Goal: Task Accomplishment & Management: Use online tool/utility

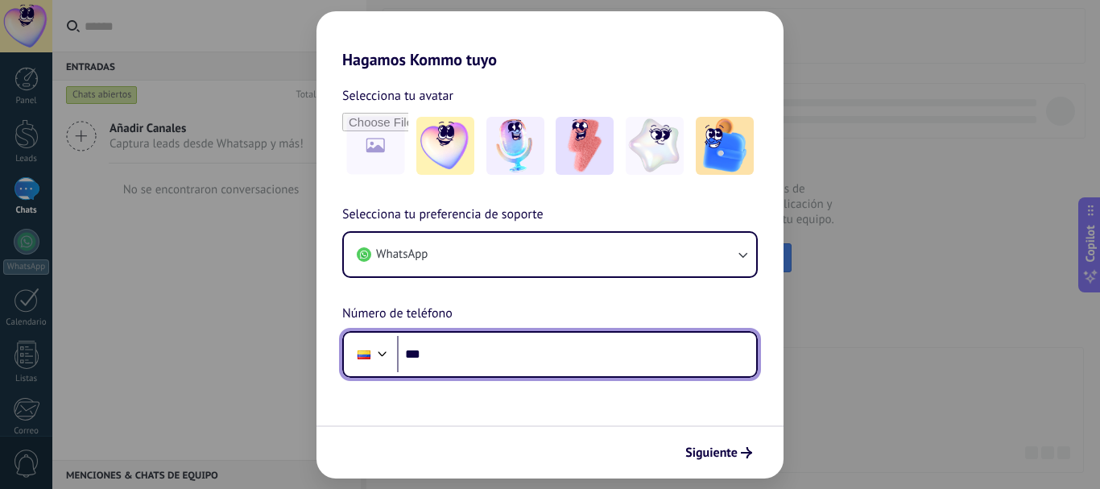
click at [490, 366] on input "***" at bounding box center [576, 354] width 359 height 37
type input "**********"
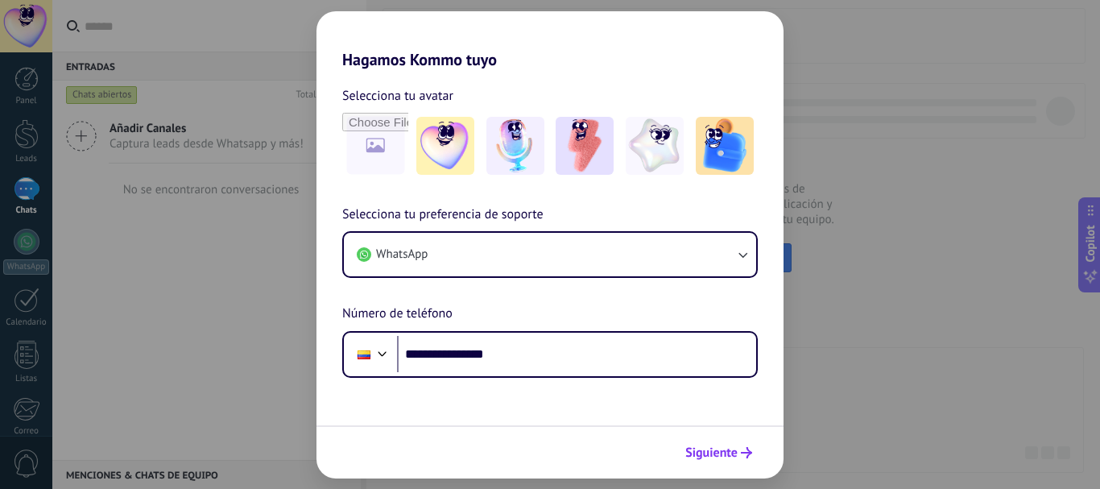
click at [745, 448] on icon "submit" at bounding box center [746, 452] width 11 height 11
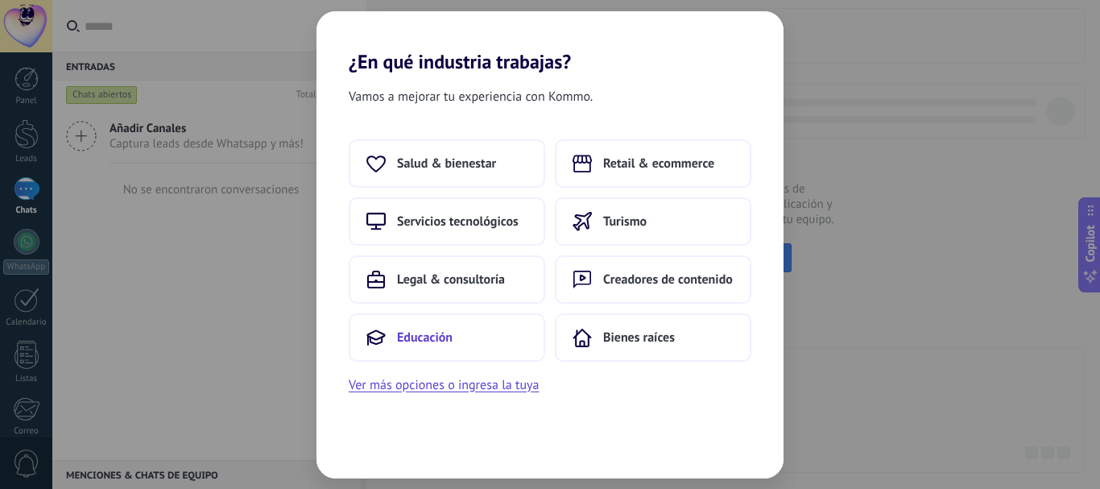
click at [456, 334] on button "Educación" at bounding box center [447, 337] width 196 height 48
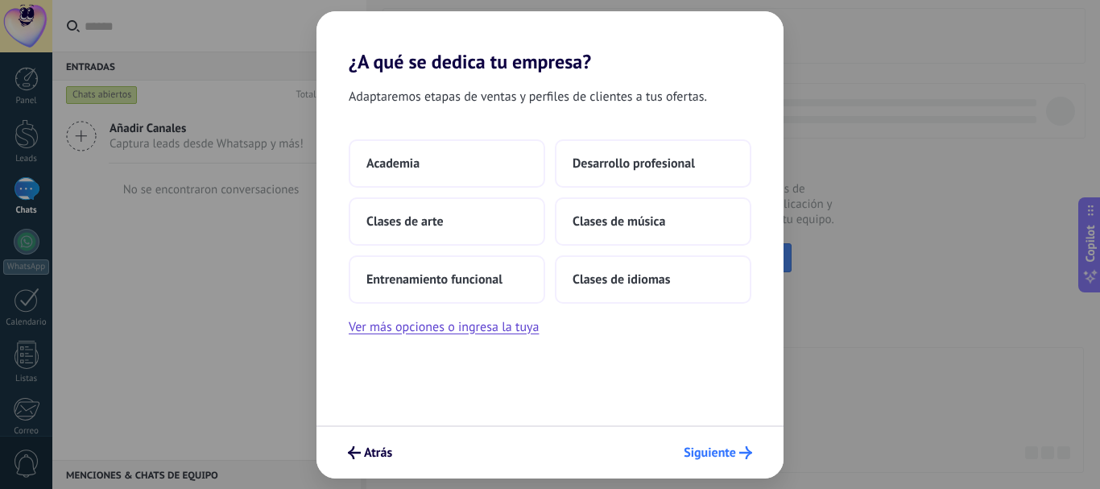
click at [733, 457] on span "Siguiente" at bounding box center [710, 452] width 52 height 11
click at [434, 165] on button "Academia" at bounding box center [447, 163] width 196 height 48
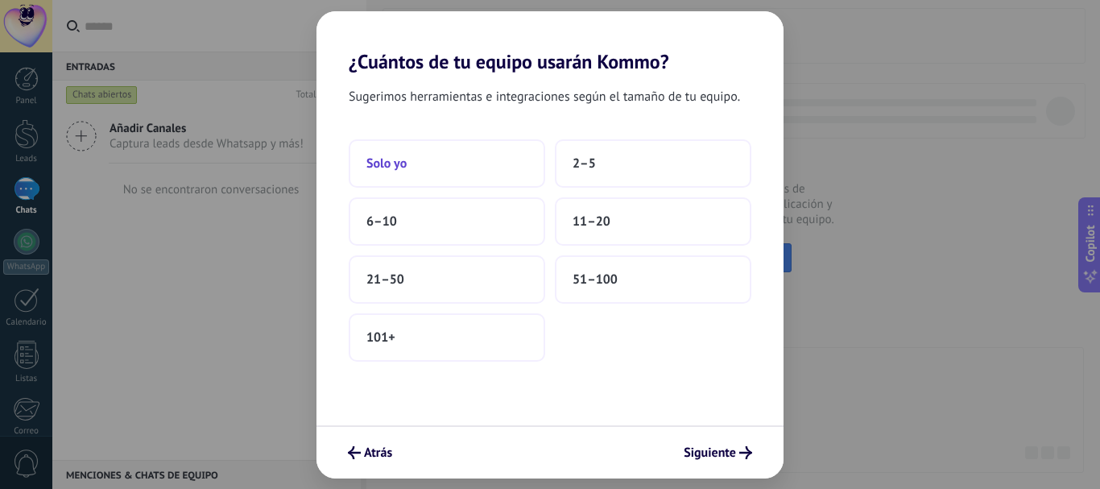
click at [424, 159] on button "Solo yo" at bounding box center [447, 163] width 196 height 48
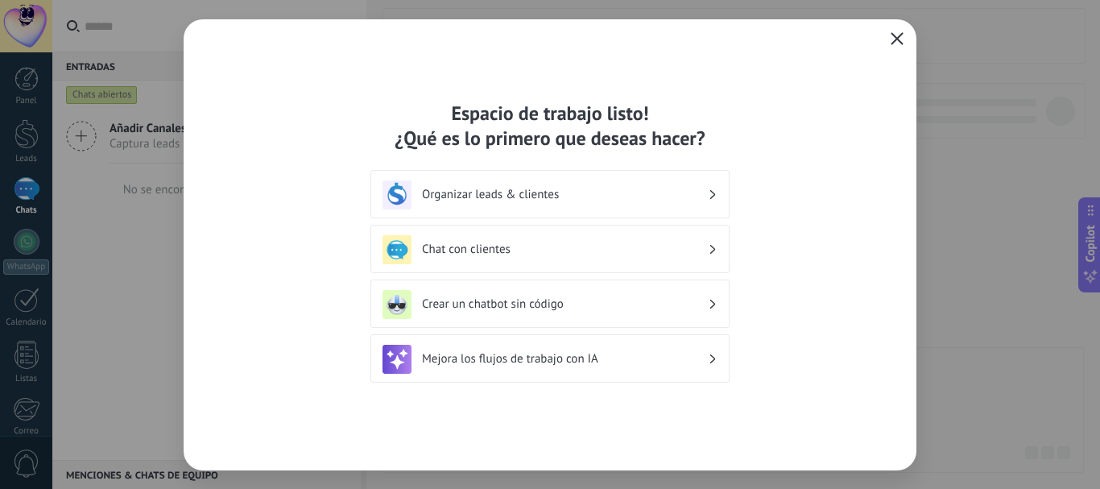
click at [901, 36] on icon "button" at bounding box center [896, 38] width 13 height 13
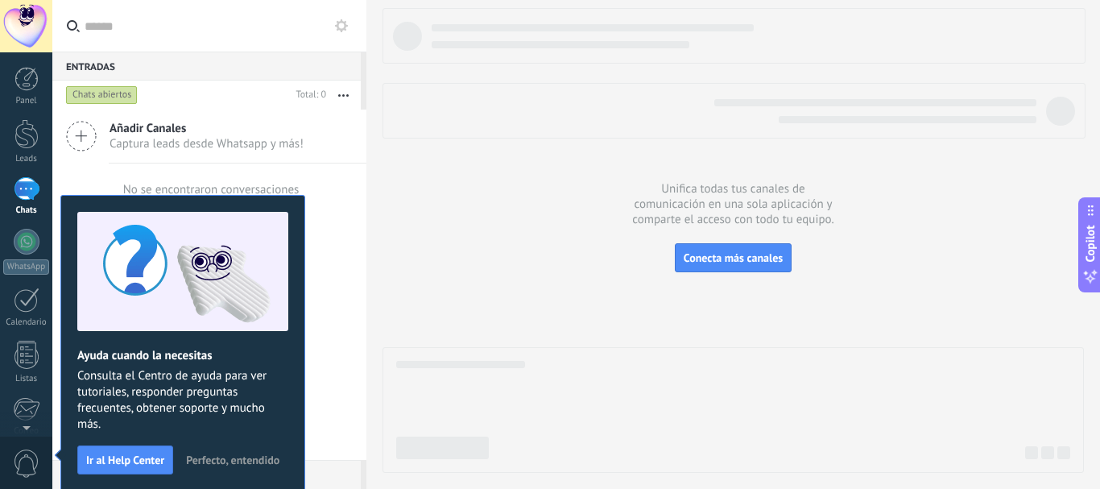
click at [471, 157] on div at bounding box center [732, 240] width 701 height 465
click at [27, 142] on div at bounding box center [26, 134] width 24 height 30
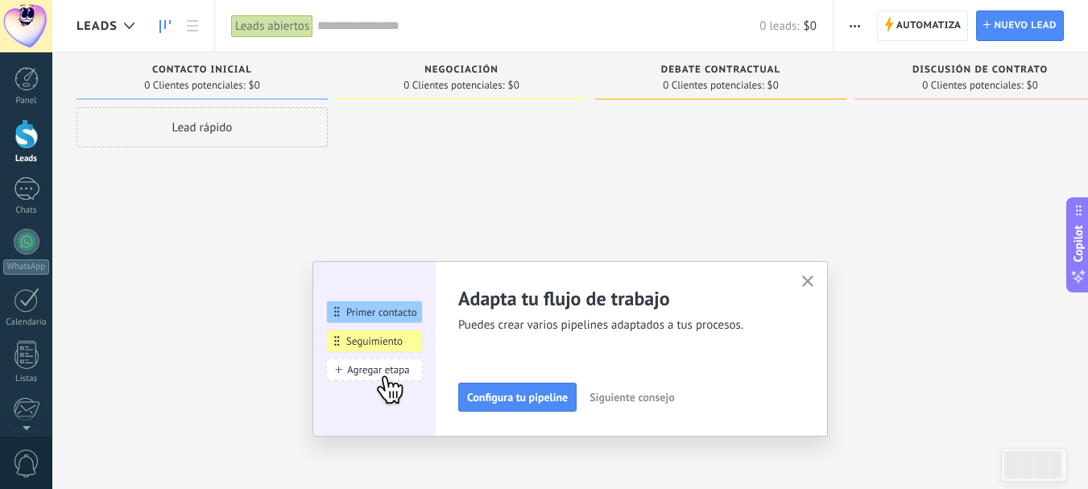
click at [812, 282] on use "button" at bounding box center [808, 281] width 12 height 12
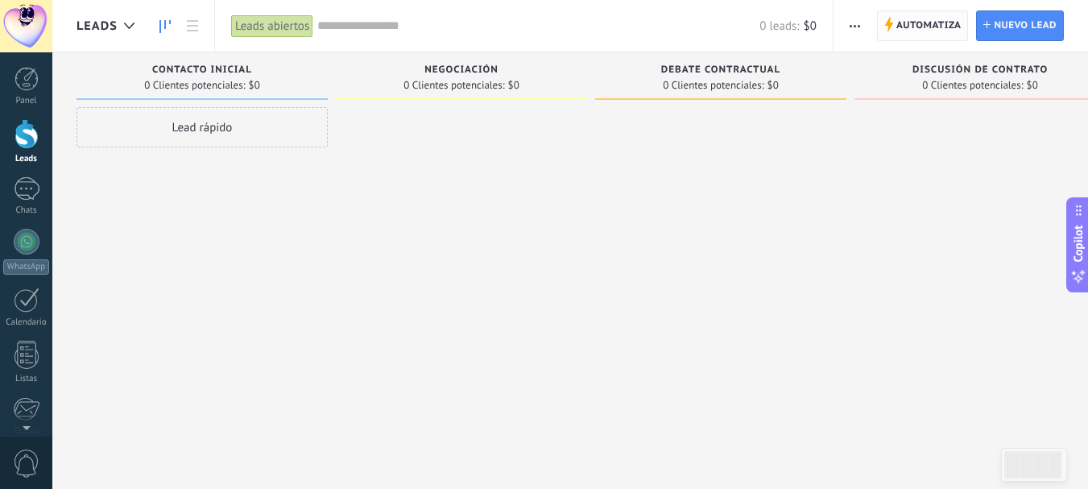
click at [891, 28] on icon at bounding box center [888, 24] width 9 height 14
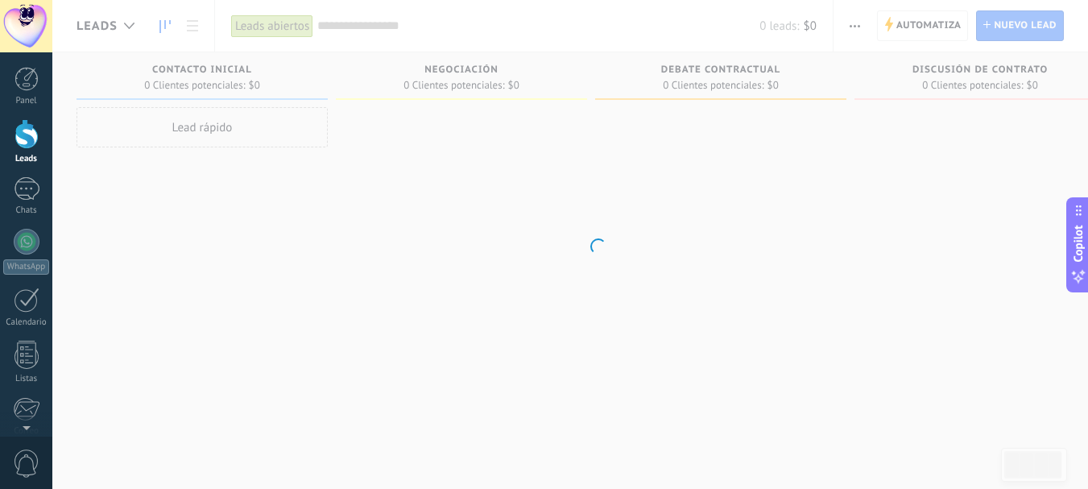
click at [894, 28] on body ".abecls-1,.abecls-2{fill-rule:evenodd}.abecls-2{fill:#fff} .abhcls-1{fill:none}…" at bounding box center [544, 244] width 1088 height 489
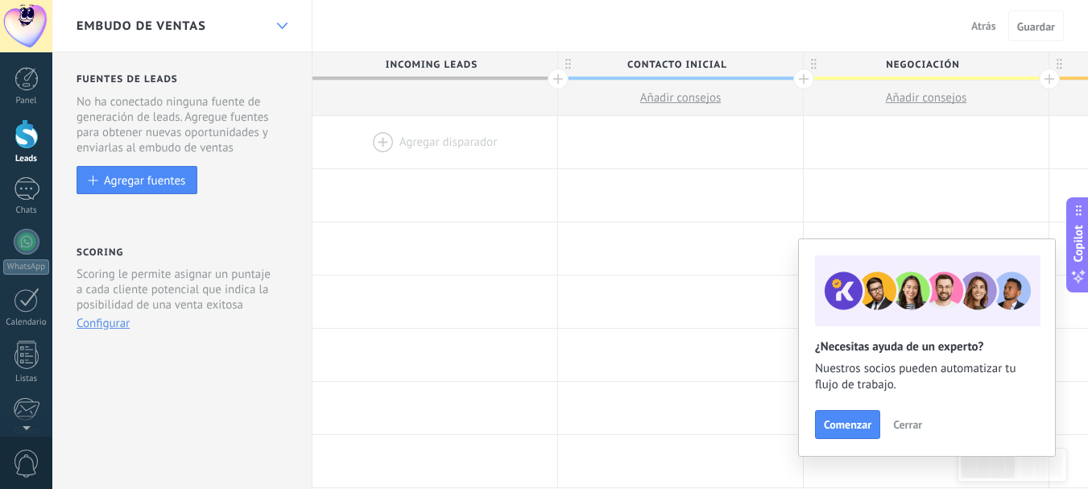
click at [278, 24] on use at bounding box center [281, 26] width 10 height 6
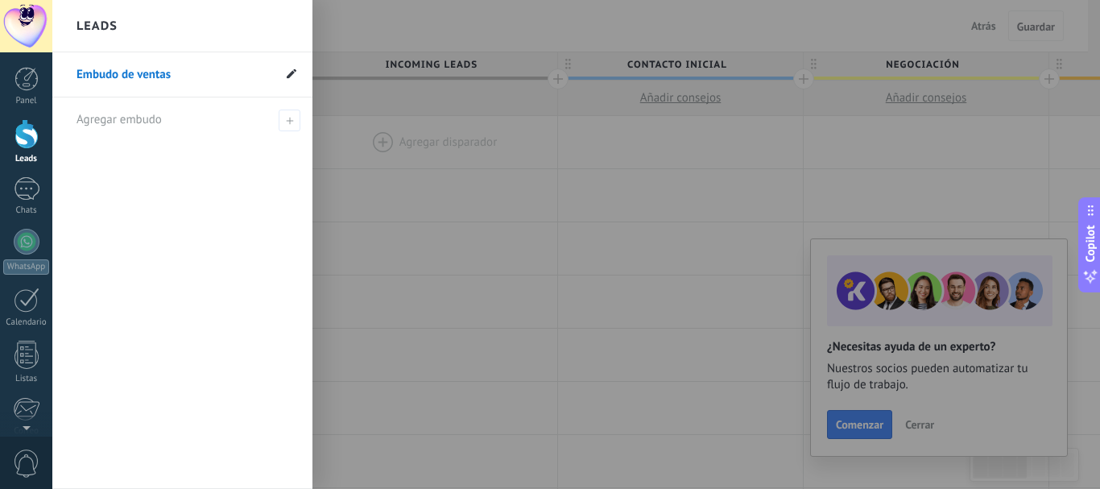
click at [289, 74] on icon at bounding box center [292, 73] width 10 height 10
click at [213, 74] on input "**********" at bounding box center [174, 75] width 196 height 26
type input "*"
type input "**********"
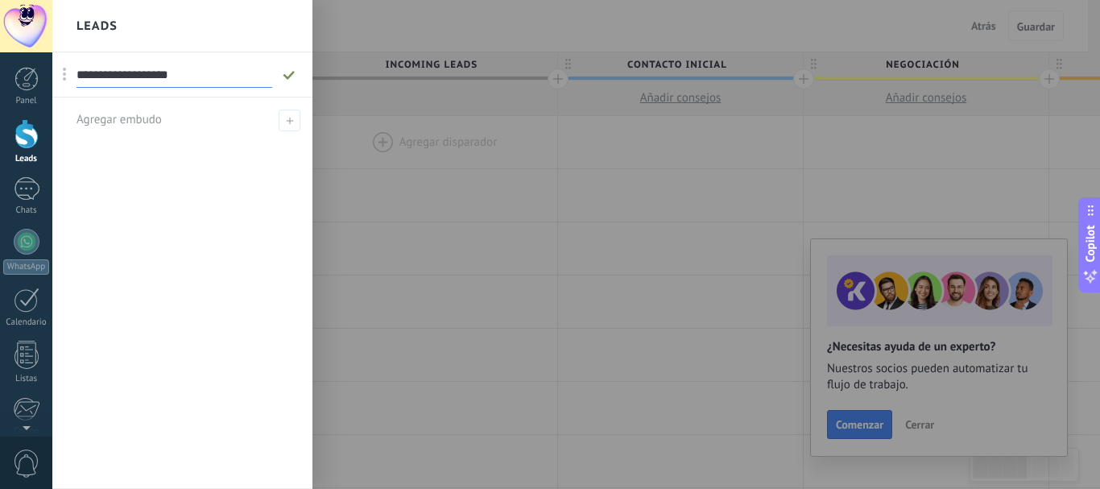
click at [289, 76] on use at bounding box center [288, 74] width 11 height 9
click at [442, 132] on div at bounding box center [602, 244] width 1100 height 489
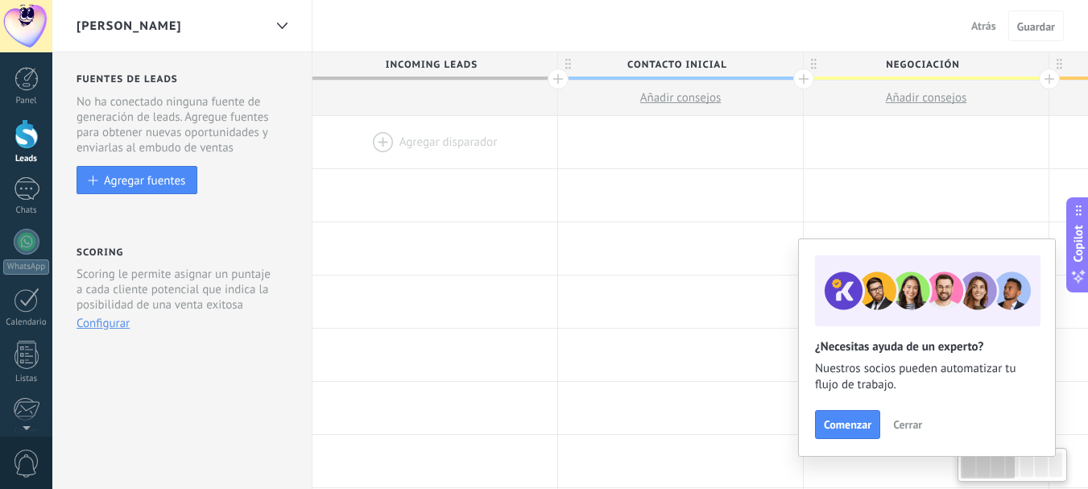
click at [913, 426] on span "Cerrar" at bounding box center [907, 424] width 29 height 11
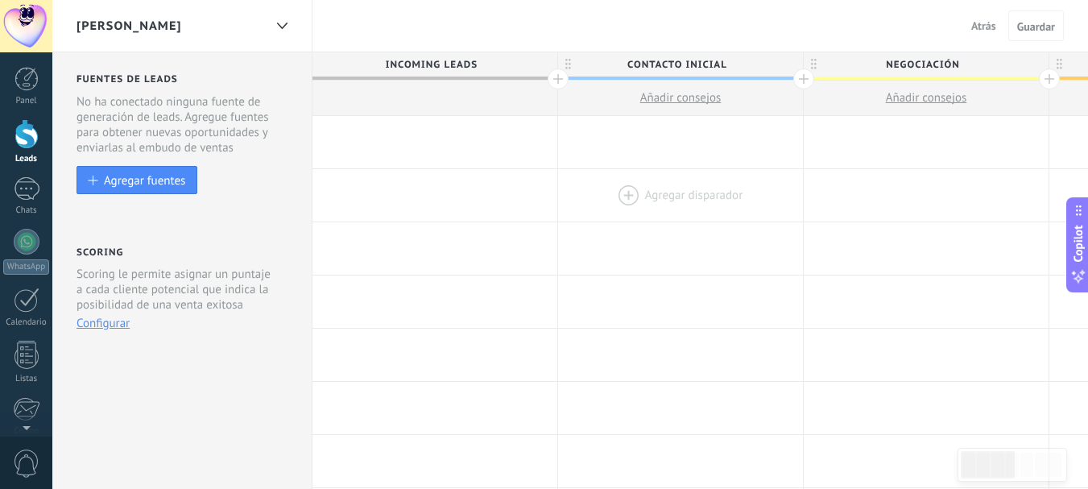
click at [770, 190] on div at bounding box center [680, 195] width 245 height 52
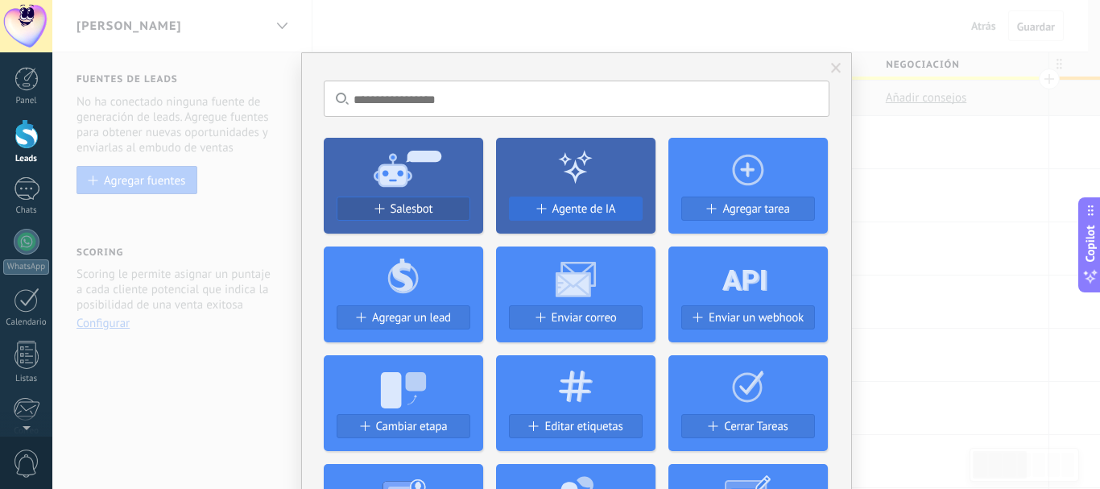
drag, startPoint x: 638, startPoint y: 200, endPoint x: 626, endPoint y: 200, distance: 12.1
drag, startPoint x: 626, startPoint y: 200, endPoint x: 838, endPoint y: 76, distance: 245.0
click at [838, 76] on span at bounding box center [836, 68] width 27 height 27
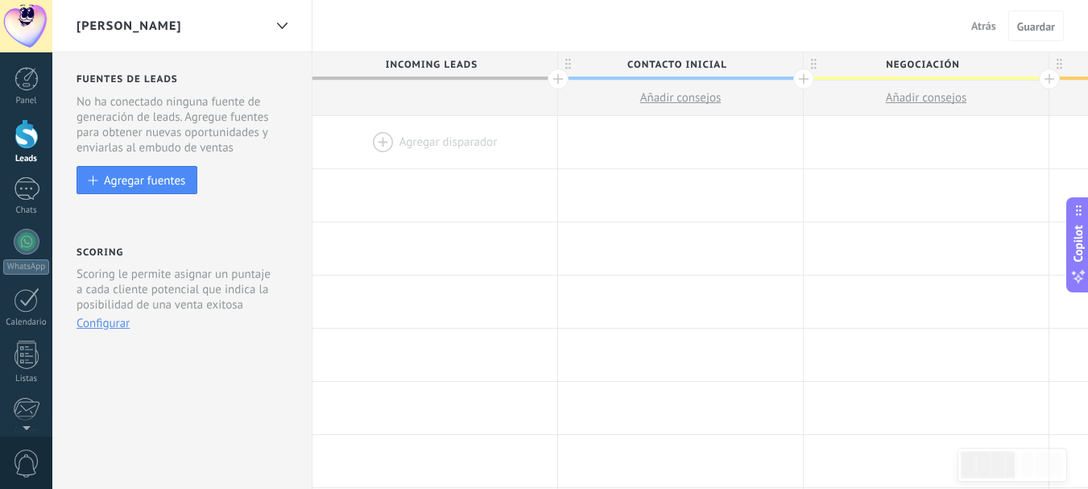
click at [833, 64] on span "Negociación" at bounding box center [922, 64] width 237 height 25
click at [687, 62] on span "Contacto inicial" at bounding box center [674, 64] width 237 height 25
type input "*"
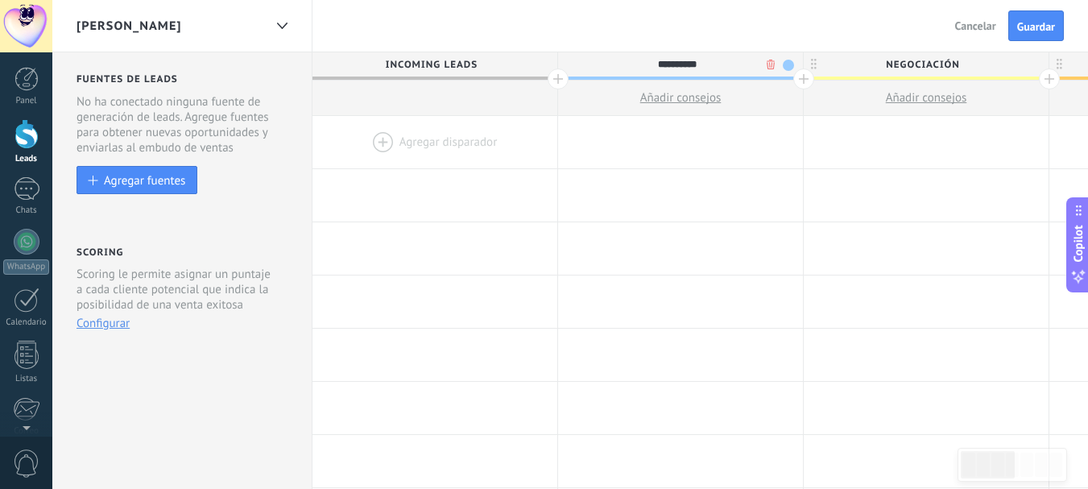
click at [961, 60] on span "Negociación" at bounding box center [922, 64] width 237 height 25
type input "**********"
type input "*"
type input "**********"
click at [1029, 461] on div at bounding box center [1026, 464] width 13 height 24
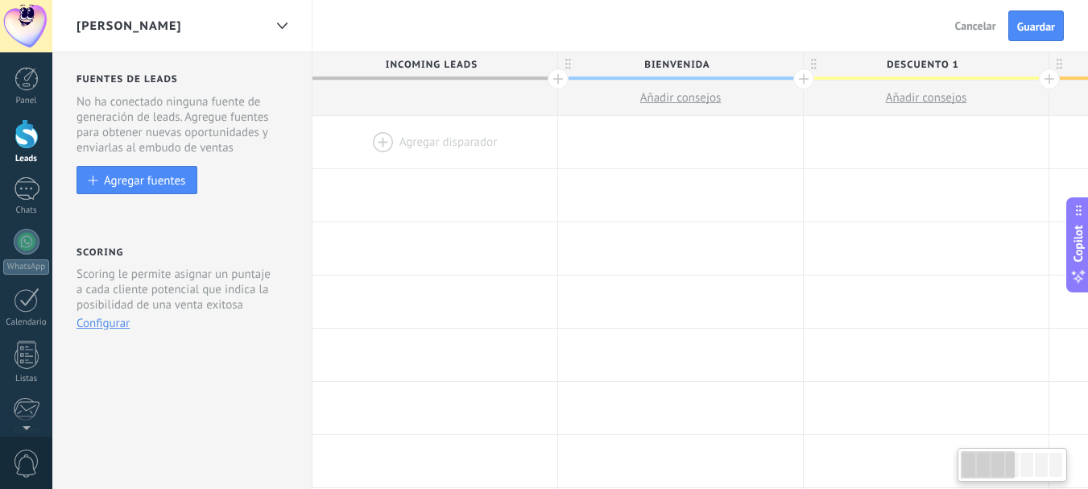
click at [1029, 461] on div at bounding box center [1026, 464] width 13 height 24
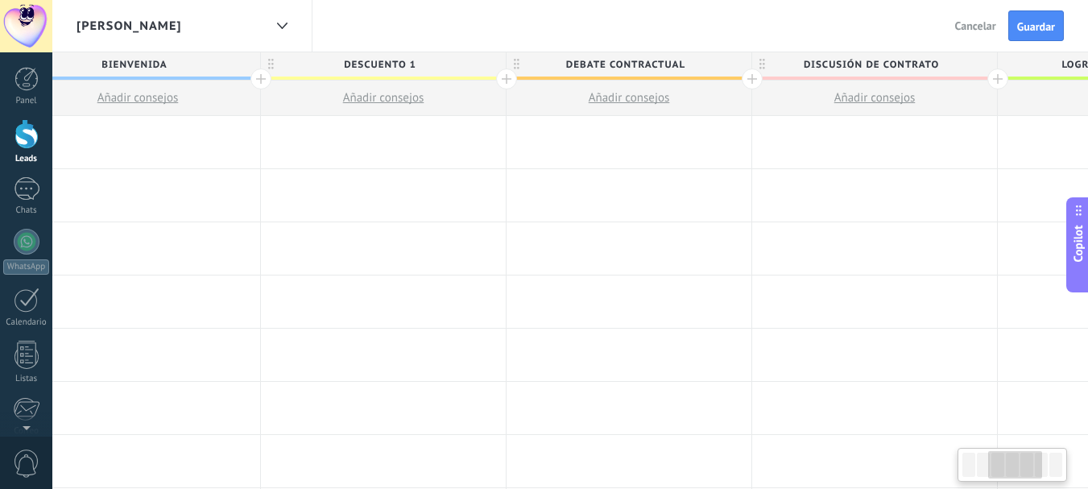
scroll to position [0, 510]
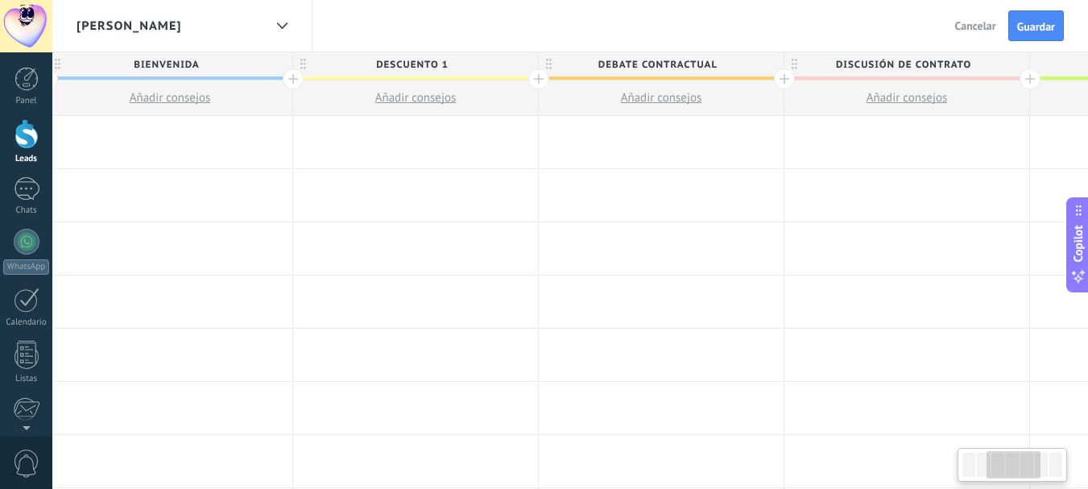
drag, startPoint x: 1005, startPoint y: 464, endPoint x: 1031, endPoint y: 463, distance: 25.8
click at [1031, 463] on div at bounding box center [1013, 464] width 54 height 27
click at [688, 57] on span "Debate contractual" at bounding box center [657, 64] width 237 height 25
type input "*"
type input "**********"
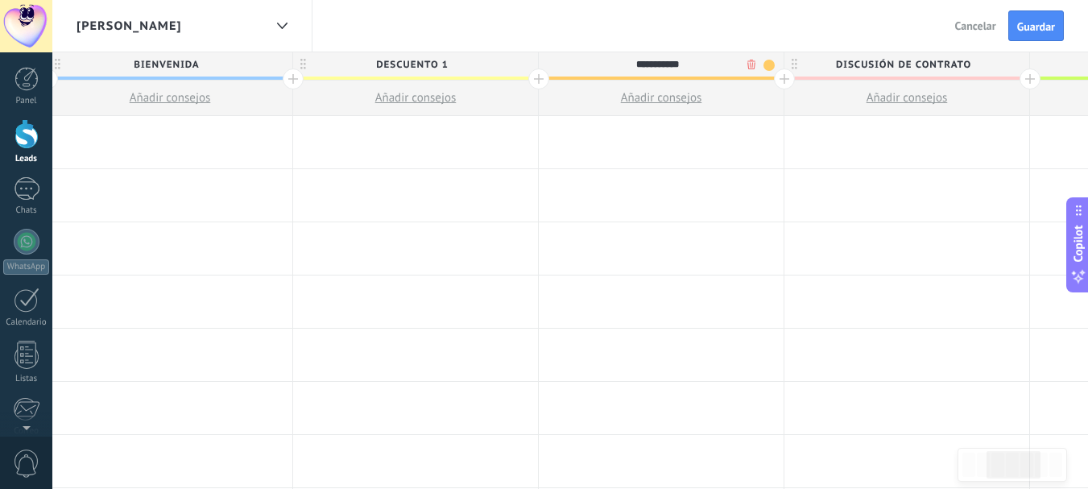
click at [963, 65] on span "Discusión de contrato" at bounding box center [902, 64] width 237 height 25
type input "*"
type input "**********"
click at [1036, 80] on div at bounding box center [1029, 78] width 21 height 21
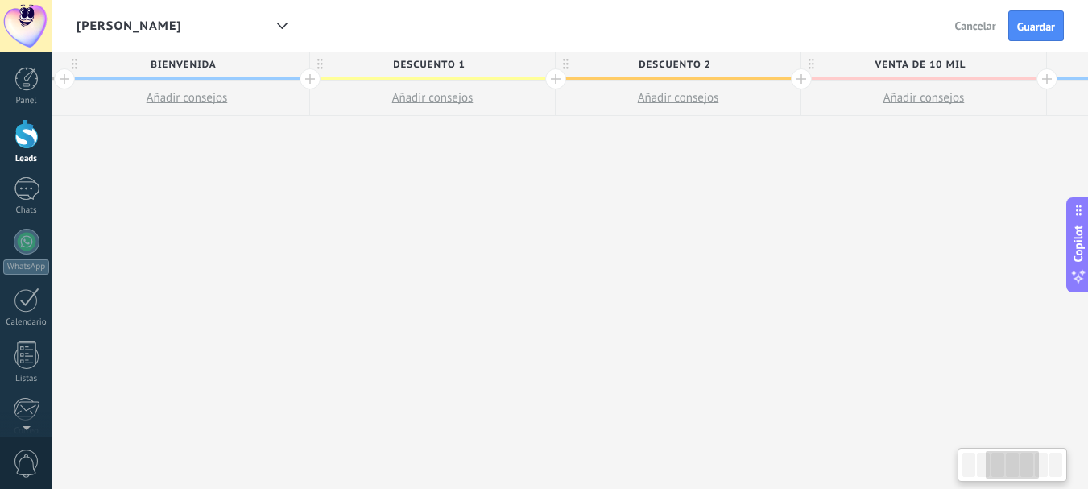
scroll to position [0, 484]
type input "**********"
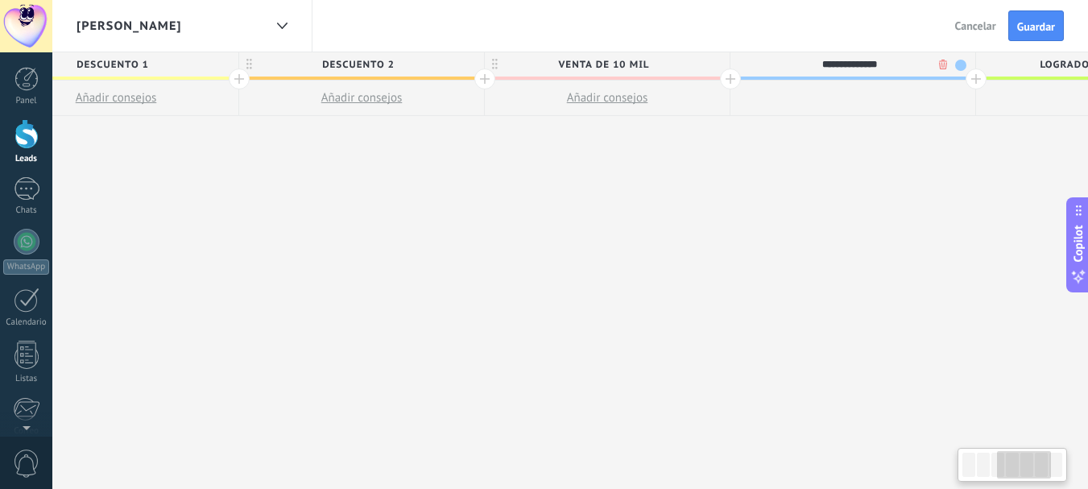
scroll to position [0, 1094]
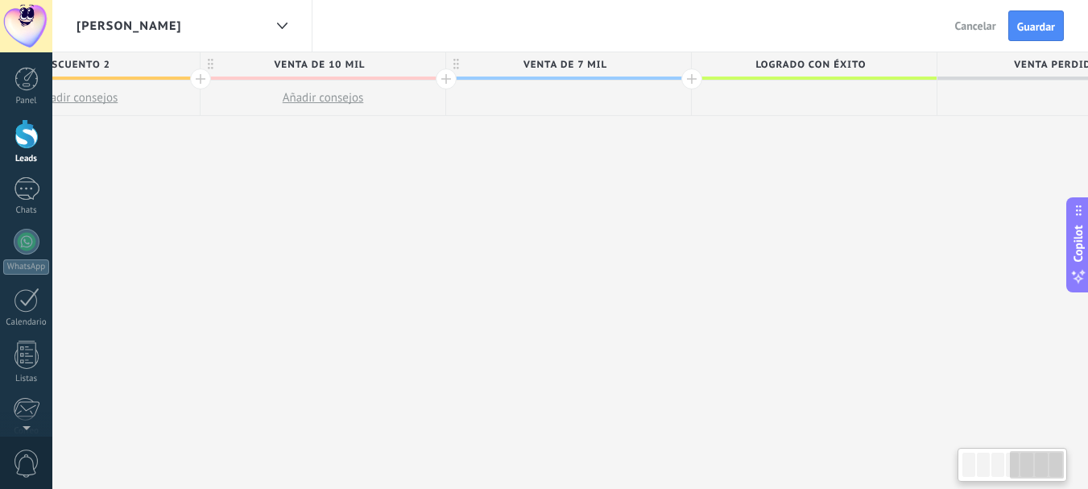
drag, startPoint x: 1009, startPoint y: 463, endPoint x: 1058, endPoint y: 464, distance: 49.1
click at [1058, 464] on div at bounding box center [1037, 464] width 54 height 27
click at [692, 82] on div at bounding box center [691, 78] width 21 height 21
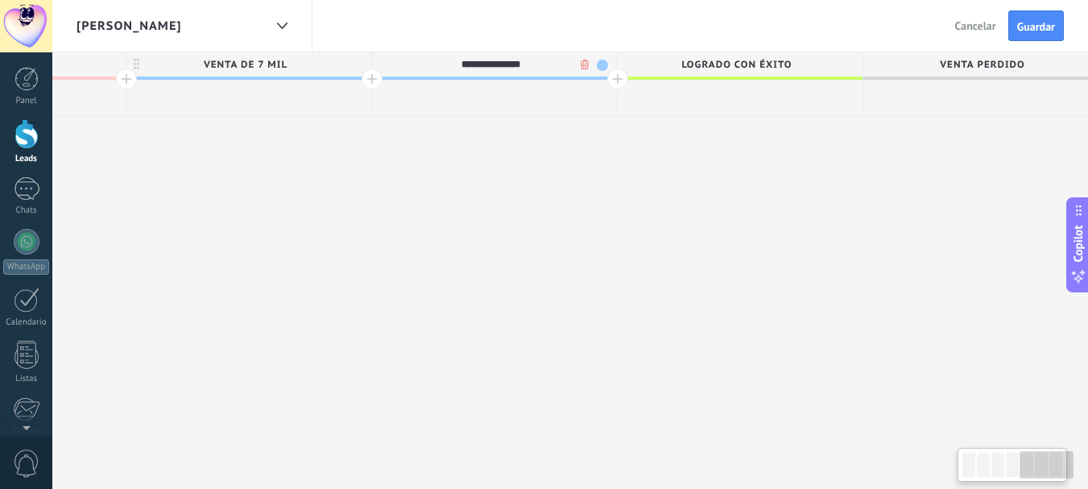
scroll to position [0, 1435]
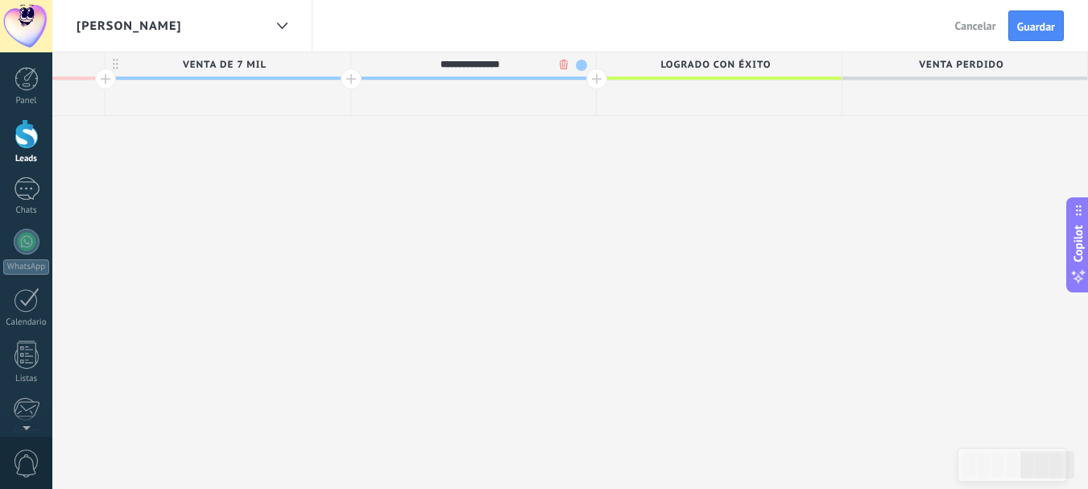
type input "**********"
click at [990, 465] on div at bounding box center [1012, 464] width 103 height 27
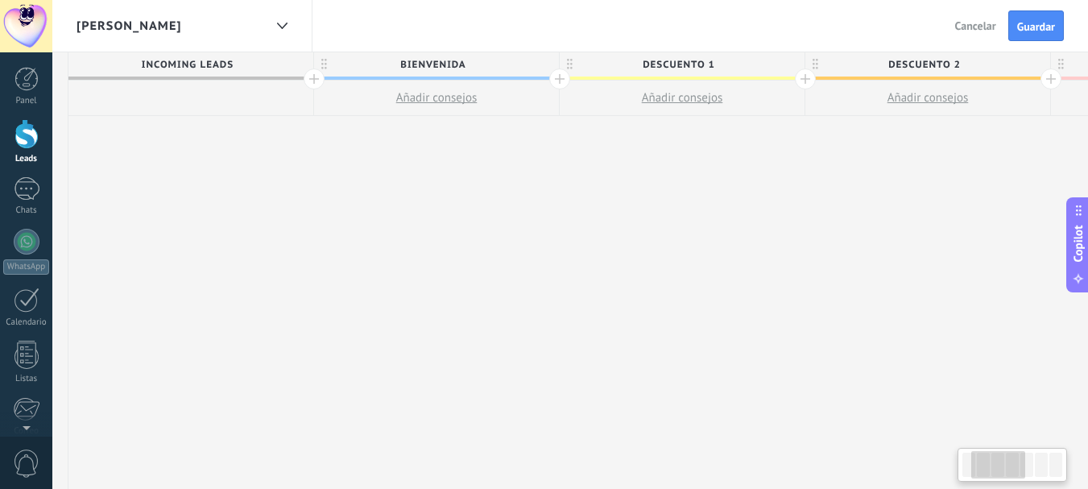
scroll to position [0, 263]
drag, startPoint x: 1036, startPoint y: 467, endPoint x: 987, endPoint y: 465, distance: 49.2
click at [987, 465] on div at bounding box center [998, 464] width 54 height 27
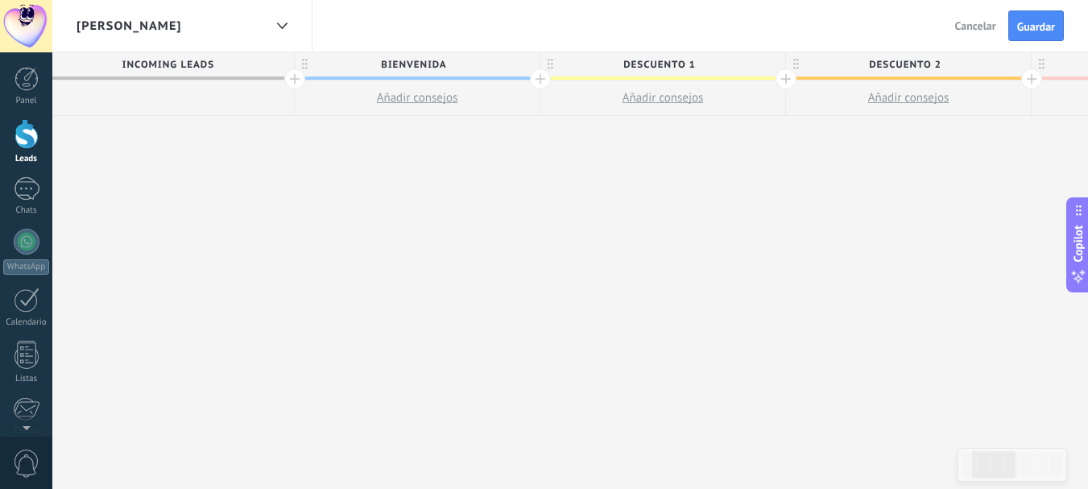
click at [682, 64] on span "DESCUENTO 1" at bounding box center [658, 64] width 237 height 25
click at [767, 64] on span at bounding box center [770, 65] width 11 height 11
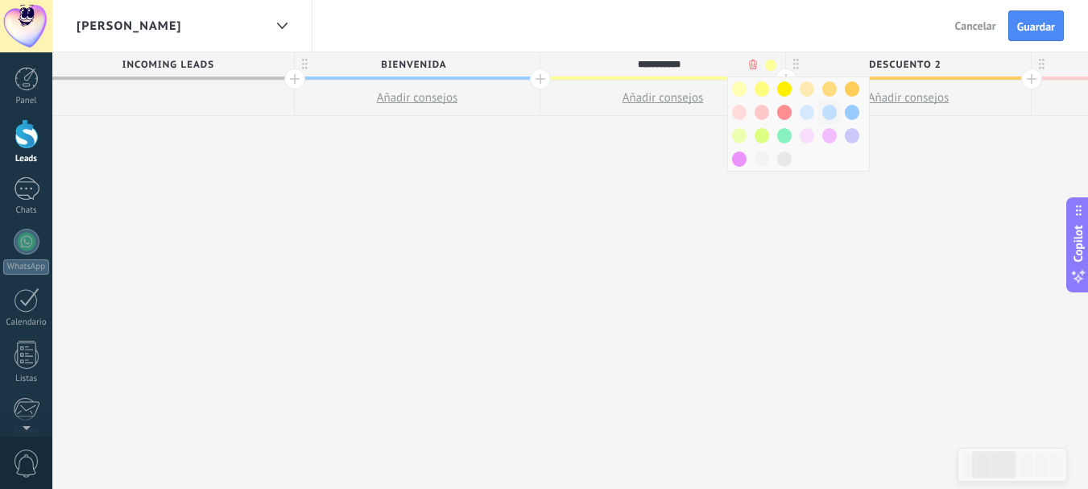
click at [833, 110] on span at bounding box center [829, 112] width 14 height 15
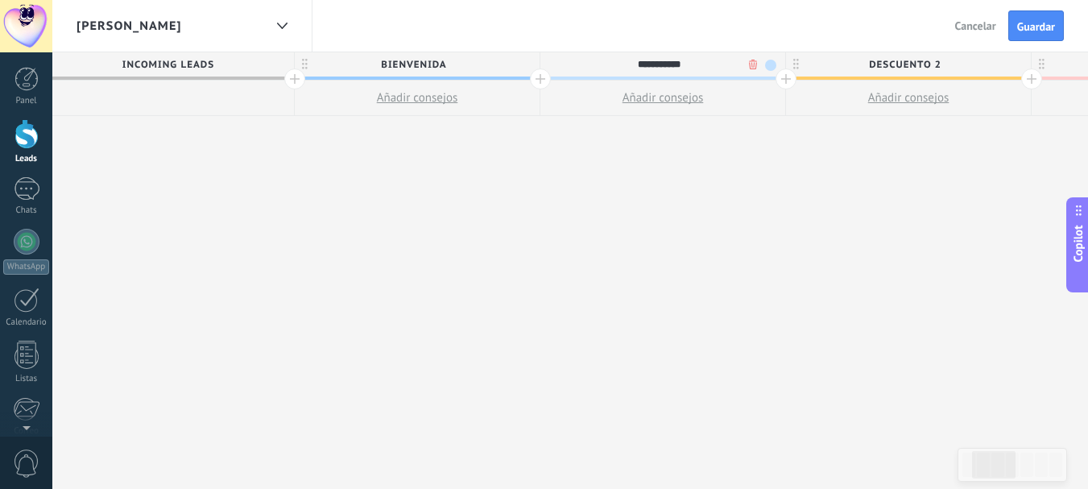
click at [769, 64] on span at bounding box center [770, 65] width 11 height 11
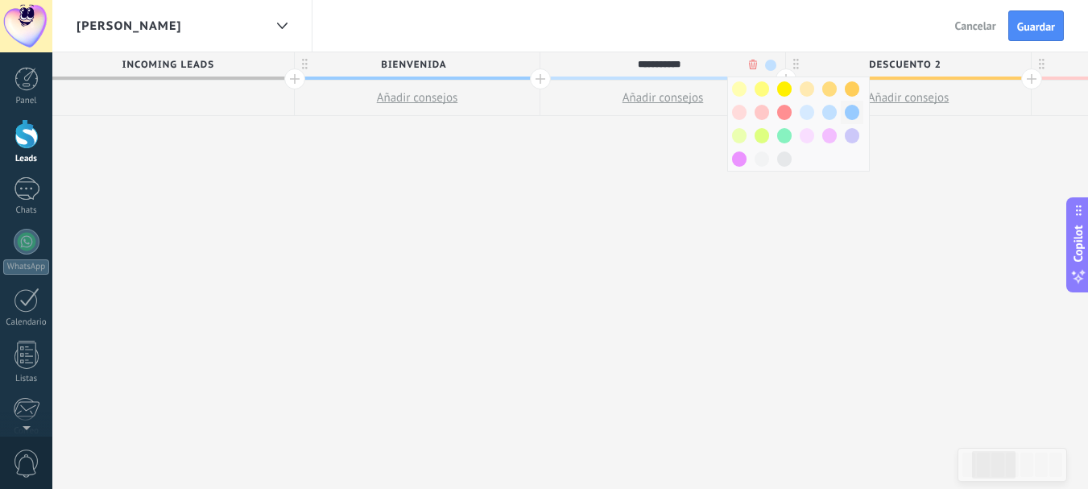
click at [852, 109] on span at bounding box center [852, 112] width 14 height 15
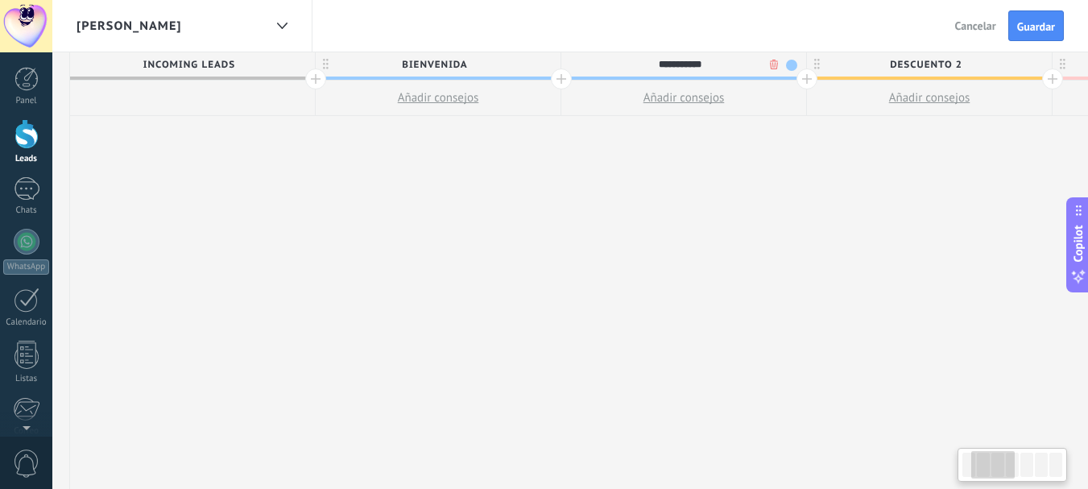
scroll to position [0, 231]
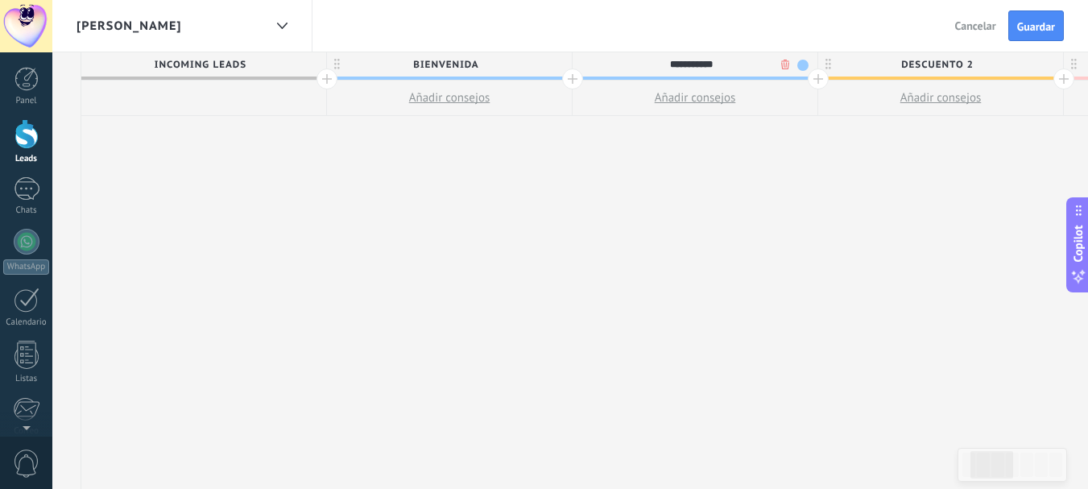
click at [930, 60] on span "DESCUENTO 2" at bounding box center [936, 64] width 237 height 25
click at [1052, 64] on span at bounding box center [1048, 65] width 11 height 11
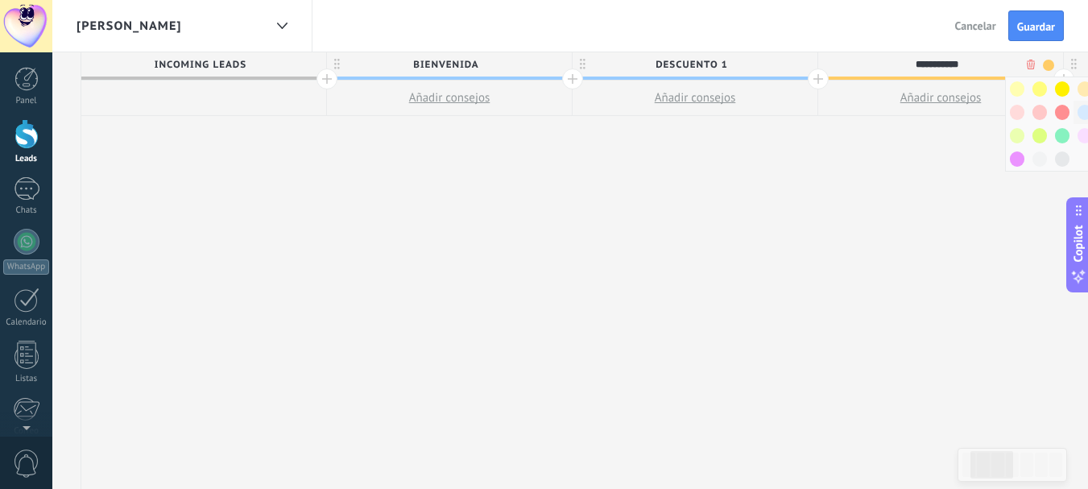
click at [1082, 113] on span at bounding box center [1084, 112] width 14 height 15
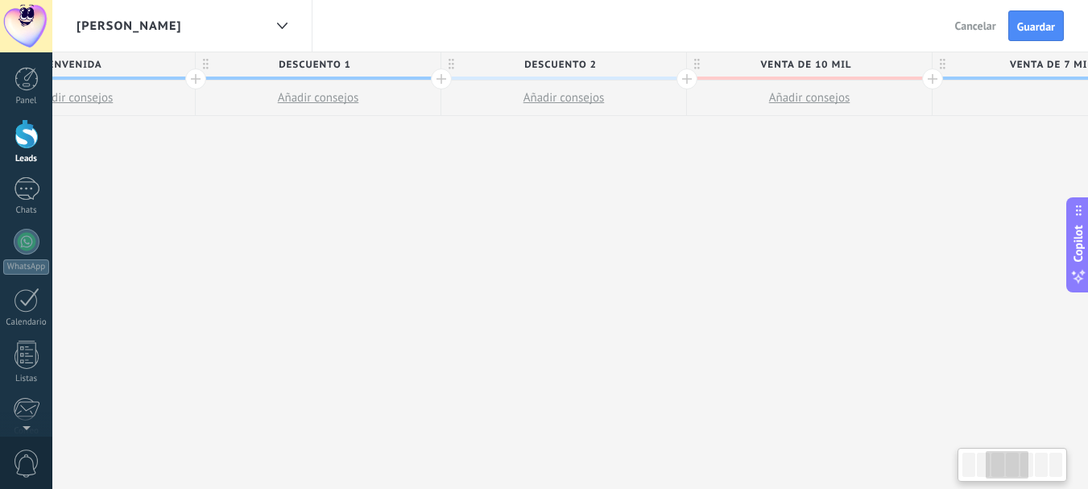
scroll to position [0, 568]
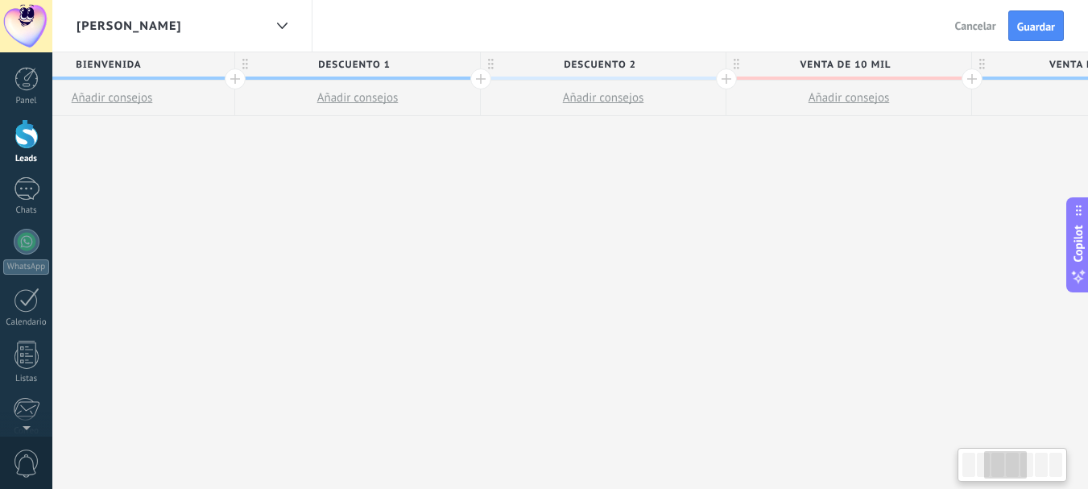
drag, startPoint x: 1002, startPoint y: 461, endPoint x: 1015, endPoint y: 462, distance: 13.8
click at [1015, 462] on div at bounding box center [1005, 464] width 43 height 27
click at [620, 60] on span "DESCUENTO 2" at bounding box center [599, 64] width 237 height 25
click at [713, 60] on span at bounding box center [710, 65] width 11 height 11
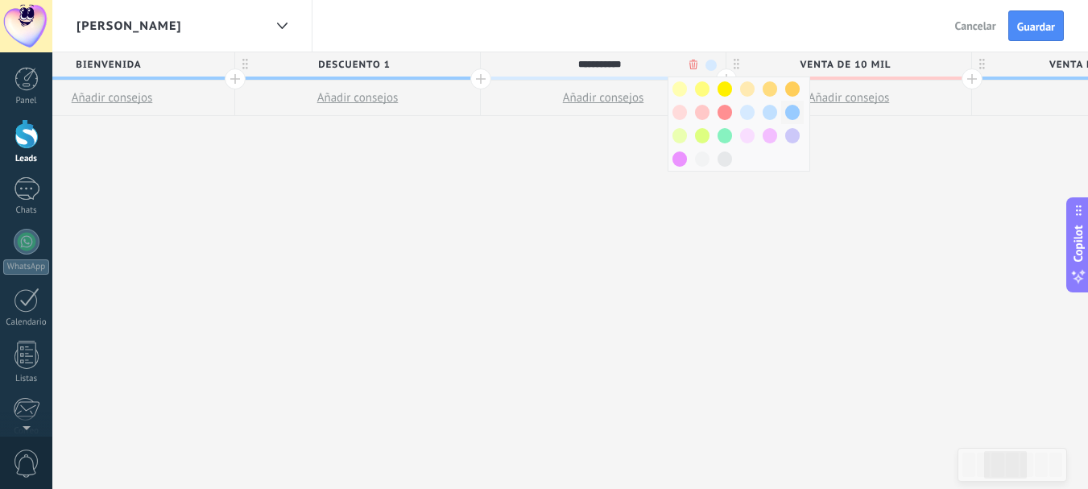
click at [787, 113] on span at bounding box center [792, 112] width 14 height 15
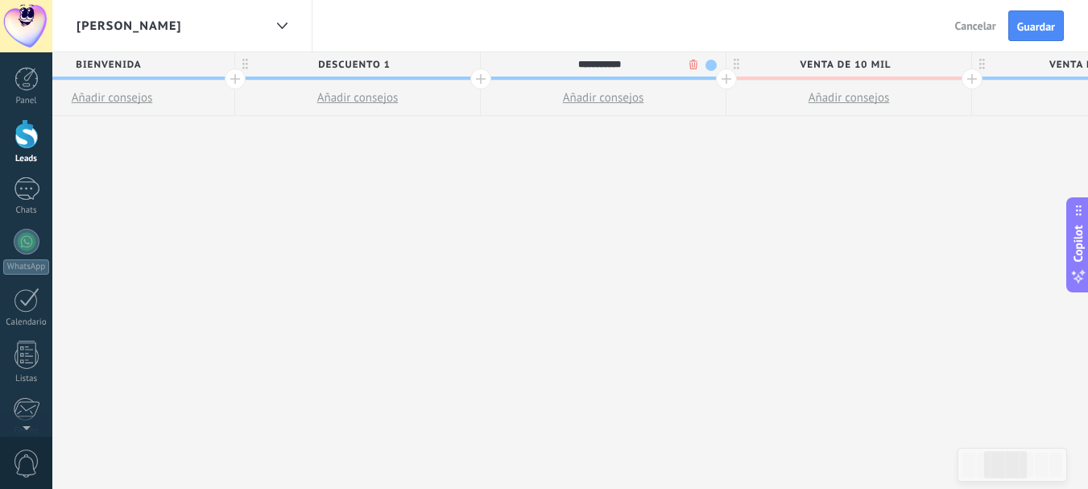
click at [838, 55] on span "VENTA DE 10 MIL" at bounding box center [844, 64] width 237 height 25
click at [957, 60] on span at bounding box center [956, 65] width 11 height 11
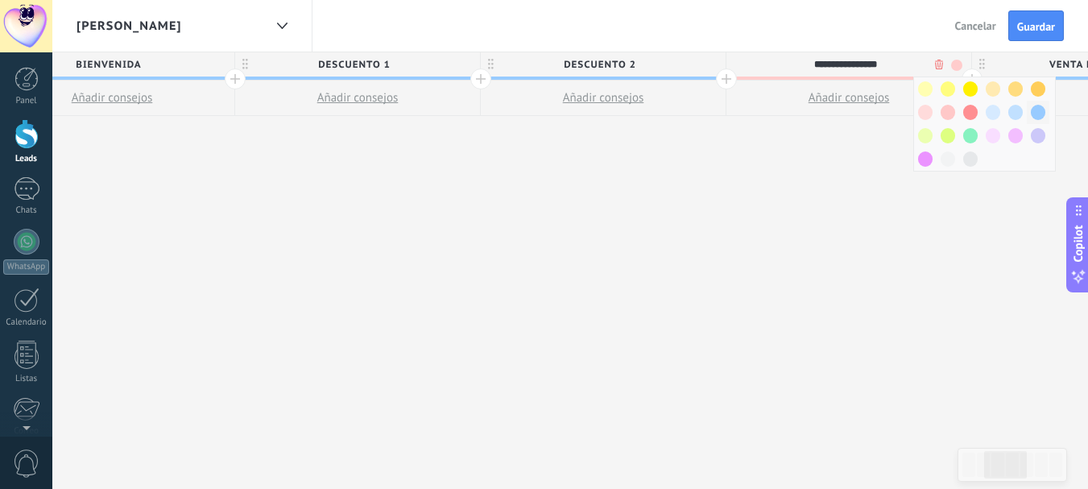
click at [1035, 115] on span at bounding box center [1038, 112] width 14 height 15
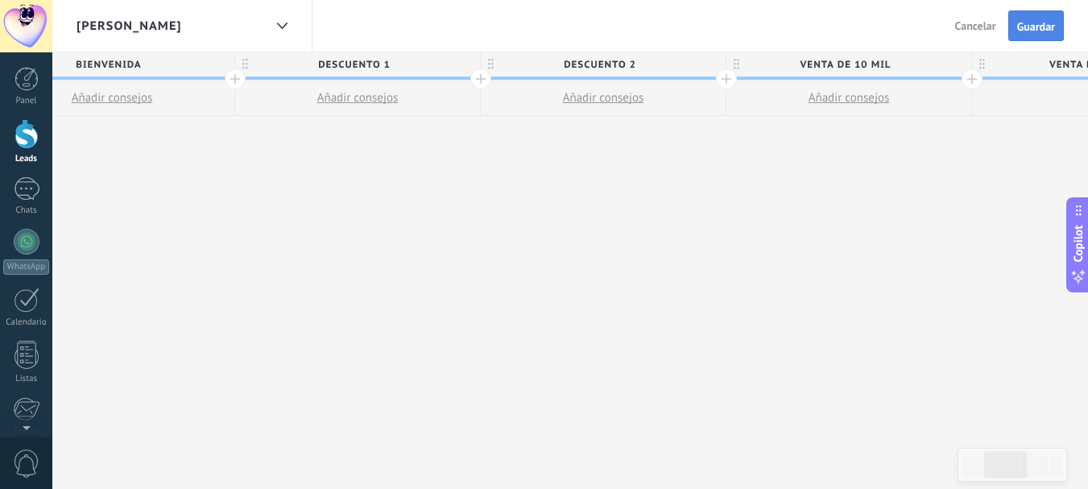
click at [1037, 27] on span "Guardar" at bounding box center [1036, 26] width 38 height 11
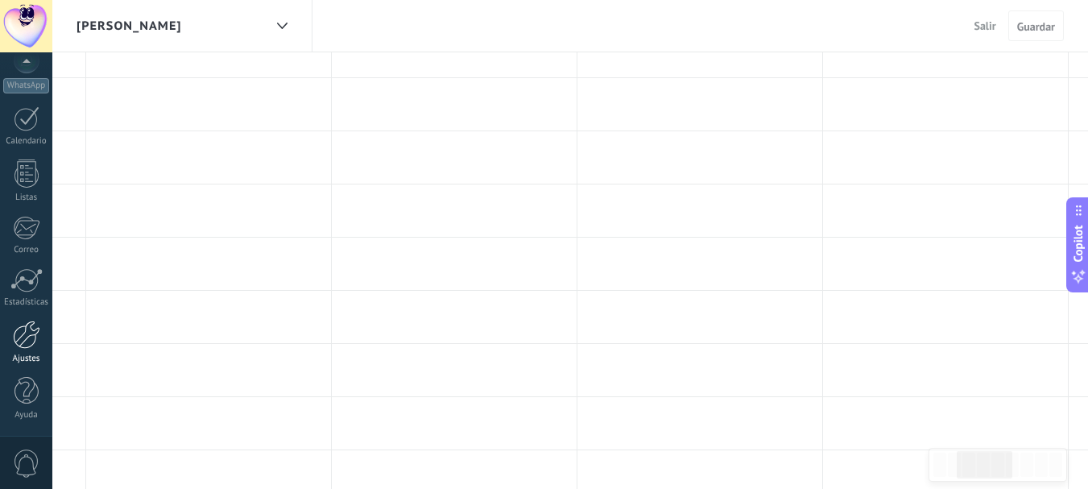
scroll to position [94, 0]
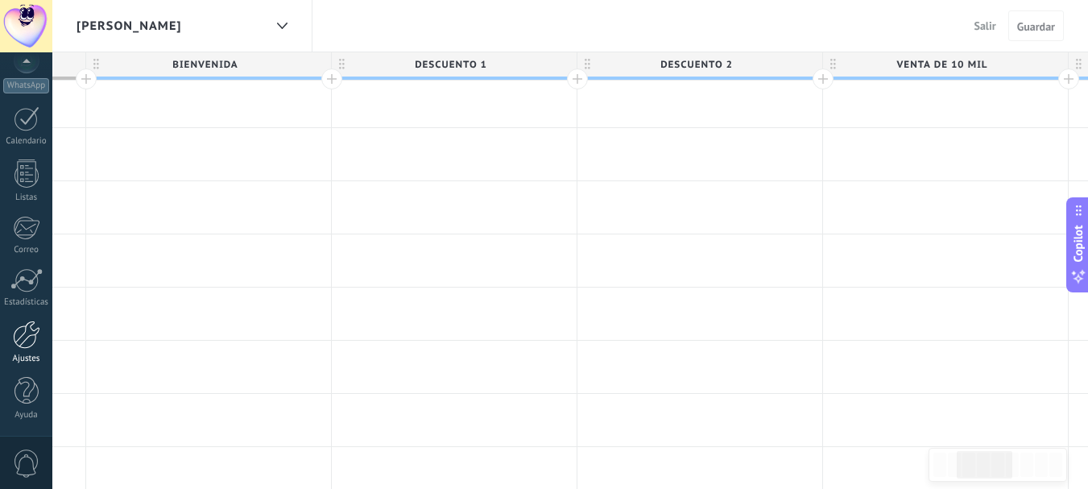
click at [24, 331] on div at bounding box center [26, 334] width 27 height 28
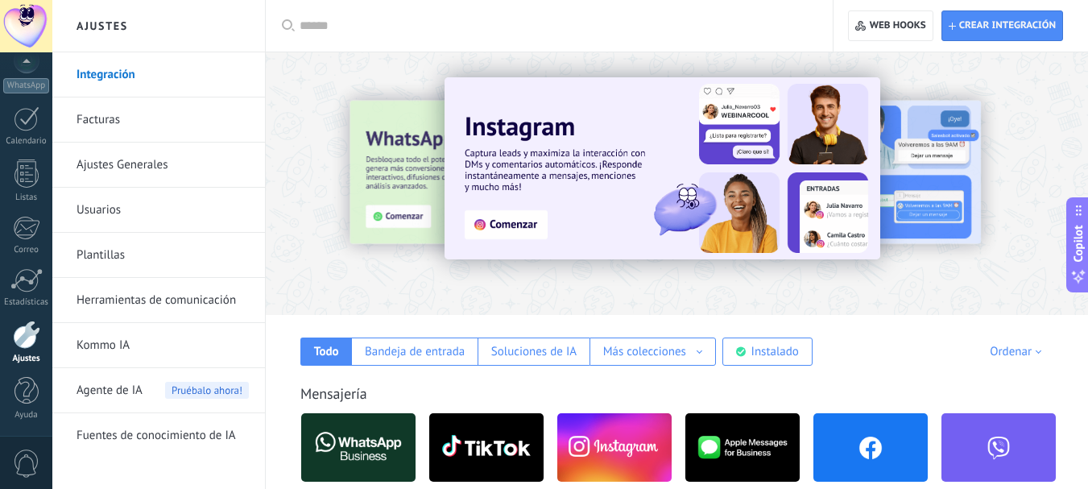
click at [184, 295] on link "Herramientas de comunicación" at bounding box center [162, 300] width 172 height 45
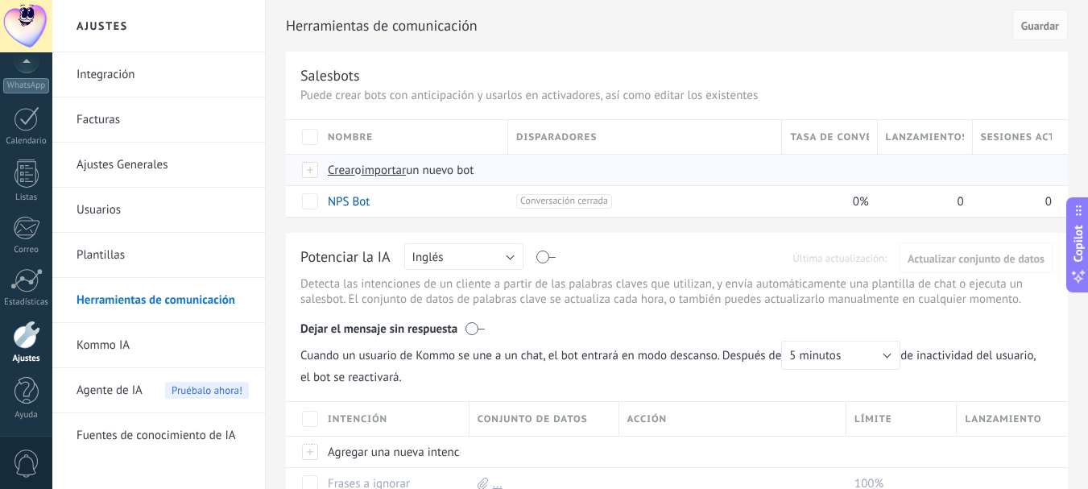
click at [407, 174] on span "importar" at bounding box center [384, 170] width 45 height 15
click at [0, 0] on input "importar un nuevo bot" at bounding box center [0, 0] width 0 height 0
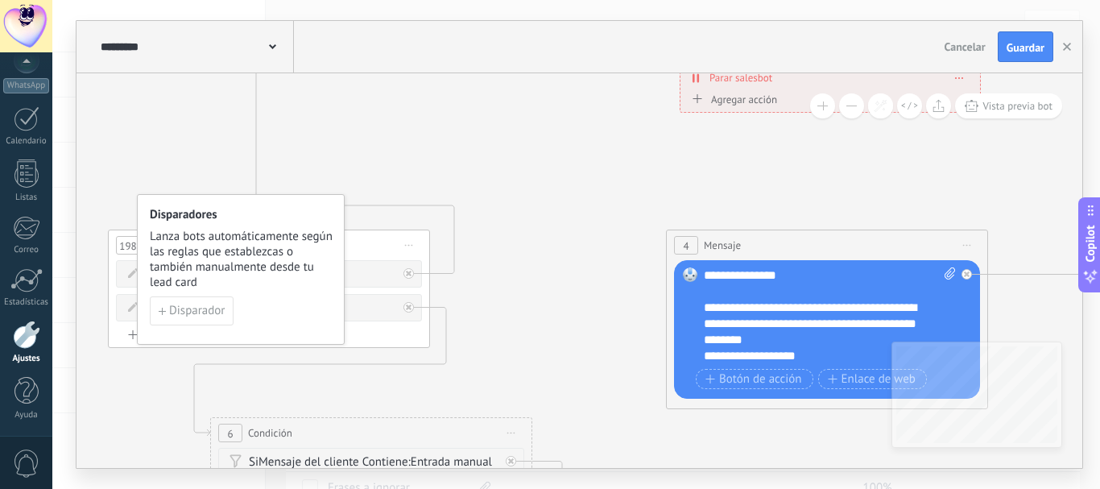
click at [848, 109] on button at bounding box center [851, 105] width 25 height 25
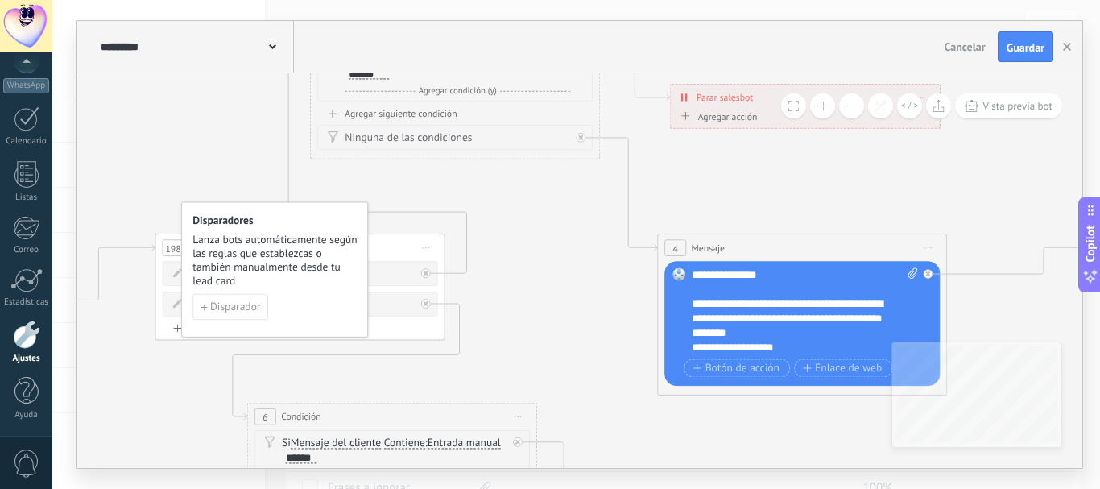
click at [848, 109] on button at bounding box center [851, 105] width 25 height 25
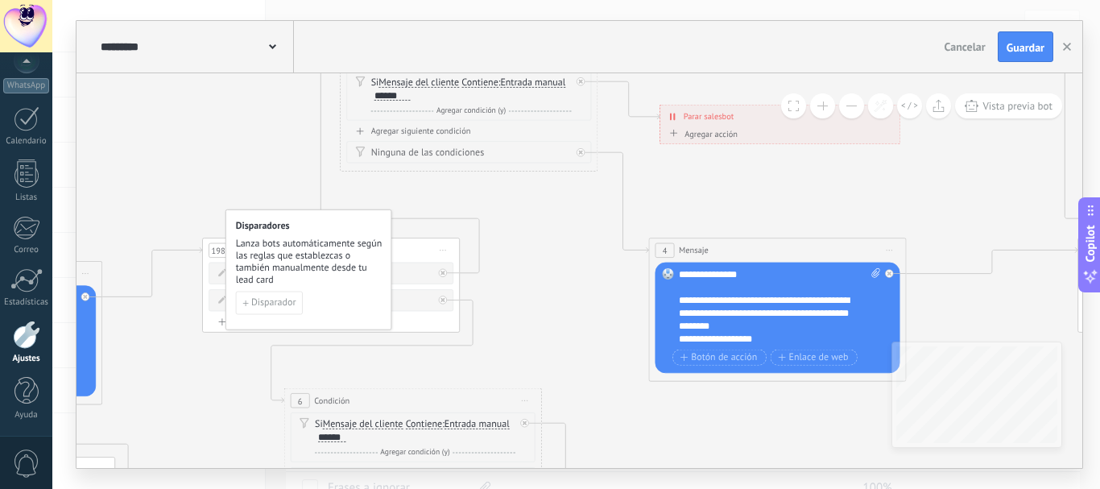
click at [848, 108] on button at bounding box center [851, 105] width 25 height 25
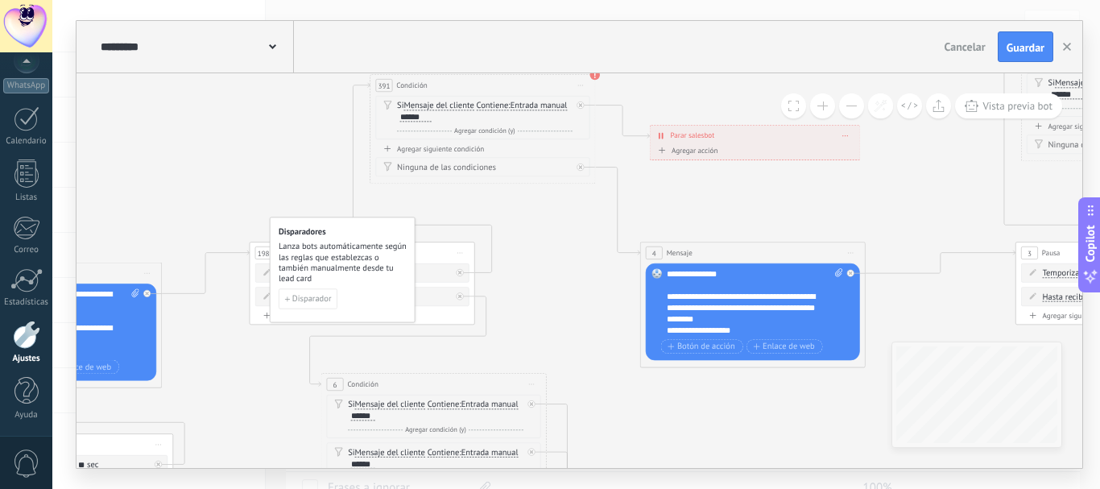
click at [849, 108] on button at bounding box center [851, 105] width 25 height 25
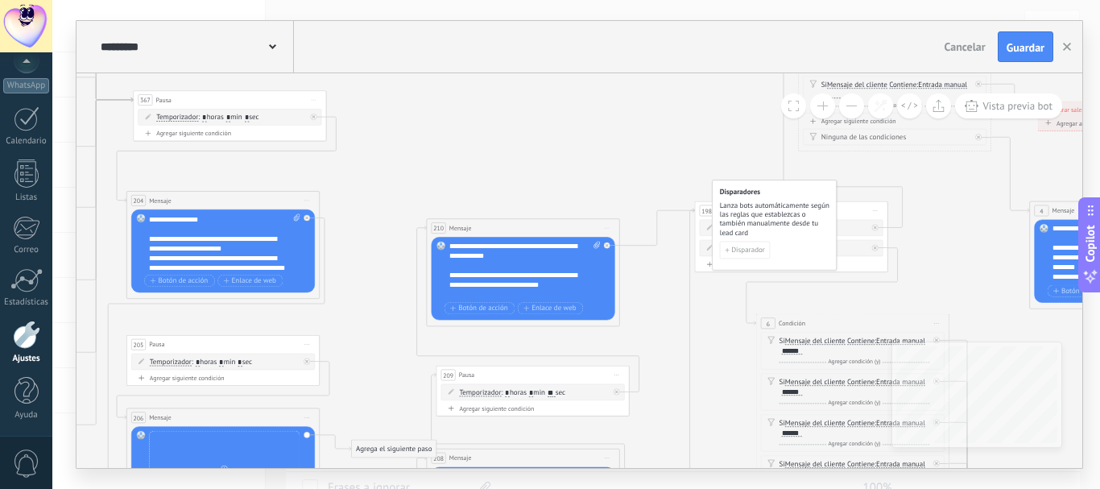
scroll to position [101, 0]
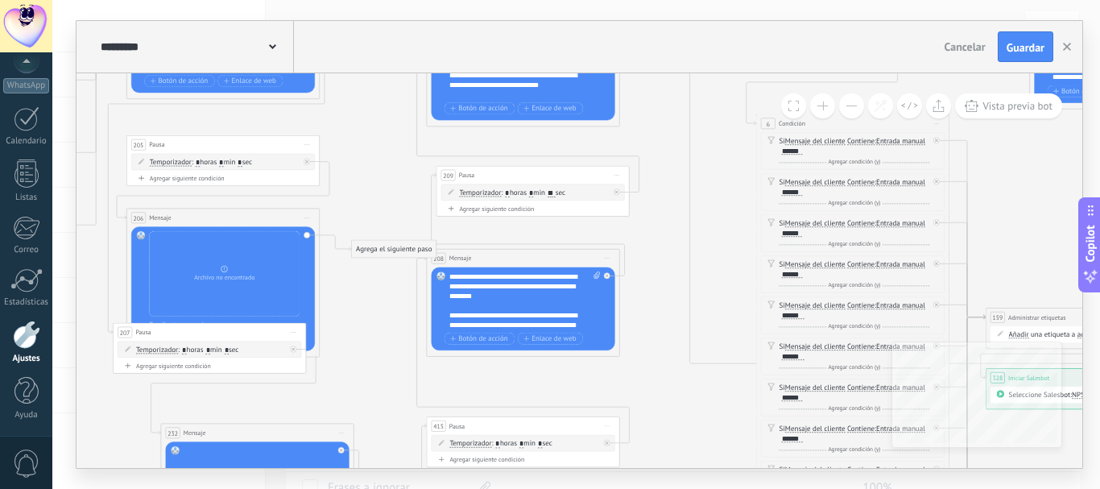
click at [305, 216] on span "Iniciar vista previa aquí Cambiar nombre Duplicar [GEOGRAPHIC_DATA]" at bounding box center [307, 218] width 15 height 14
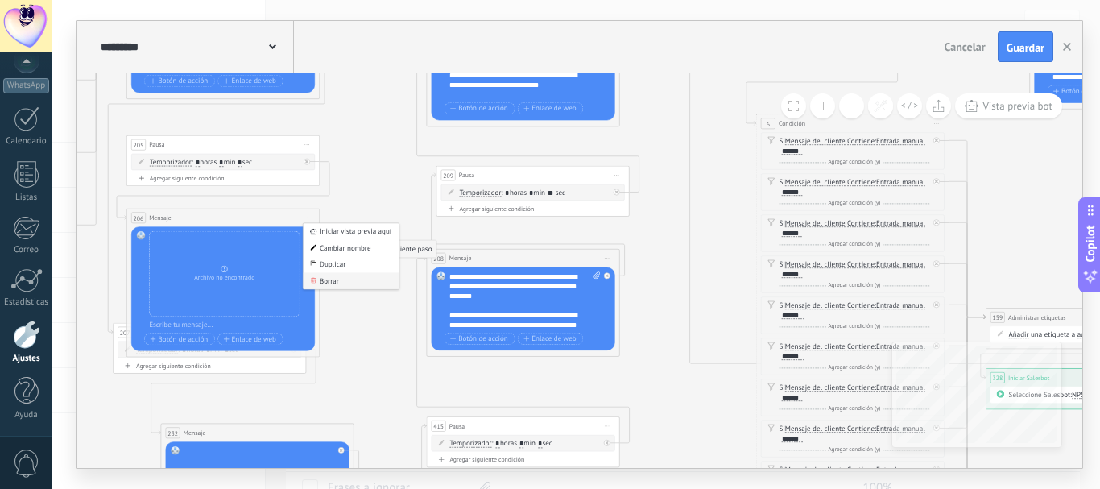
click at [331, 278] on div "Borrar" at bounding box center [352, 280] width 96 height 16
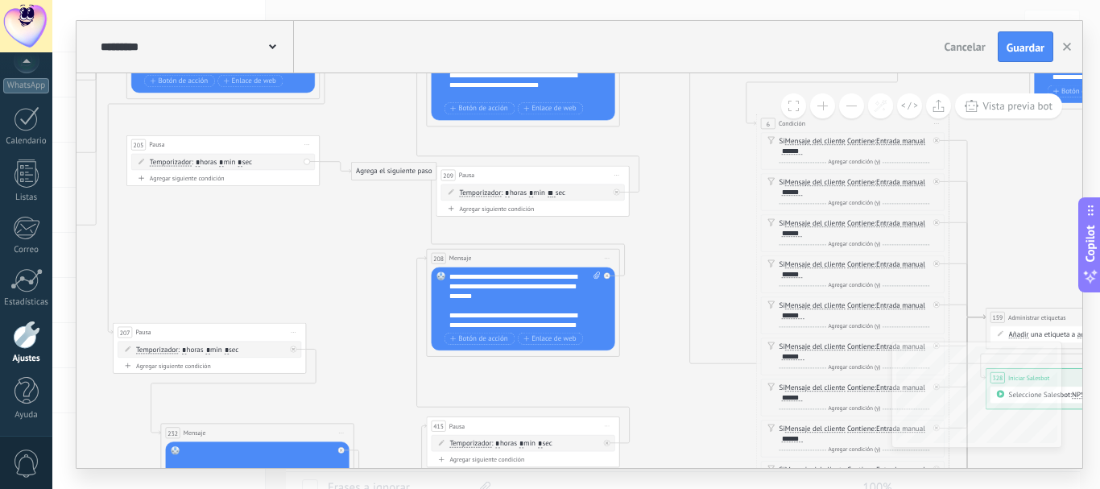
click at [306, 143] on span "Iniciar vista previa aquí Cambiar nombre Duplicar [GEOGRAPHIC_DATA]" at bounding box center [307, 145] width 15 height 14
click at [330, 207] on div "Borrar" at bounding box center [352, 208] width 96 height 16
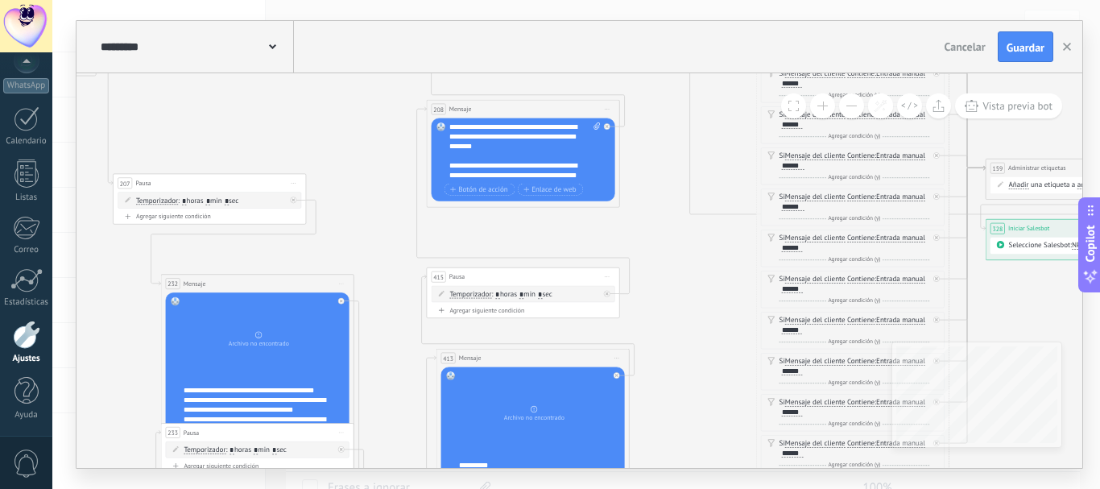
scroll to position [80, 0]
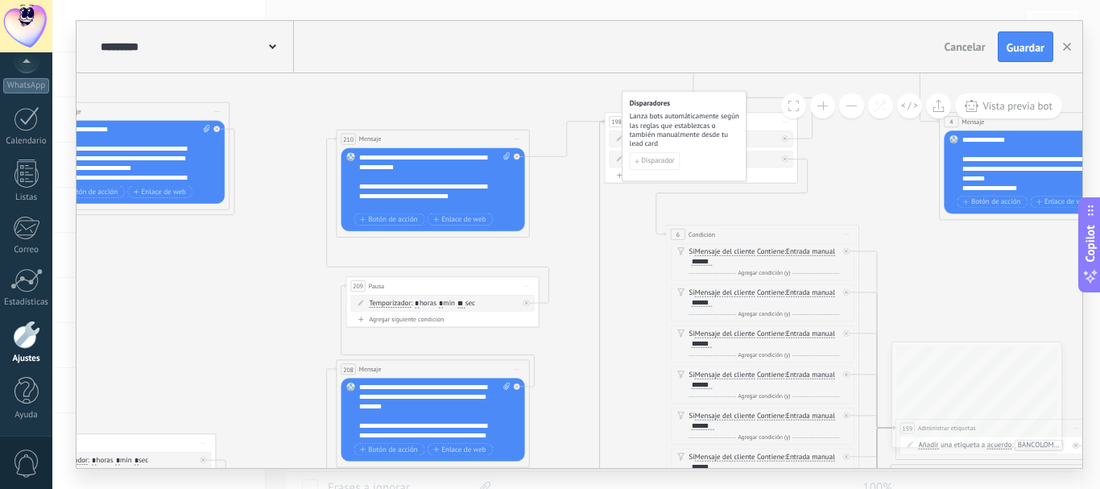
click at [847, 105] on button at bounding box center [851, 105] width 25 height 25
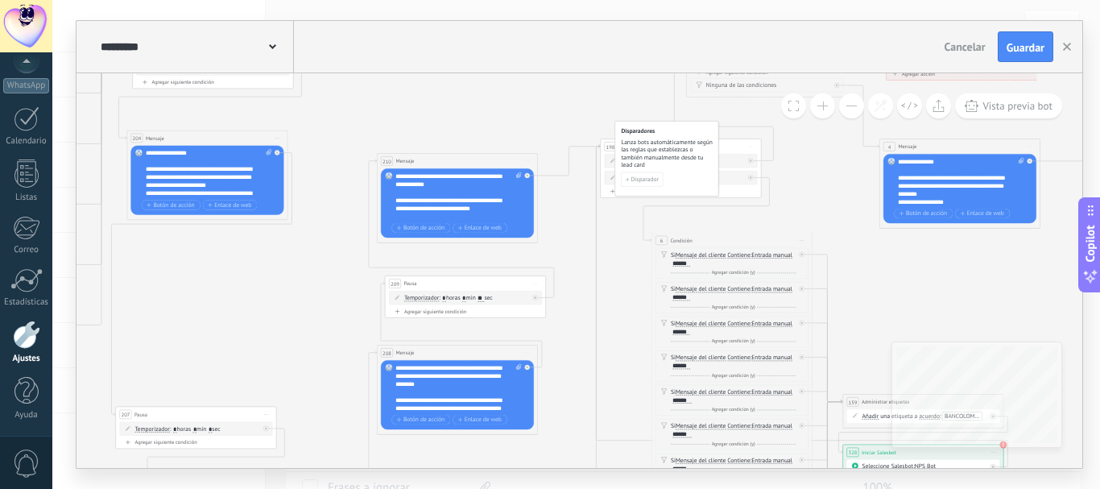
click at [847, 105] on button at bounding box center [851, 105] width 25 height 25
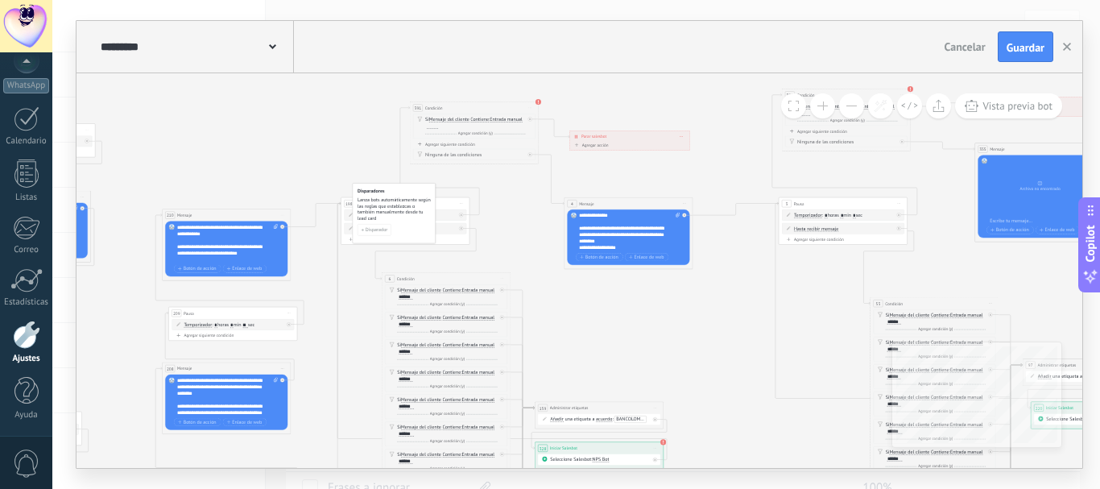
drag, startPoint x: 878, startPoint y: 142, endPoint x: 617, endPoint y: 171, distance: 262.6
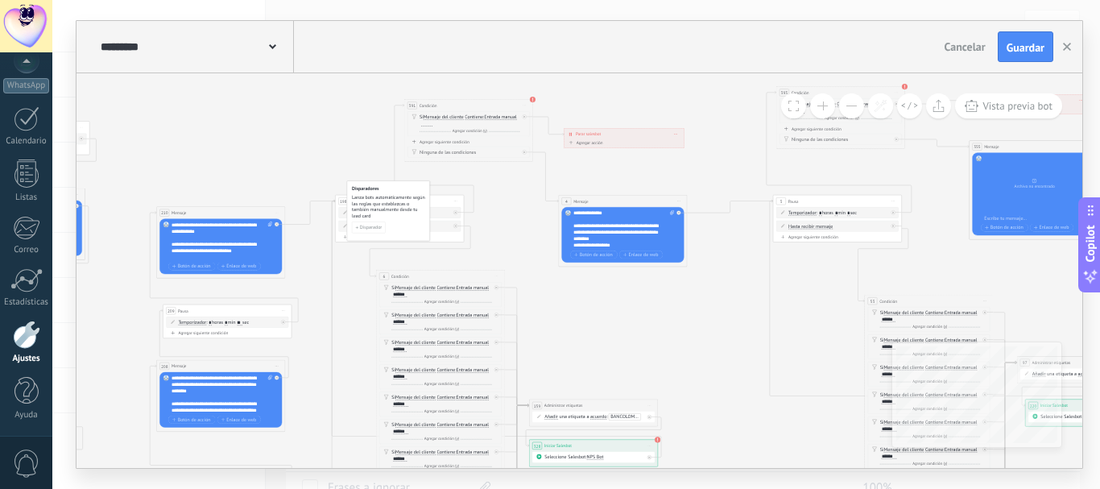
click at [820, 108] on button at bounding box center [822, 105] width 25 height 25
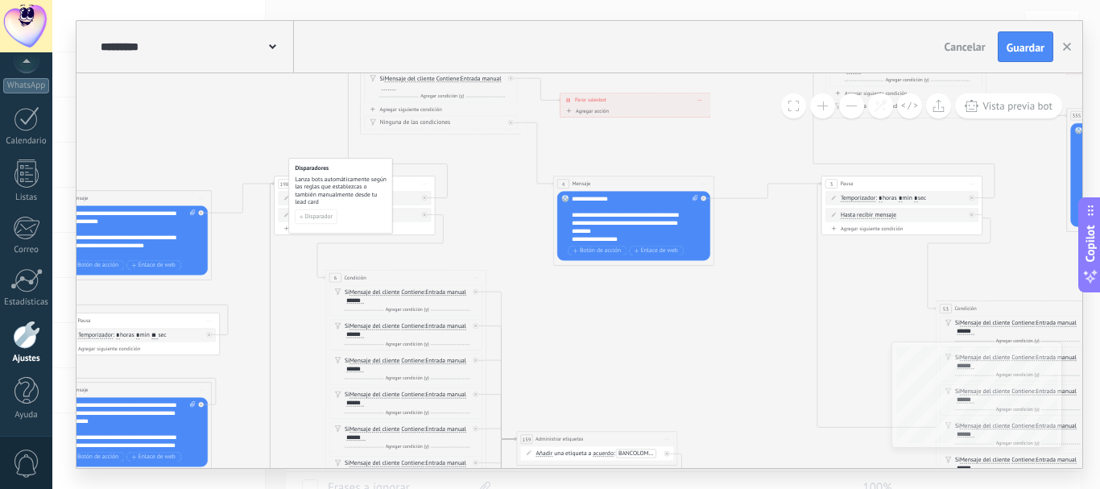
click at [820, 108] on button at bounding box center [822, 105] width 25 height 25
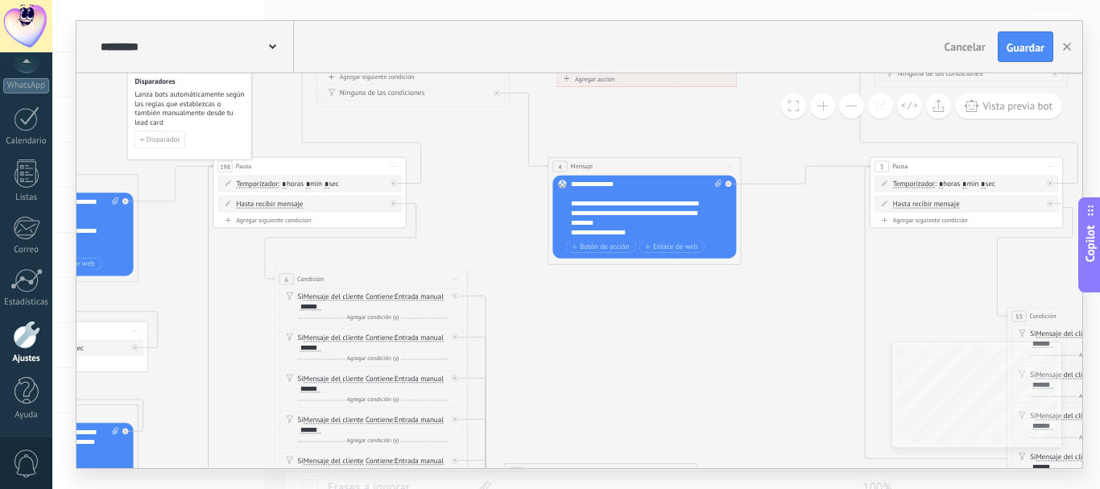
drag, startPoint x: 281, startPoint y: 139, endPoint x: 200, endPoint y: 79, distance: 100.6
click at [200, 79] on h4 "Disparadores" at bounding box center [189, 81] width 110 height 9
click at [847, 115] on button at bounding box center [851, 105] width 25 height 25
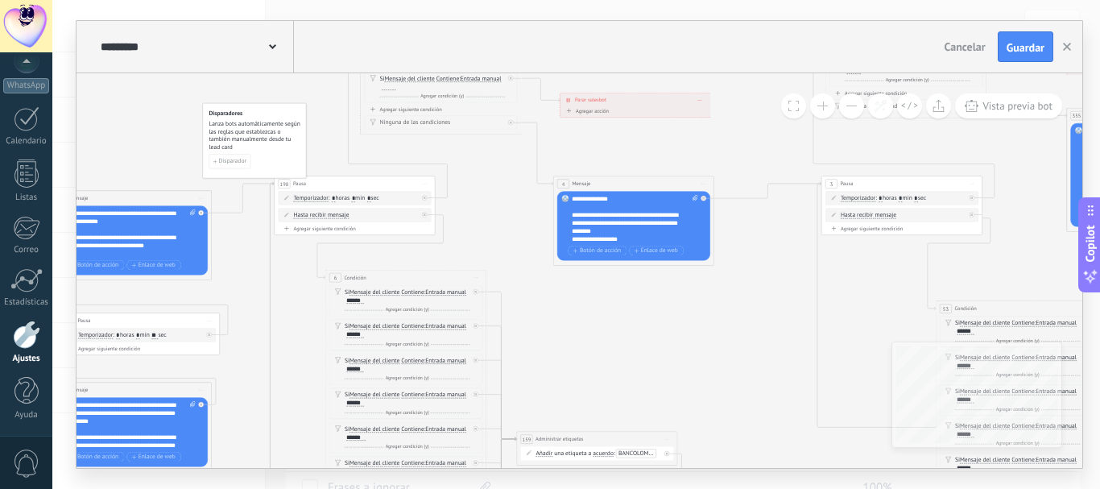
click at [849, 103] on button at bounding box center [851, 105] width 25 height 25
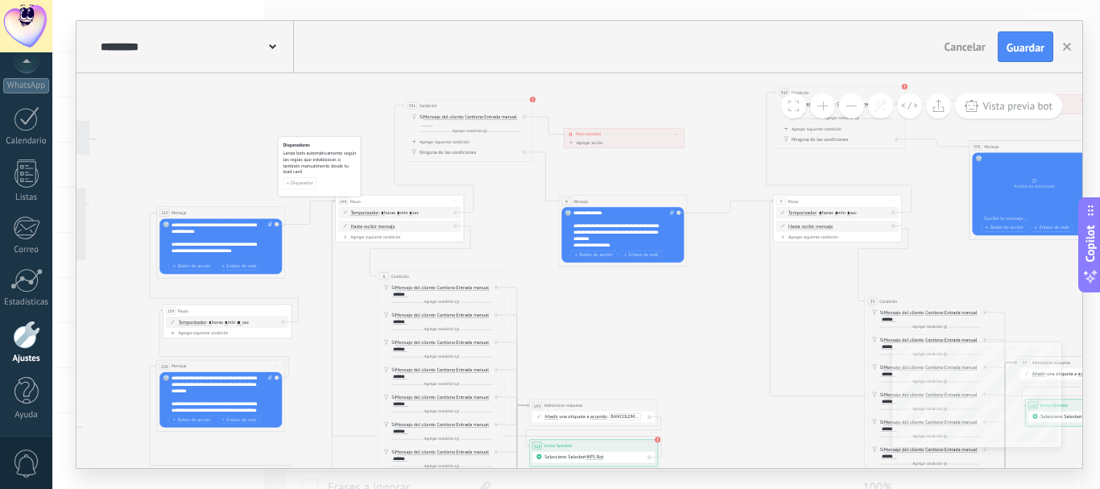
click at [849, 103] on button at bounding box center [851, 105] width 25 height 25
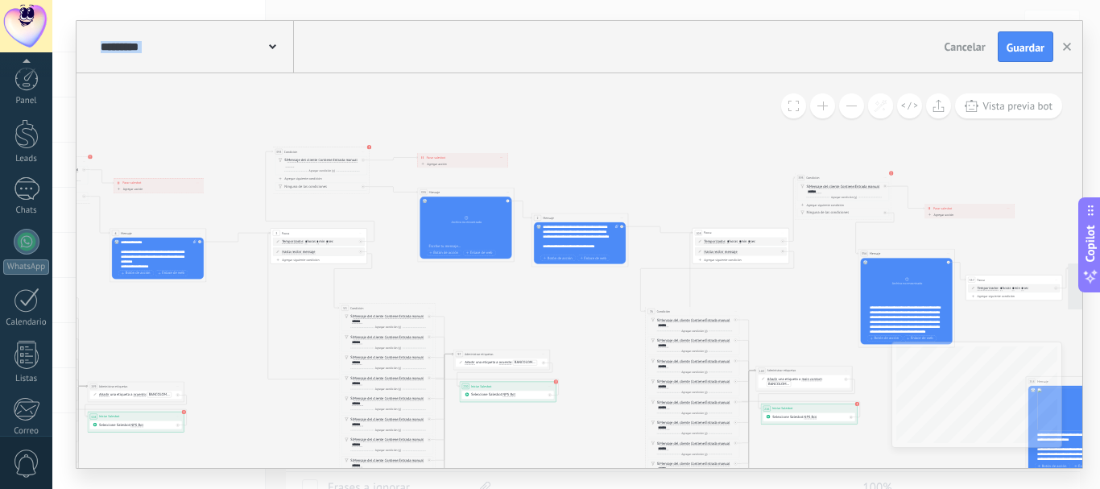
click at [572, 309] on icon at bounding box center [497, 490] width 2657 height 1162
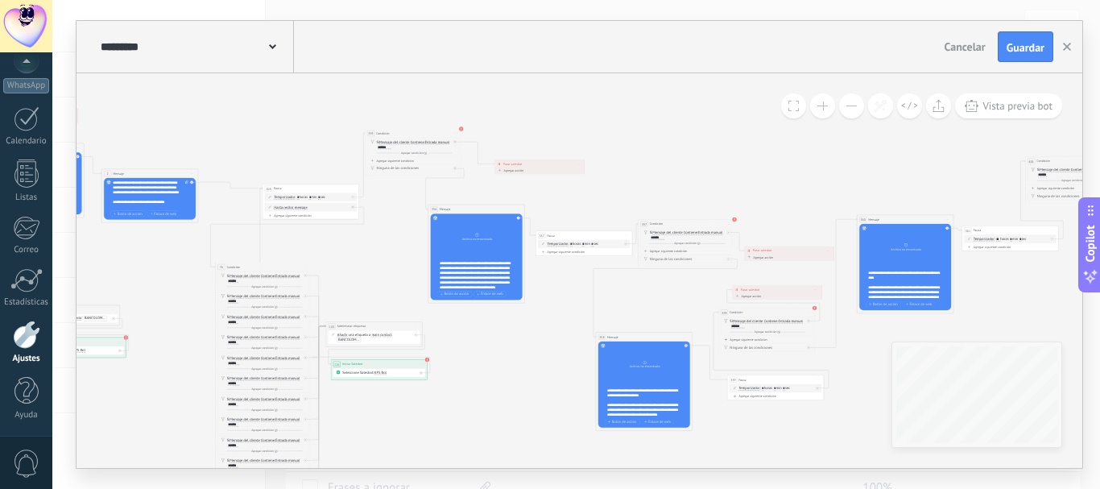
drag, startPoint x: 773, startPoint y: 256, endPoint x: 572, endPoint y: 191, distance: 210.8
click at [572, 191] on icon at bounding box center [67, 446] width 2657 height 1162
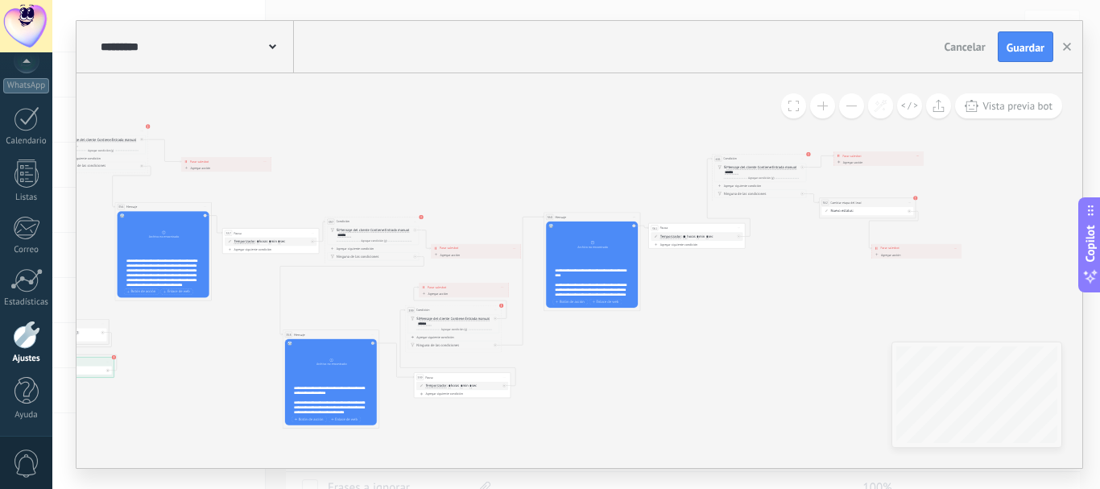
drag, startPoint x: 852, startPoint y: 171, endPoint x: 539, endPoint y: 168, distance: 313.2
click at [824, 104] on button at bounding box center [822, 105] width 25 height 25
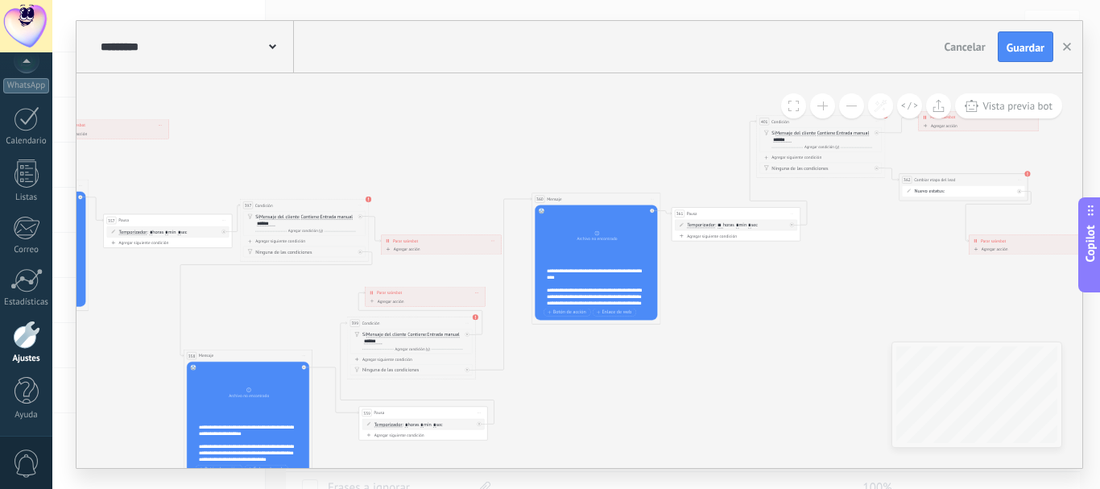
click at [824, 104] on button at bounding box center [822, 105] width 25 height 25
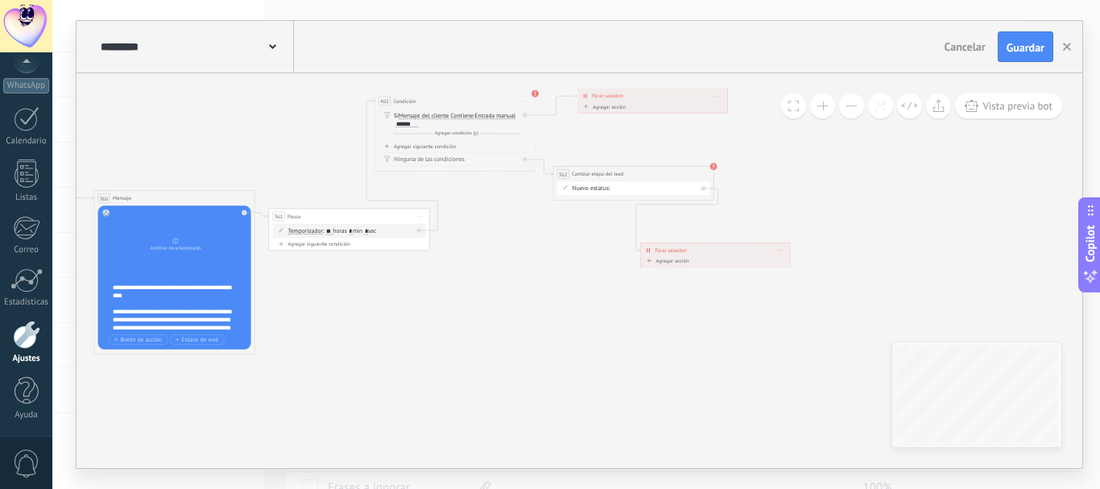
drag, startPoint x: 990, startPoint y: 256, endPoint x: 517, endPoint y: 284, distance: 474.3
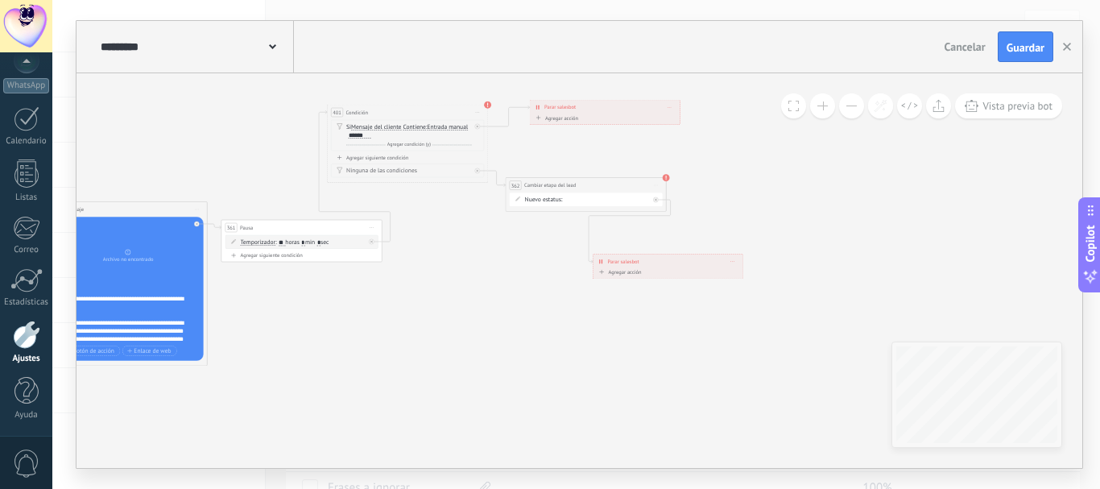
click at [0, 0] on div "BIENVENIDA DESCUENTO 1 DESCUENTO 2 VENTA DE 10 MIL VENTA DE 7 MIL VENTA DE 5 MI…" at bounding box center [0, 0] width 0 height 0
click at [0, 0] on label "DESCUENTO 1" at bounding box center [0, 0] width 0 height 0
click at [0, 0] on div "BIENVENIDA DESCUENTO 1 DESCUENTO 2 VENTA DE 10 MIL VENTA DE 7 MIL VENTA DE 5 MI…" at bounding box center [0, 0] width 0 height 0
click at [1009, 52] on div at bounding box center [575, 244] width 1047 height 489
click at [1010, 50] on span "Guardar" at bounding box center [1025, 47] width 38 height 11
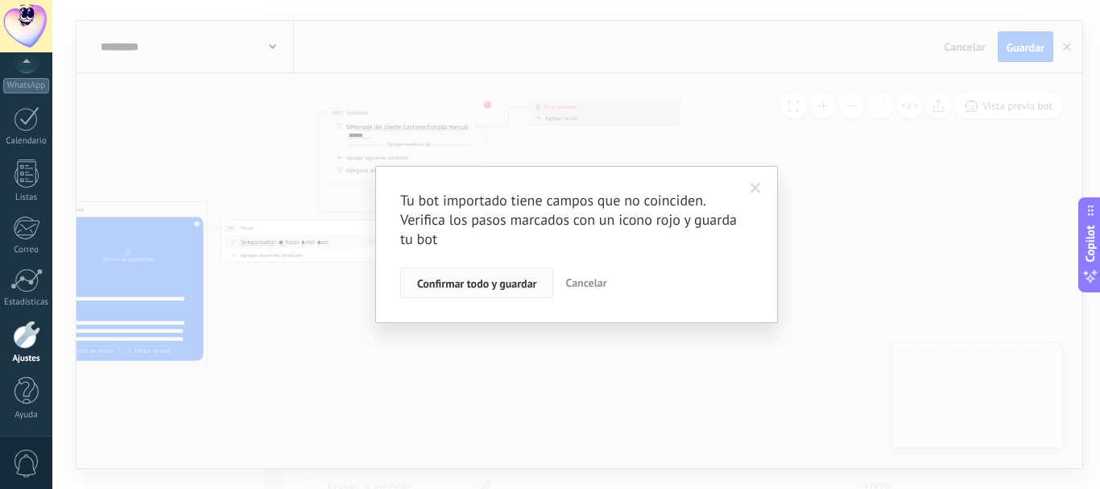
click at [503, 281] on span "Confirmar todo y guardar" at bounding box center [476, 283] width 119 height 11
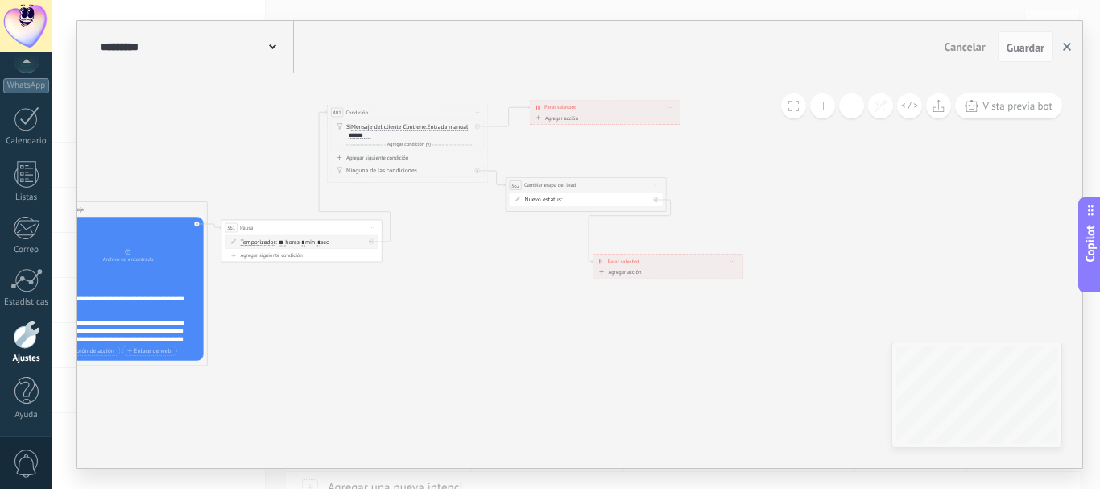
click at [1067, 48] on use "button" at bounding box center [1067, 47] width 8 height 8
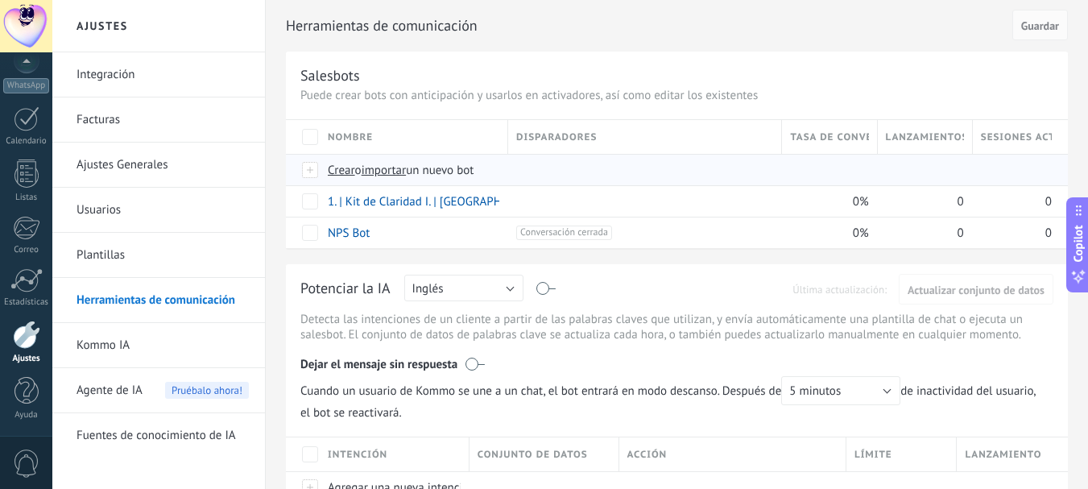
click at [399, 171] on span "importar" at bounding box center [384, 170] width 45 height 15
click at [0, 0] on input "importar un nuevo bot" at bounding box center [0, 0] width 0 height 0
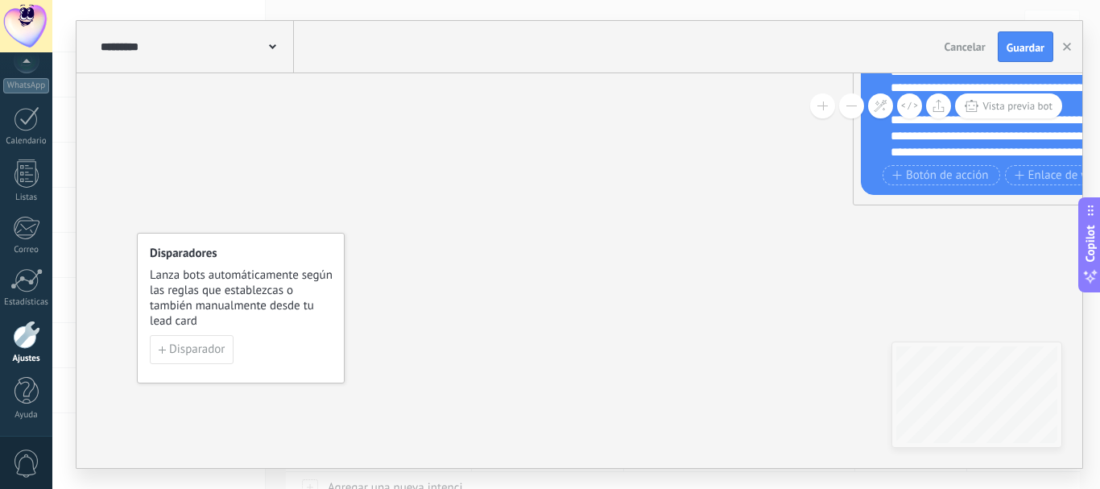
click at [854, 110] on button at bounding box center [851, 105] width 25 height 25
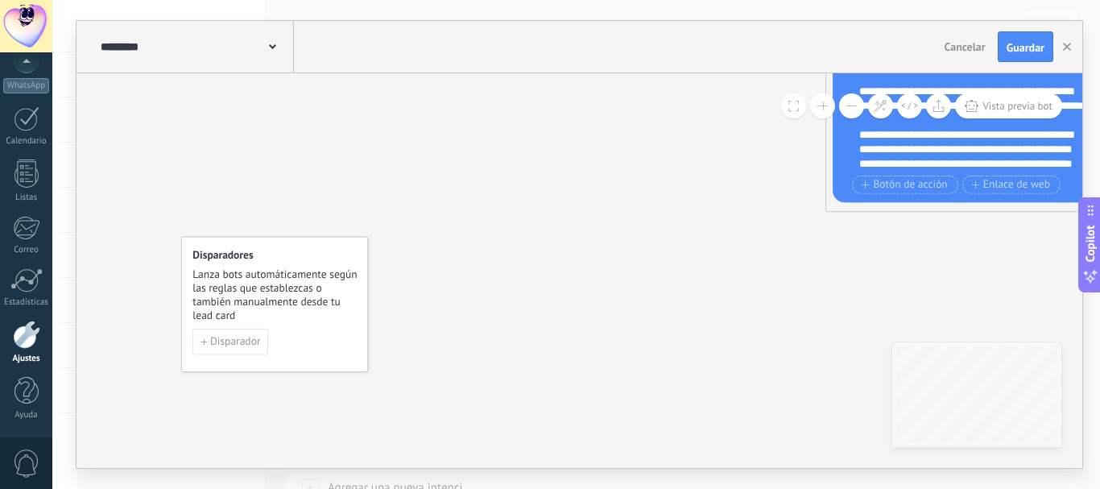
click at [854, 110] on button at bounding box center [851, 105] width 25 height 25
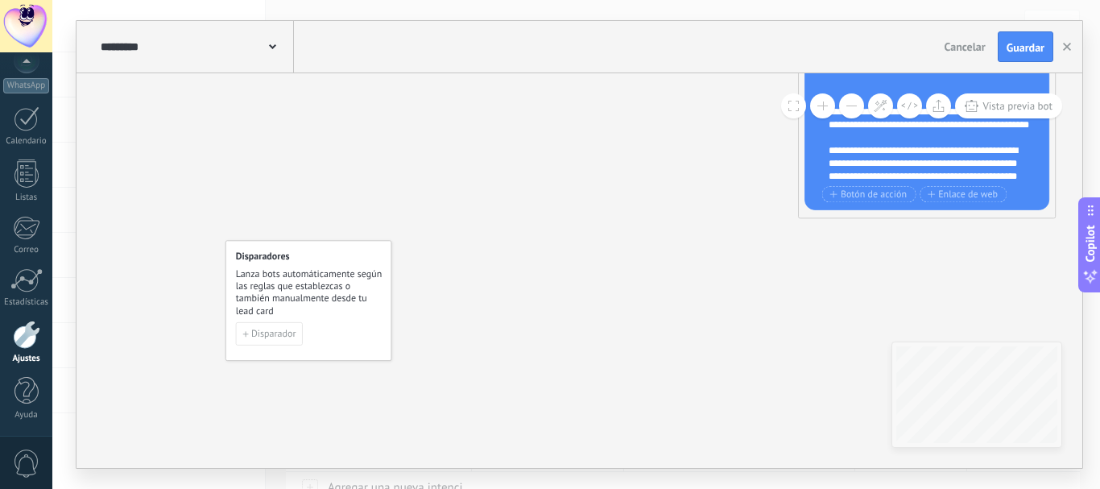
click at [854, 110] on button at bounding box center [851, 105] width 25 height 25
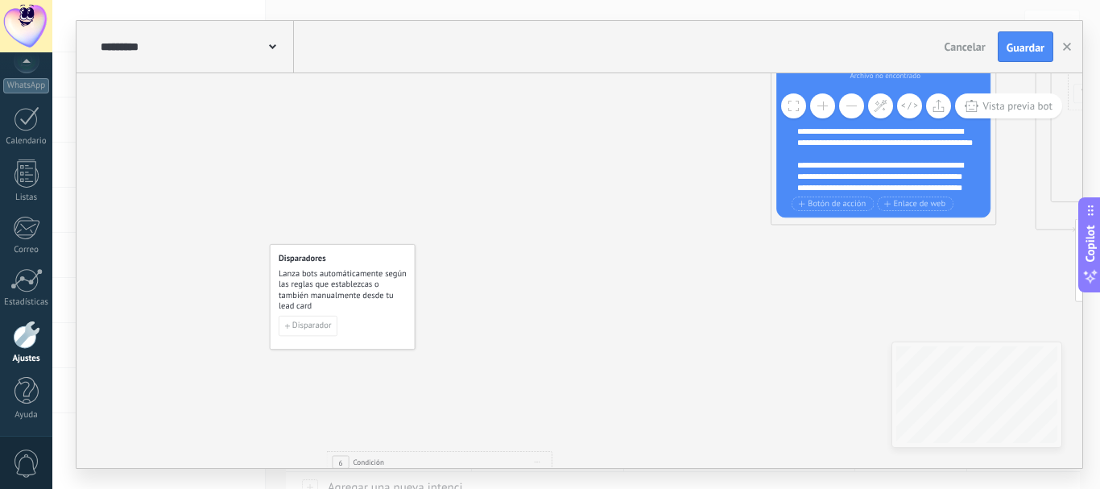
click at [854, 110] on button at bounding box center [851, 105] width 25 height 25
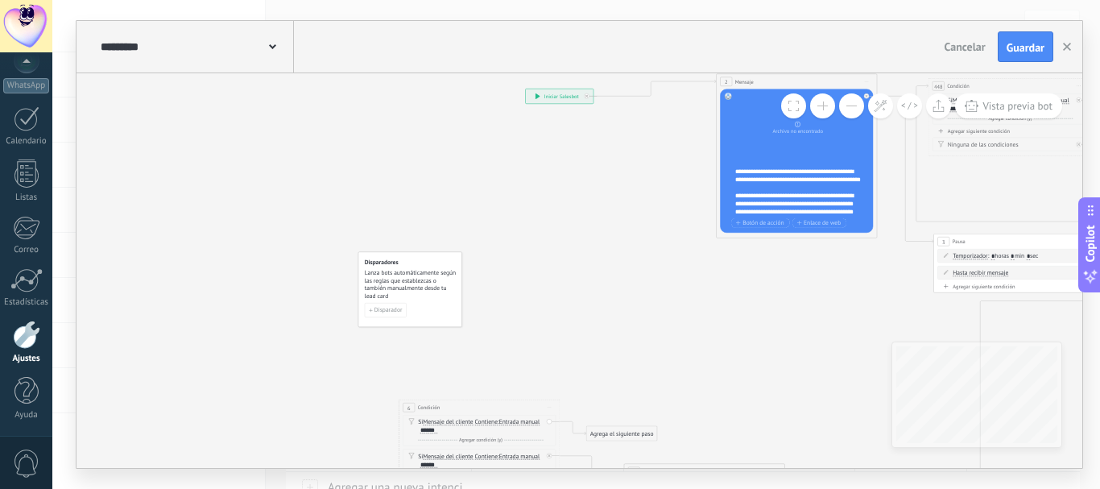
click at [854, 110] on button at bounding box center [851, 105] width 25 height 25
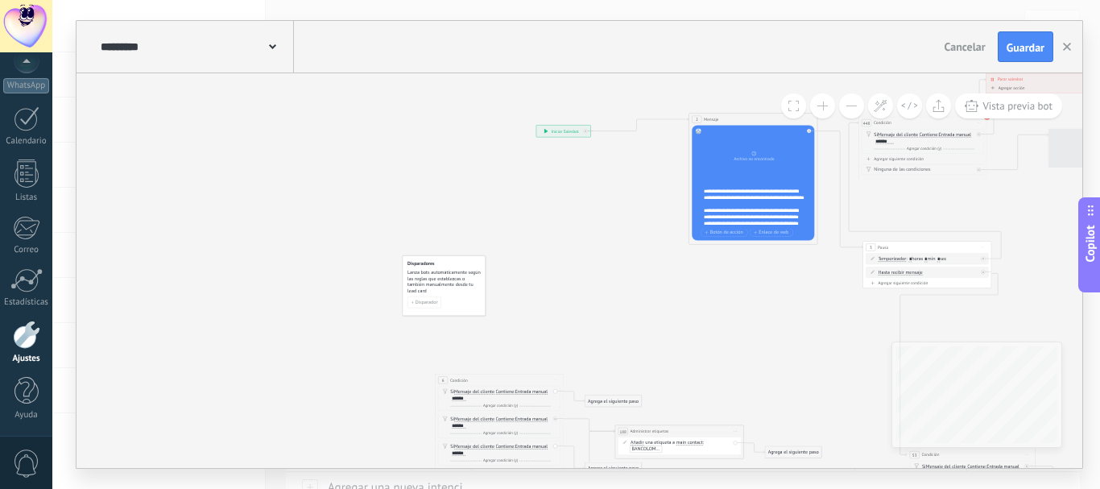
click at [854, 110] on button at bounding box center [851, 105] width 25 height 25
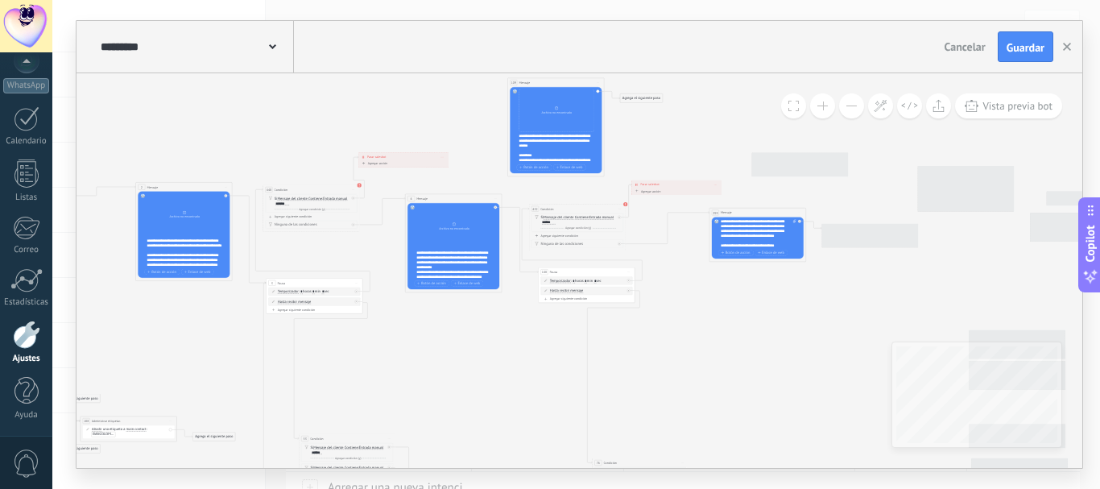
drag, startPoint x: 938, startPoint y: 287, endPoint x: 406, endPoint y: 316, distance: 533.0
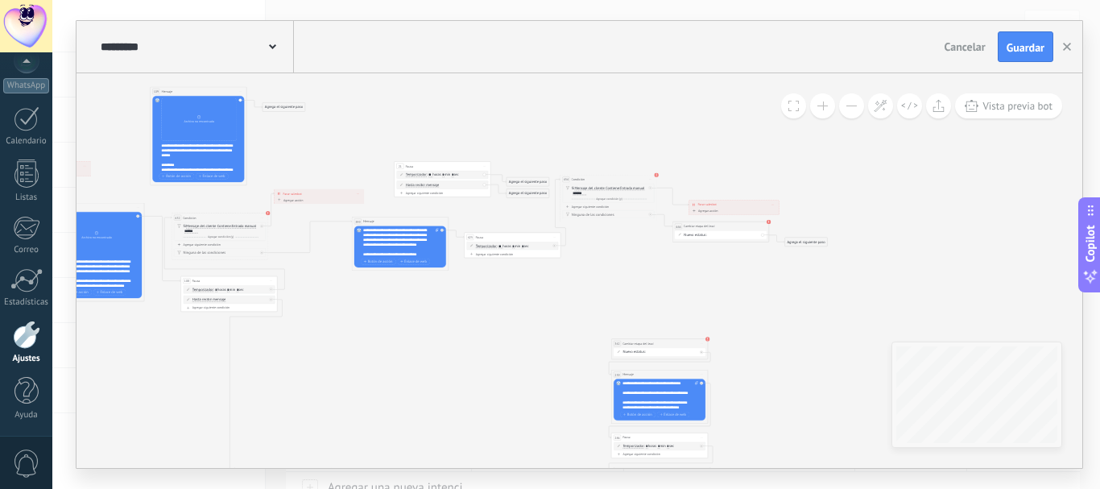
drag, startPoint x: 862, startPoint y: 305, endPoint x: 511, endPoint y: 314, distance: 351.2
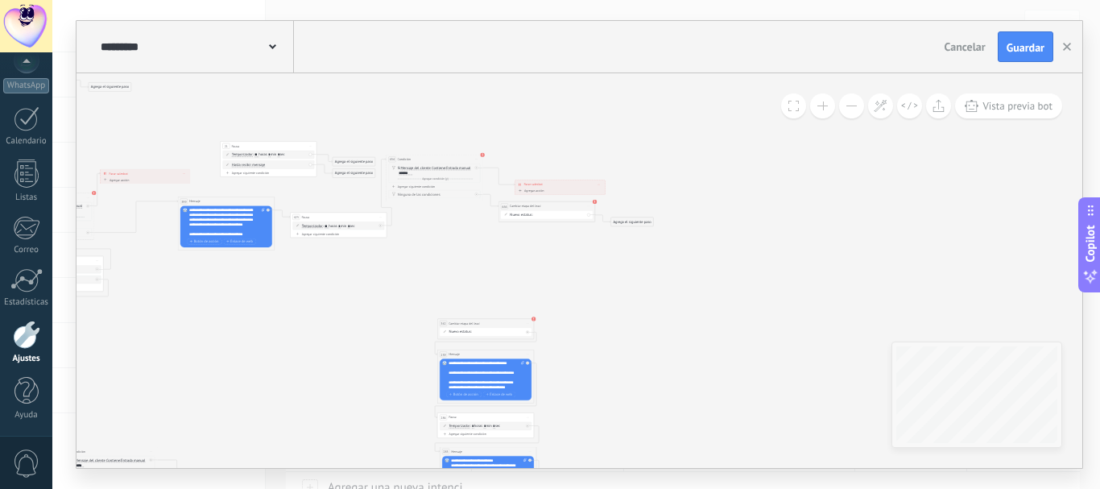
drag, startPoint x: 885, startPoint y: 275, endPoint x: 711, endPoint y: 254, distance: 175.1
click at [820, 110] on button at bounding box center [822, 105] width 25 height 25
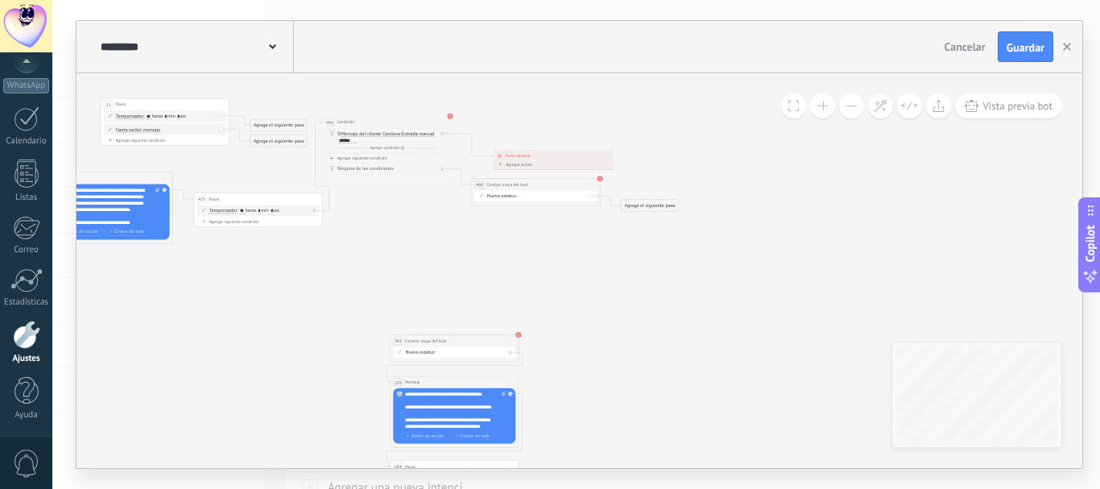
click at [820, 110] on button at bounding box center [822, 105] width 25 height 25
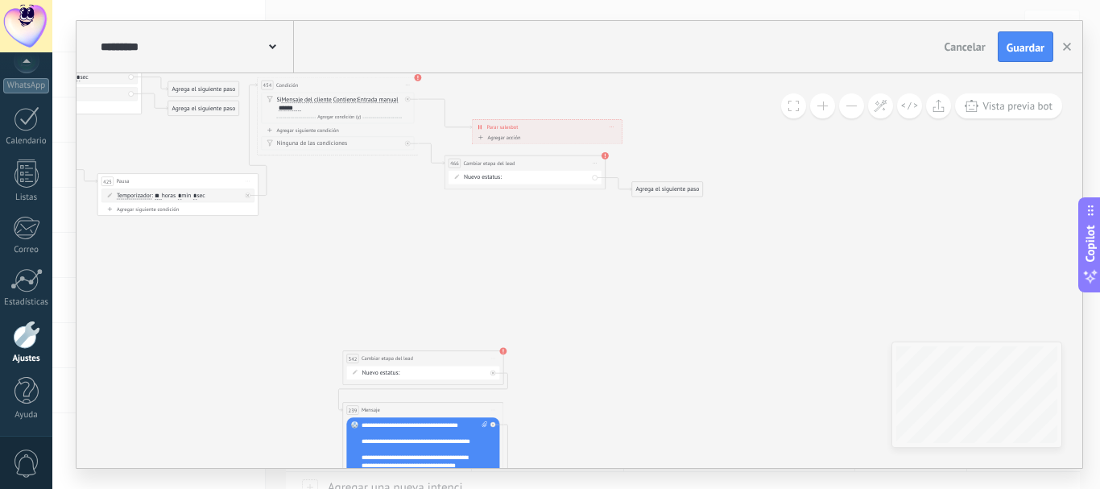
click at [820, 110] on button at bounding box center [822, 105] width 25 height 25
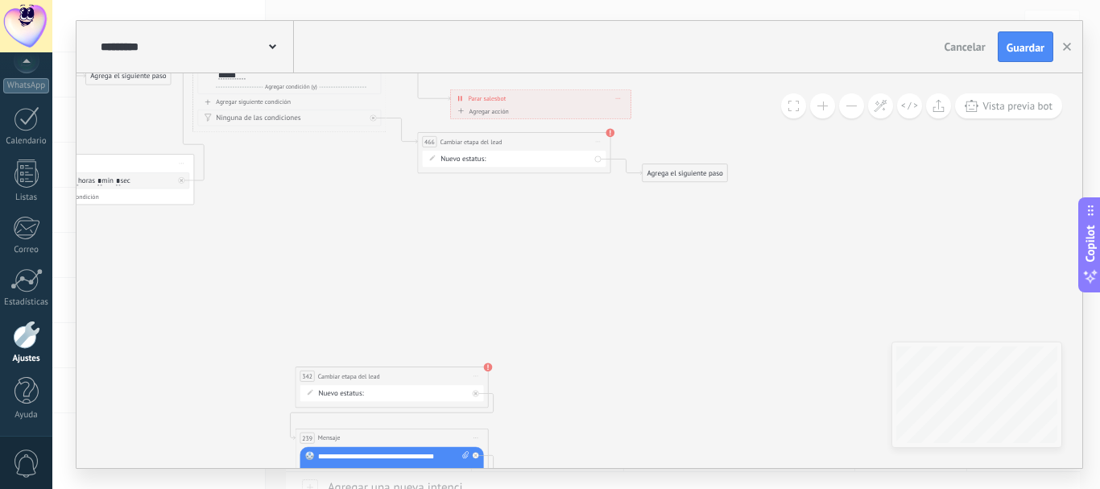
click at [820, 110] on button at bounding box center [822, 105] width 25 height 25
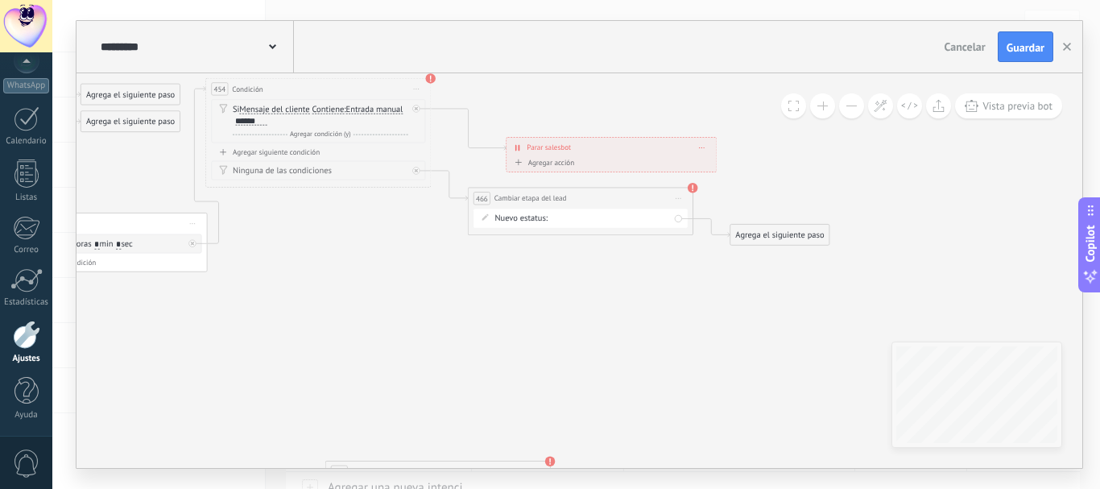
drag, startPoint x: 671, startPoint y: 304, endPoint x: 748, endPoint y: 378, distance: 107.6
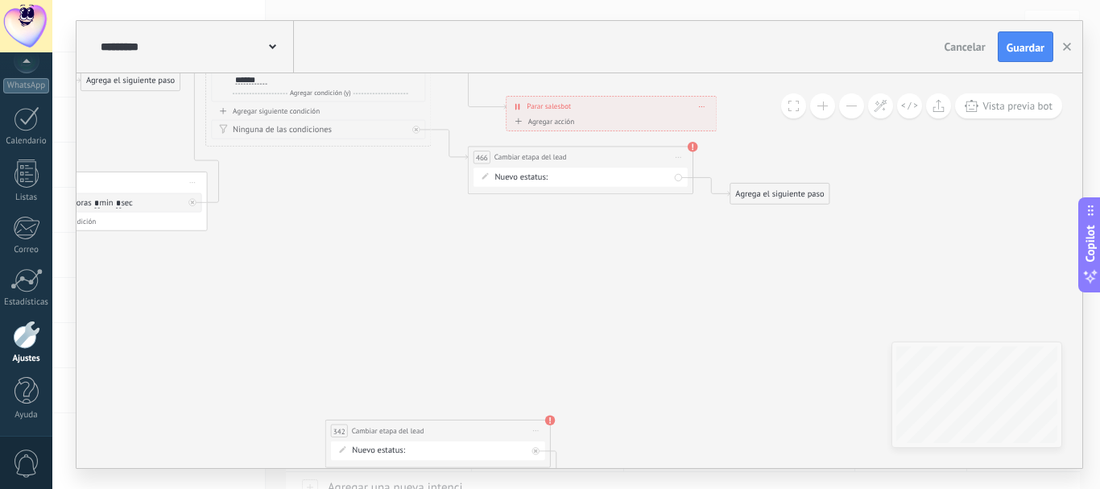
click at [858, 108] on button at bounding box center [851, 105] width 25 height 25
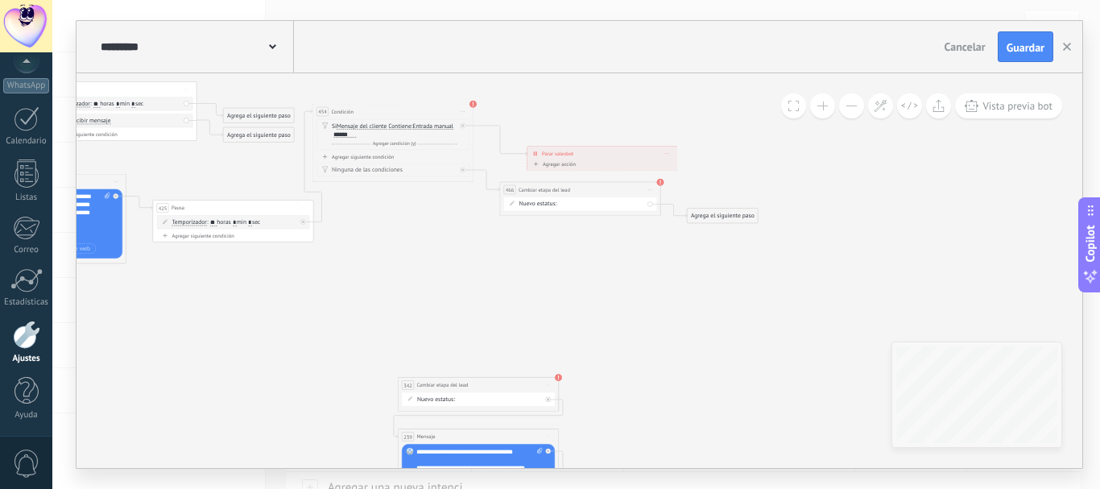
click at [858, 108] on button at bounding box center [851, 105] width 25 height 25
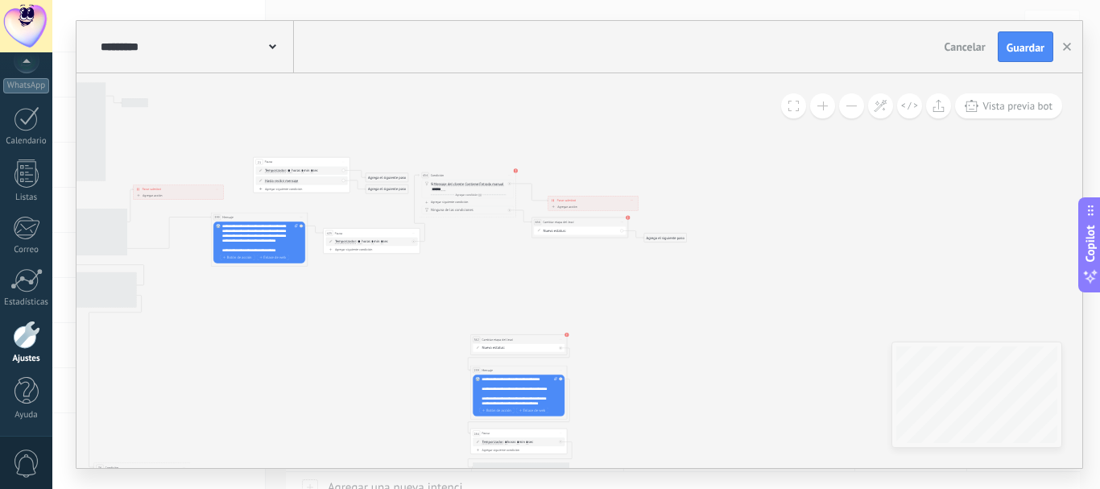
click at [858, 108] on button at bounding box center [851, 105] width 25 height 25
click at [822, 106] on span at bounding box center [822, 105] width 10 height 1
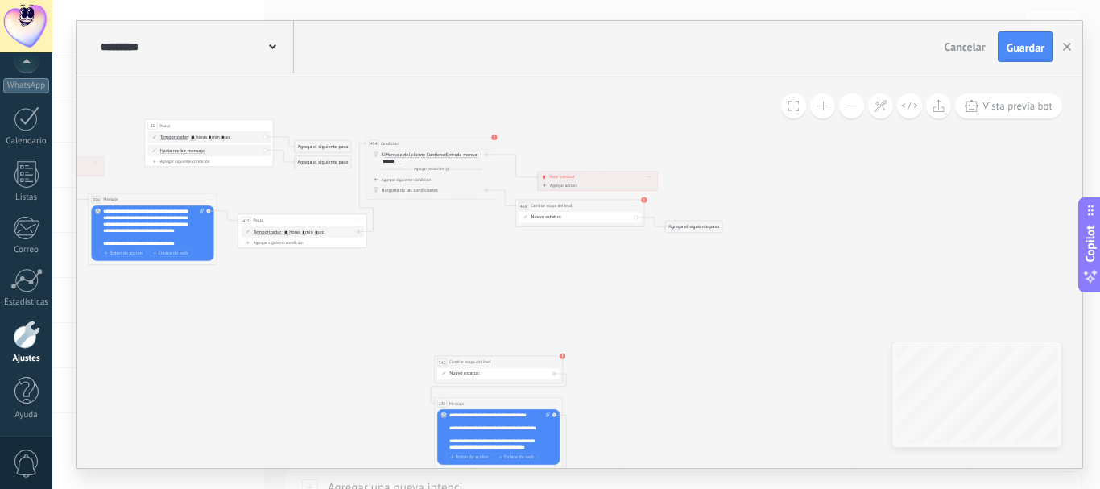
click at [822, 106] on span at bounding box center [822, 105] width 10 height 1
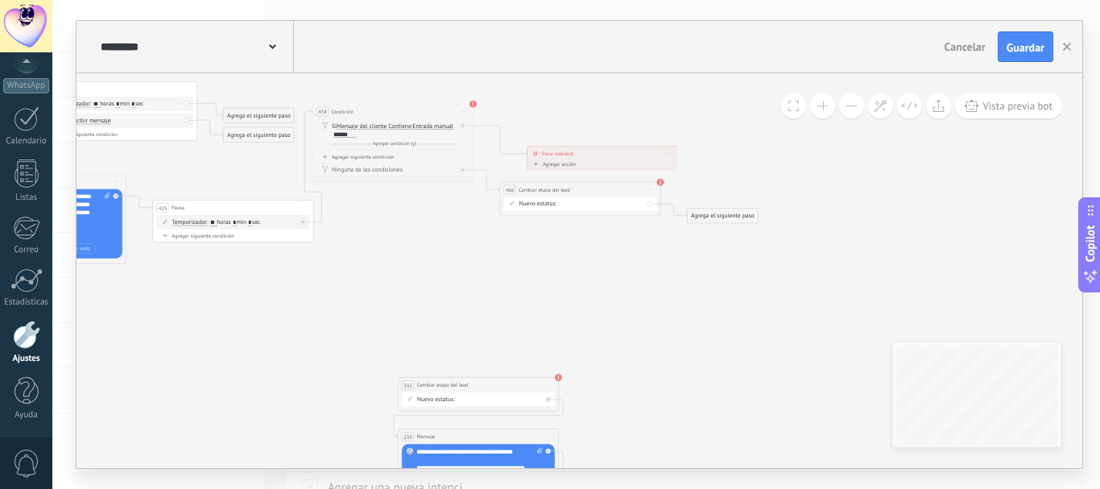
click at [822, 106] on span at bounding box center [822, 105] width 10 height 1
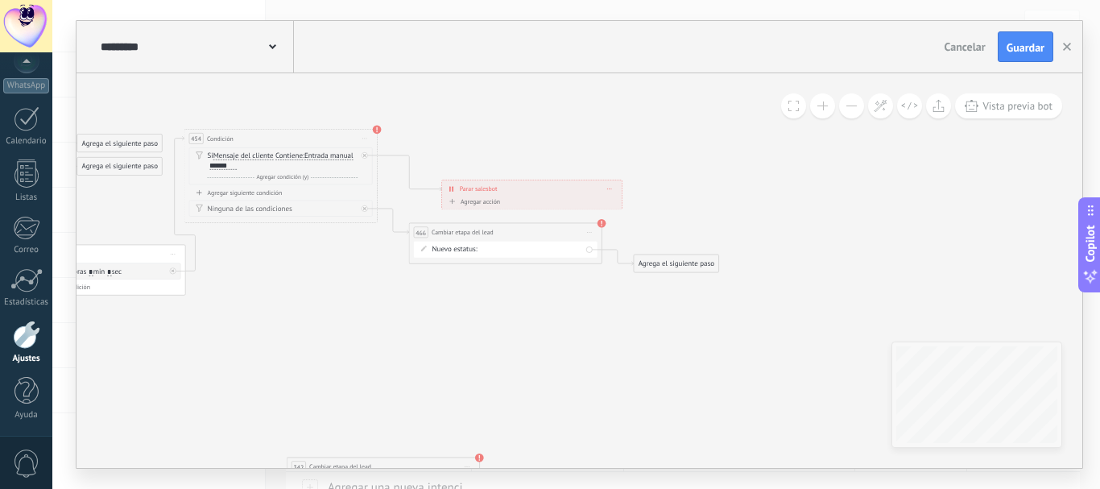
drag, startPoint x: 718, startPoint y: 330, endPoint x: 655, endPoint y: 361, distance: 70.6
click at [0, 0] on div "BIENVENIDA DESCUENTO 1 DESCUENTO 2 VENTA DE 10 MIL VENTA DE 7 MIL VENTA DE 5 MI…" at bounding box center [0, 0] width 0 height 0
click at [0, 0] on label "DESCUENTO 2" at bounding box center [0, 0] width 0 height 0
click at [1028, 45] on span "Guardar" at bounding box center [1025, 47] width 38 height 11
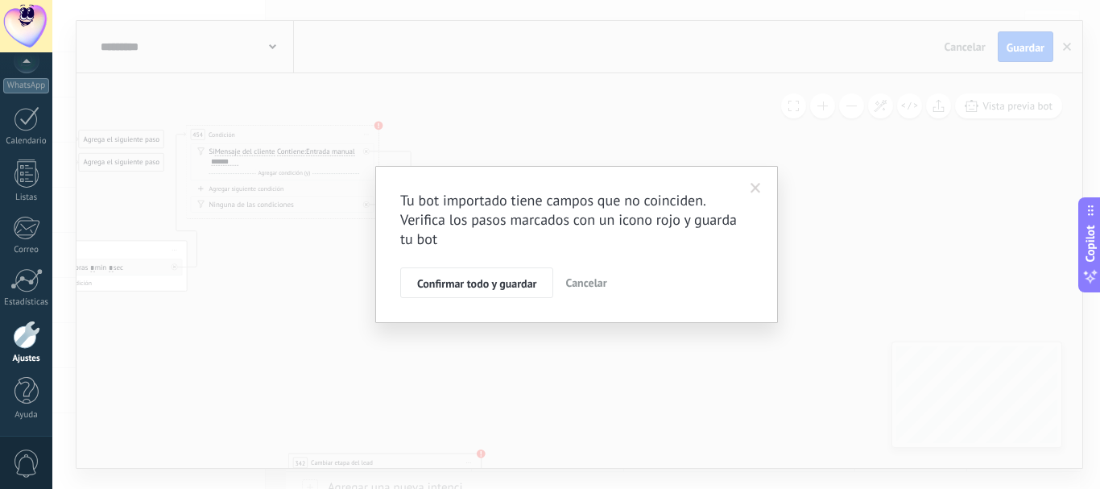
click at [530, 279] on span "Confirmar todo y guardar" at bounding box center [476, 283] width 119 height 11
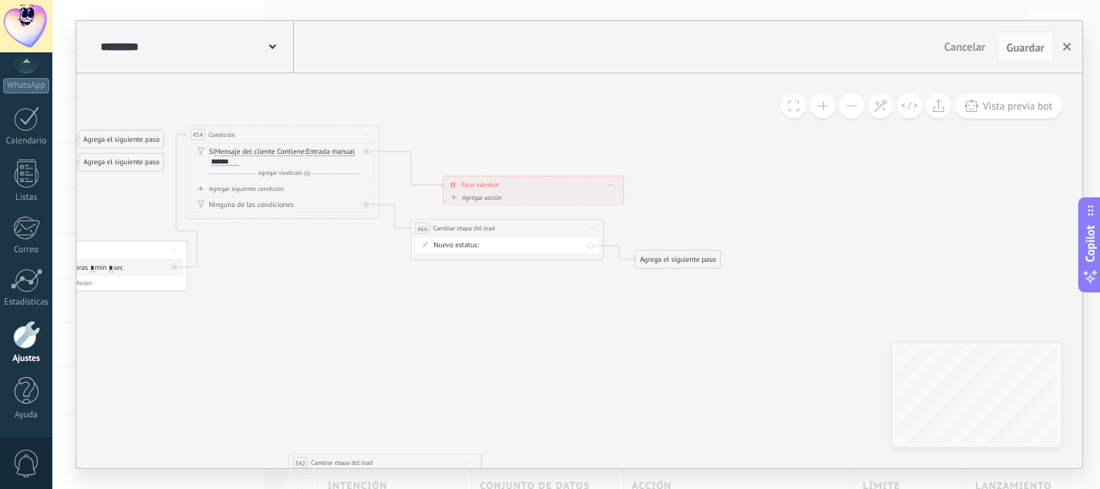
click at [1064, 43] on icon "button" at bounding box center [1067, 47] width 8 height 8
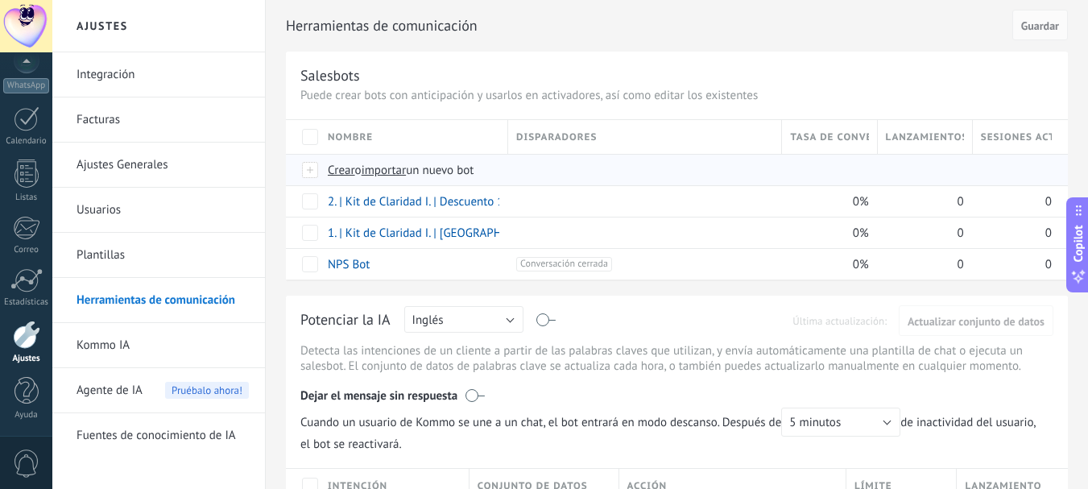
click at [390, 166] on span "importar" at bounding box center [384, 170] width 45 height 15
click at [0, 0] on input "importar un nuevo bot" at bounding box center [0, 0] width 0 height 0
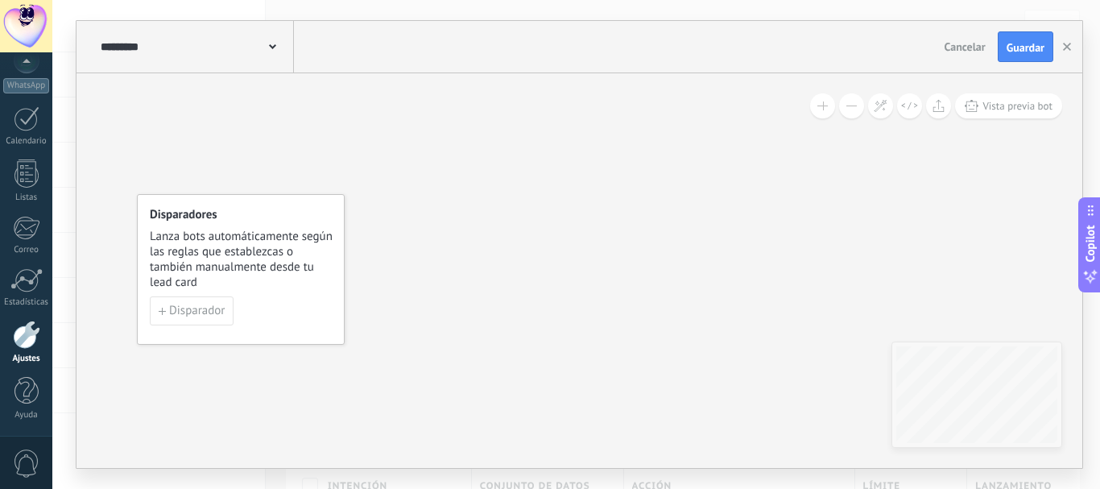
click at [848, 111] on button at bounding box center [851, 105] width 25 height 25
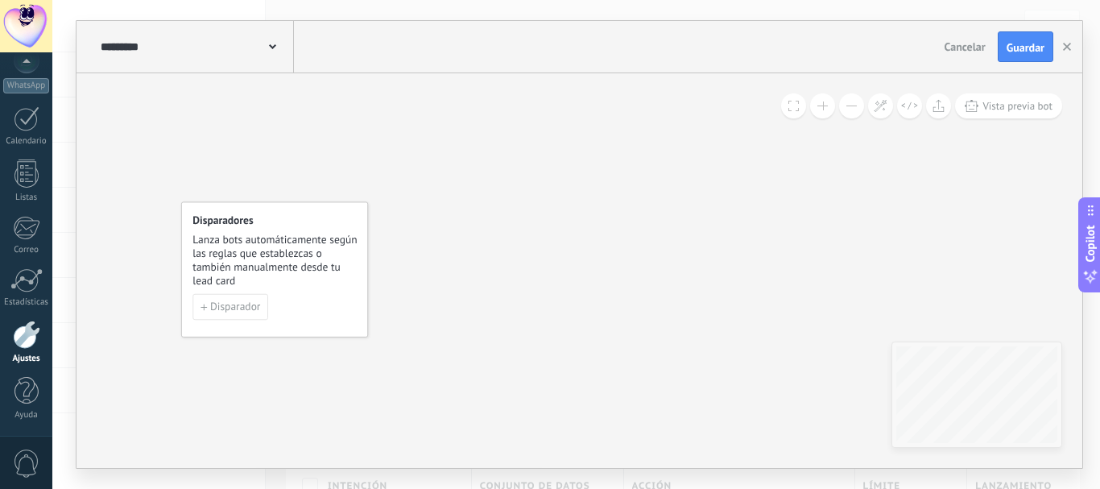
click at [848, 111] on button at bounding box center [851, 105] width 25 height 25
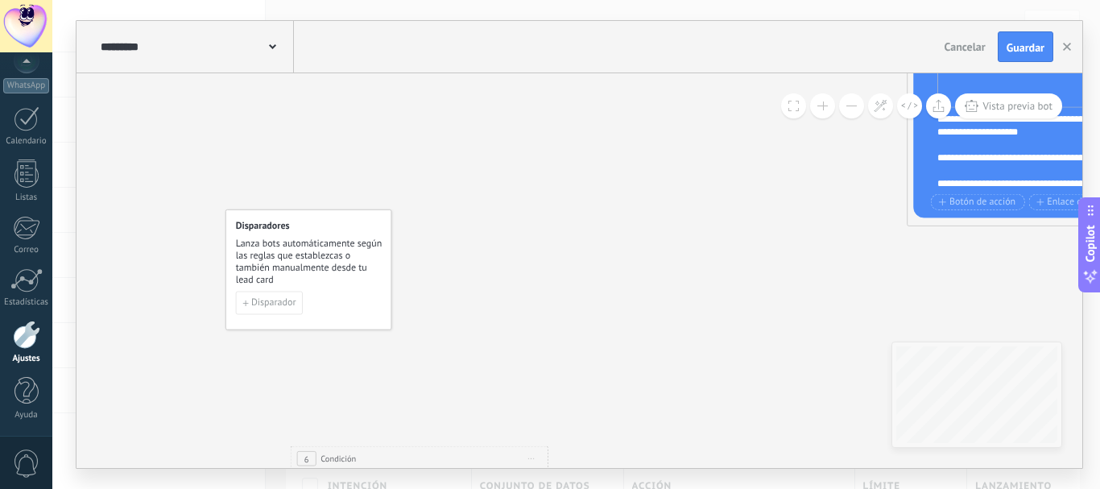
click at [848, 111] on button at bounding box center [851, 105] width 25 height 25
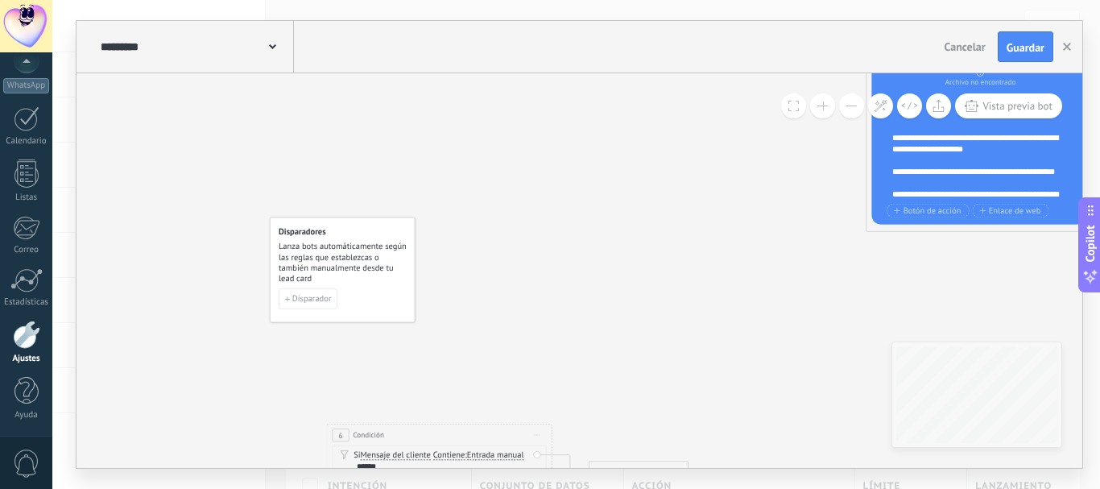
click at [848, 111] on button at bounding box center [851, 105] width 25 height 25
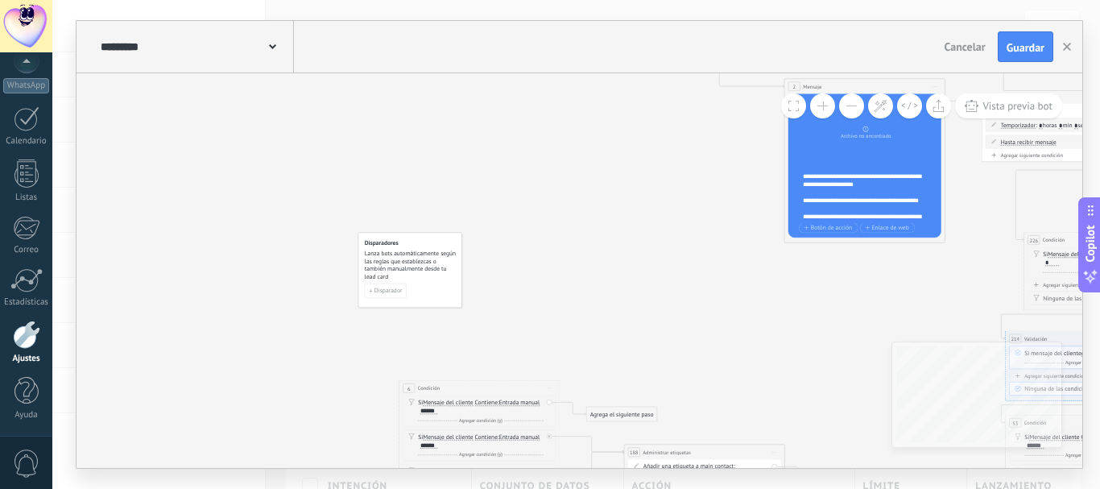
click at [848, 111] on button at bounding box center [851, 105] width 25 height 25
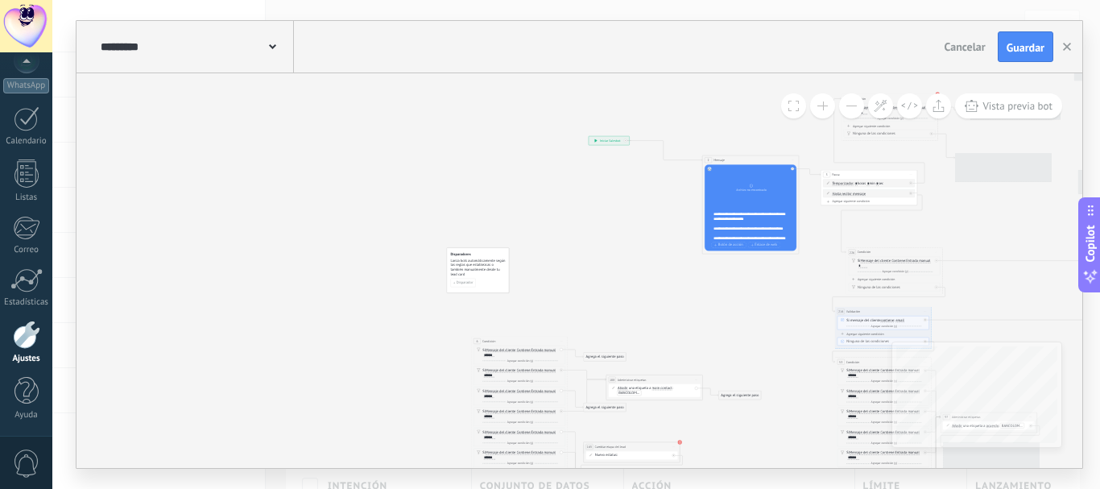
click at [848, 111] on button at bounding box center [851, 105] width 25 height 25
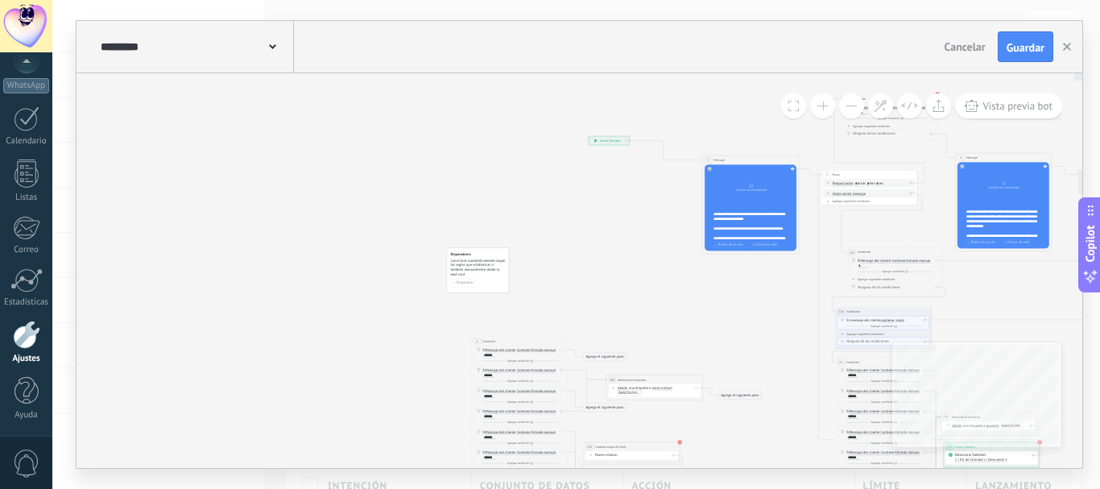
click at [848, 111] on button at bounding box center [851, 105] width 25 height 25
drag, startPoint x: 892, startPoint y: 284, endPoint x: 651, endPoint y: 279, distance: 241.6
click at [531, 248] on div "6 Condición ********* Iniciar vista previa aquí Cambiar nombre Duplicar Borrar …" at bounding box center [531, 248] width 0 height 0
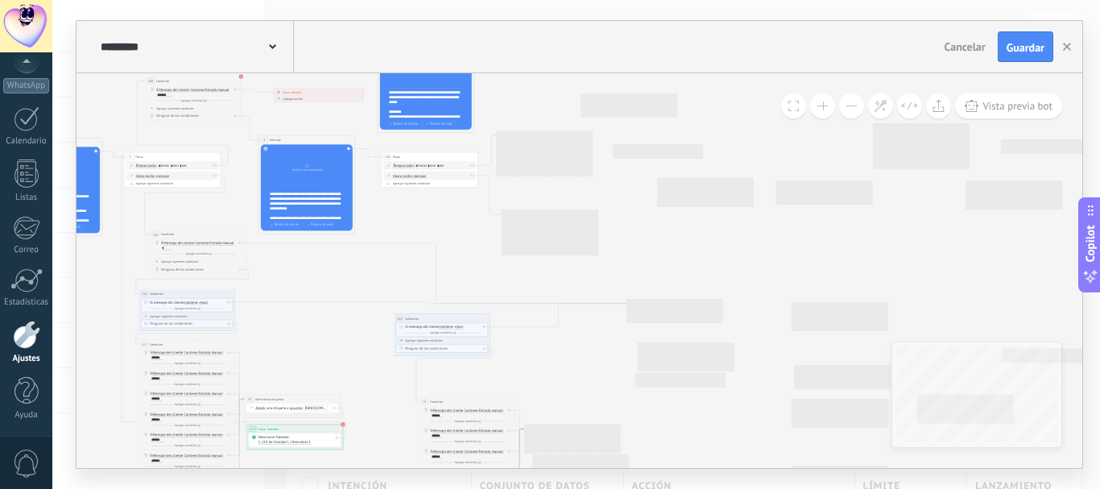
drag, startPoint x: 1019, startPoint y: 258, endPoint x: 313, endPoint y: 242, distance: 705.5
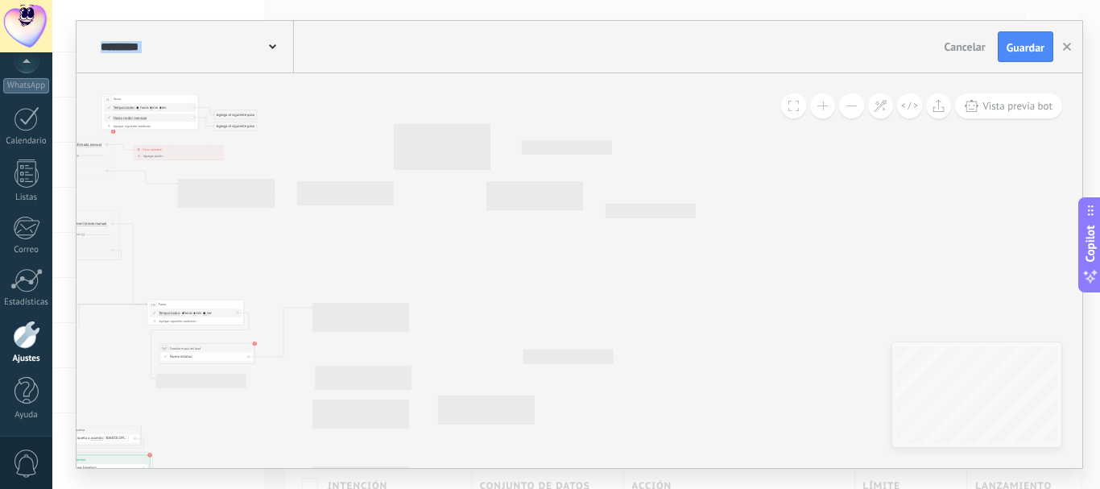
drag, startPoint x: 930, startPoint y: 250, endPoint x: 460, endPoint y: 250, distance: 470.2
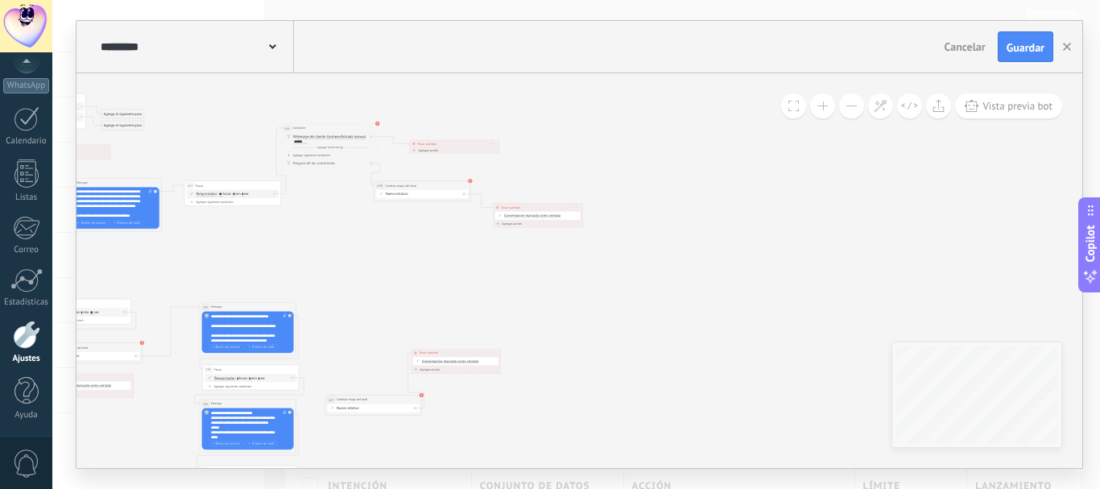
drag, startPoint x: 769, startPoint y: 255, endPoint x: 653, endPoint y: 254, distance: 115.9
click at [820, 114] on button at bounding box center [822, 105] width 25 height 25
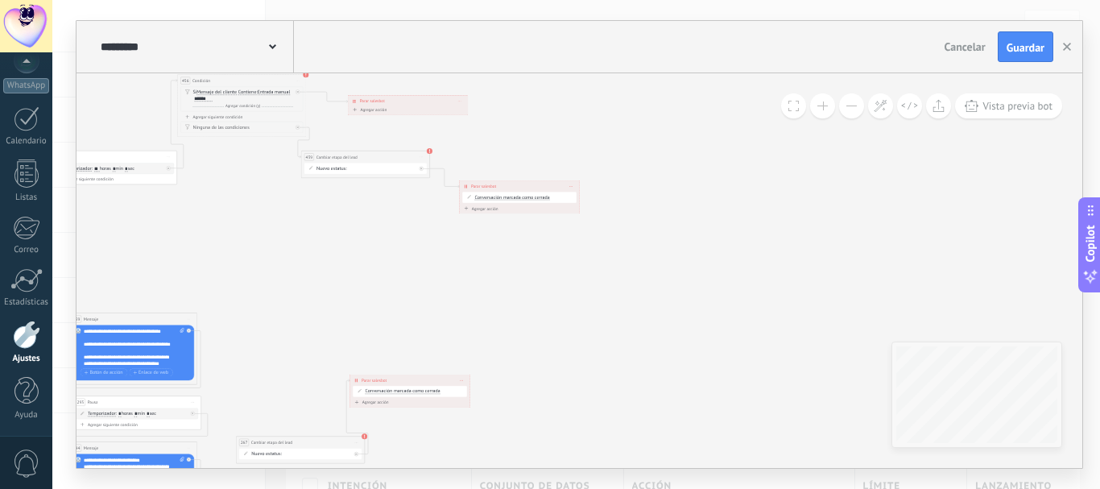
click at [820, 114] on button at bounding box center [822, 105] width 25 height 25
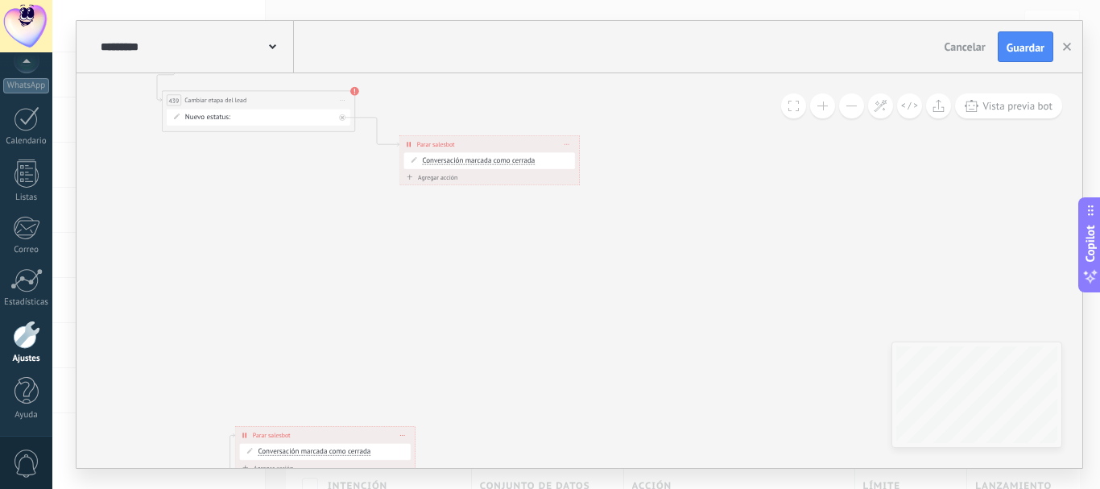
click at [820, 114] on button at bounding box center [822, 105] width 25 height 25
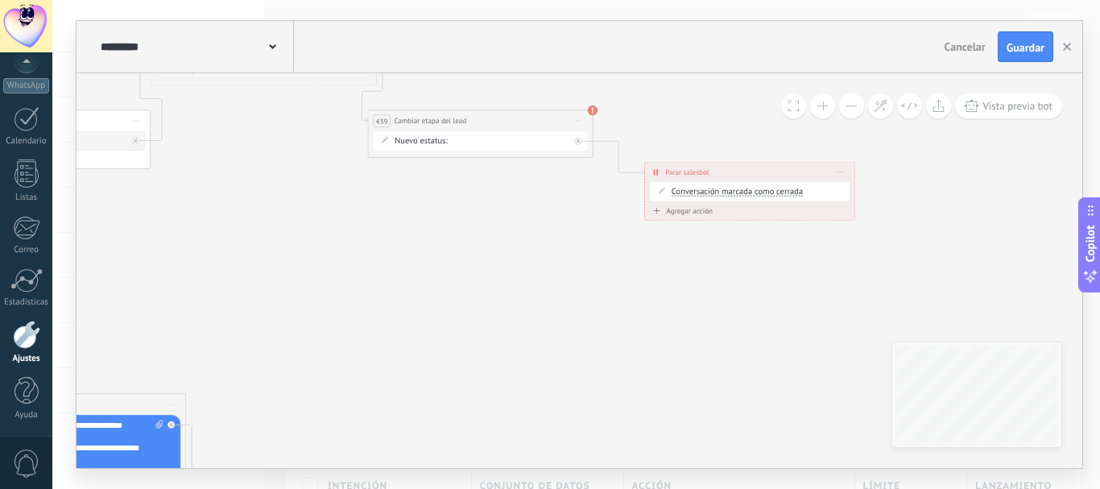
drag, startPoint x: 531, startPoint y: 267, endPoint x: 806, endPoint y: 316, distance: 279.7
click at [0, 0] on div "BIENVENIDA DESCUENTO 1 DESCUENTO 2 VENTA DE 10 MIL VENTA DE 7 MIL VENTA DE 5 MI…" at bounding box center [0, 0] width 0 height 0
click at [0, 0] on label "Venta Perdido" at bounding box center [0, 0] width 0 height 0
click at [1020, 47] on span "Guardar" at bounding box center [1025, 47] width 38 height 11
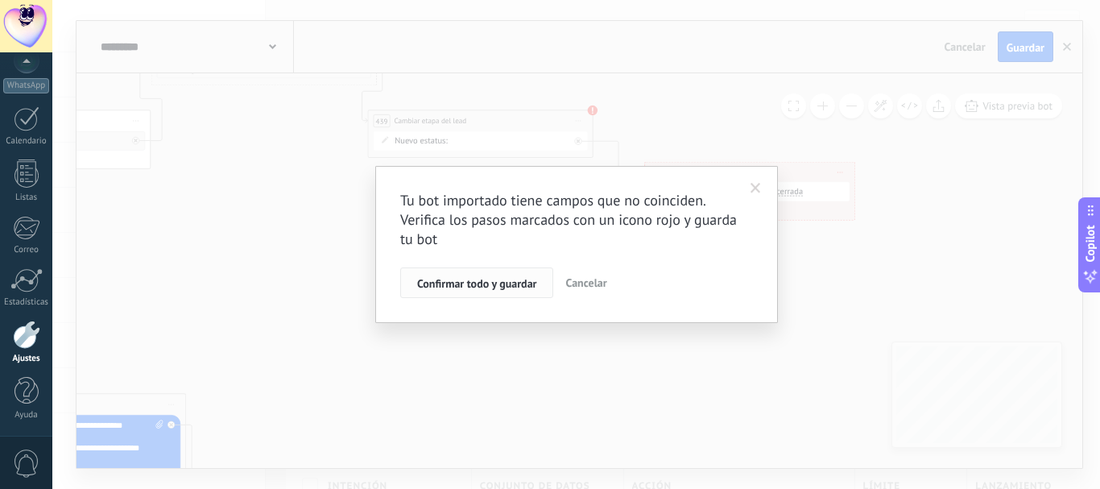
click at [500, 287] on span "Confirmar todo y guardar" at bounding box center [476, 283] width 119 height 11
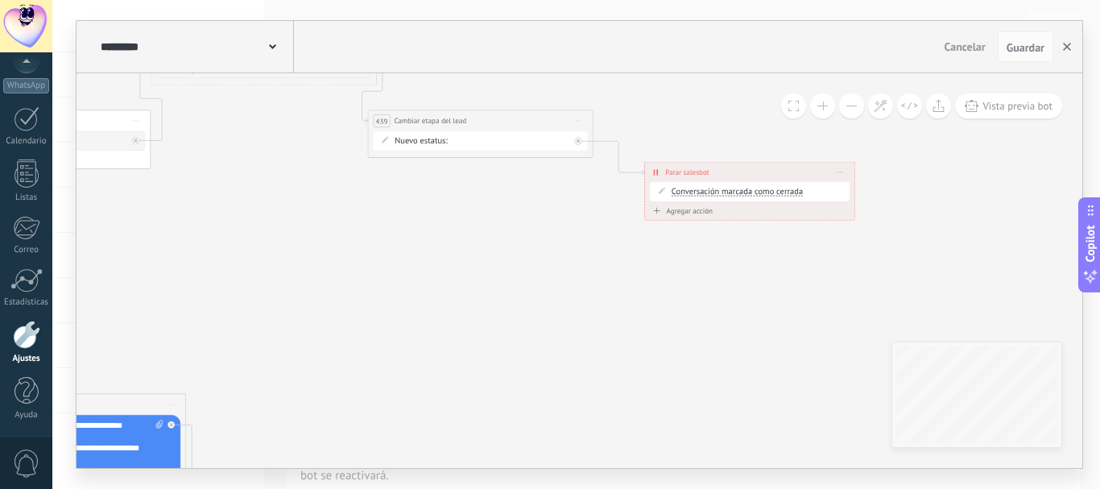
click at [1068, 46] on use "button" at bounding box center [1067, 47] width 8 height 8
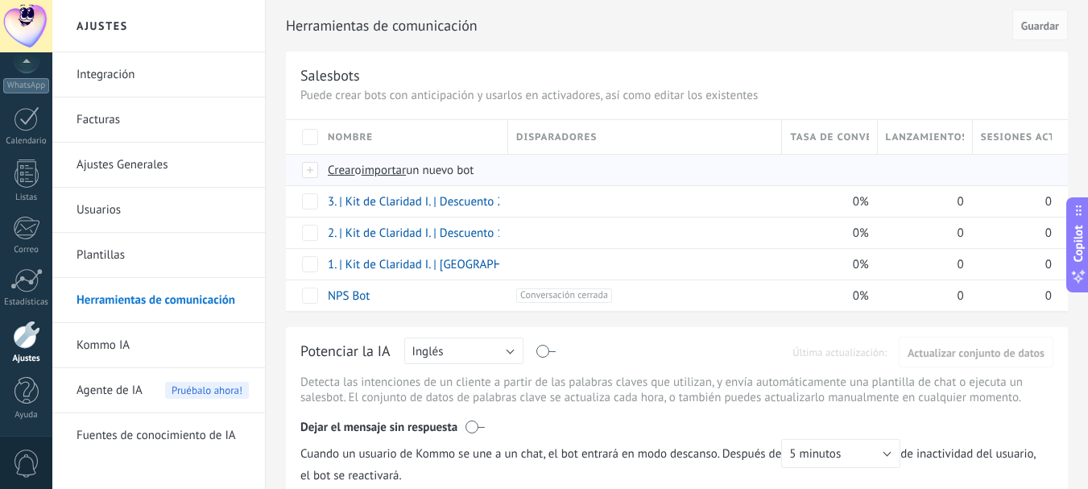
click at [387, 164] on span "importar" at bounding box center [384, 170] width 45 height 15
click at [0, 0] on input "importar un nuevo bot" at bounding box center [0, 0] width 0 height 0
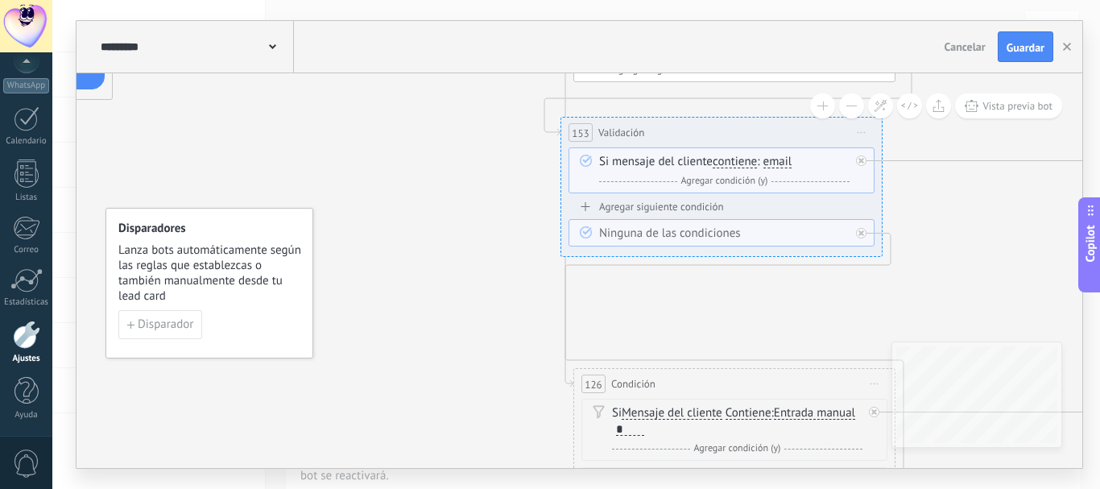
click at [855, 102] on button at bounding box center [851, 105] width 25 height 25
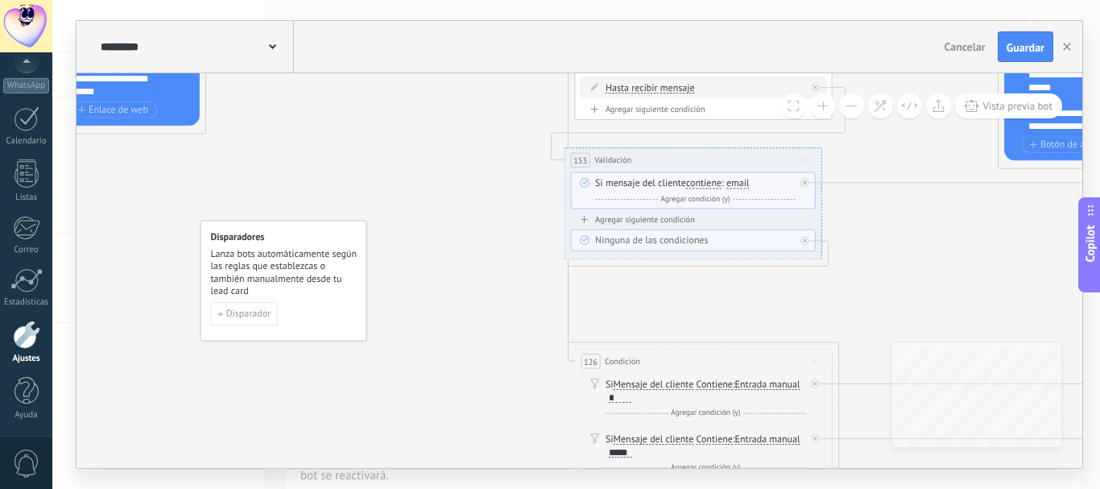
click at [855, 102] on button at bounding box center [851, 105] width 25 height 25
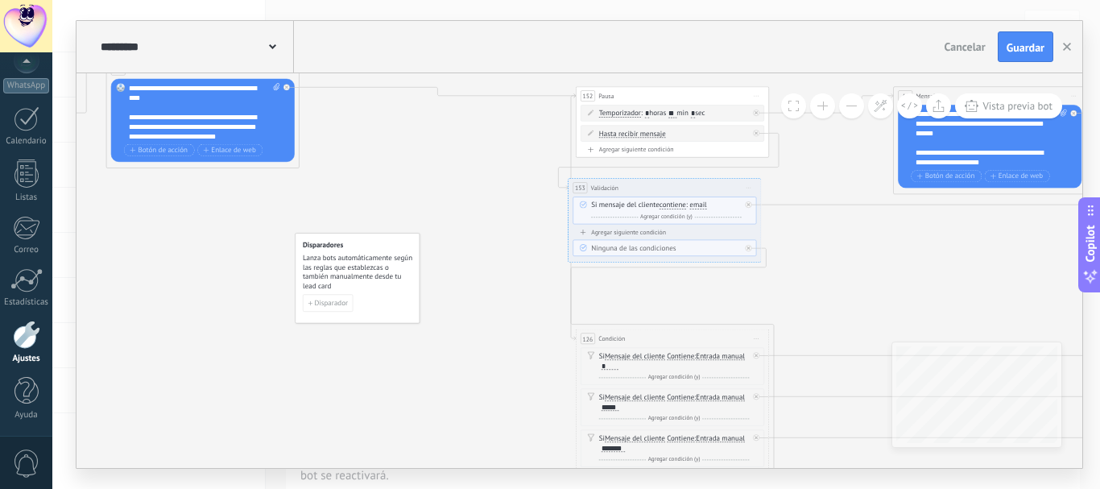
click at [855, 102] on button at bounding box center [851, 105] width 25 height 25
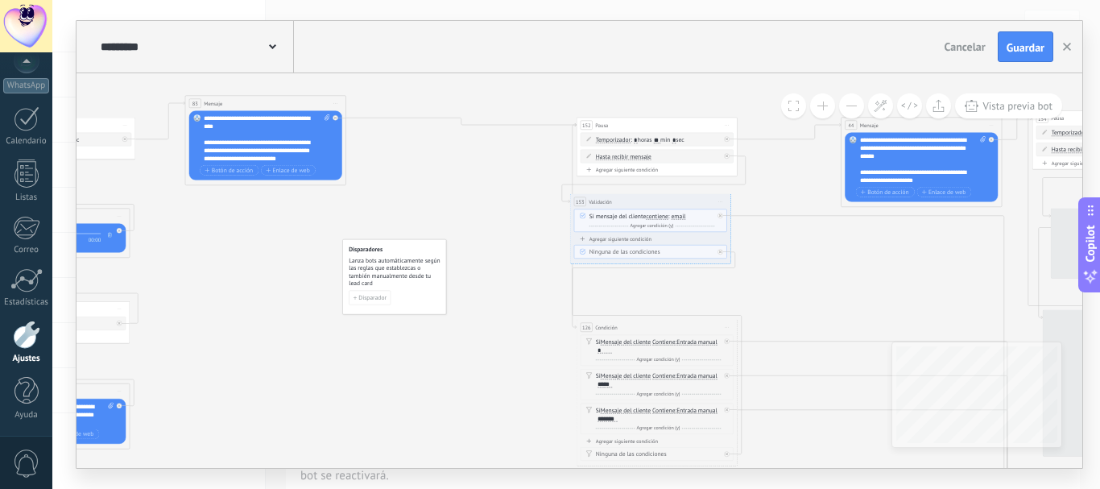
click at [855, 102] on button at bounding box center [851, 105] width 25 height 25
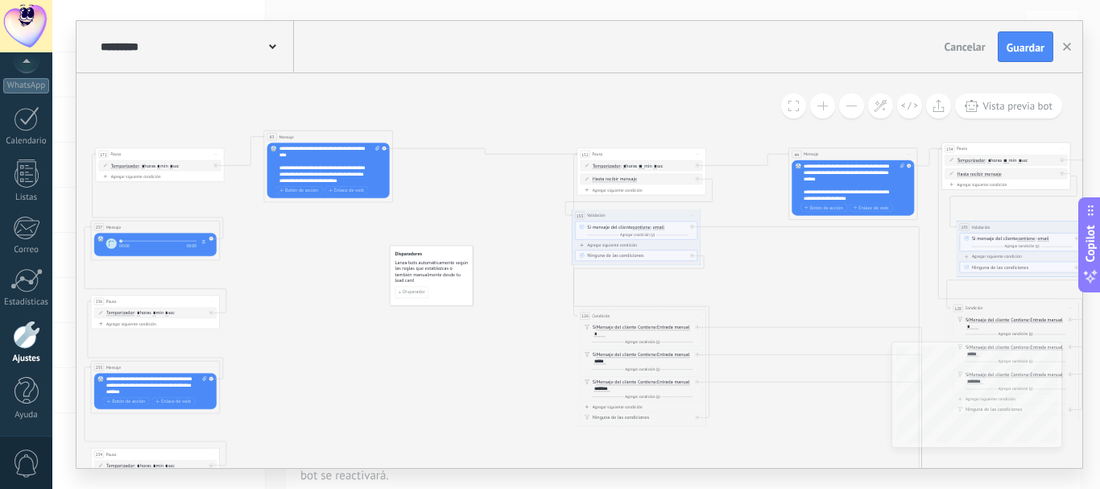
click at [855, 102] on button at bounding box center [851, 105] width 25 height 25
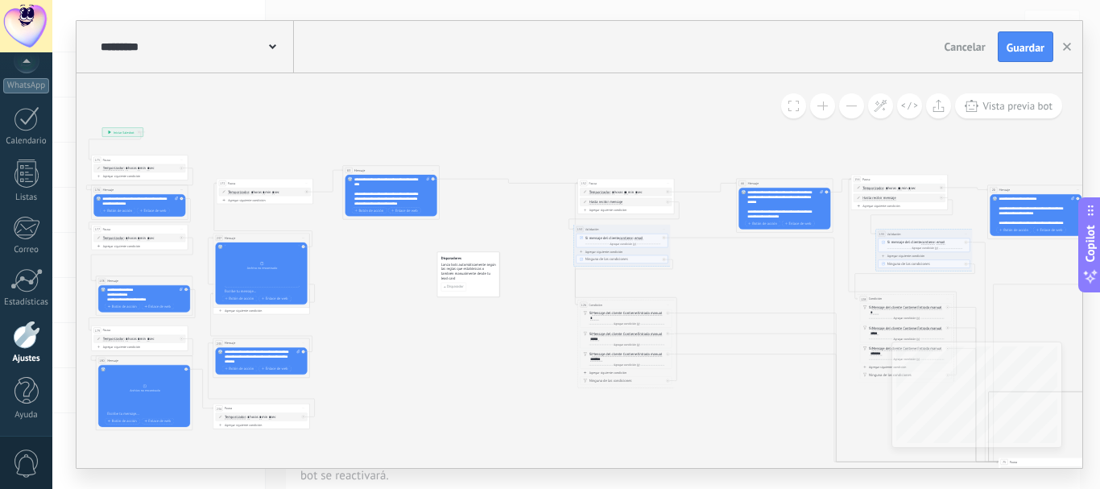
drag, startPoint x: 883, startPoint y: 234, endPoint x: 897, endPoint y: 230, distance: 14.3
click at [897, 230] on div "**********" at bounding box center [924, 233] width 96 height 9
drag, startPoint x: 859, startPoint y: 115, endPoint x: 833, endPoint y: 109, distance: 26.6
click at [824, 98] on button at bounding box center [822, 105] width 25 height 25
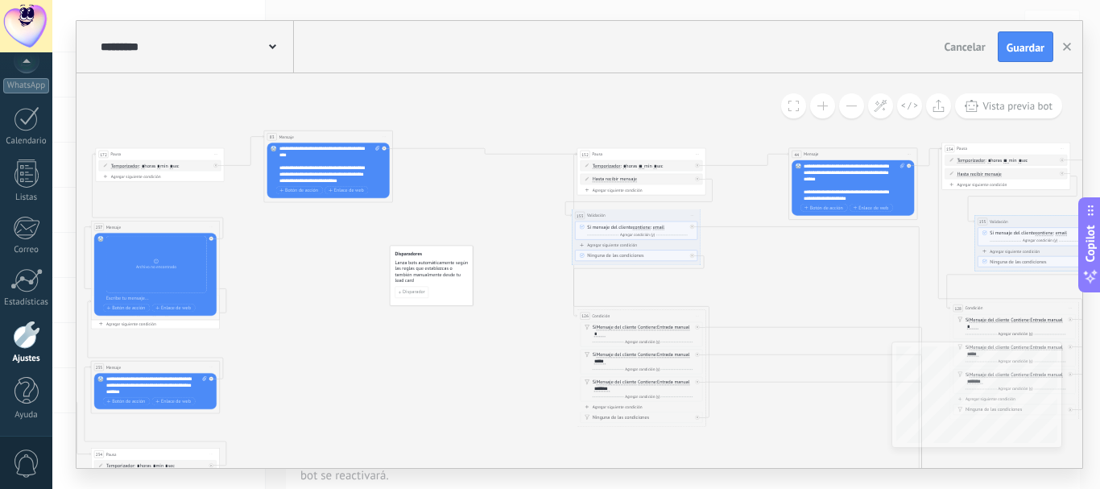
drag, startPoint x: 833, startPoint y: 109, endPoint x: 835, endPoint y: 118, distance: 9.8
click at [824, 98] on button at bounding box center [822, 105] width 25 height 25
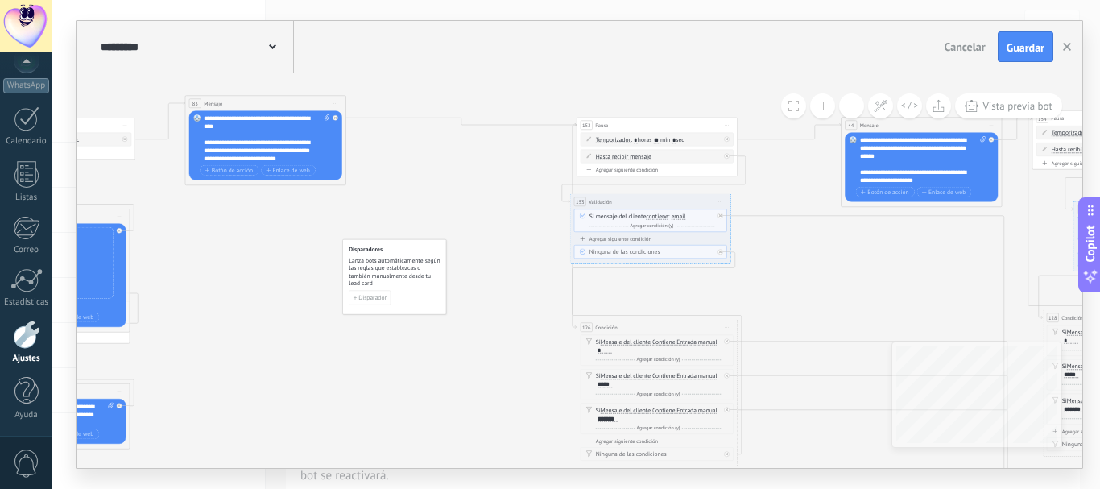
drag, startPoint x: 824, startPoint y: 98, endPoint x: 397, endPoint y: 202, distance: 440.0
click at [397, 202] on div "44 Mensaje ******* (a): Todos los contactos - canales seleccionados Todos los c…" at bounding box center [579, 270] width 1006 height 395
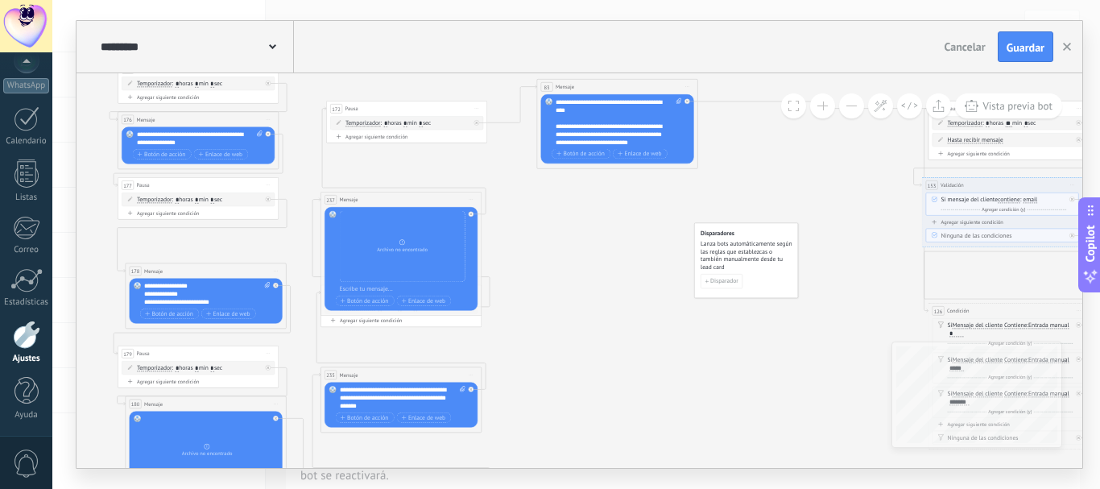
click at [200, 295] on div "**********" at bounding box center [207, 294] width 126 height 24
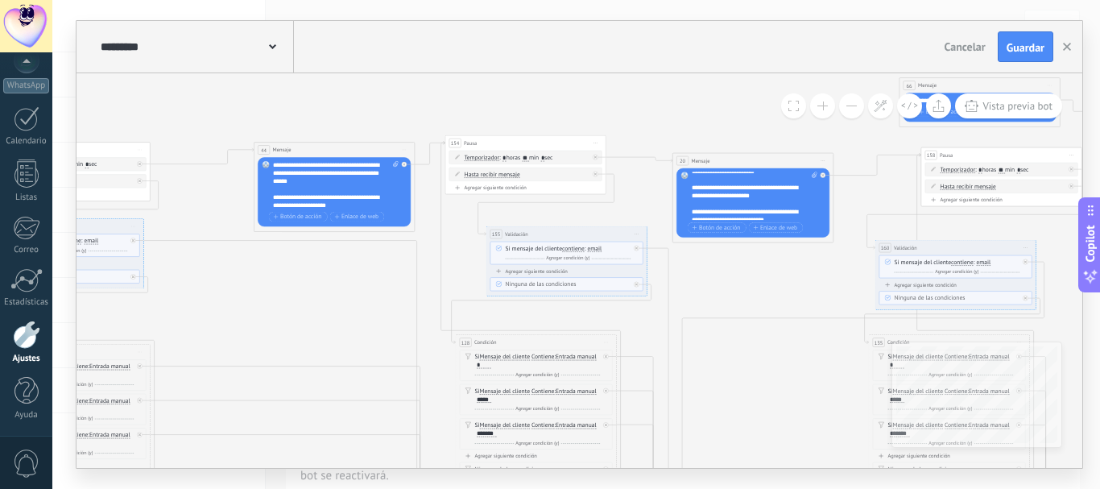
scroll to position [10, 0]
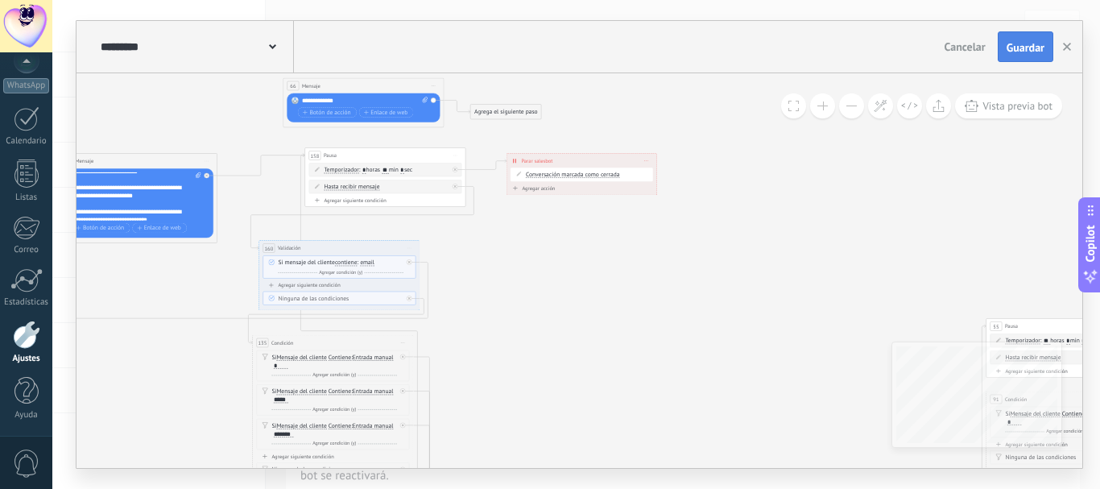
click at [1035, 42] on span "Guardar" at bounding box center [1025, 47] width 38 height 11
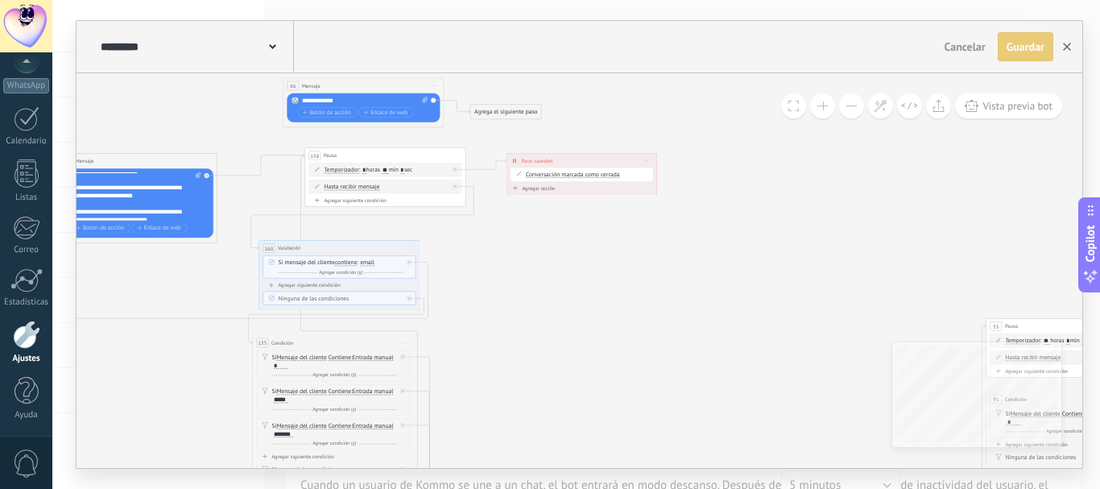
click at [1065, 48] on icon "button" at bounding box center [1067, 47] width 8 height 8
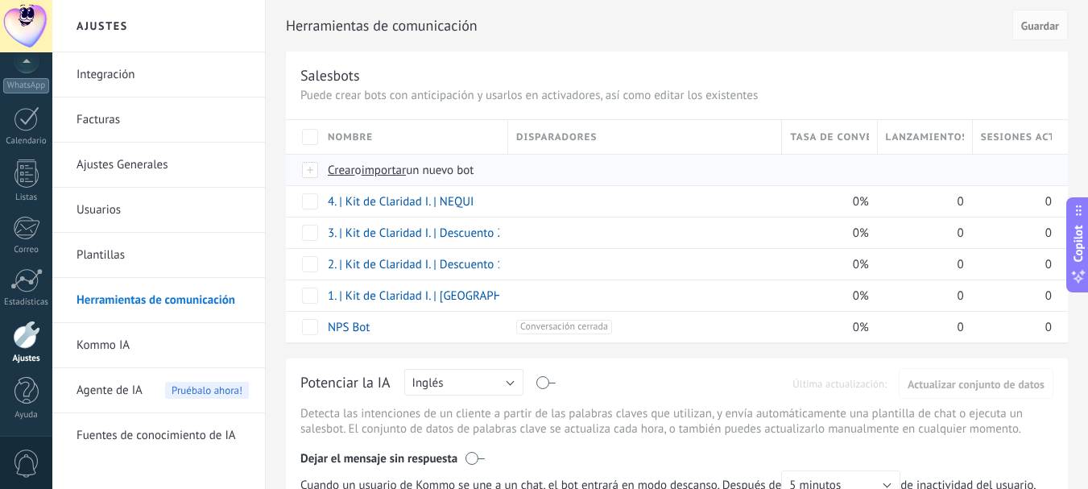
click at [398, 168] on span "importar" at bounding box center [384, 170] width 45 height 15
click at [0, 0] on input "importar un nuevo bot" at bounding box center [0, 0] width 0 height 0
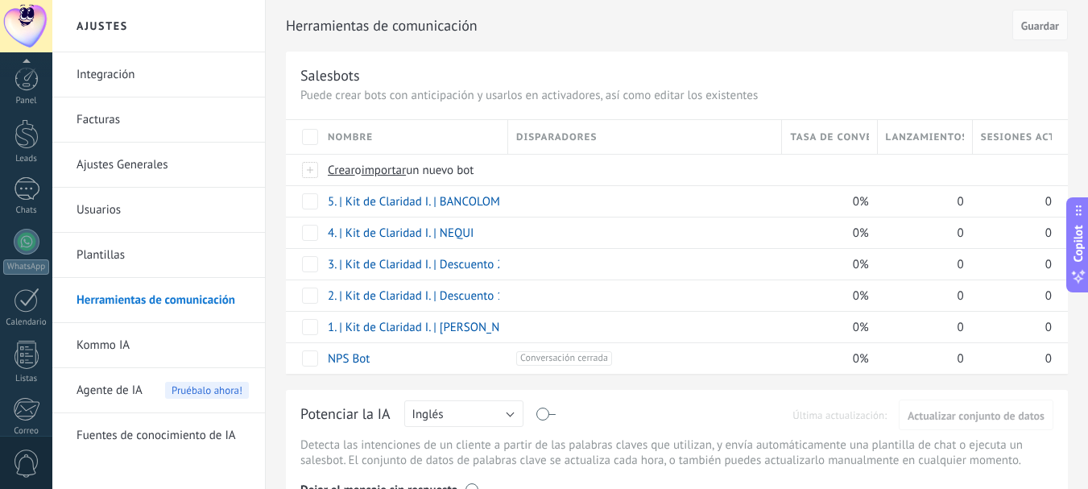
scroll to position [181, 0]
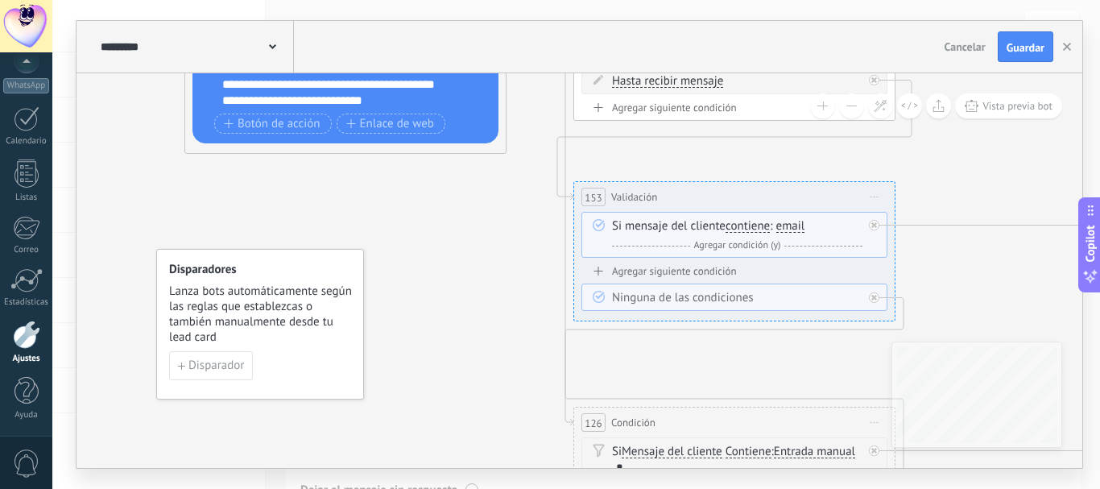
click at [852, 109] on button at bounding box center [851, 105] width 25 height 25
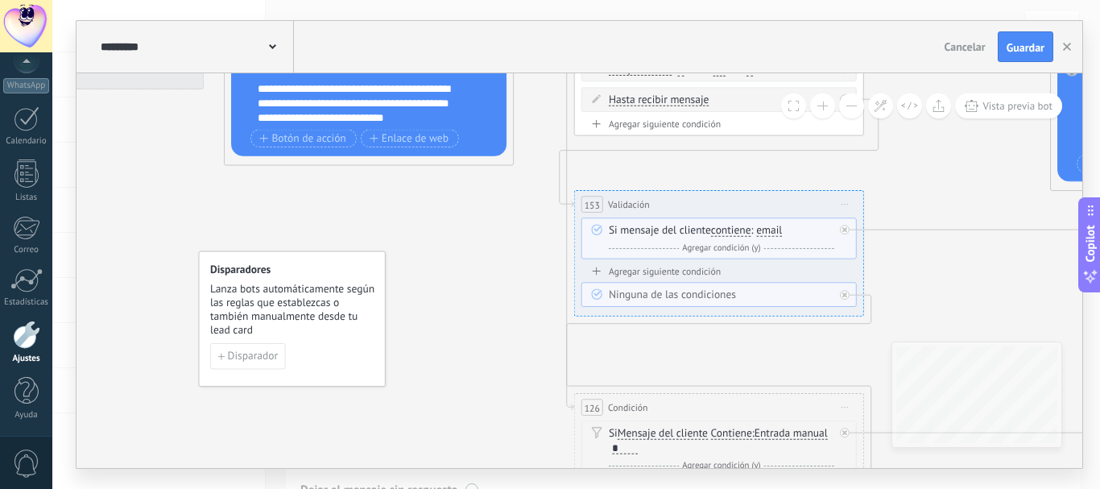
click at [852, 109] on button at bounding box center [851, 105] width 25 height 25
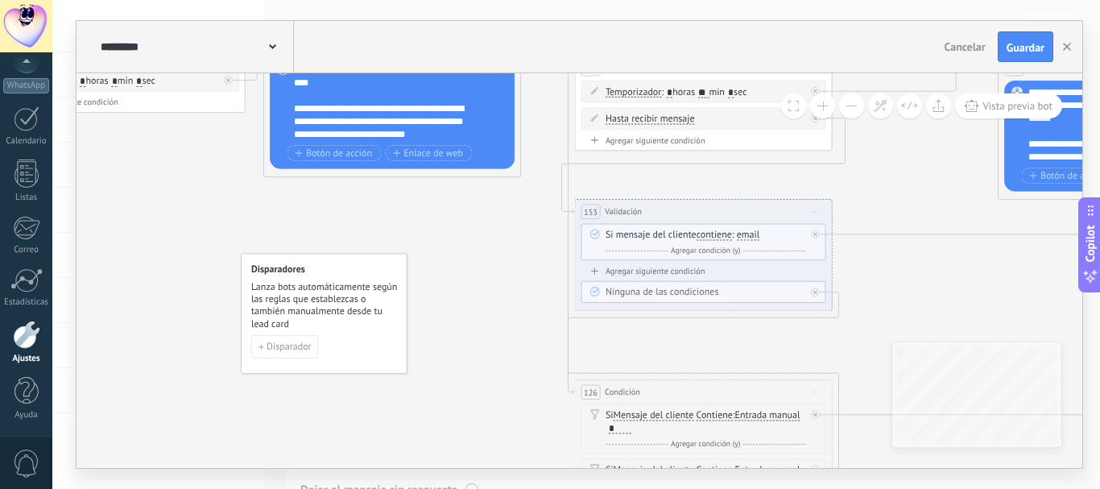
click at [852, 109] on button at bounding box center [851, 105] width 25 height 25
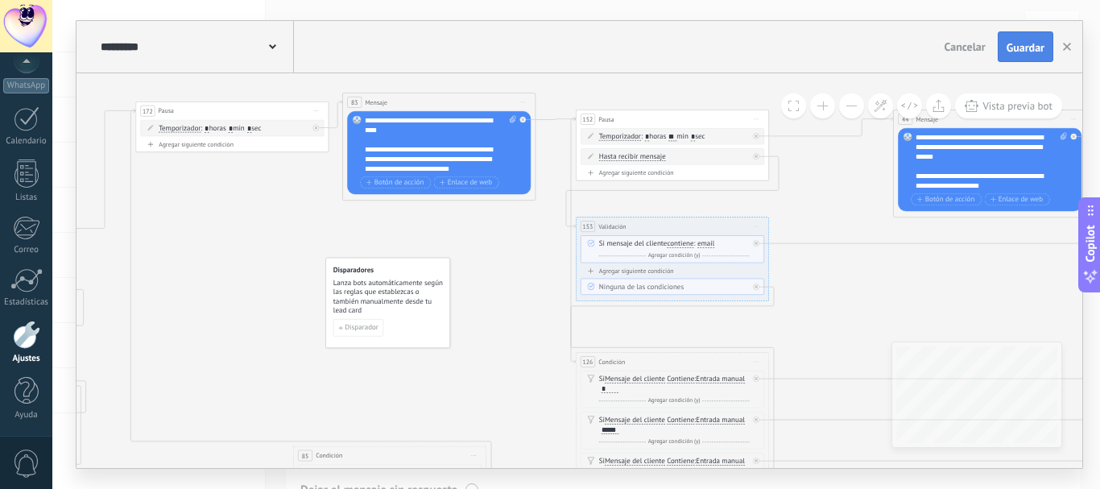
click at [1027, 51] on span "Guardar" at bounding box center [1025, 47] width 38 height 11
click at [1069, 47] on icon "button" at bounding box center [1067, 47] width 8 height 8
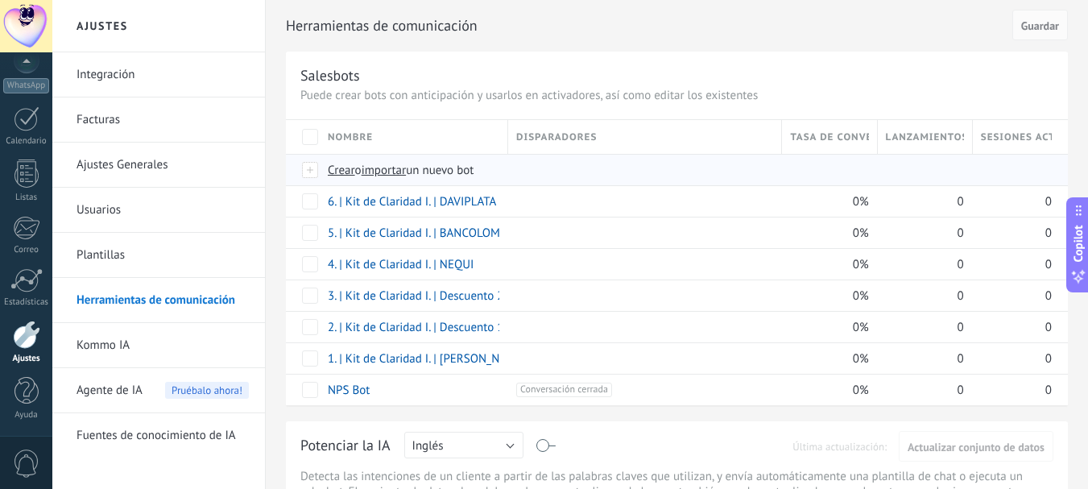
click at [392, 171] on span "importar" at bounding box center [384, 170] width 45 height 15
click at [0, 0] on input "importar un nuevo bot" at bounding box center [0, 0] width 0 height 0
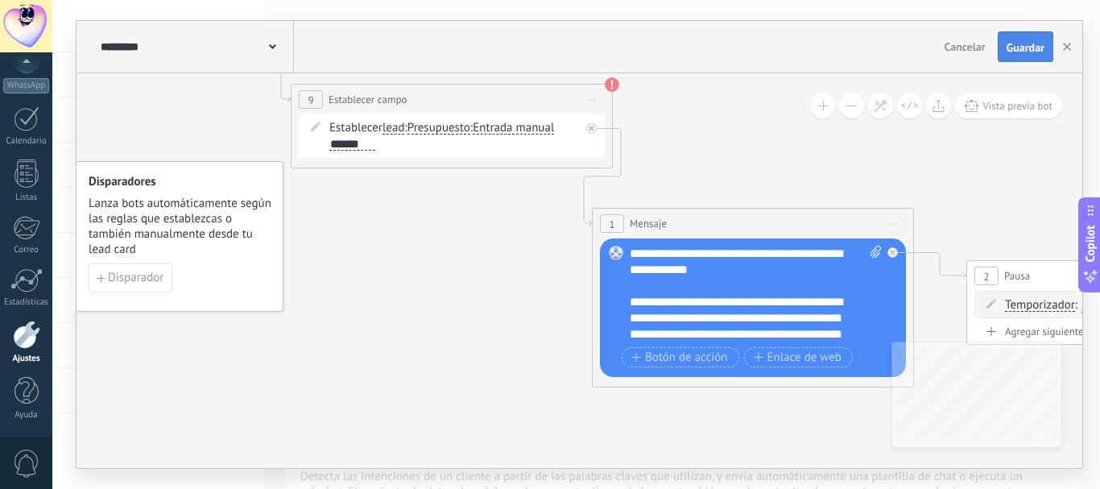
click at [1019, 49] on span "Guardar" at bounding box center [1025, 47] width 38 height 11
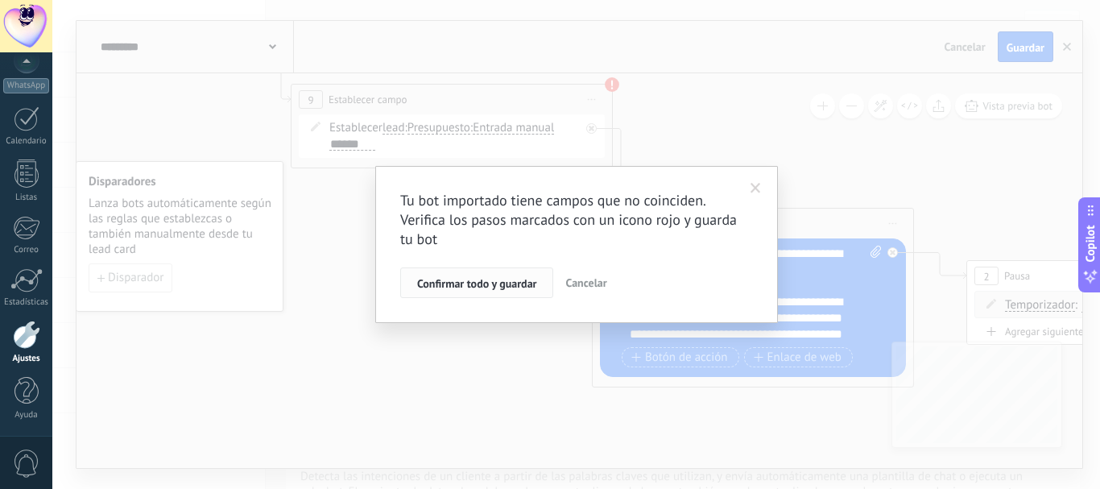
click at [475, 287] on span "Confirmar todo y guardar" at bounding box center [476, 283] width 119 height 11
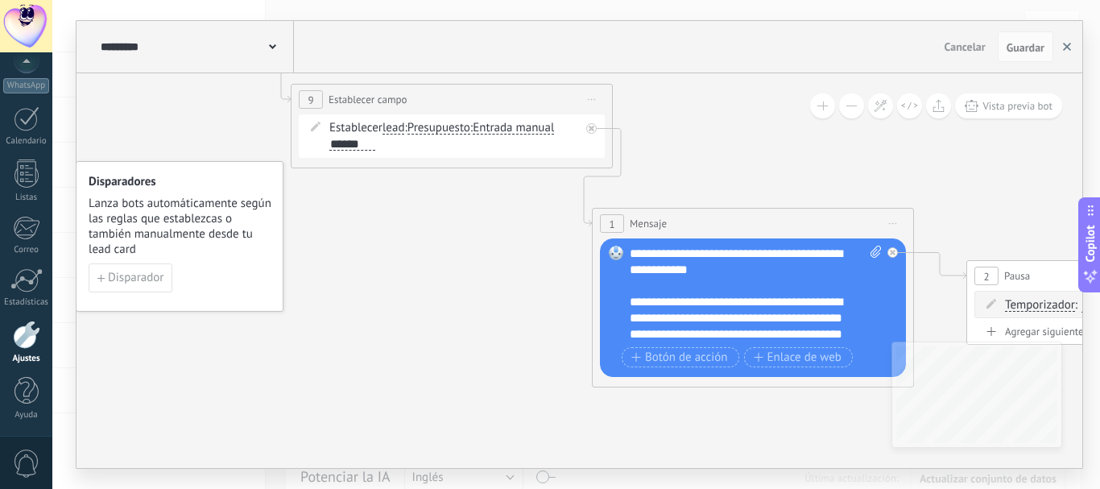
click at [1068, 49] on use "button" at bounding box center [1067, 47] width 8 height 8
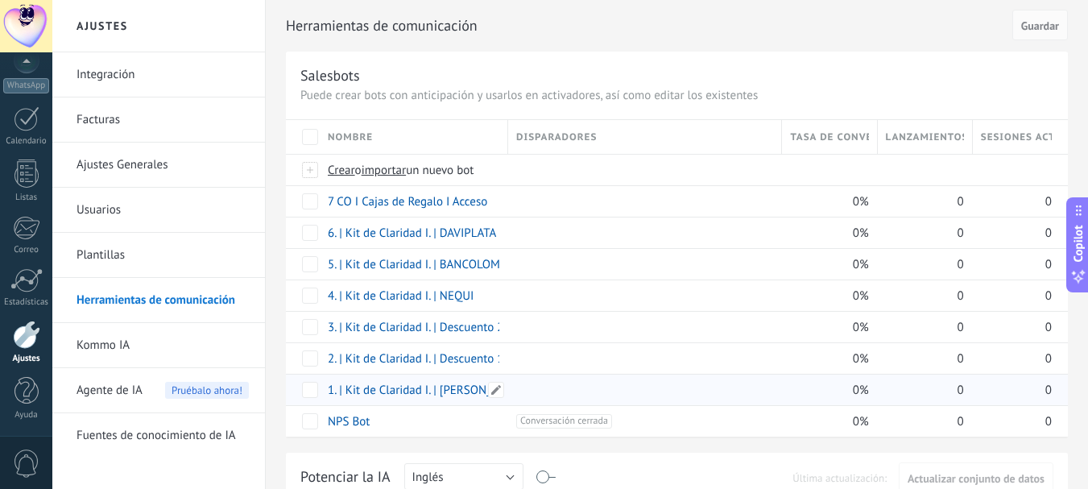
click at [433, 390] on link "1. | Kit de Claridad I. | Bienvenida" at bounding box center [427, 389] width 199 height 15
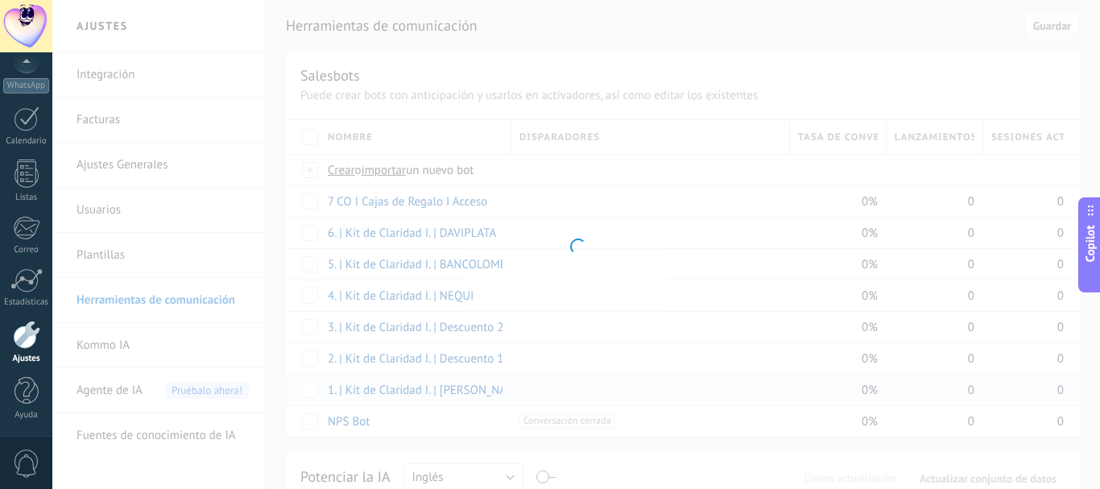
type input "**********"
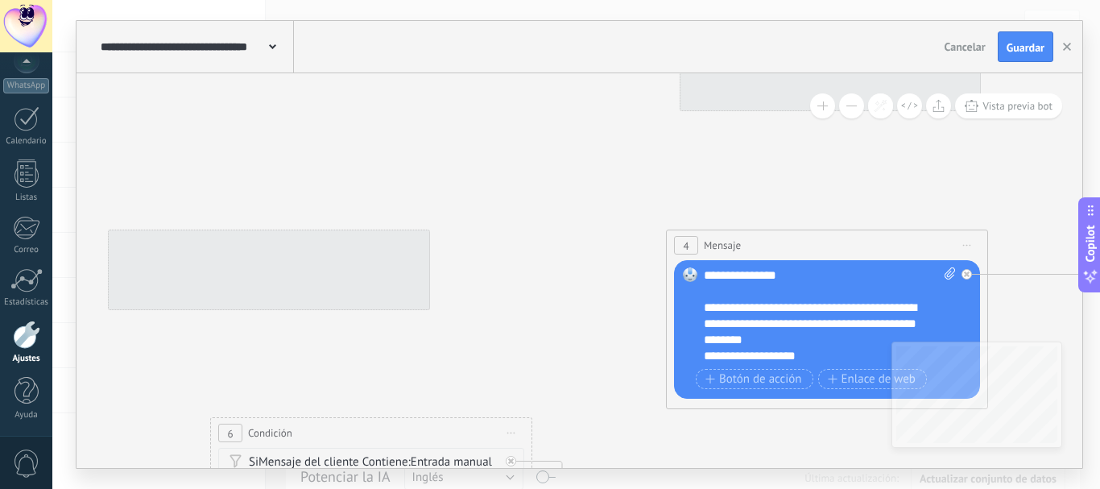
click at [850, 109] on button at bounding box center [851, 105] width 25 height 25
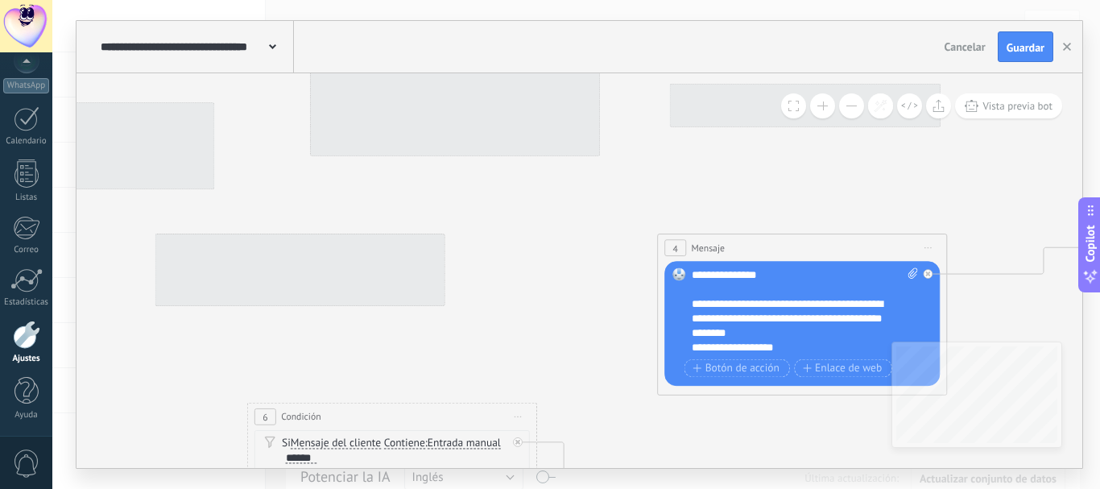
click at [850, 110] on button at bounding box center [851, 105] width 25 height 25
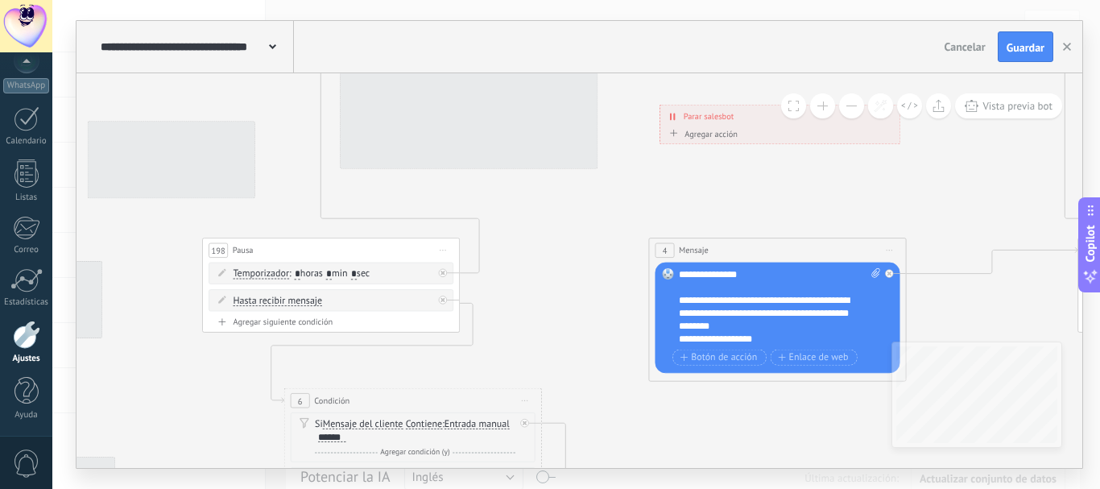
click at [850, 110] on button at bounding box center [851, 105] width 25 height 25
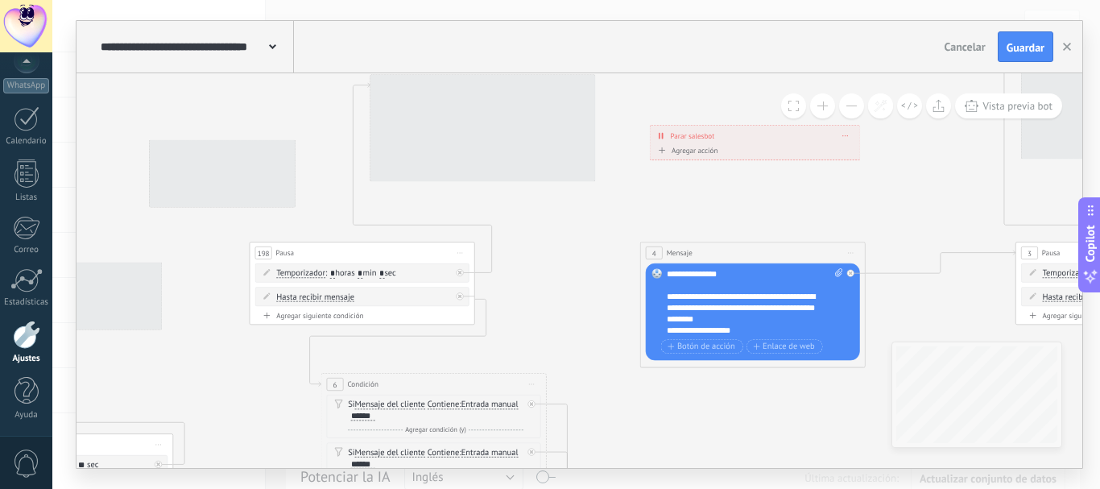
click at [850, 110] on button at bounding box center [851, 105] width 25 height 25
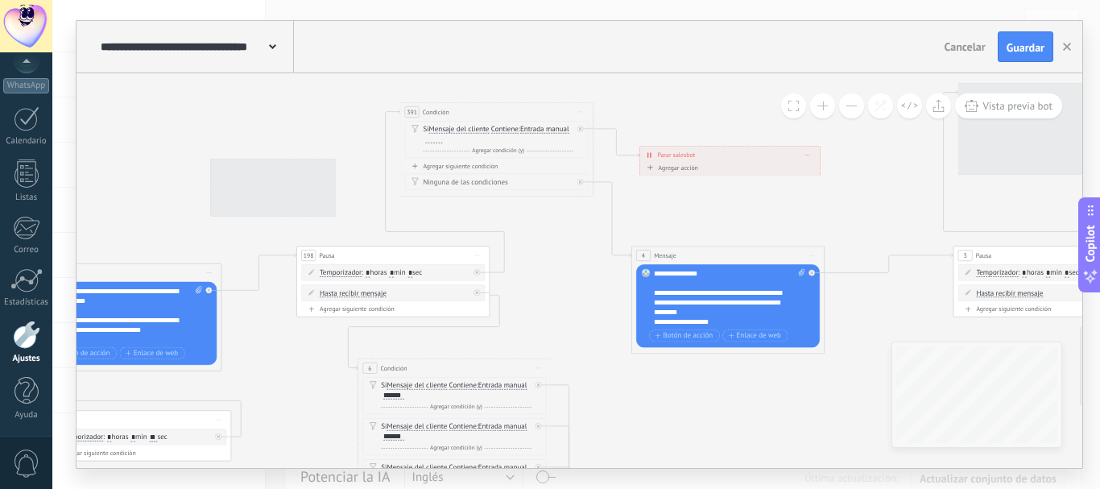
click at [850, 110] on button at bounding box center [851, 105] width 25 height 25
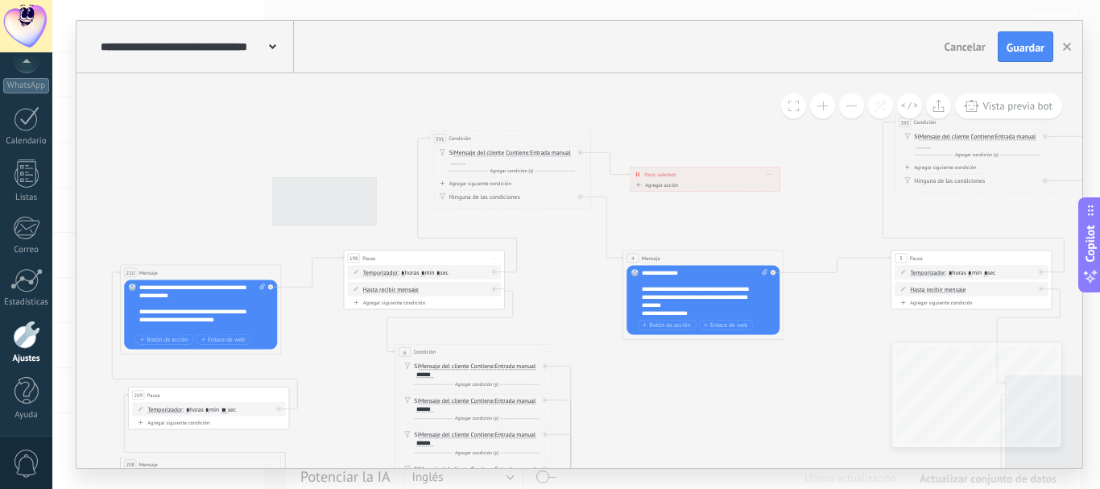
click at [850, 110] on button at bounding box center [851, 105] width 25 height 25
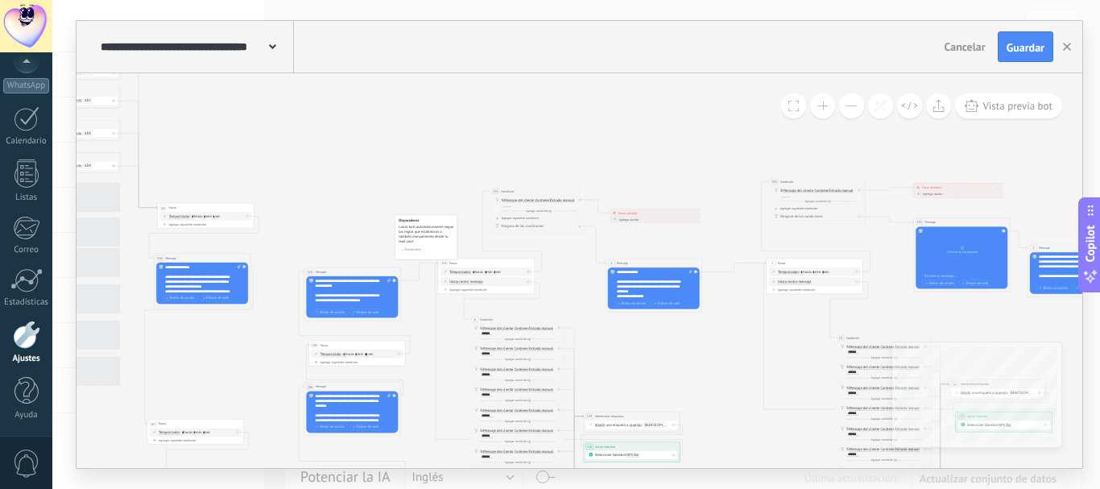
click at [828, 104] on button at bounding box center [822, 105] width 25 height 25
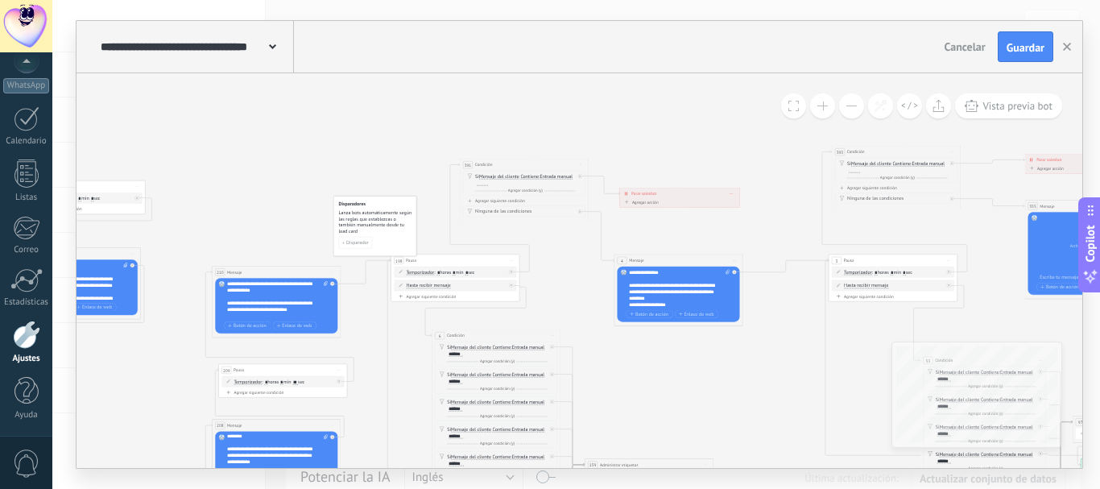
scroll to position [42, 0]
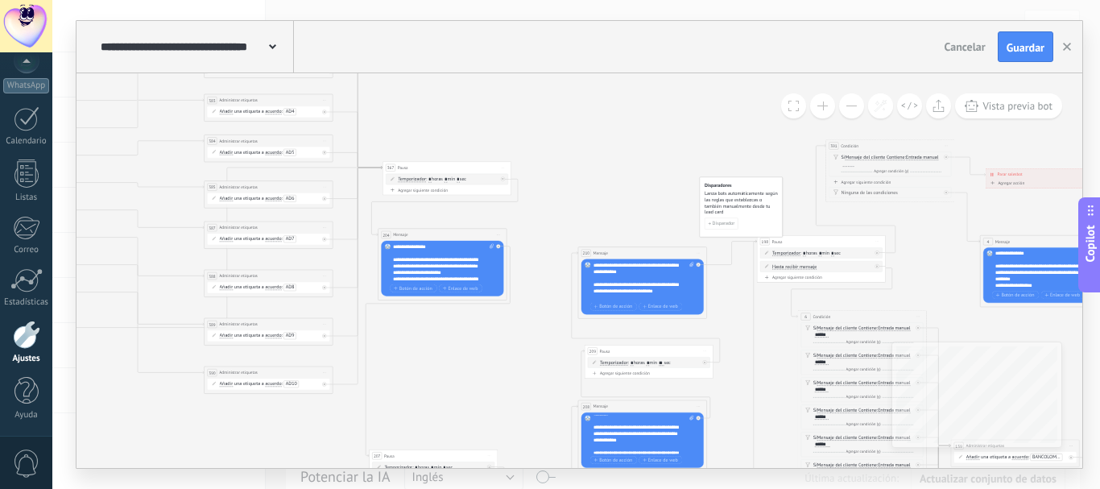
drag, startPoint x: 329, startPoint y: 309, endPoint x: 424, endPoint y: 340, distance: 99.8
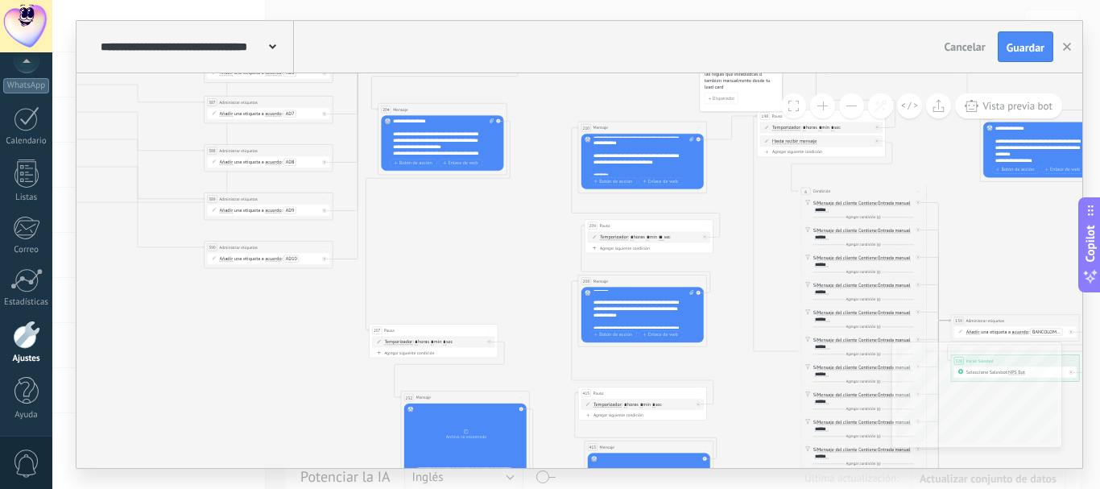
scroll to position [7, 0]
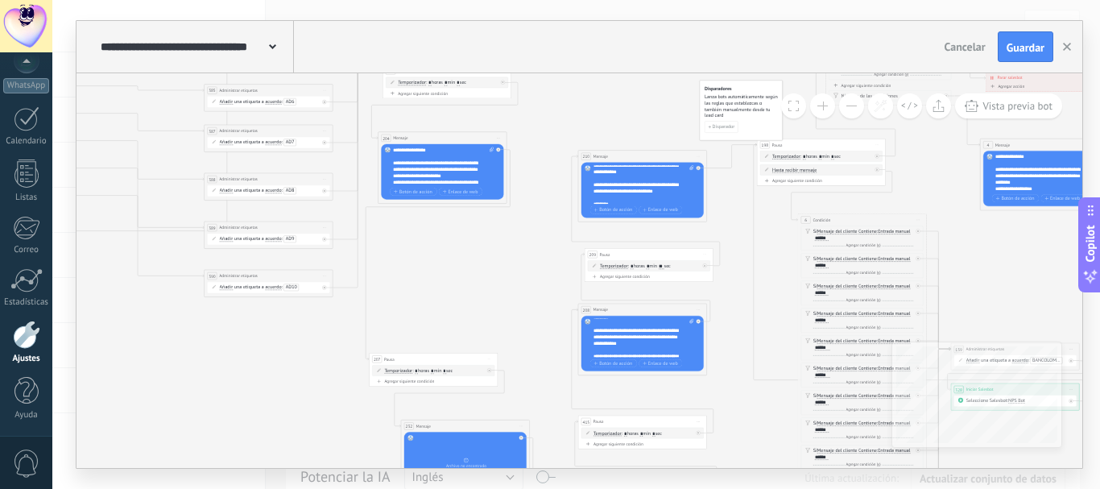
click at [823, 97] on button at bounding box center [822, 105] width 25 height 25
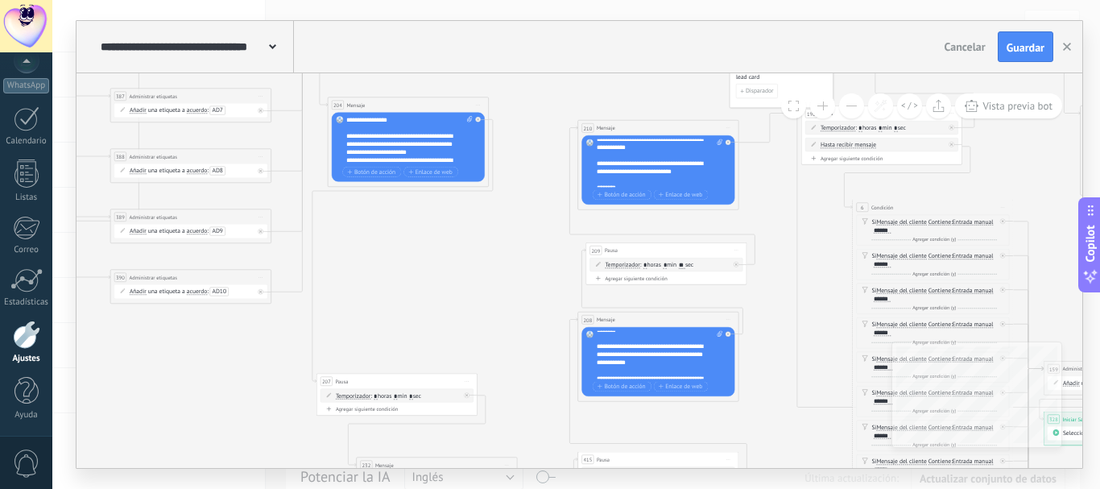
click at [821, 101] on button at bounding box center [822, 105] width 25 height 25
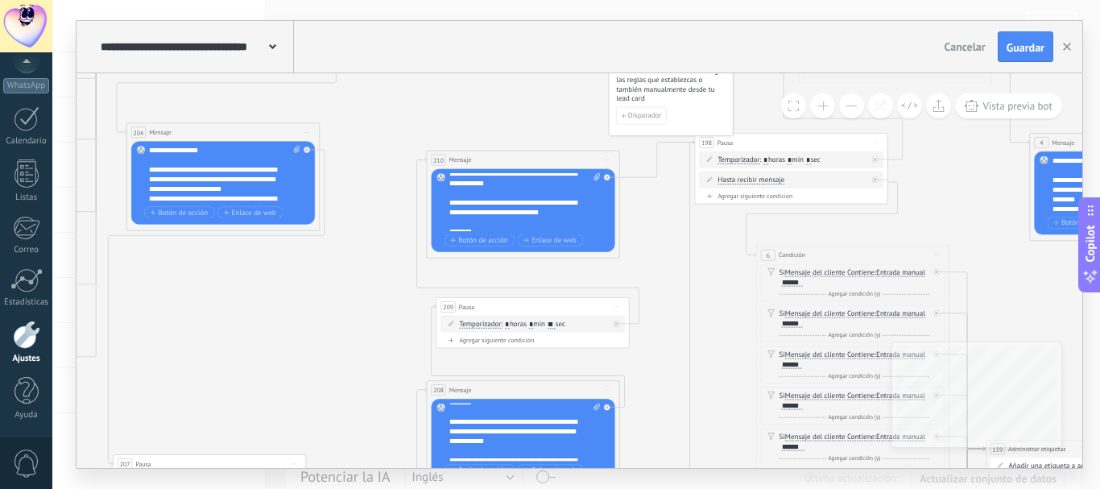
click at [856, 110] on button at bounding box center [851, 105] width 25 height 25
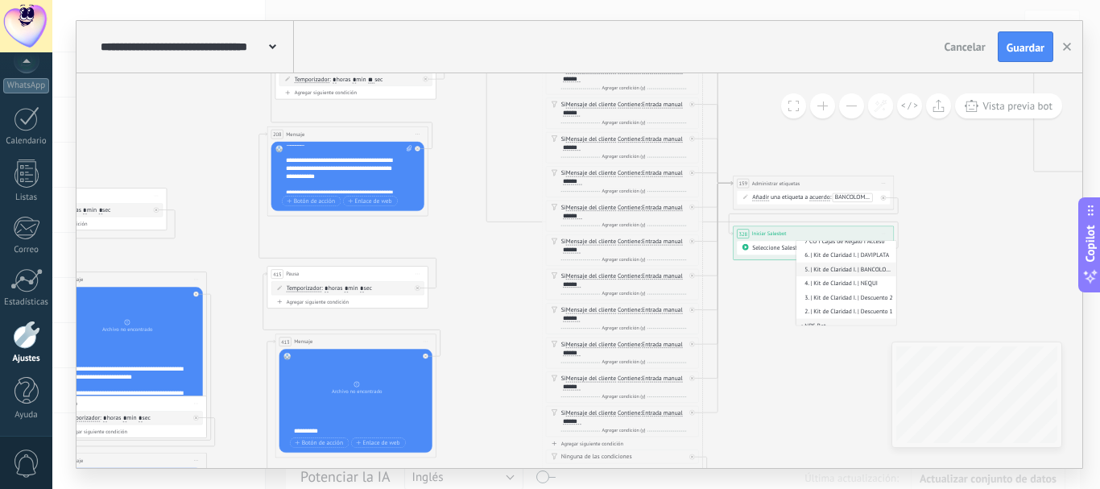
click at [869, 267] on span "5. | Kit de Claridad I. | BANCOLOMBIA" at bounding box center [844, 269] width 97 height 8
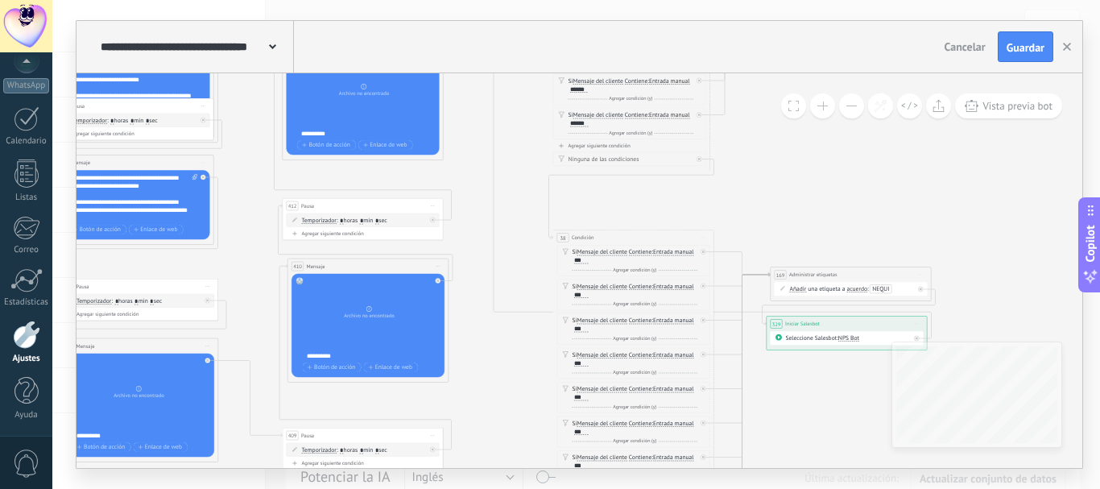
click at [845, 333] on div "Seleccione Salesbot: NPS Bot" at bounding box center [847, 338] width 153 height 14
click at [848, 338] on span "NPS Bot" at bounding box center [848, 338] width 21 height 8
click at [862, 373] on span "4. | Kit de Claridad I. | NEQUI" at bounding box center [877, 374] width 97 height 8
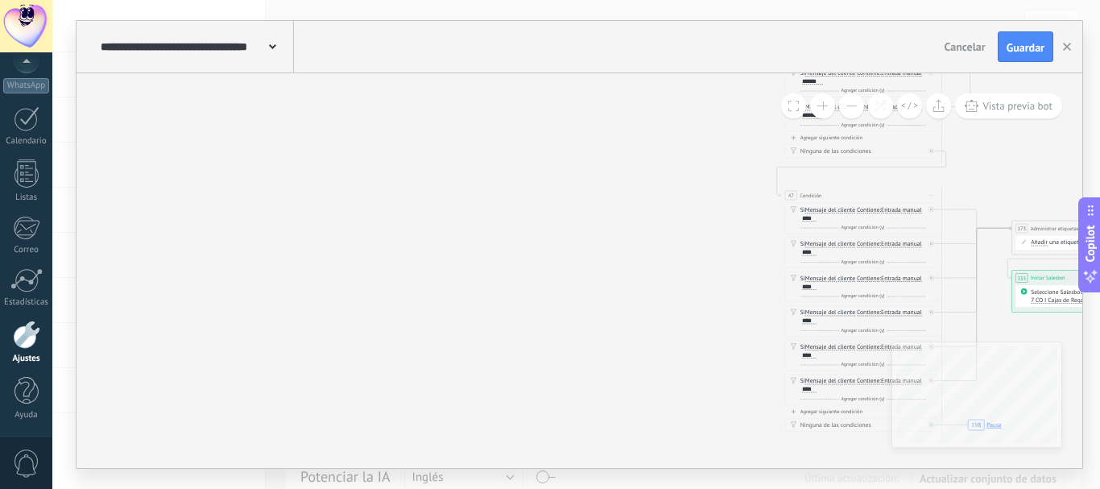
click at [850, 105] on button at bounding box center [851, 105] width 25 height 25
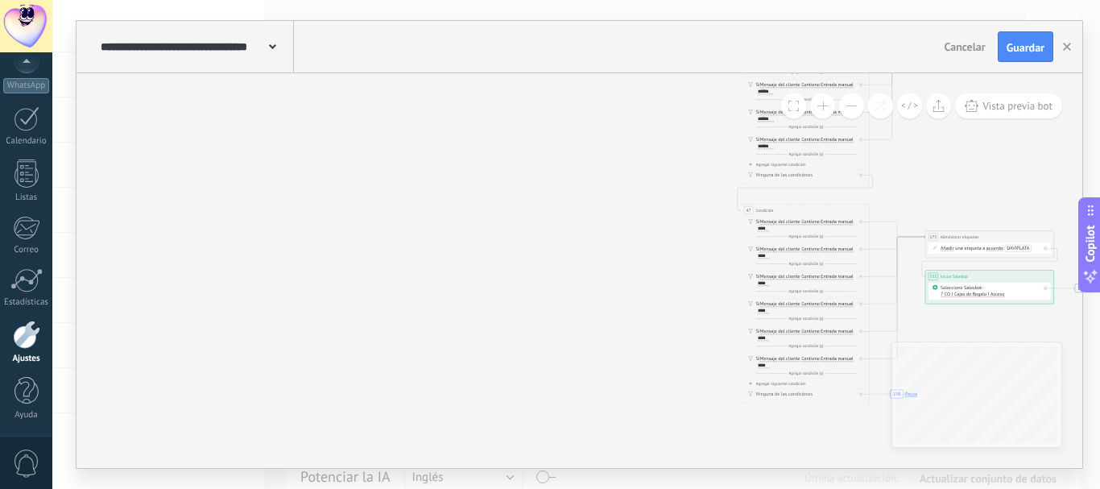
click at [976, 294] on span "7 CO I Cajas de Regalo I Acceso" at bounding box center [972, 294] width 64 height 6
click at [965, 303] on span "6. | Kit de Claridad I. | DAVIPLATA" at bounding box center [972, 305] width 78 height 6
click at [985, 105] on span "Vista previa bot" at bounding box center [1017, 106] width 70 height 14
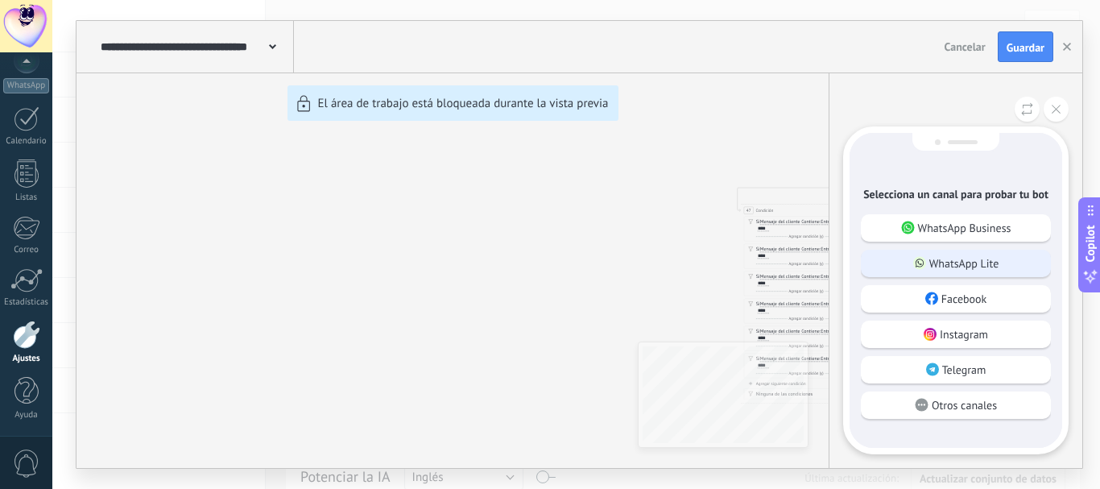
click at [939, 264] on p "WhatsApp Lite" at bounding box center [964, 263] width 70 height 14
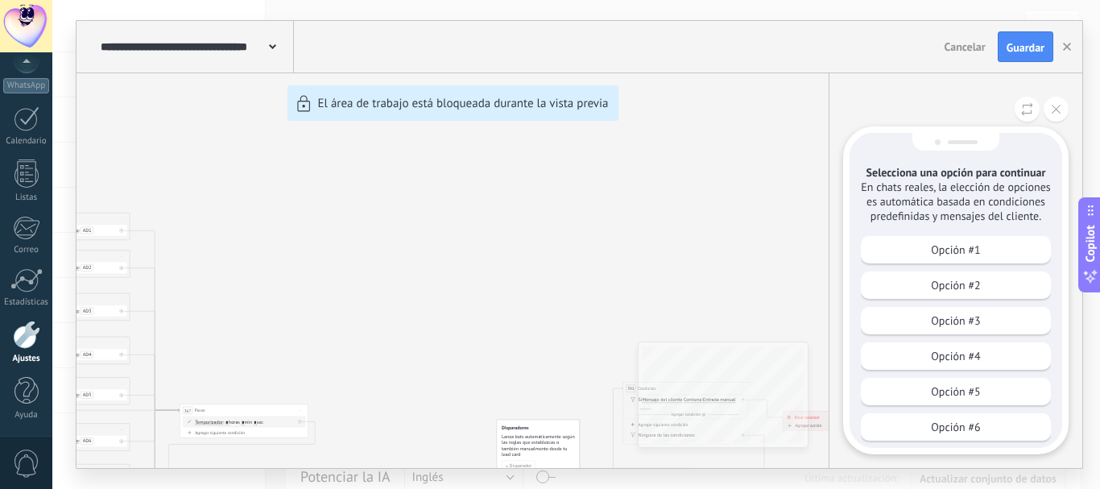
click at [939, 264] on div "Opción #1 Opción #2 Opción #3 Opción #4 Opción #5 Opción #6 Opción #7 Opción #8…" at bounding box center [956, 342] width 190 height 212
click at [940, 254] on p "Opción #1" at bounding box center [955, 249] width 49 height 14
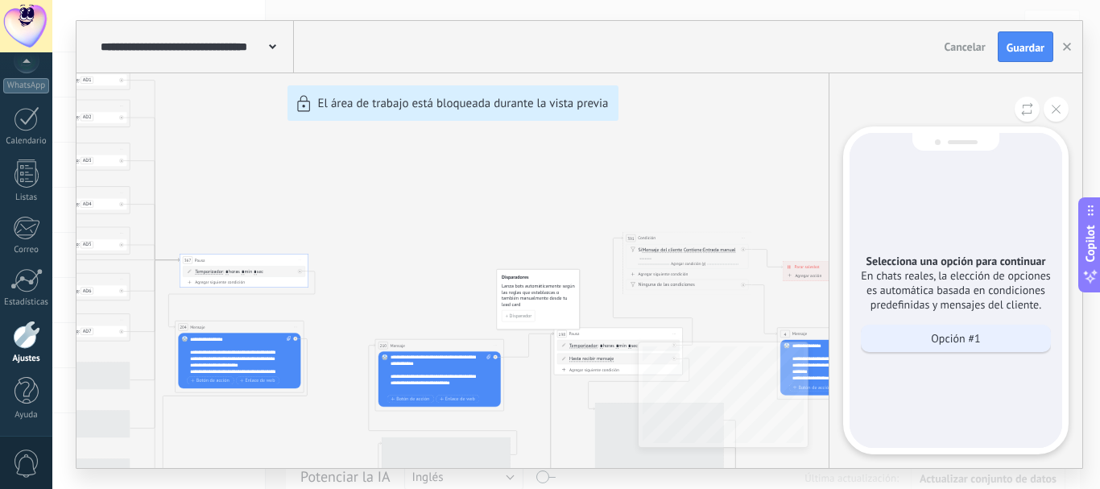
click at [951, 333] on p "Opción #1" at bounding box center [955, 338] width 49 height 14
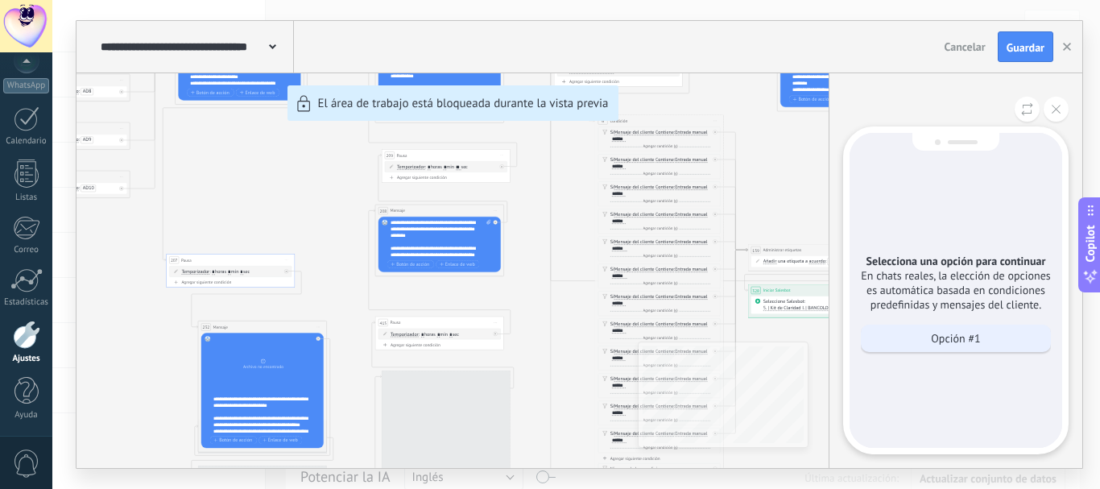
click at [952, 333] on p "Opción #1" at bounding box center [955, 338] width 49 height 14
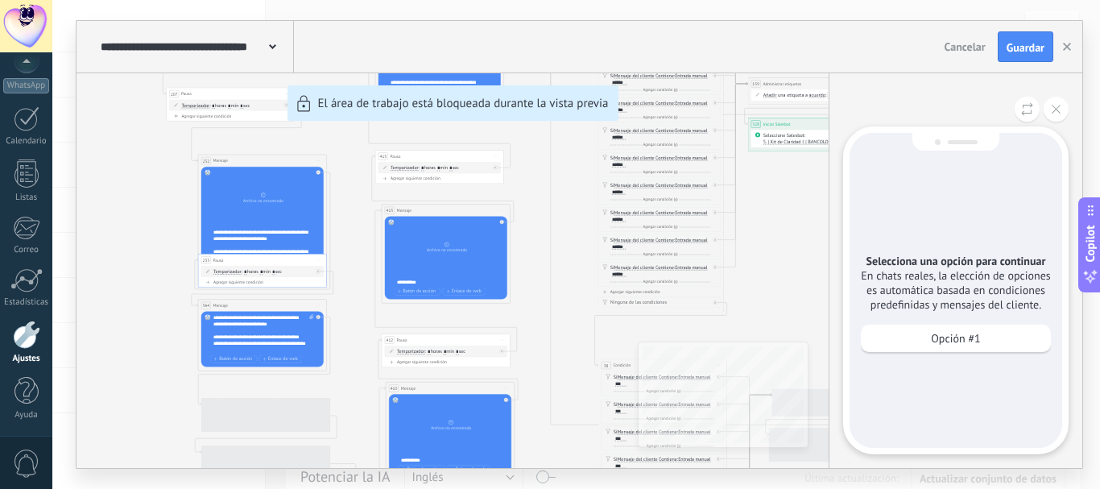
scroll to position [-1014, 0]
click at [952, 333] on p "Opción #1" at bounding box center [955, 338] width 49 height 14
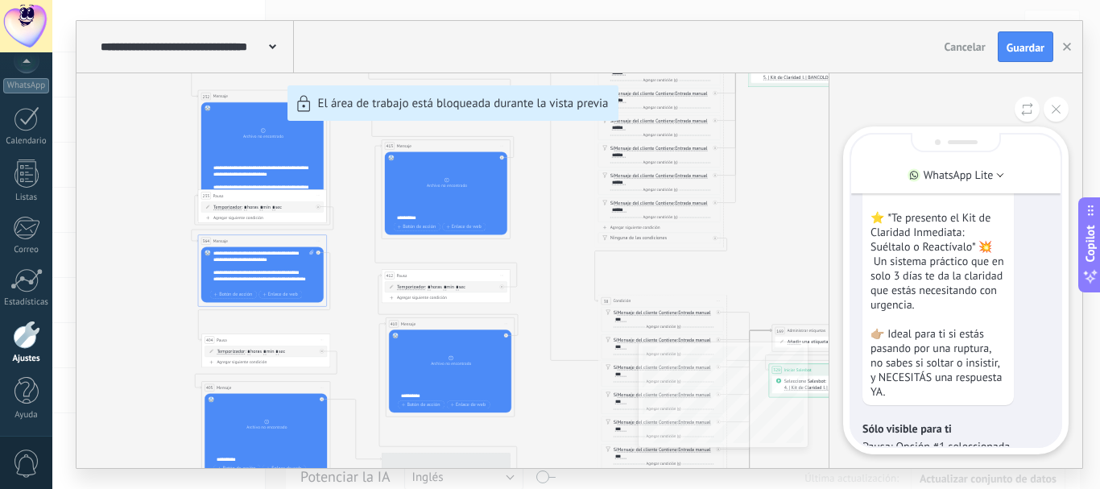
scroll to position [-1208, 0]
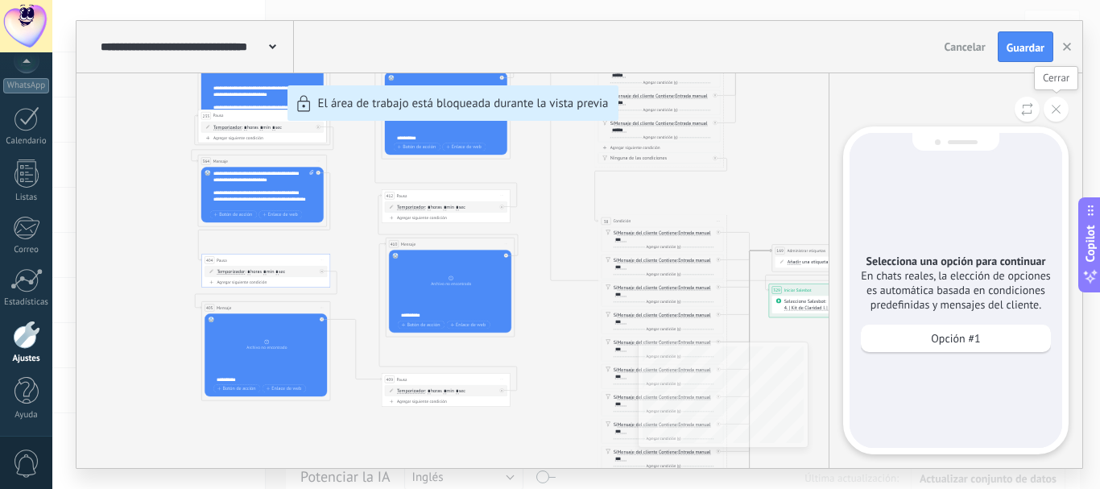
click at [1054, 113] on icon at bounding box center [1056, 109] width 9 height 9
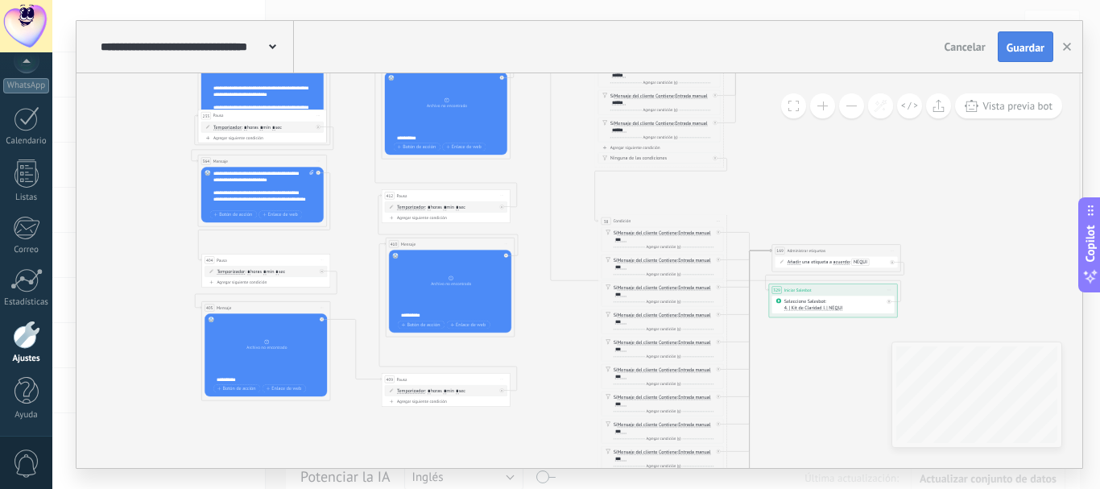
click at [1030, 48] on span "Guardar" at bounding box center [1025, 47] width 38 height 11
click at [855, 104] on button at bounding box center [851, 105] width 25 height 25
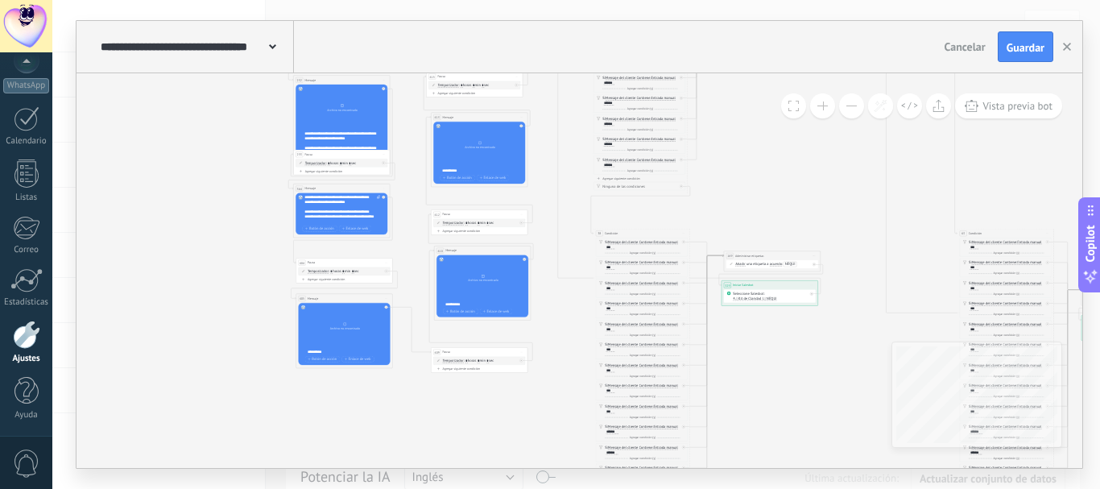
click at [855, 104] on button at bounding box center [851, 105] width 25 height 25
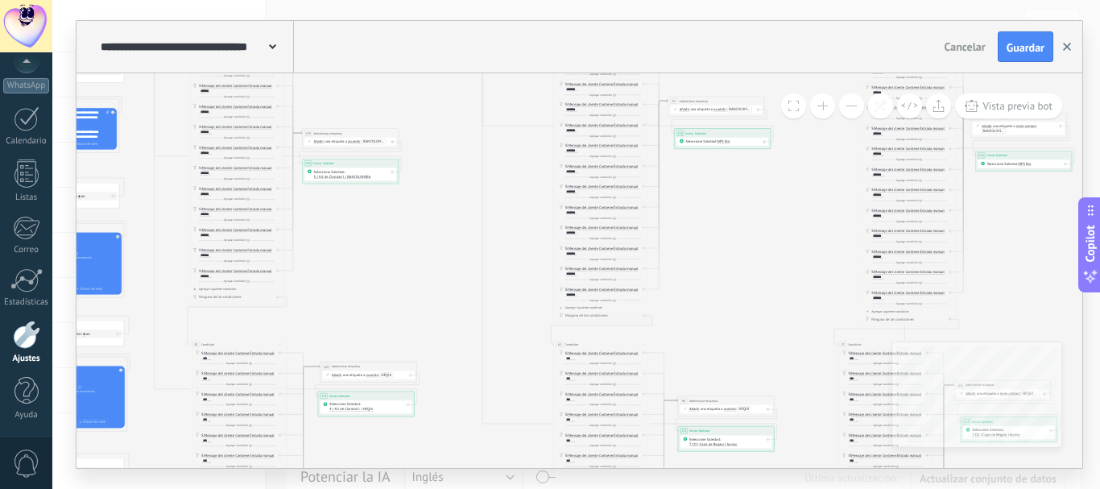
click at [1068, 43] on icon "button" at bounding box center [1067, 47] width 8 height 8
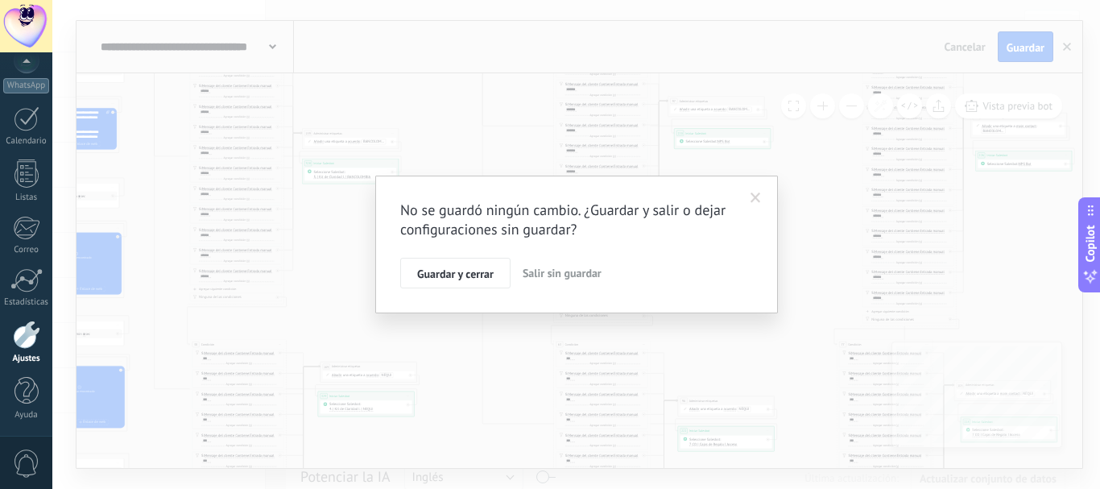
click at [551, 281] on button "Salir sin guardar" at bounding box center [562, 273] width 92 height 31
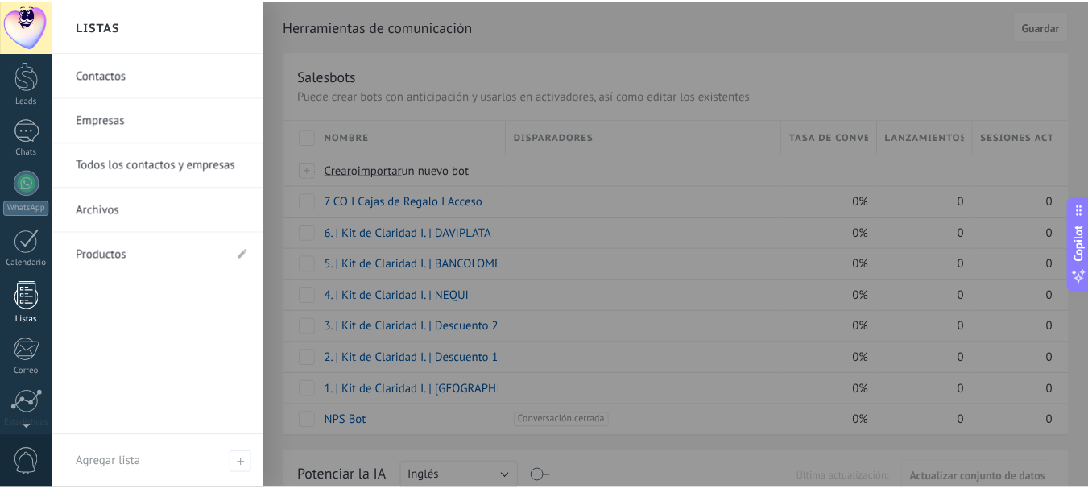
scroll to position [0, 0]
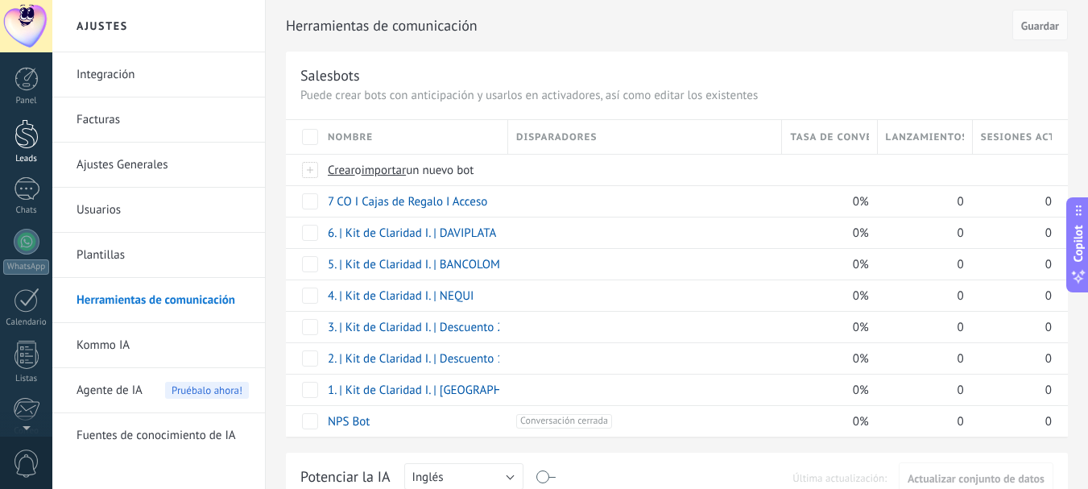
click at [27, 138] on div at bounding box center [26, 134] width 24 height 30
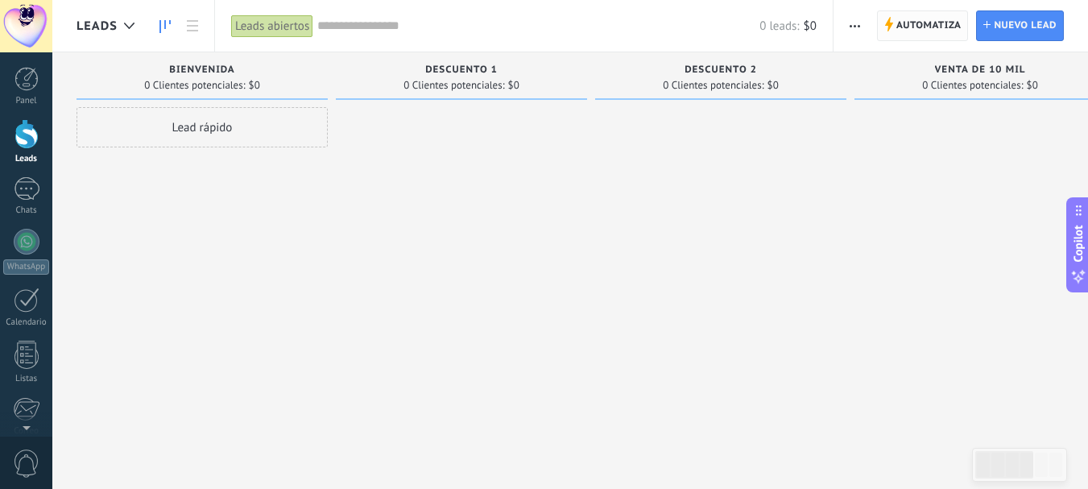
click at [923, 28] on span "Automatiza" at bounding box center [928, 25] width 65 height 29
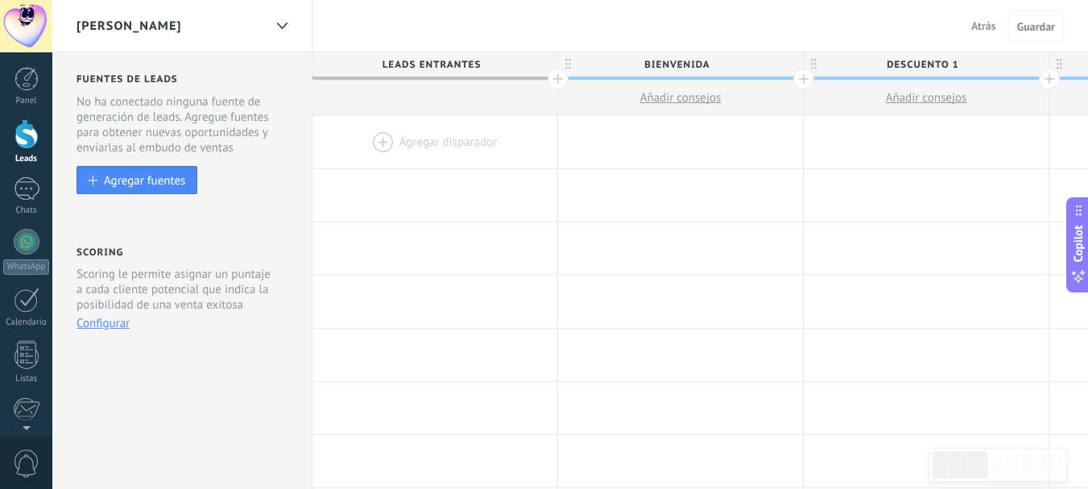
click at [455, 134] on div at bounding box center [434, 142] width 245 height 52
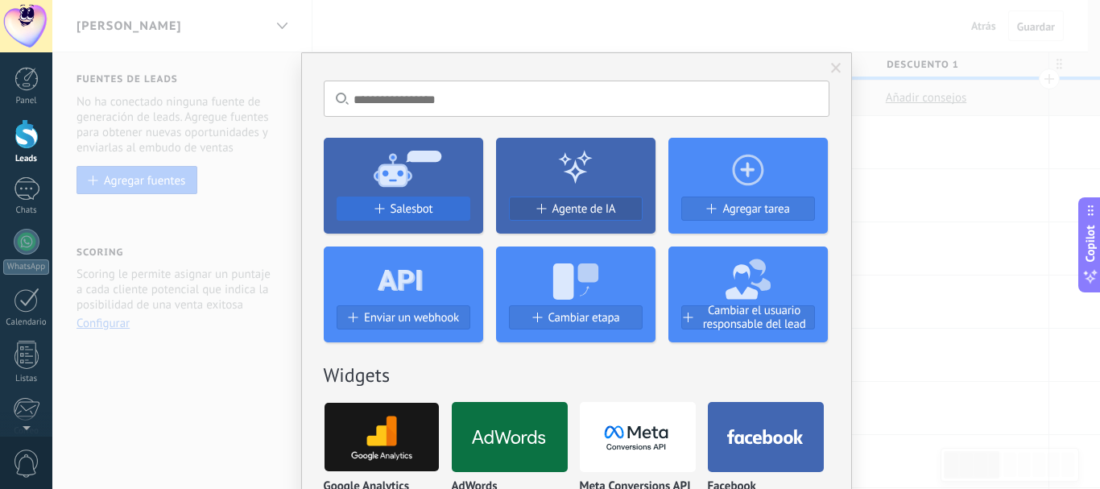
click at [423, 205] on span "Salesbot" at bounding box center [411, 209] width 43 height 14
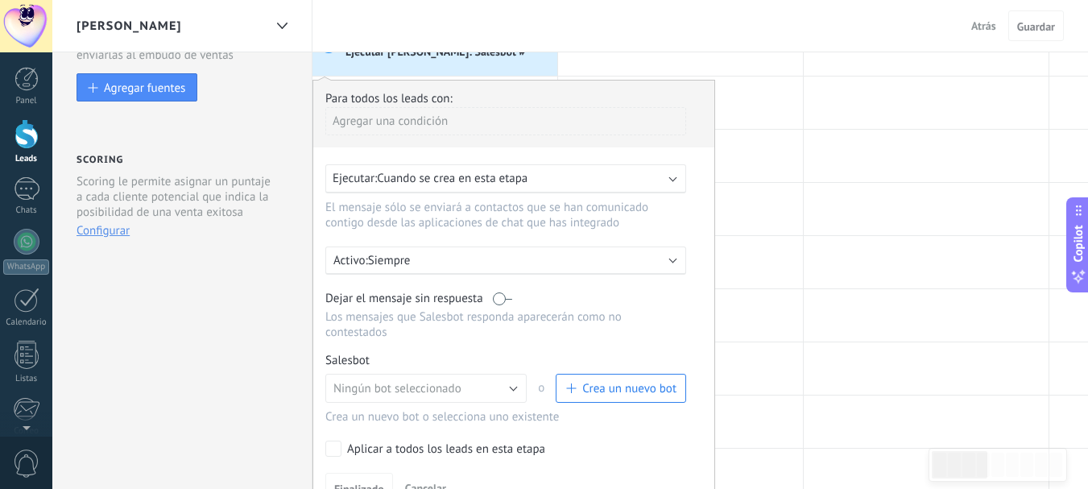
scroll to position [93, 0]
click at [464, 388] on button "Ningún bot seleccionado" at bounding box center [425, 387] width 201 height 29
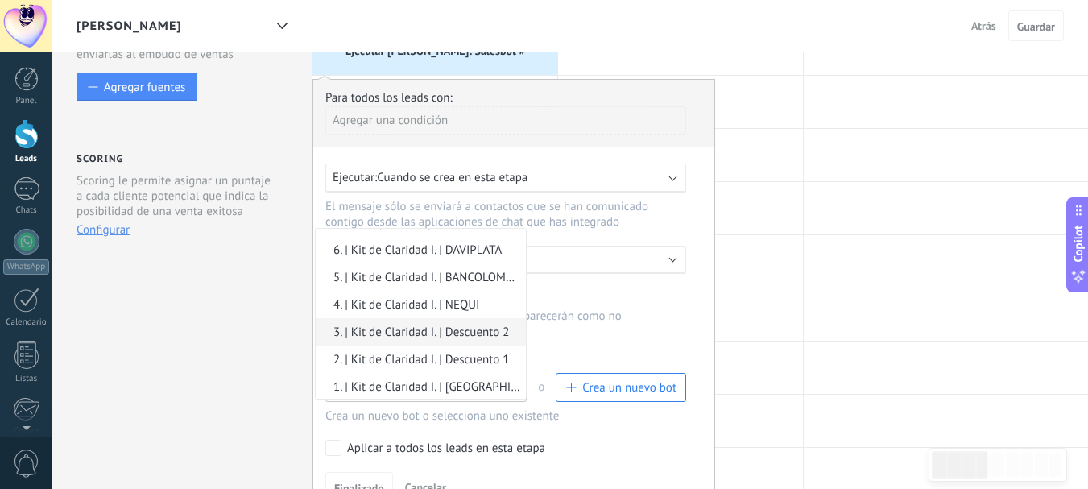
scroll to position [49, 0]
click at [459, 378] on span "1. | Kit de Claridad I. | [GEOGRAPHIC_DATA]" at bounding box center [418, 385] width 205 height 15
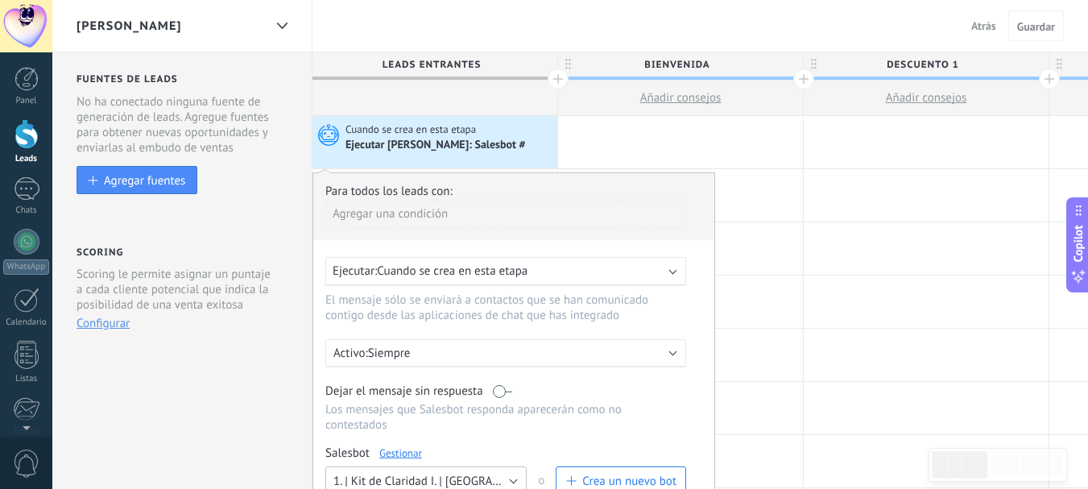
scroll to position [2, 0]
click at [537, 275] on div "Ejecutar: Cuando se crea en esta etapa" at bounding box center [499, 269] width 333 height 15
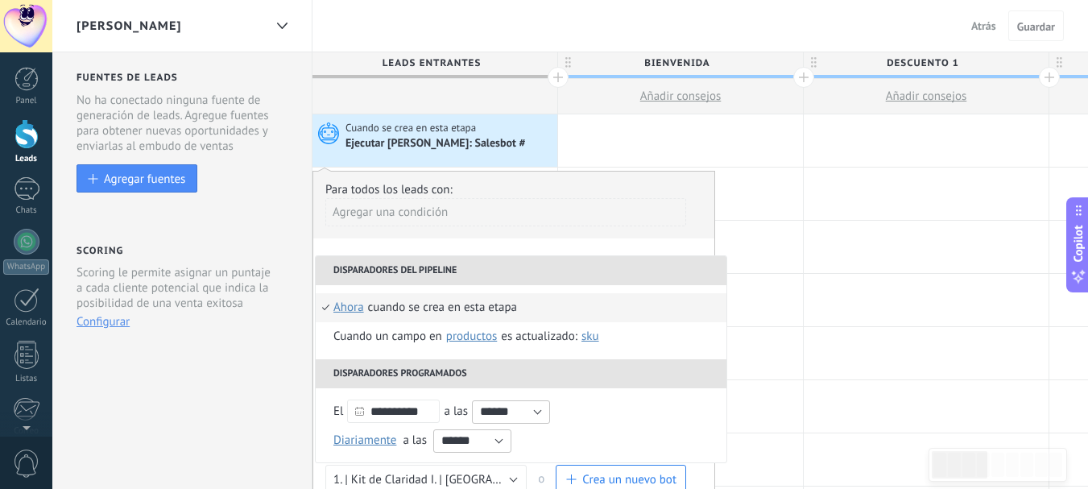
click at [554, 311] on li "Cuando se crea en esta etapa ahora después de 5 minutos después de 10 minutos u…" at bounding box center [521, 307] width 411 height 29
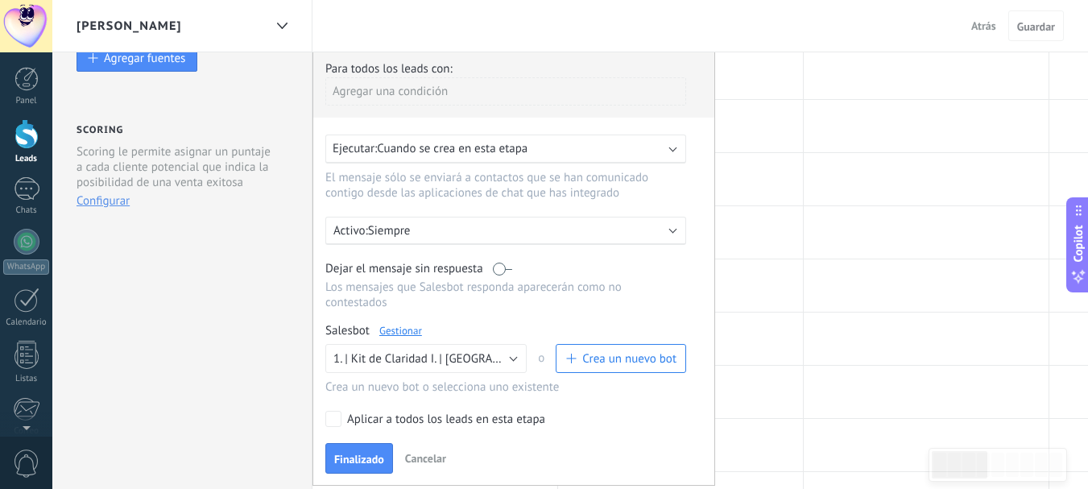
scroll to position [151, 0]
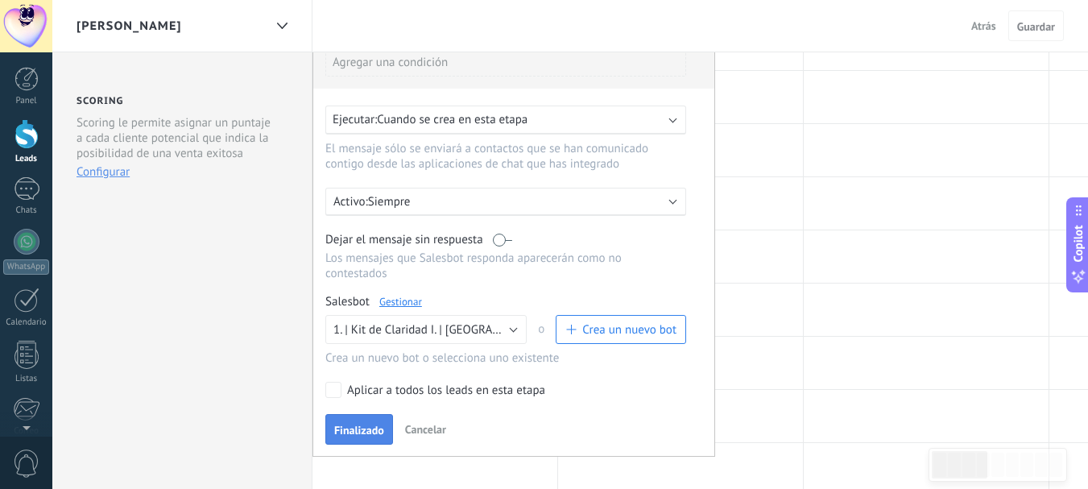
click at [362, 428] on span "Finalizado" at bounding box center [359, 429] width 50 height 11
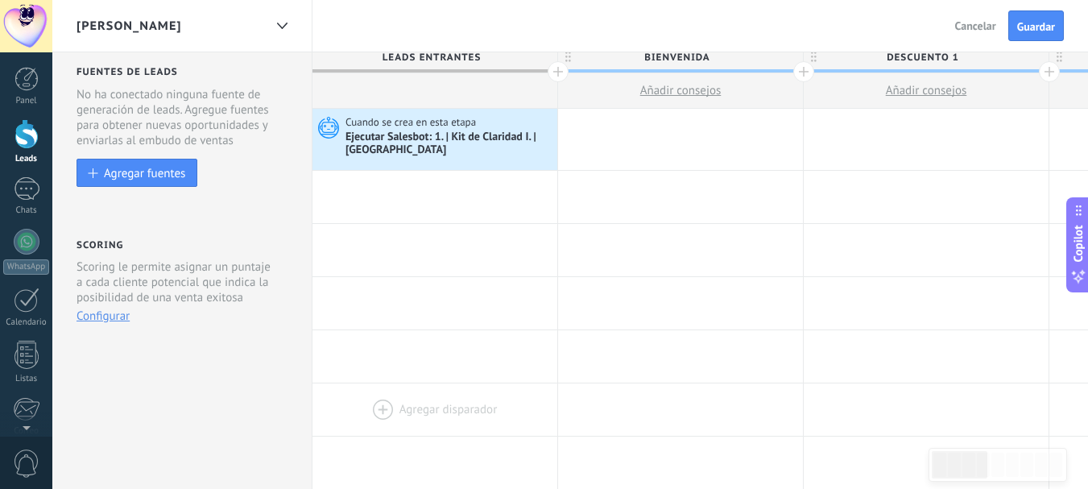
scroll to position [0, 0]
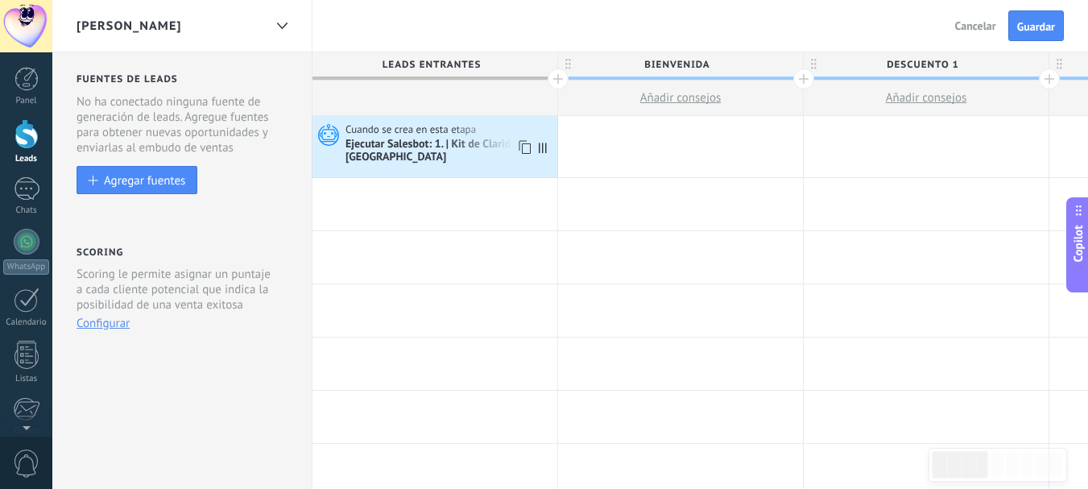
click at [521, 142] on use at bounding box center [525, 148] width 12 height 14
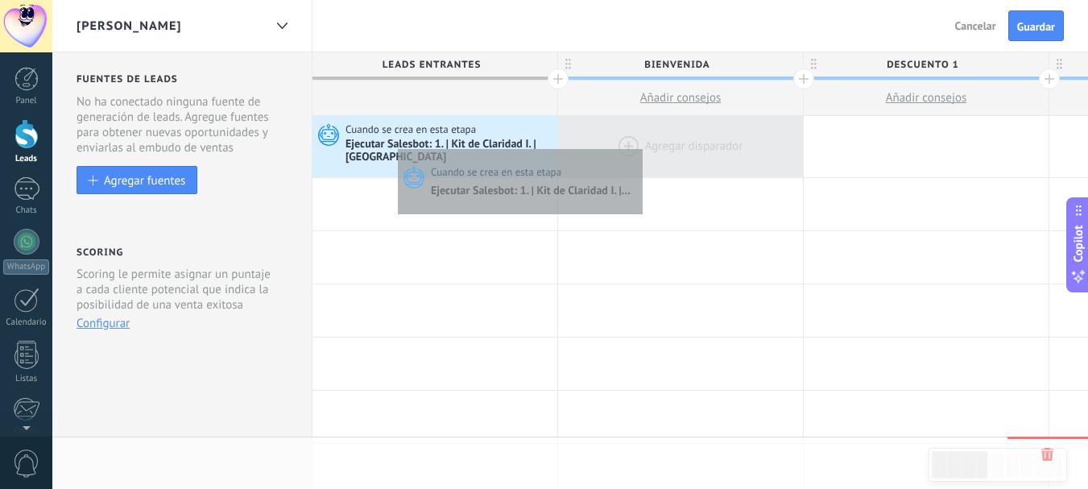
click at [638, 145] on div at bounding box center [680, 146] width 245 height 61
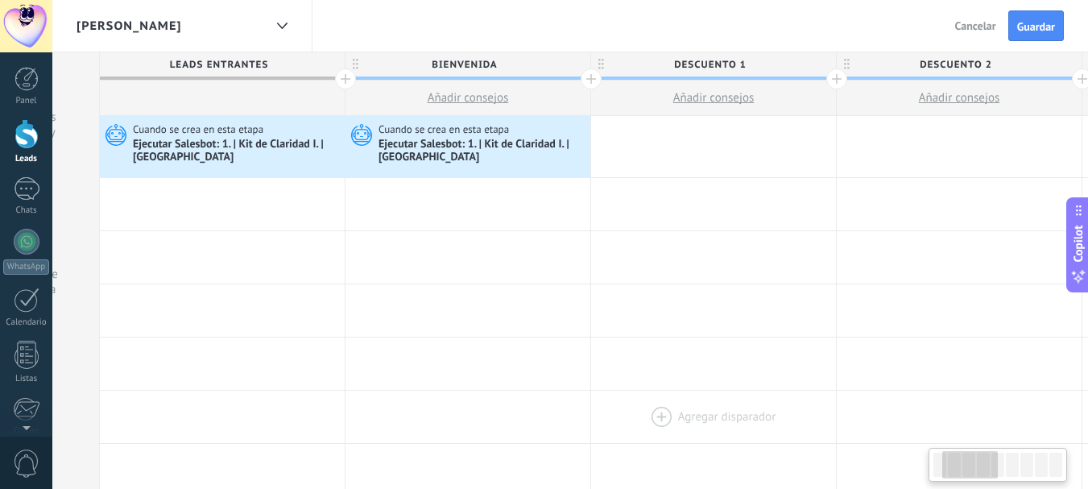
scroll to position [0, 214]
click at [656, 144] on div at bounding box center [711, 146] width 245 height 61
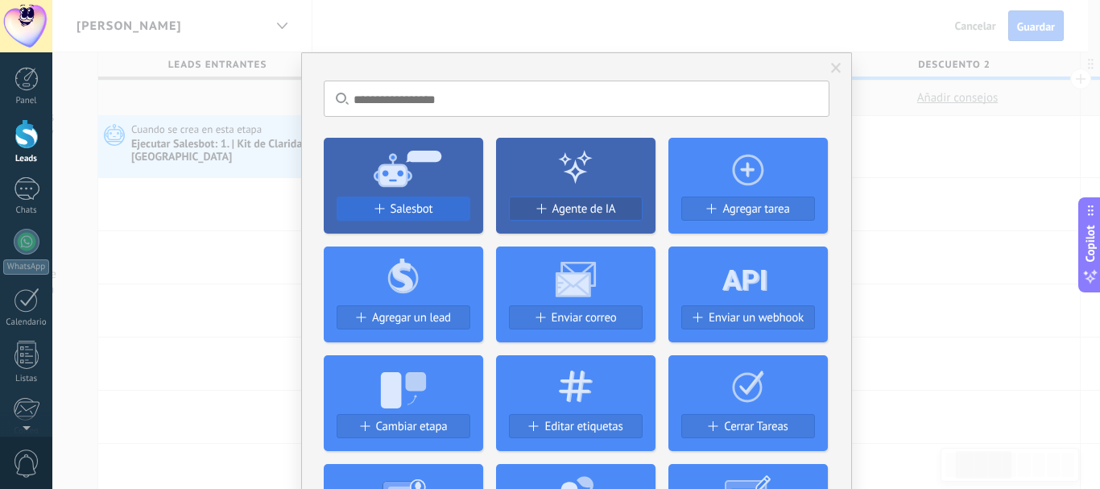
click at [439, 207] on div "Salesbot" at bounding box center [403, 209] width 132 height 14
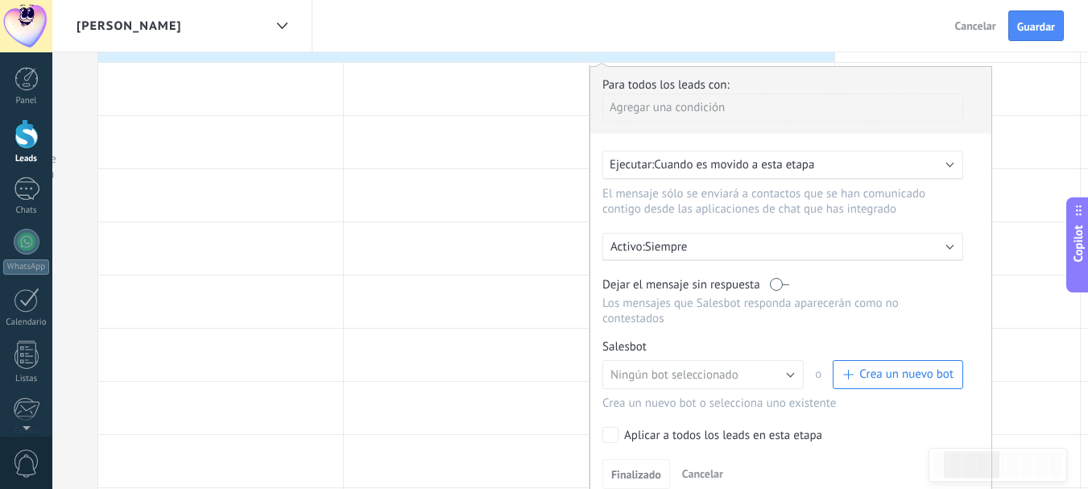
scroll to position [126, 0]
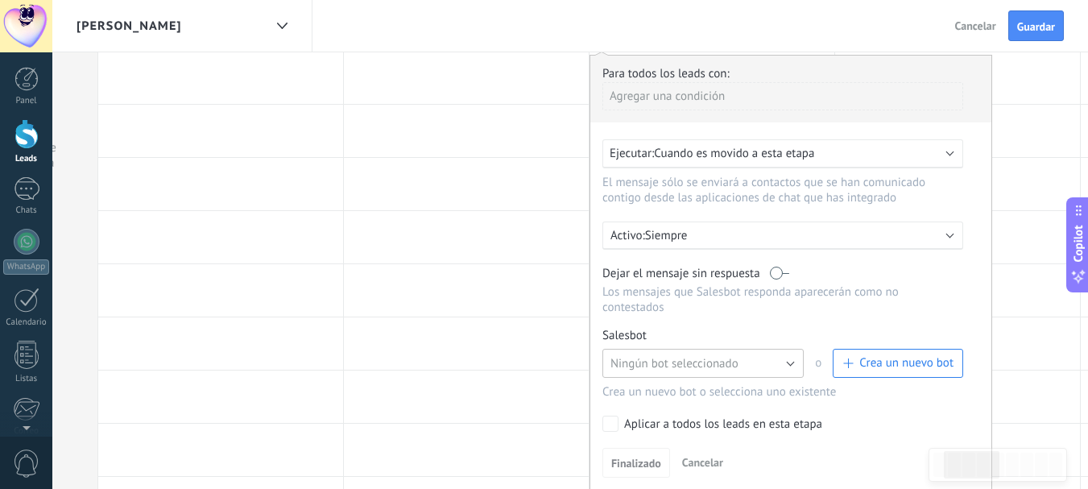
click at [701, 357] on span "Ningún bot seleccionado" at bounding box center [674, 363] width 128 height 15
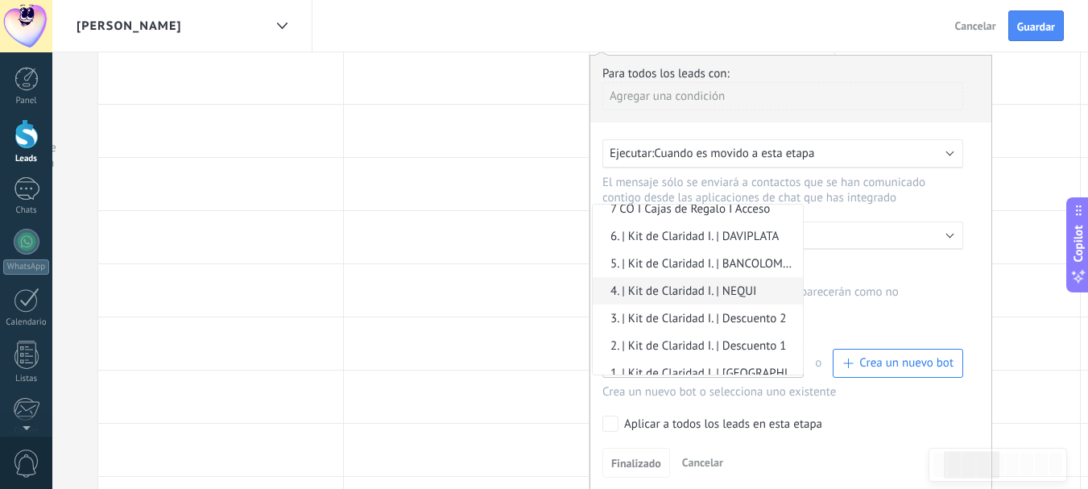
scroll to position [49, 0]
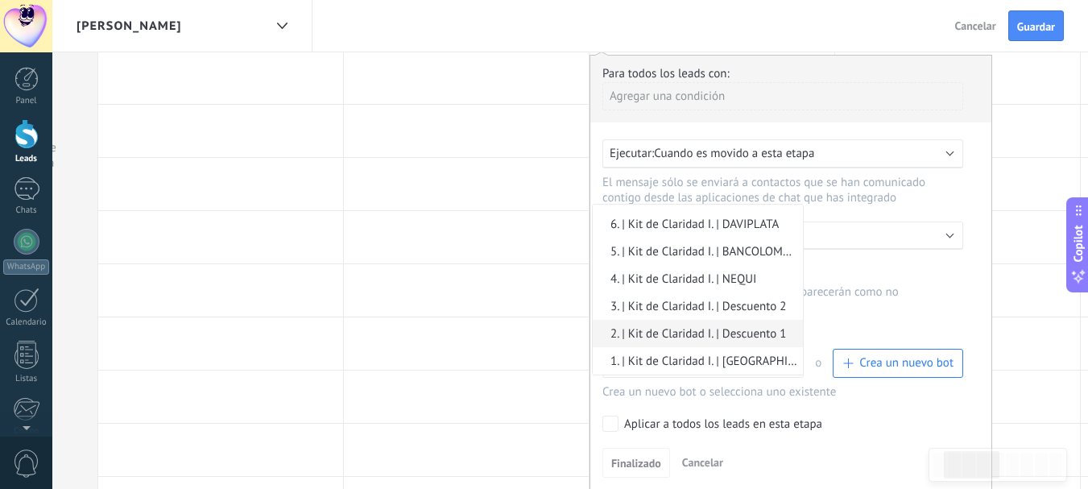
click at [725, 331] on span "2. | Kit de Claridad I. | Descuento 1" at bounding box center [695, 333] width 205 height 15
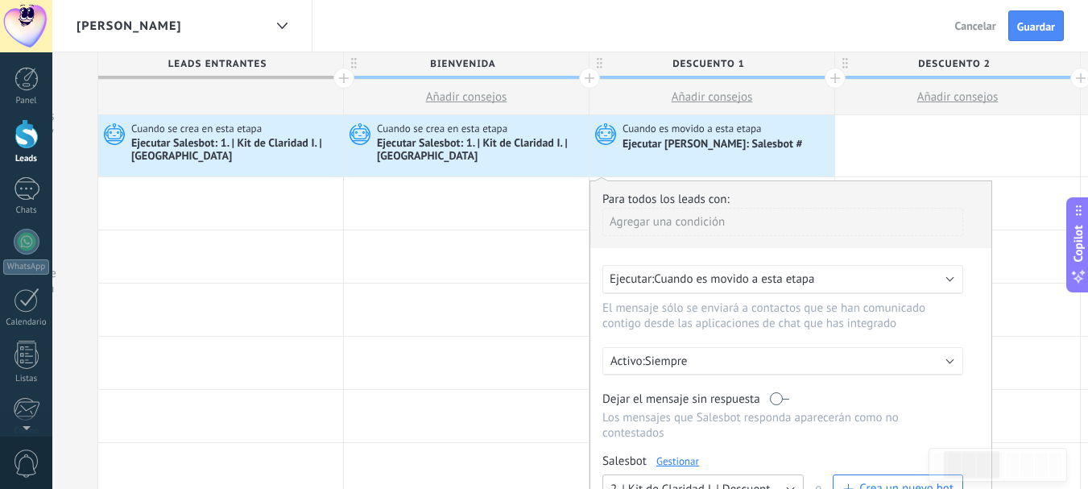
scroll to position [0, 0]
click at [723, 280] on span "Cuando es movido a esta etapa" at bounding box center [734, 279] width 160 height 15
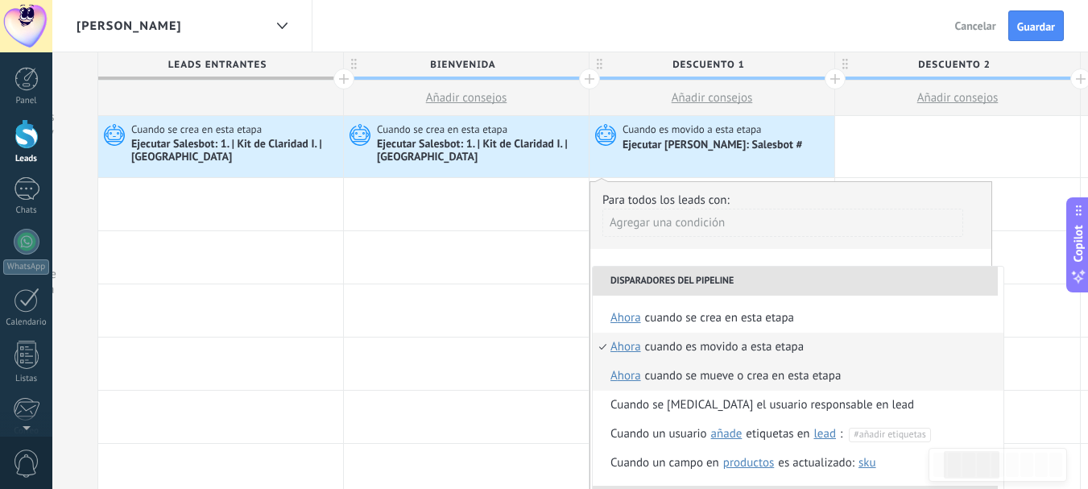
click at [713, 374] on div "Cuando se mueve o crea en esta etapa" at bounding box center [743, 376] width 196 height 29
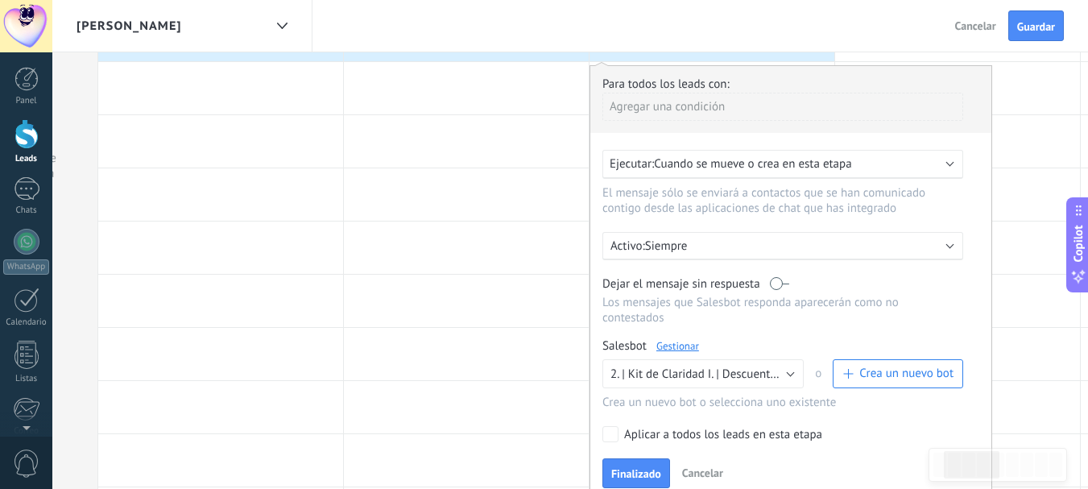
scroll to position [117, 0]
click at [642, 467] on span "Finalizado" at bounding box center [636, 472] width 50 height 11
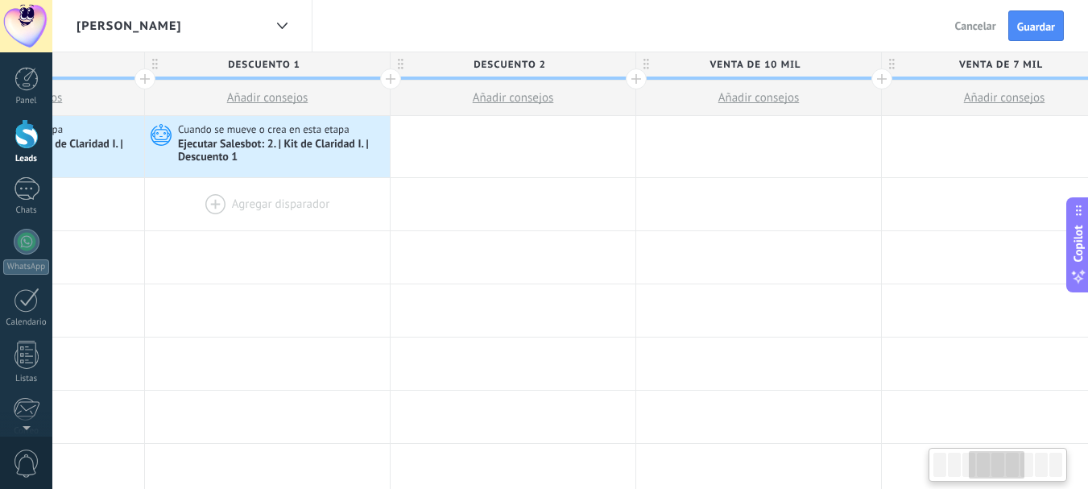
scroll to position [0, 683]
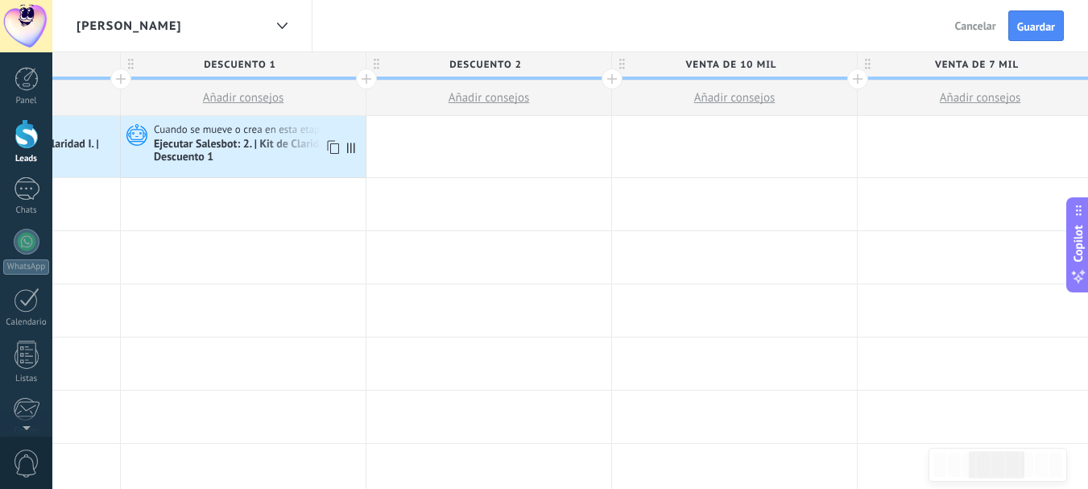
click at [330, 142] on use at bounding box center [333, 148] width 12 height 14
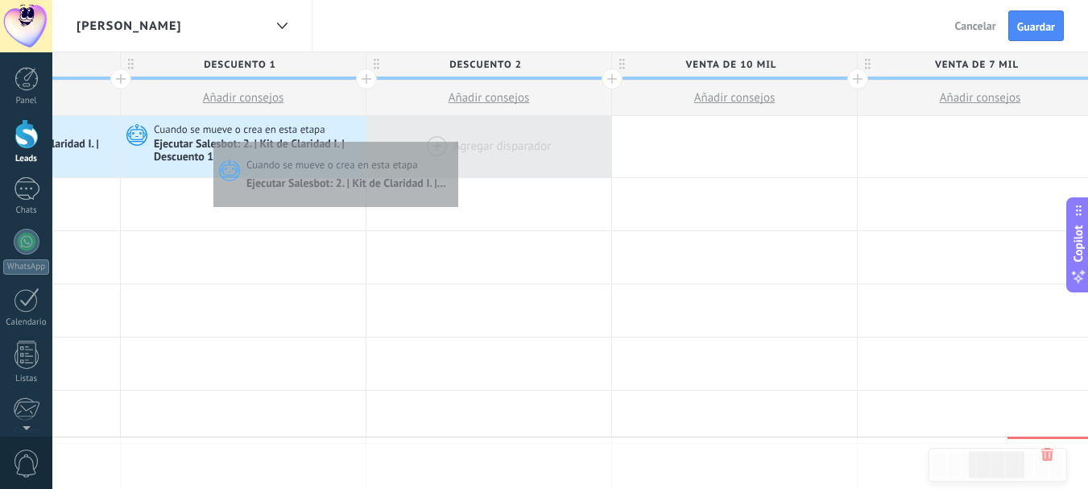
click at [454, 138] on div at bounding box center [488, 146] width 245 height 61
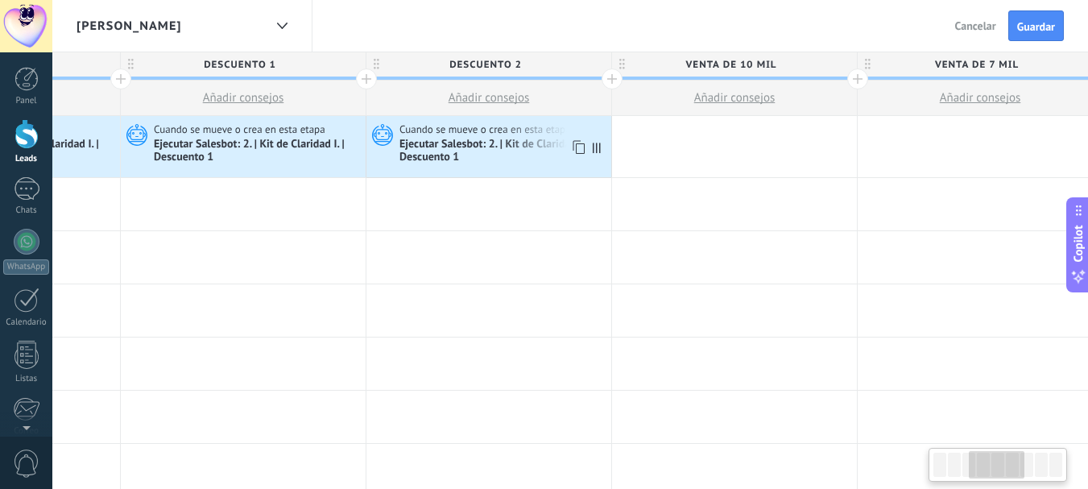
click at [514, 143] on div "Ejecutar Salesbot: 2. | Kit de Claridad I. | Descuento 1" at bounding box center [503, 151] width 208 height 27
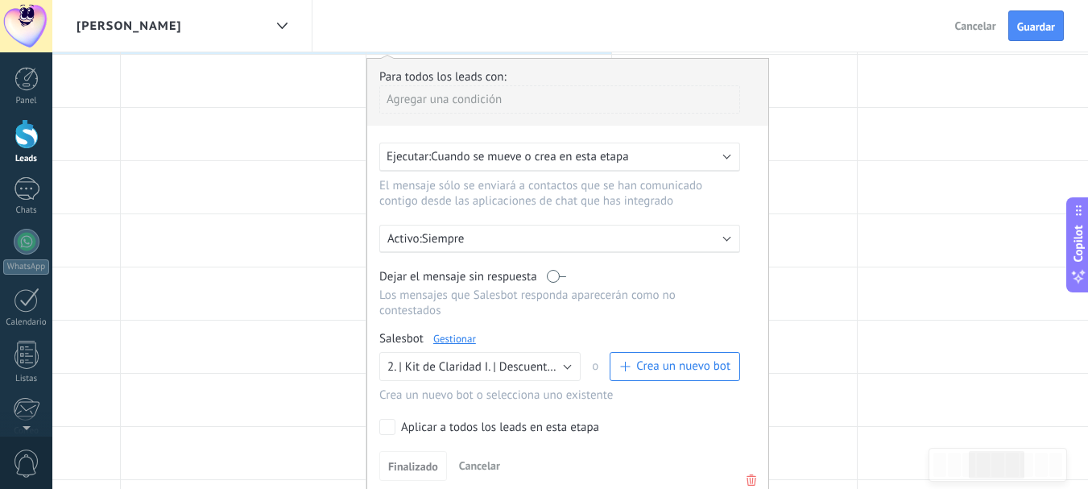
scroll to position [126, 0]
click at [540, 362] on span "2. | Kit de Claridad I. | Descuento 1" at bounding box center [475, 363] width 176 height 15
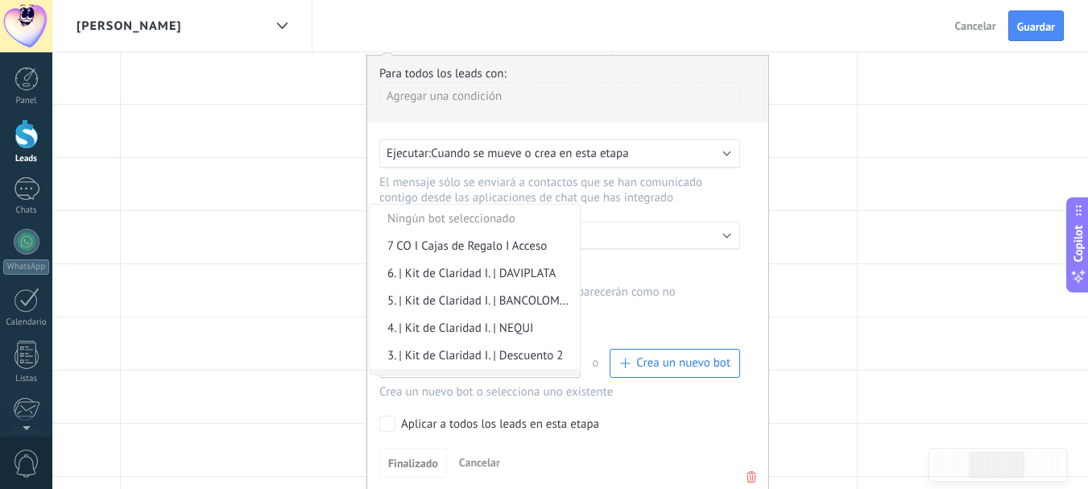
scroll to position [49, 0]
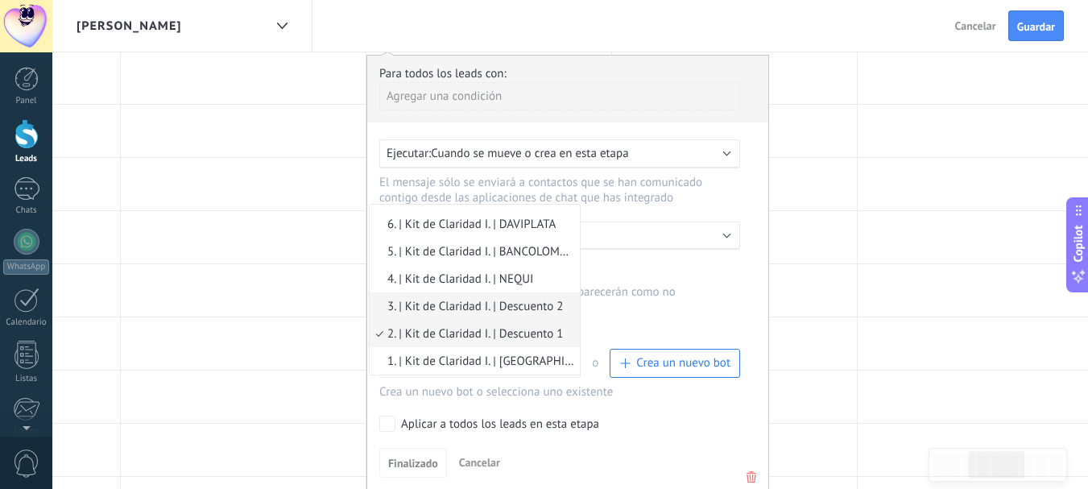
click at [522, 298] on li "3. | Kit de Claridad I. | Descuento 2" at bounding box center [475, 305] width 210 height 27
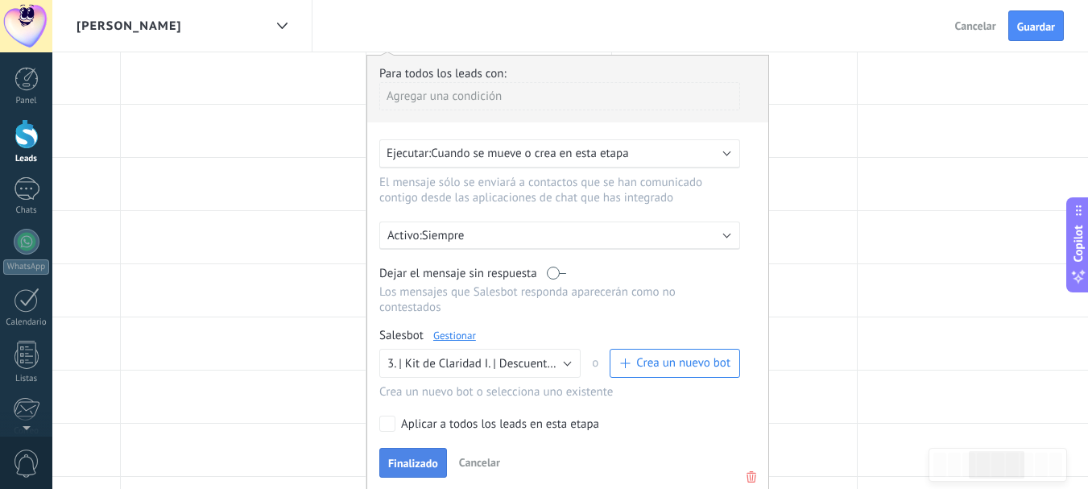
click at [419, 450] on button "Finalizado" at bounding box center [413, 463] width 68 height 31
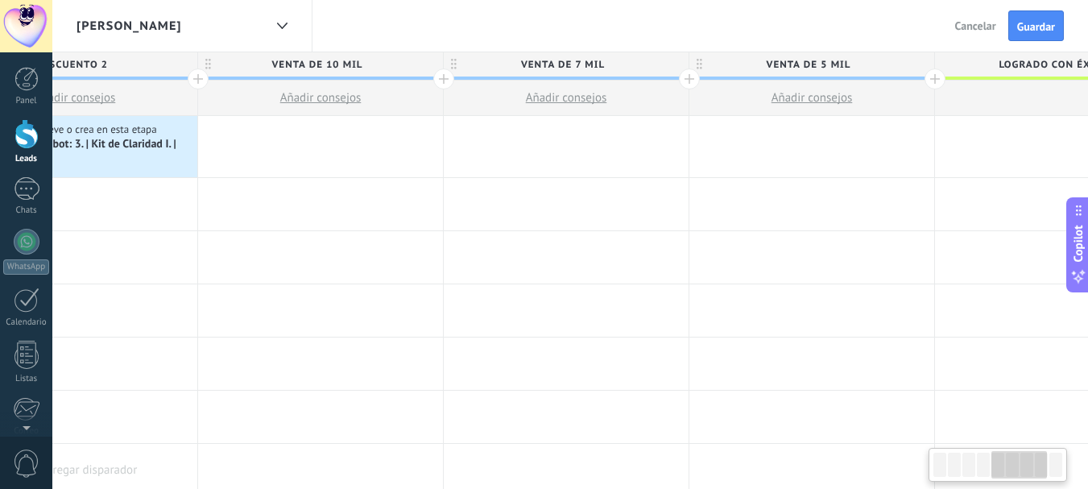
scroll to position [0, 1101]
click at [287, 135] on div at bounding box center [315, 146] width 245 height 61
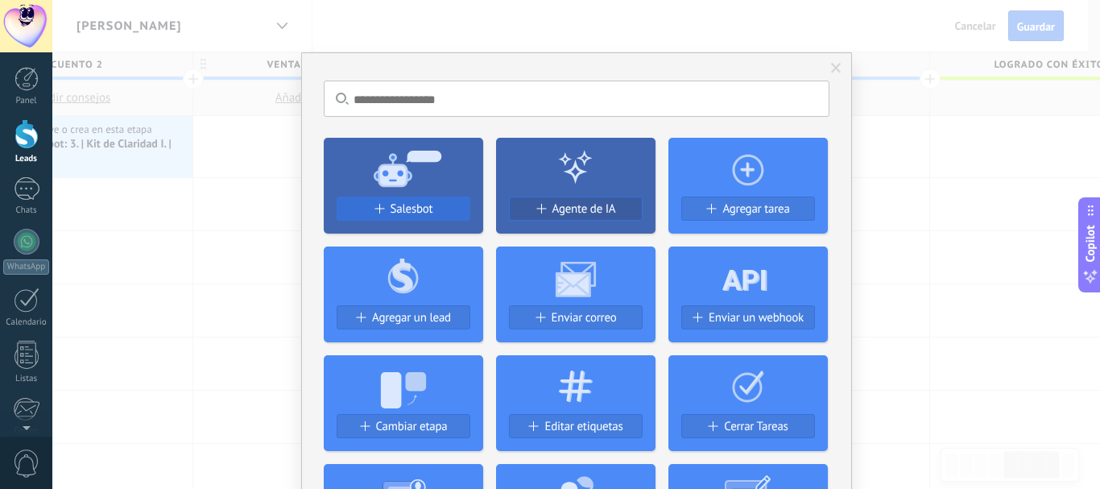
click at [424, 207] on span "Salesbot" at bounding box center [411, 209] width 43 height 14
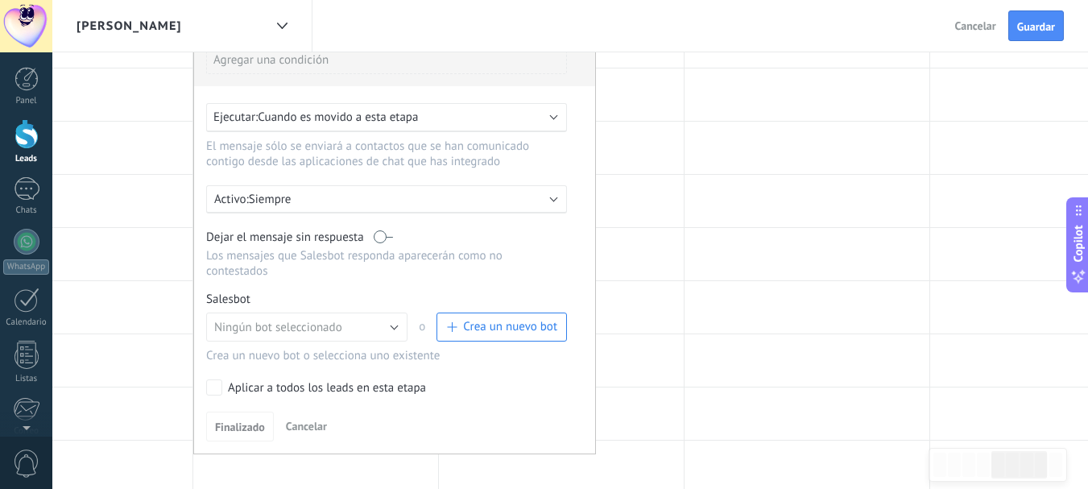
scroll to position [167, 0]
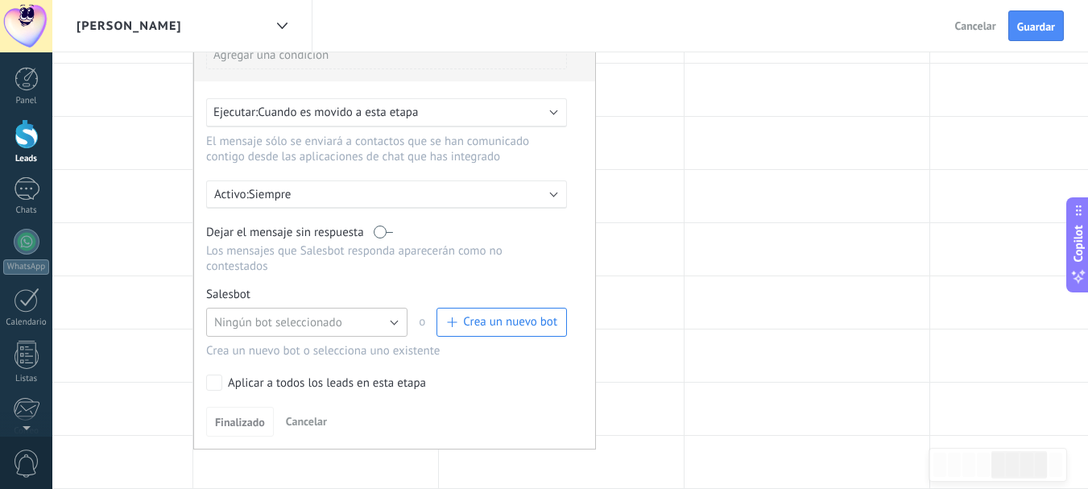
click at [384, 320] on button "Ningún bot seleccionado" at bounding box center [306, 322] width 201 height 29
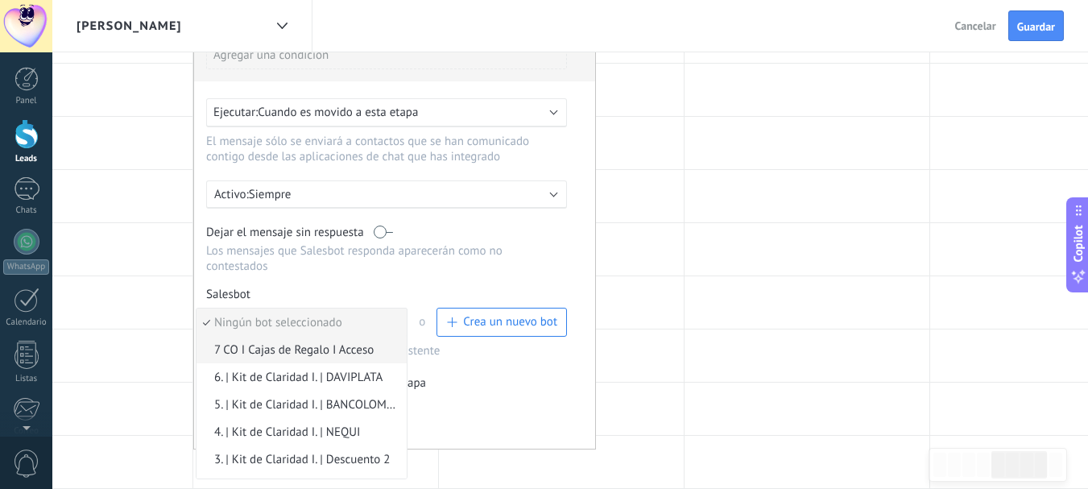
click at [338, 345] on span "7 CO I Cajas de Regalo I Acceso" at bounding box center [298, 349] width 205 height 15
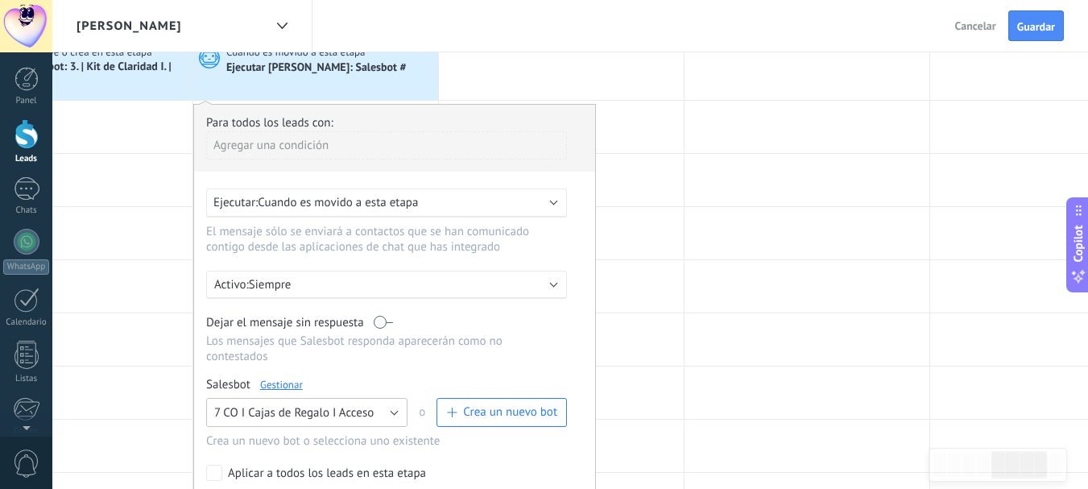
scroll to position [72, 0]
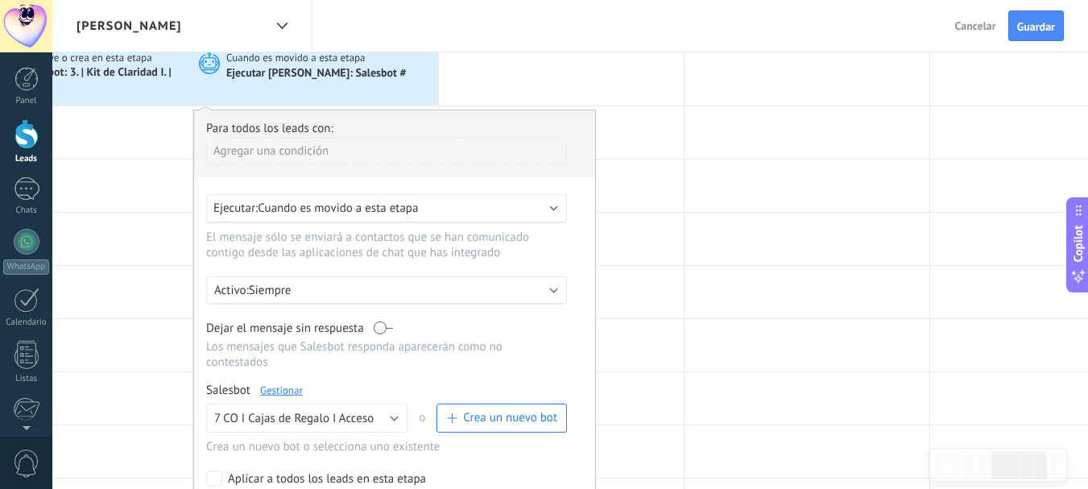
click at [381, 208] on span "Cuando es movido a esta etapa" at bounding box center [338, 207] width 160 height 15
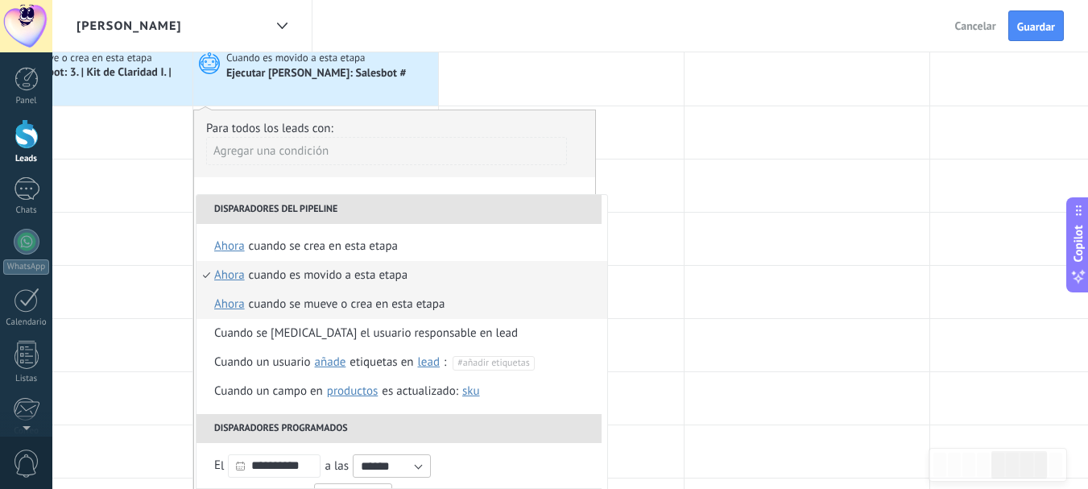
click at [368, 302] on div "Cuando se mueve o crea en esta etapa" at bounding box center [347, 304] width 196 height 29
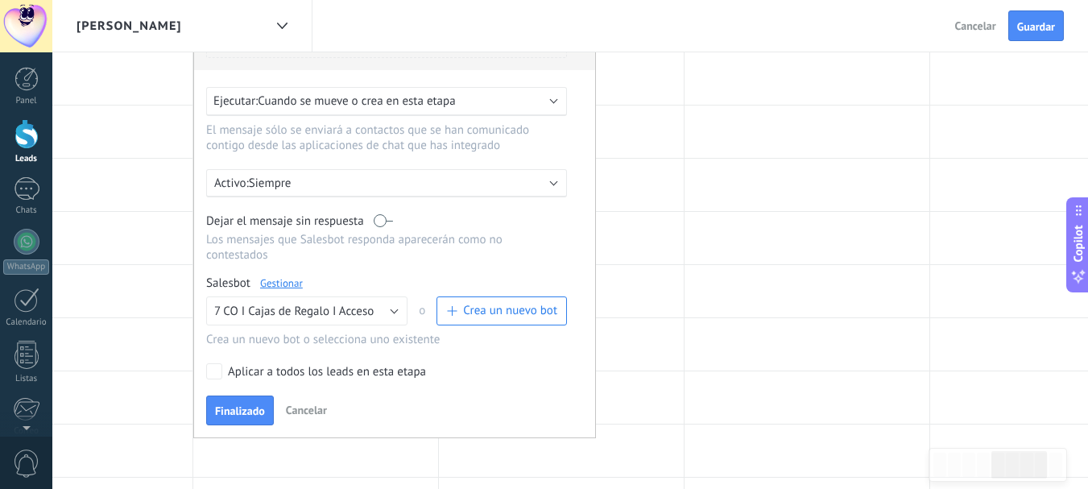
scroll to position [180, 0]
click at [250, 404] on span "Finalizado" at bounding box center [240, 409] width 50 height 11
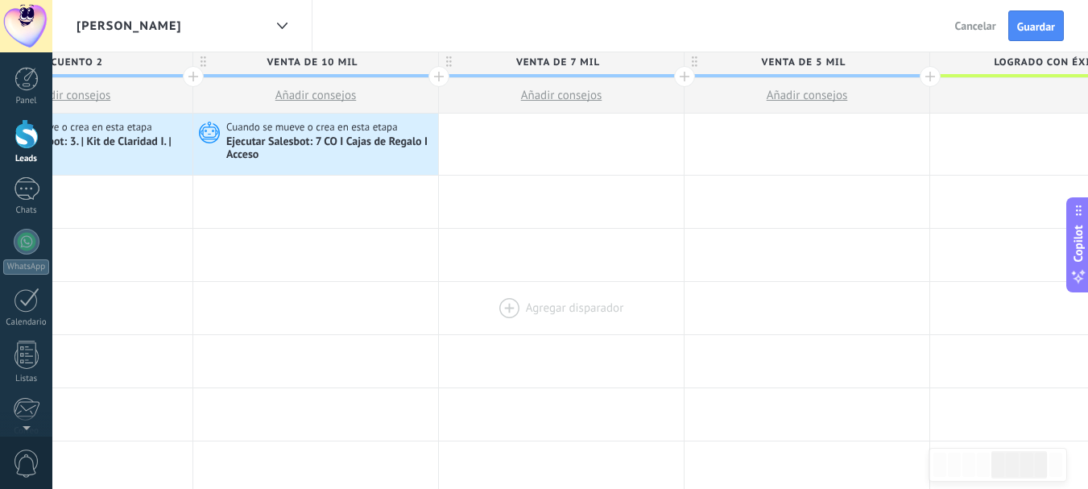
scroll to position [0, 0]
click at [401, 144] on icon at bounding box center [404, 147] width 16 height 21
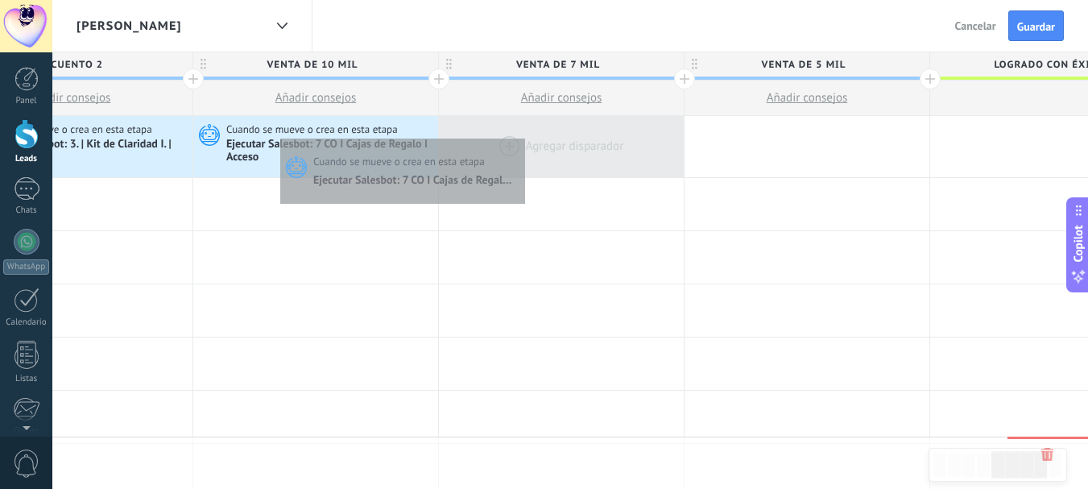
click at [521, 134] on div at bounding box center [561, 146] width 245 height 61
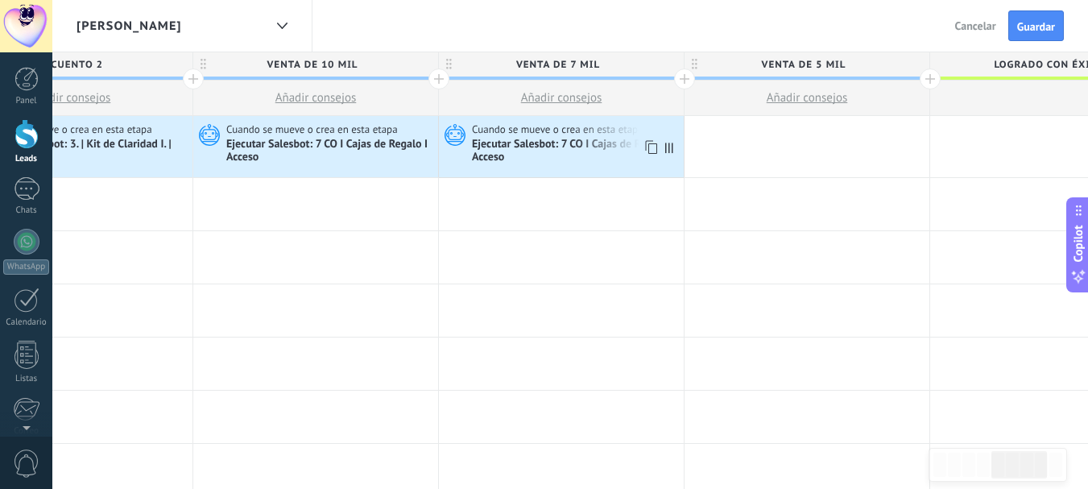
click at [650, 147] on icon at bounding box center [650, 147] width 16 height 21
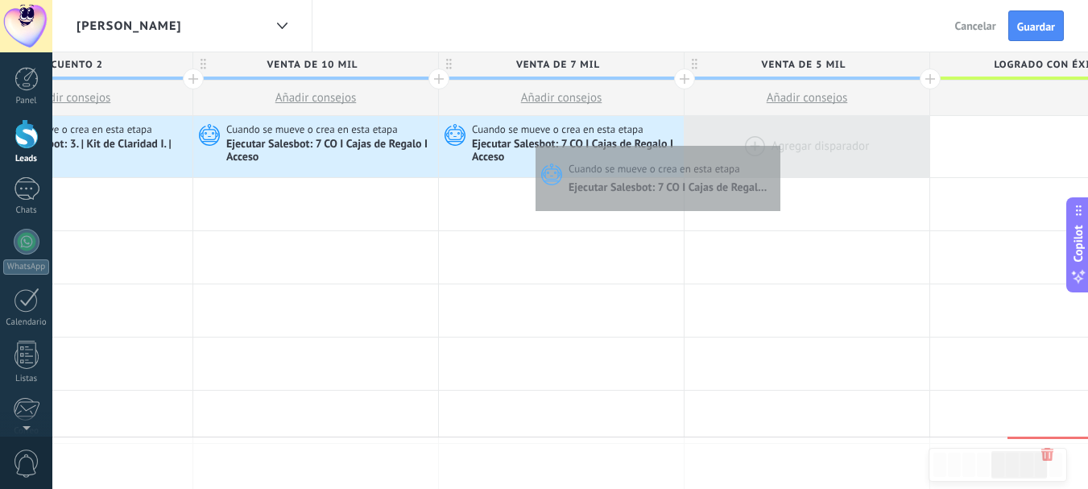
click at [776, 142] on div at bounding box center [806, 146] width 245 height 61
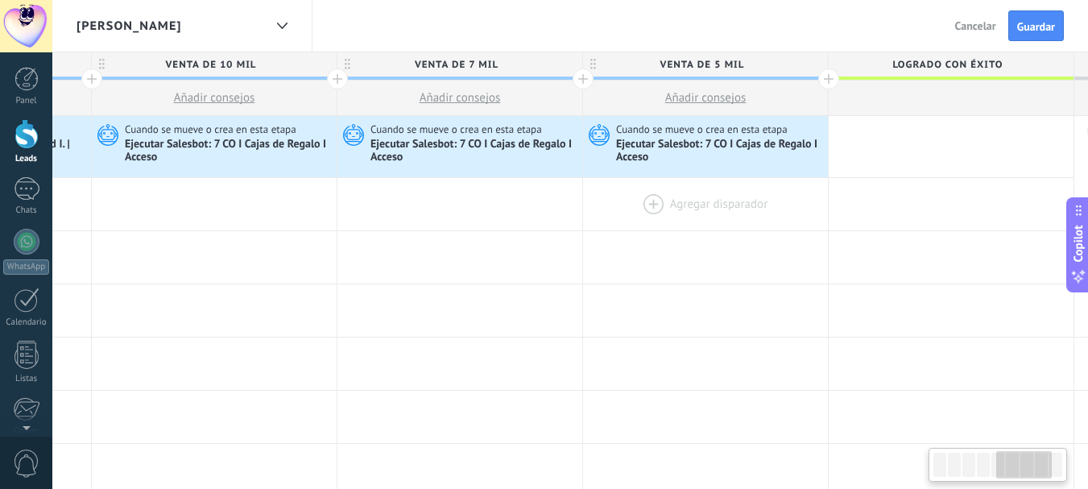
scroll to position [0, 1205]
click at [1025, 24] on span "Guardar" at bounding box center [1036, 26] width 38 height 11
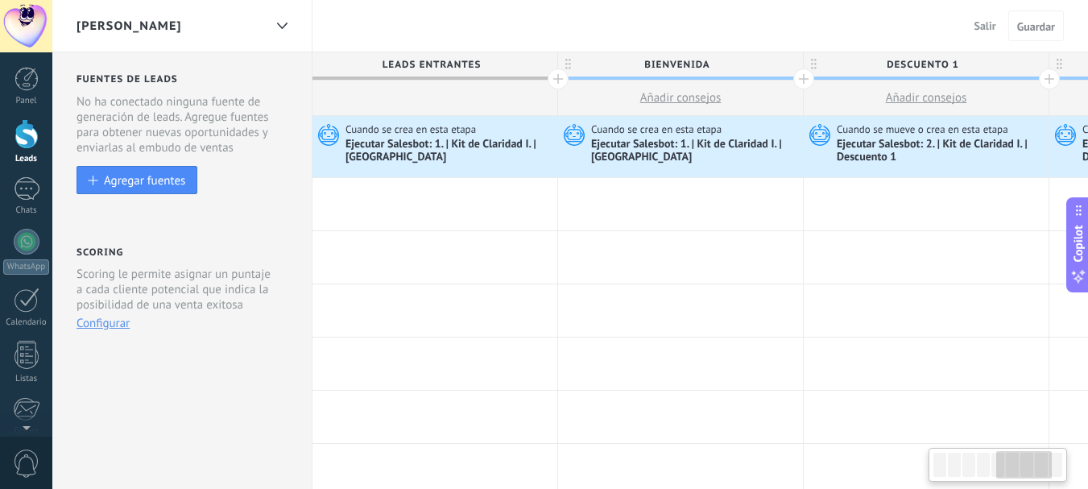
scroll to position [0, 1205]
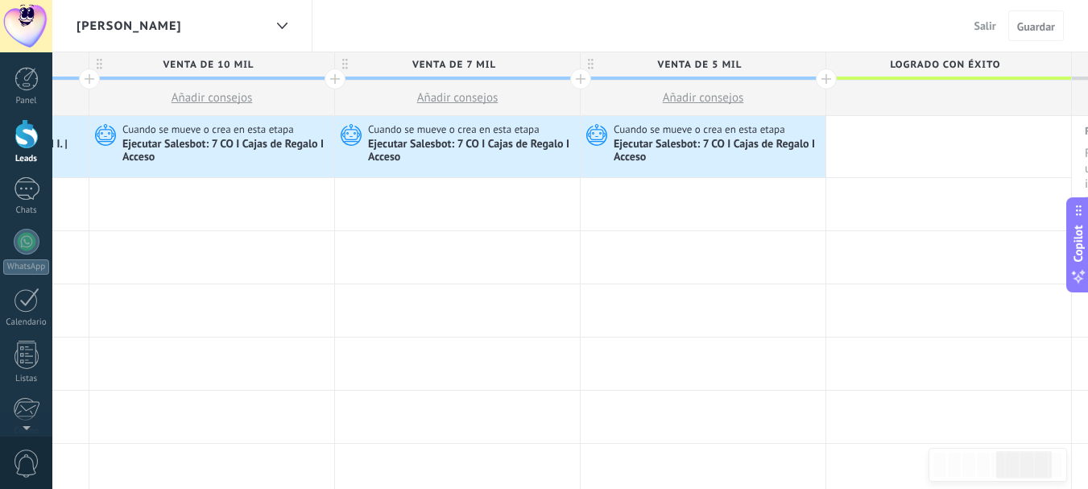
click at [983, 26] on span "Salir" at bounding box center [985, 26] width 22 height 14
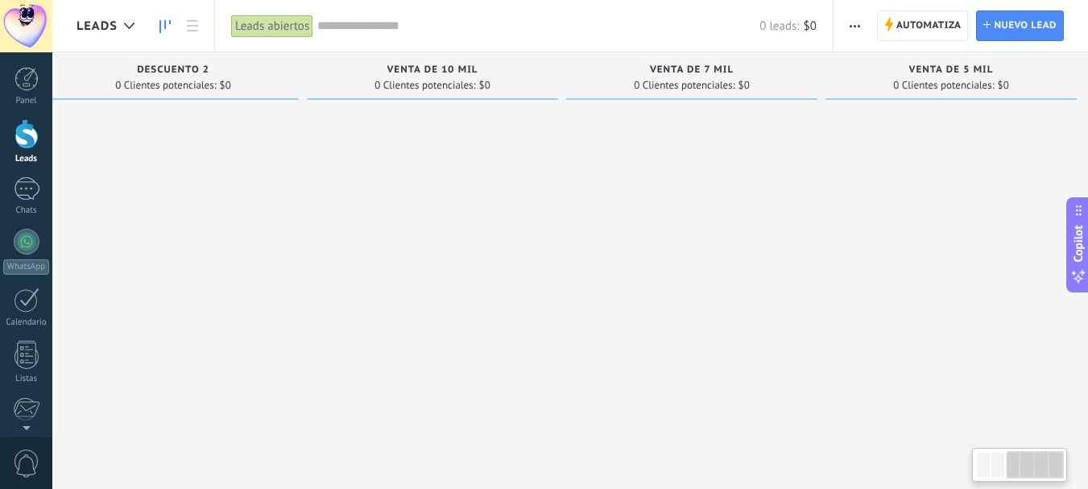
scroll to position [0, 560]
click at [926, 22] on span "Automatiza" at bounding box center [928, 25] width 65 height 29
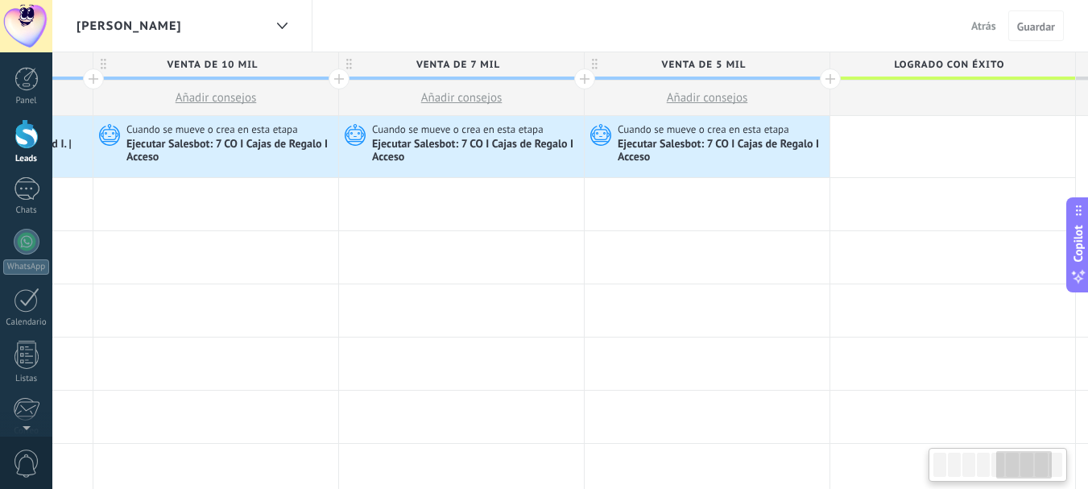
scroll to position [0, 1202]
click at [234, 205] on div at bounding box center [215, 204] width 245 height 52
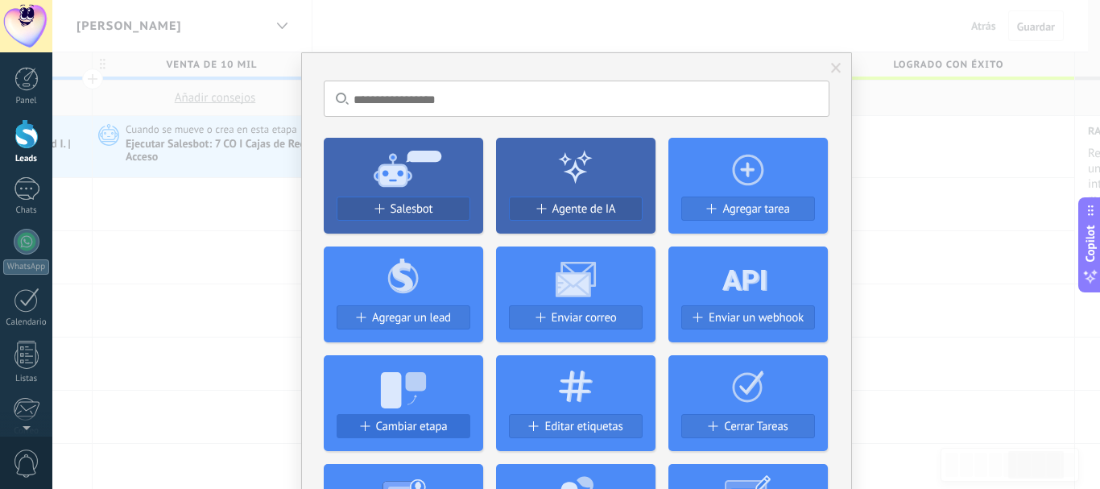
click at [398, 424] on span "Cambiar etapa" at bounding box center [412, 426] width 72 height 14
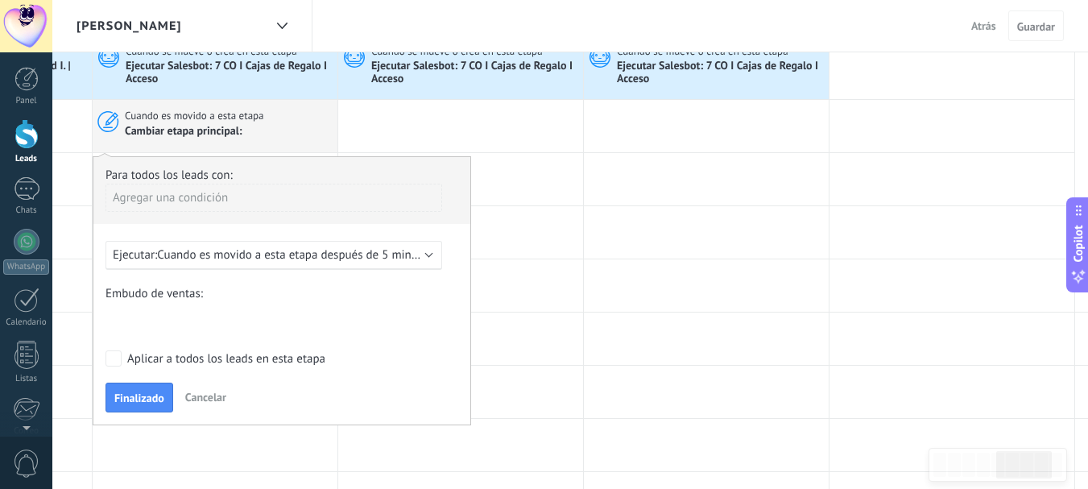
scroll to position [76, 0]
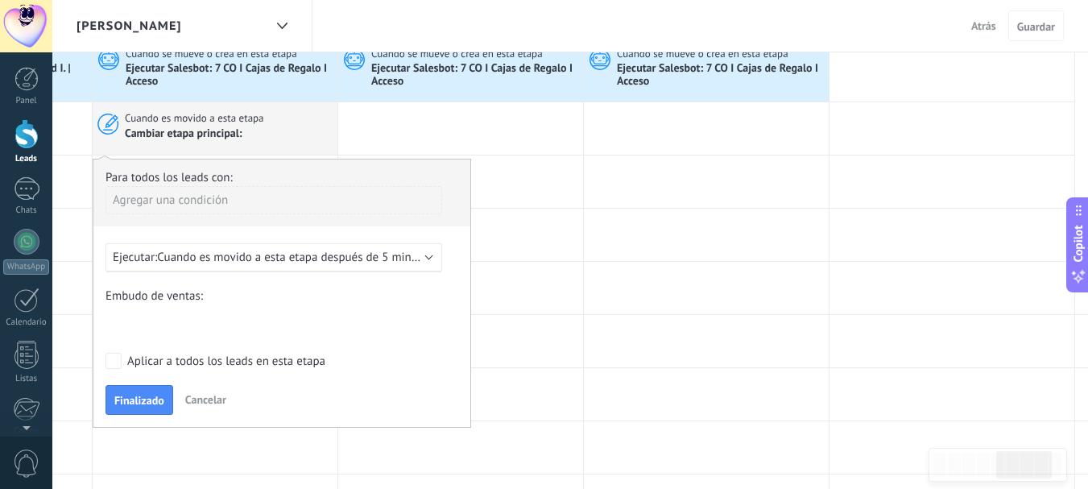
click at [316, 256] on span "Cuando es movido a esta etapa después de 5 minutos" at bounding box center [295, 257] width 276 height 15
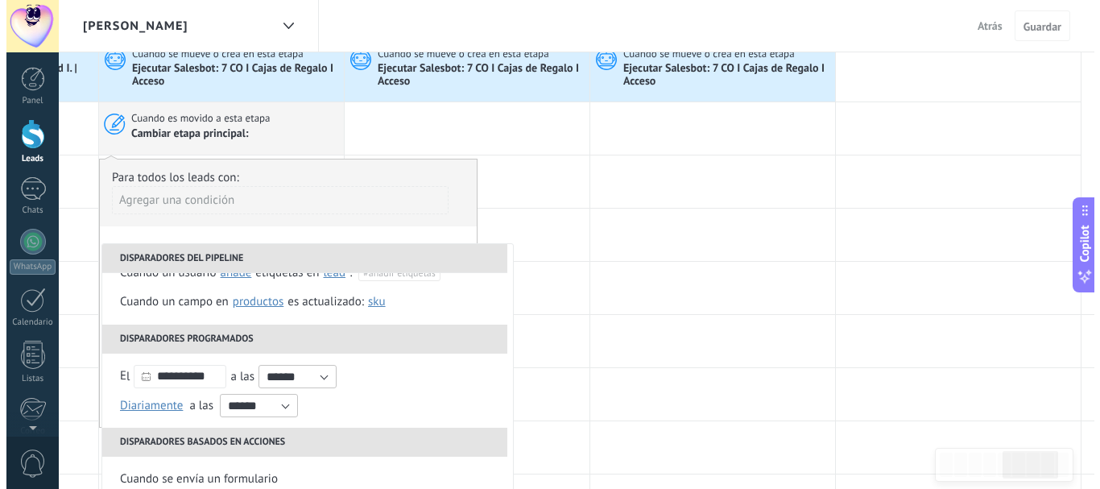
scroll to position [147, 0]
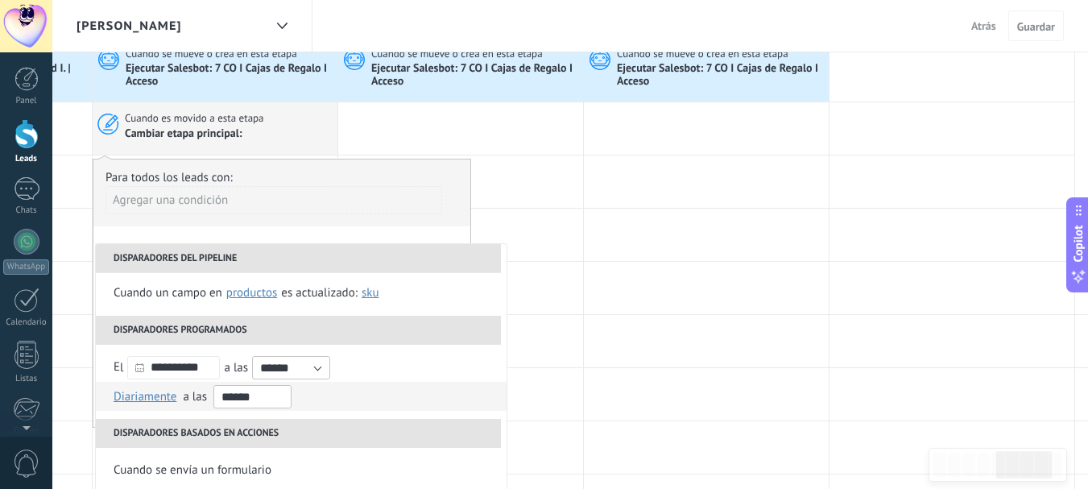
click at [227, 395] on input "******" at bounding box center [252, 396] width 78 height 23
click at [250, 395] on input "*******" at bounding box center [252, 396] width 78 height 23
type input "*******"
click at [313, 390] on li "Diariamente Semanal Mensual Anual Diariamente en enero en febrero en marzo en a…" at bounding box center [301, 396] width 411 height 29
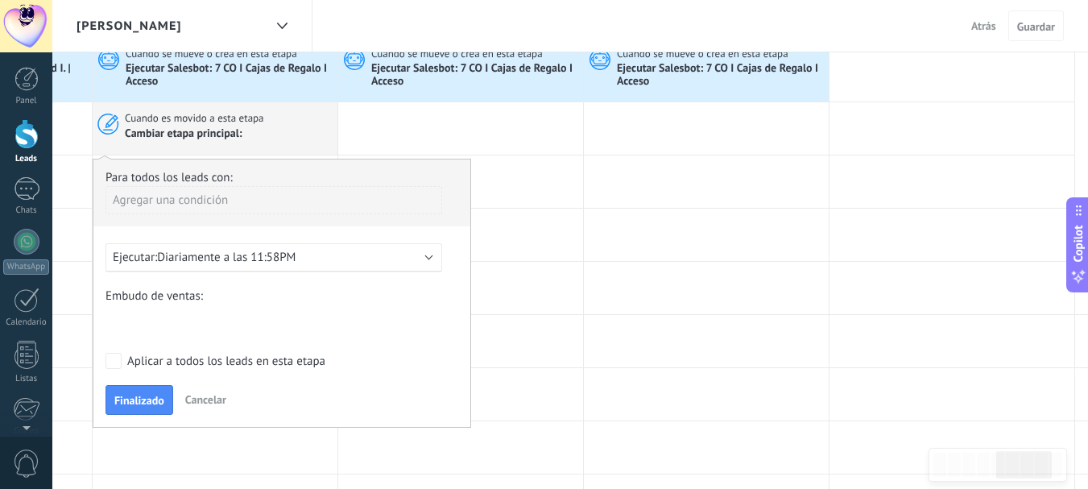
click at [0, 0] on div "BIENVENIDA DESCUENTO 1 DESCUENTO 2 VENTA DE 10 MIL VENTA DE 7 MIL VENTA DE 5 MI…" at bounding box center [0, 0] width 0 height 0
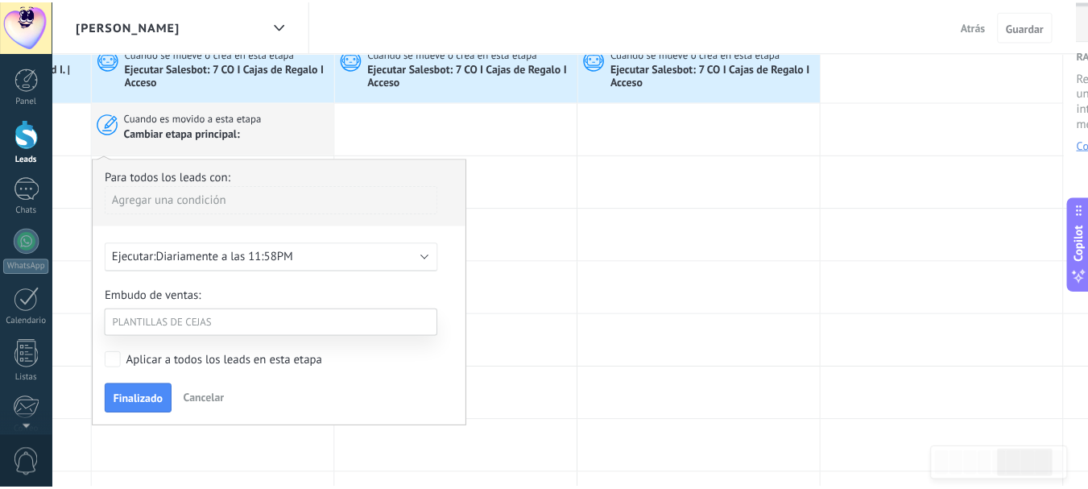
scroll to position [34, 0]
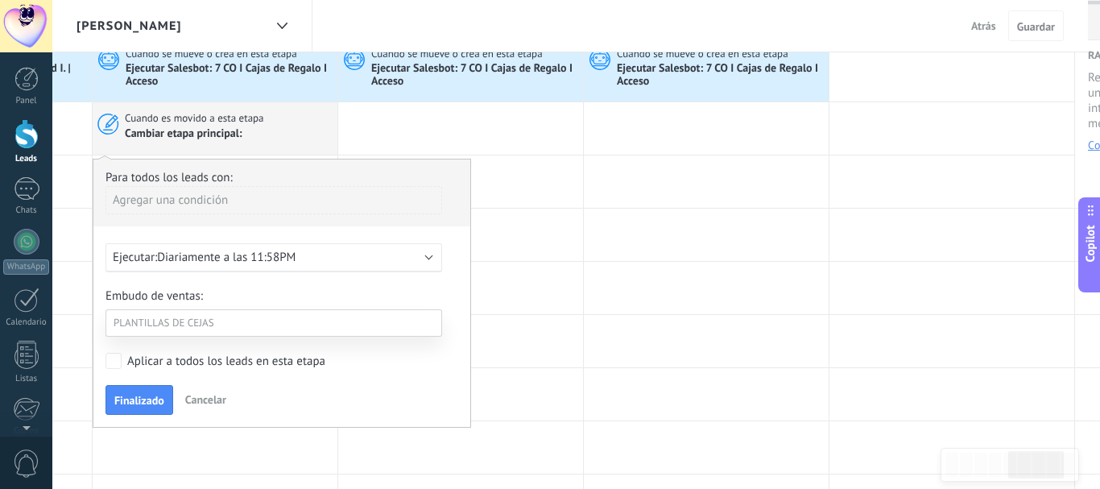
click at [0, 0] on label "Logrado con éxito" at bounding box center [0, 0] width 0 height 0
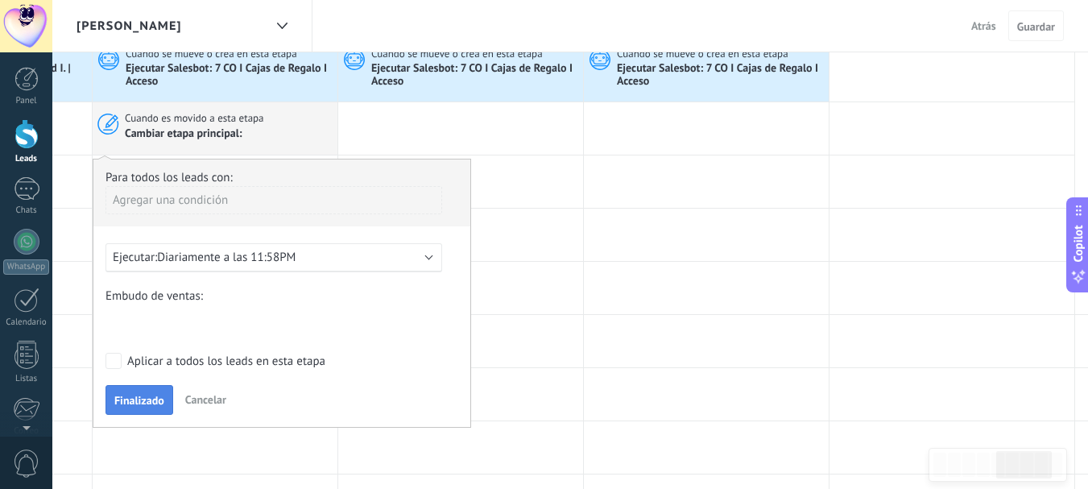
click at [155, 405] on span "Finalizado" at bounding box center [139, 400] width 50 height 11
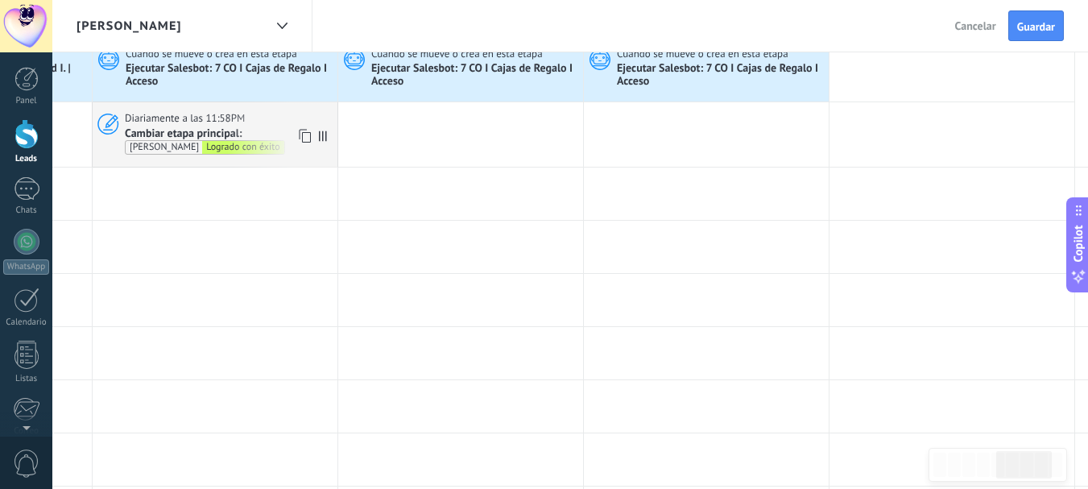
click at [300, 135] on icon at bounding box center [303, 136] width 16 height 21
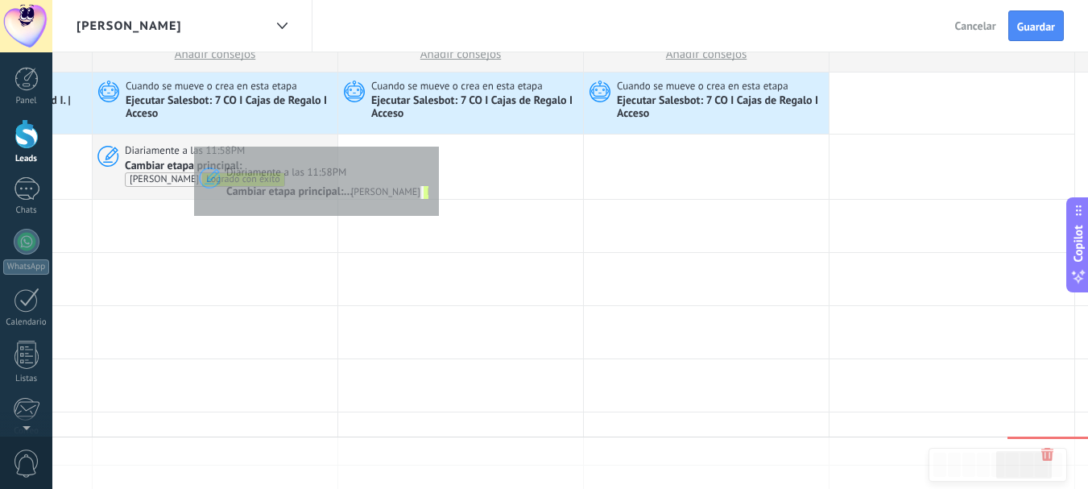
scroll to position [27, 0]
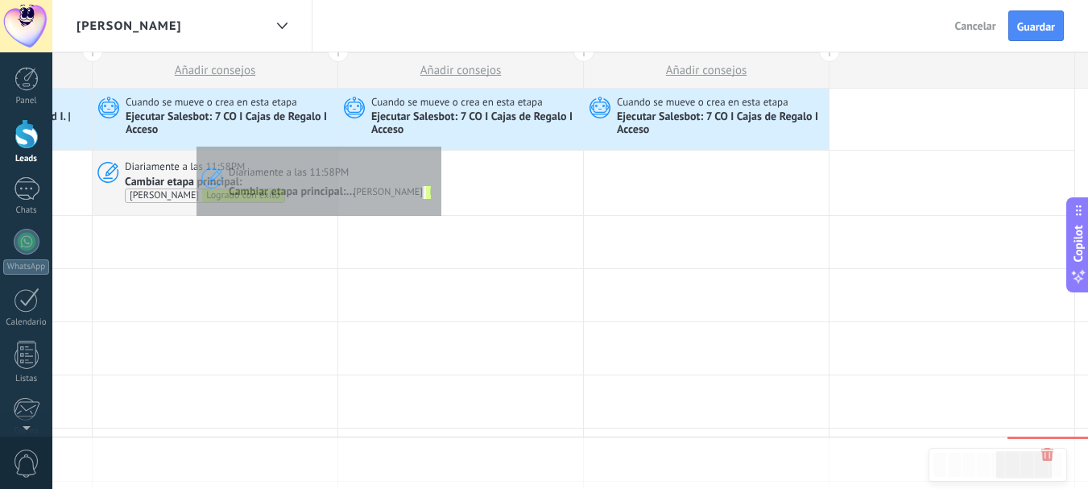
click at [437, 127] on div "Ejecutar Salesbot: 7 CO I Cajas de Regalo I Acceso" at bounding box center [475, 123] width 208 height 27
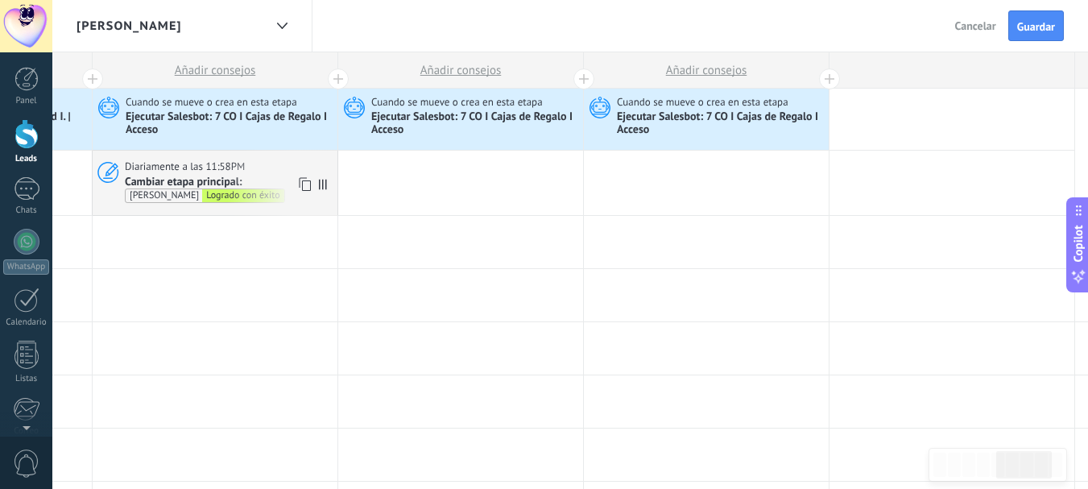
click at [303, 179] on icon at bounding box center [303, 184] width 16 height 21
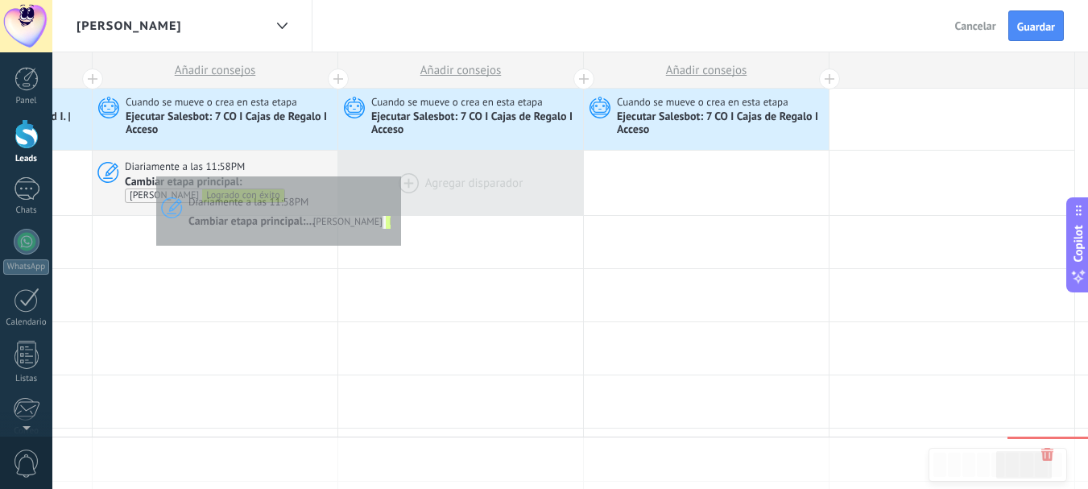
scroll to position [0, 0]
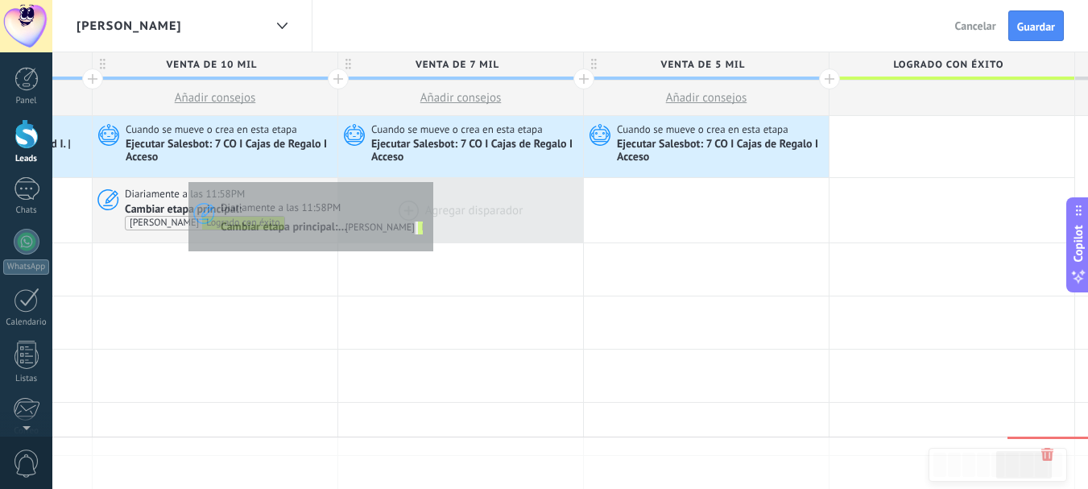
click at [429, 179] on div at bounding box center [460, 210] width 245 height 65
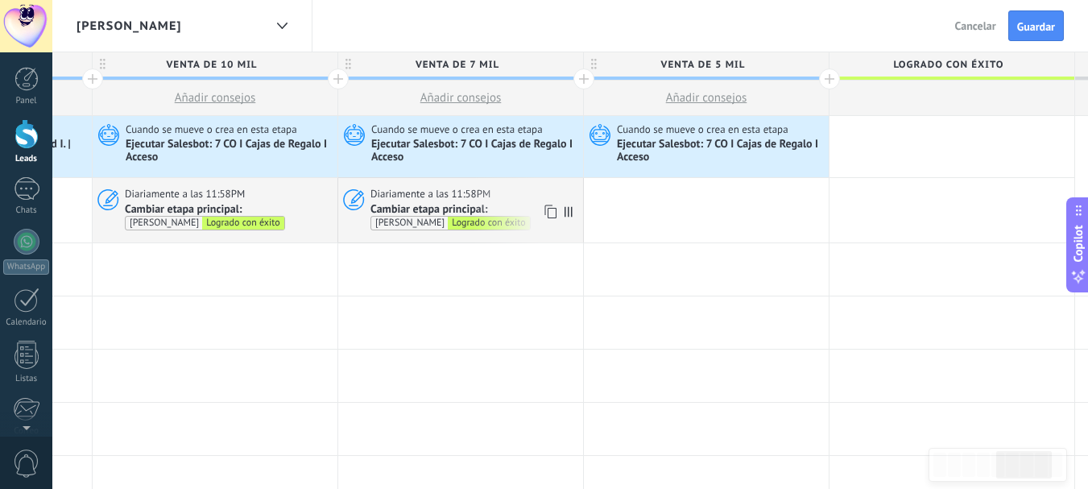
click at [547, 209] on icon at bounding box center [549, 211] width 16 height 21
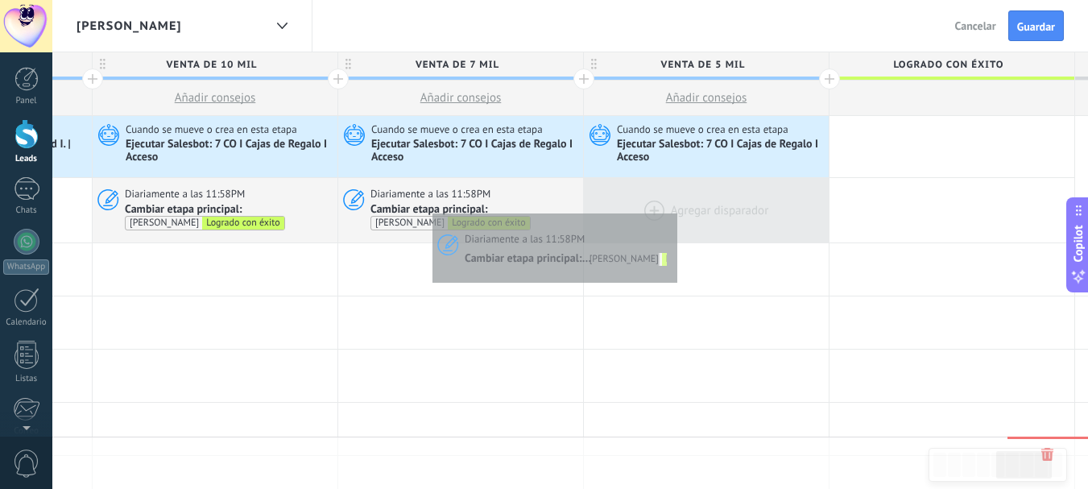
click at [671, 210] on div at bounding box center [706, 210] width 245 height 65
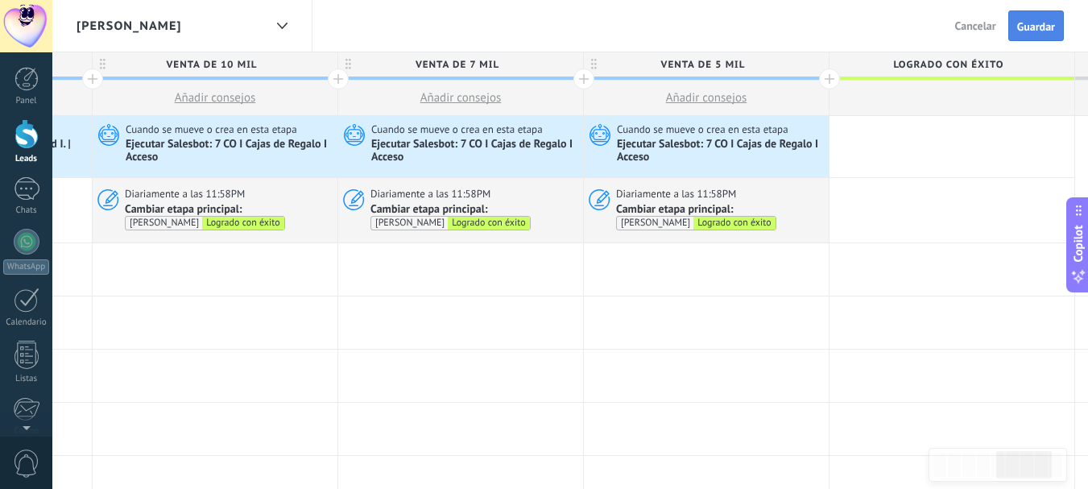
click at [1022, 34] on button "Guardar" at bounding box center [1036, 25] width 56 height 31
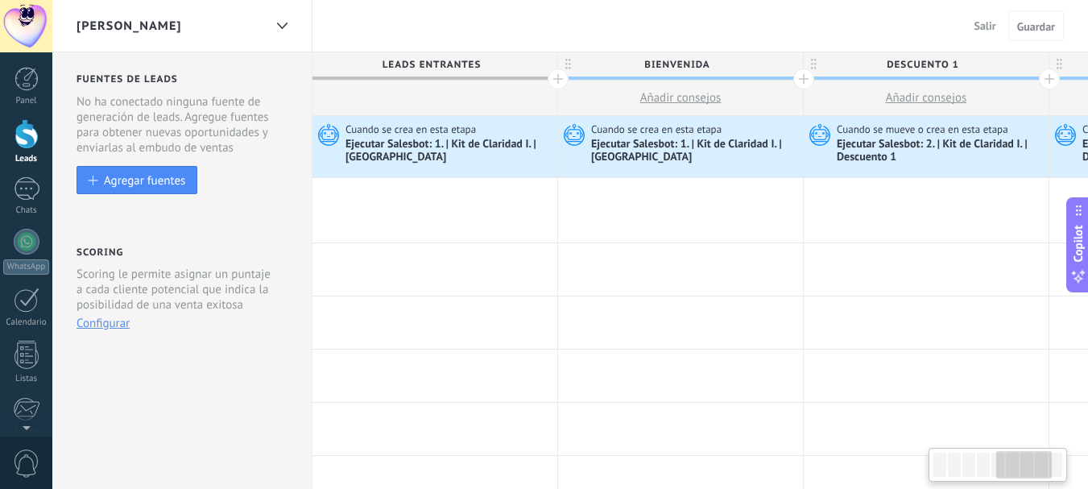
scroll to position [0, 1202]
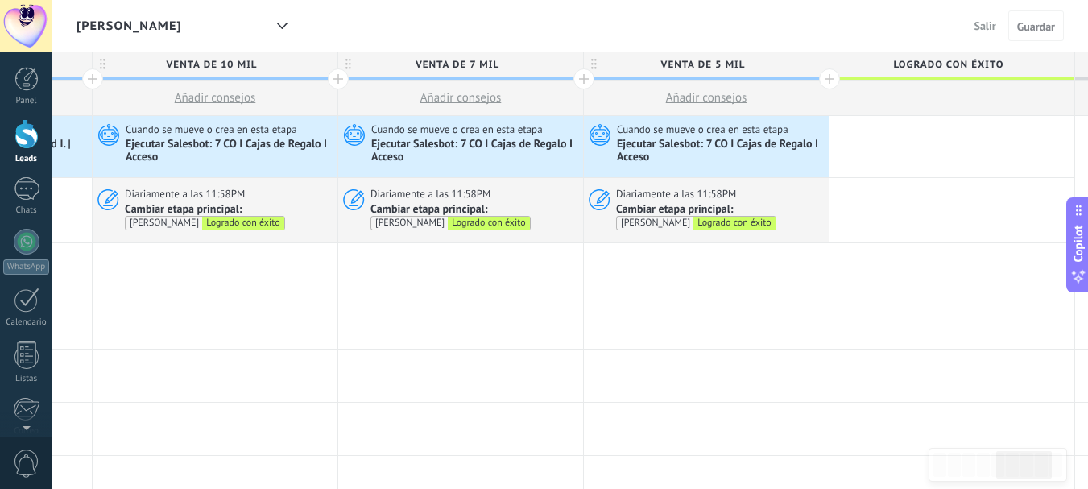
click at [984, 24] on span "Salir" at bounding box center [985, 26] width 22 height 14
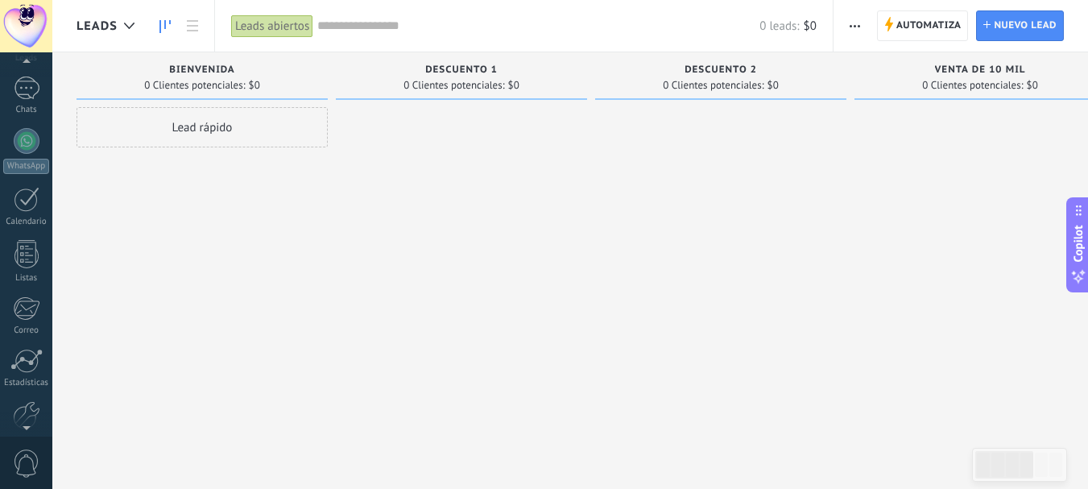
scroll to position [181, 0]
click at [31, 337] on div at bounding box center [26, 334] width 27 height 28
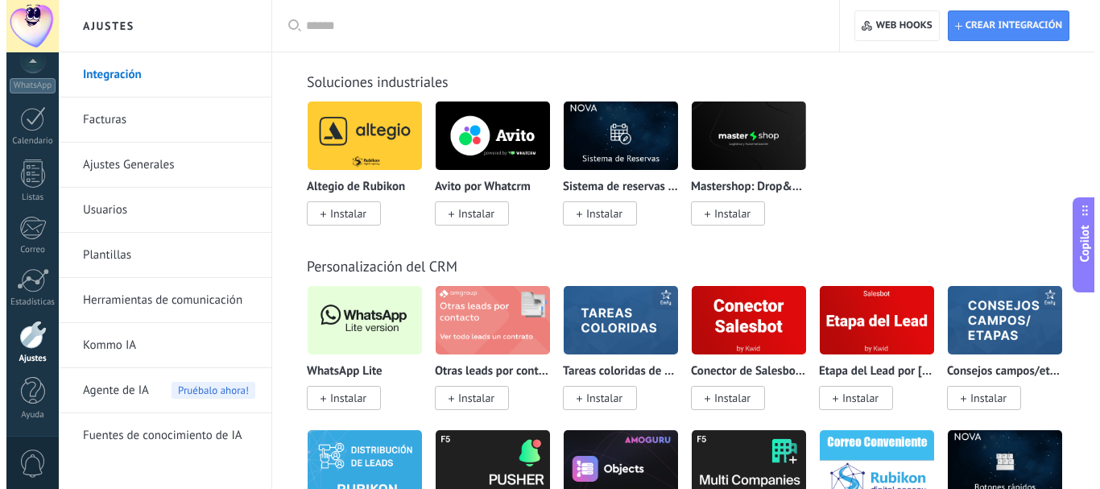
scroll to position [3598, 0]
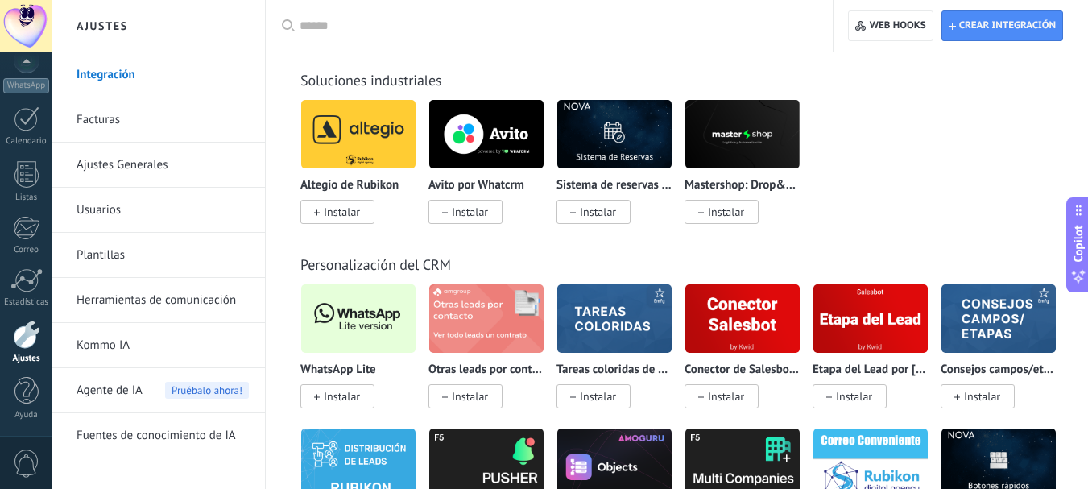
click at [353, 396] on span "Instalar" at bounding box center [342, 396] width 36 height 14
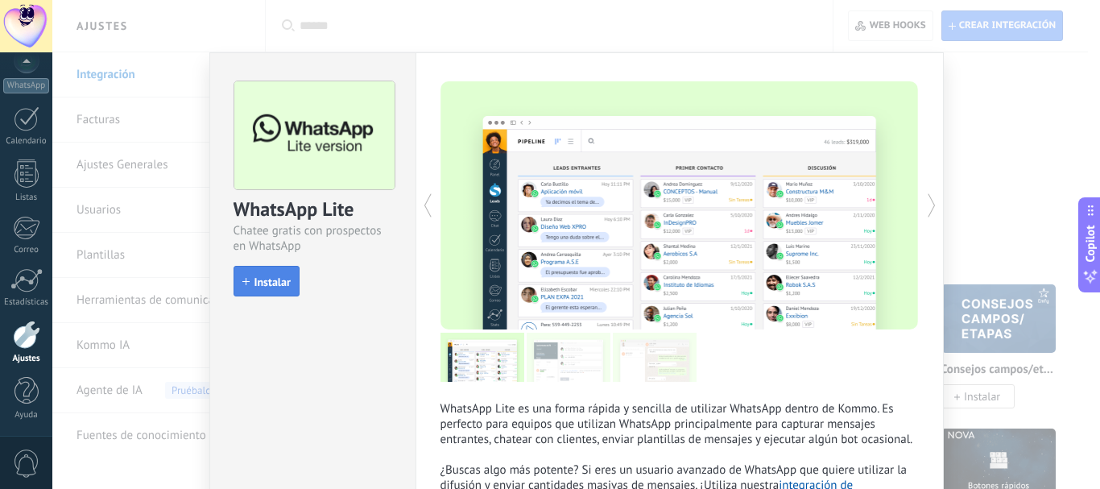
click at [271, 277] on span "Instalar" at bounding box center [272, 281] width 36 height 11
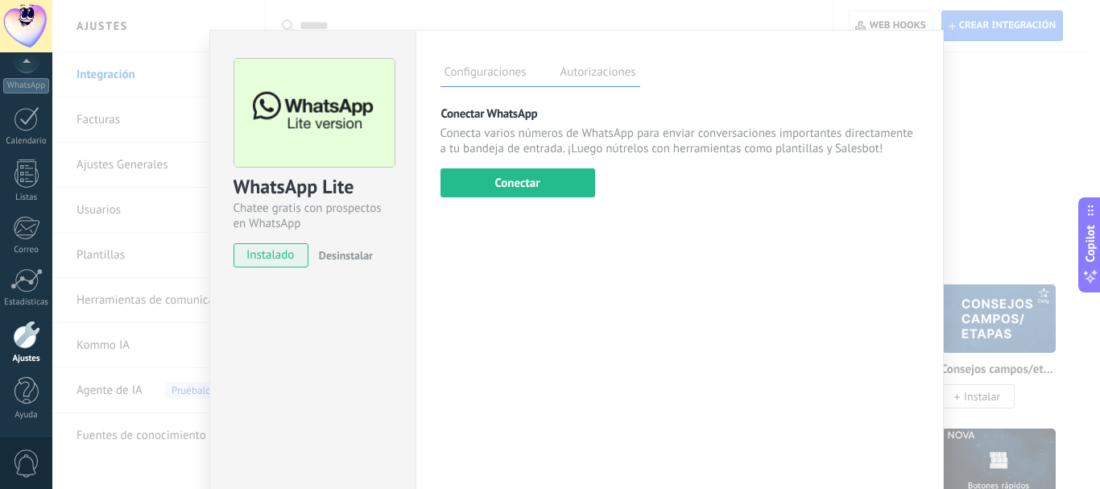
scroll to position [28, 0]
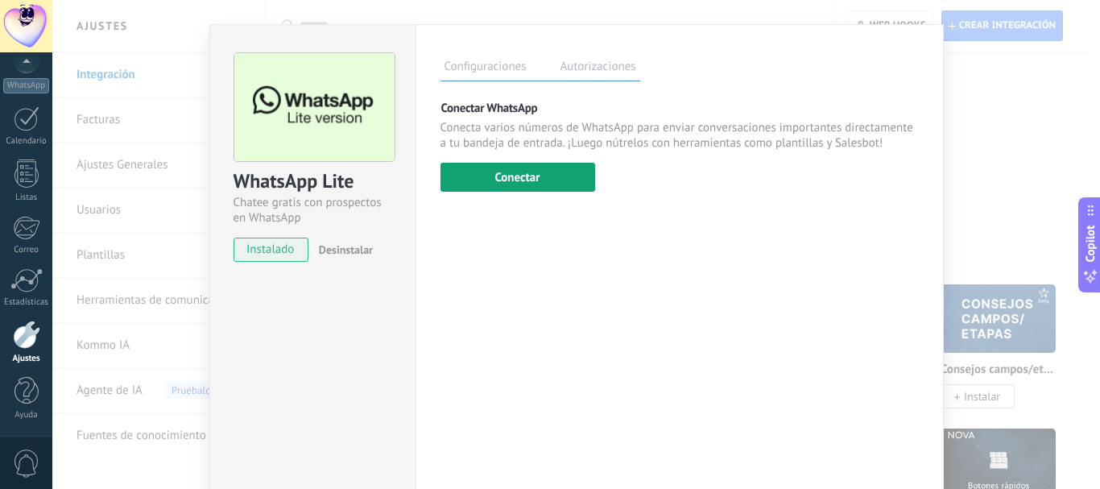
click at [521, 180] on button "Conectar" at bounding box center [517, 177] width 155 height 29
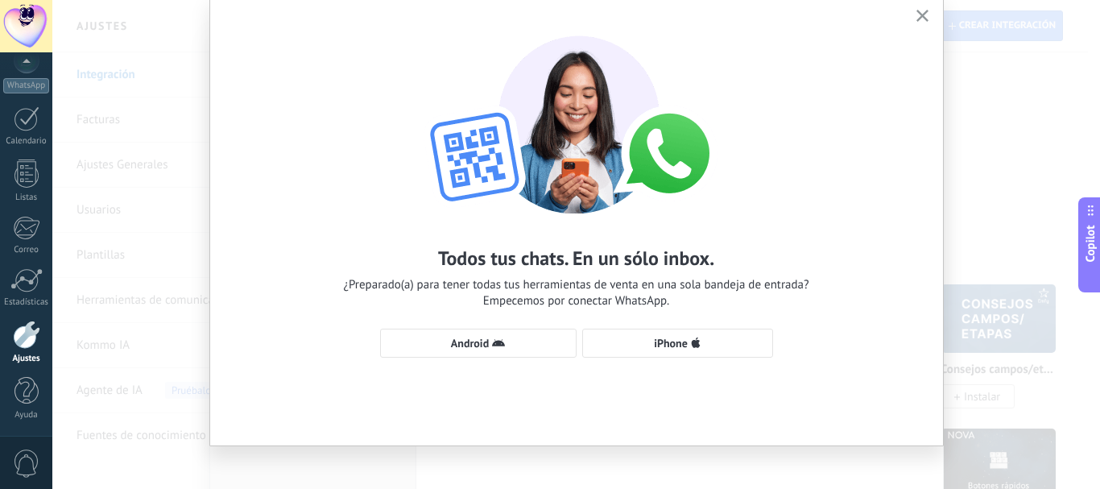
scroll to position [67, 0]
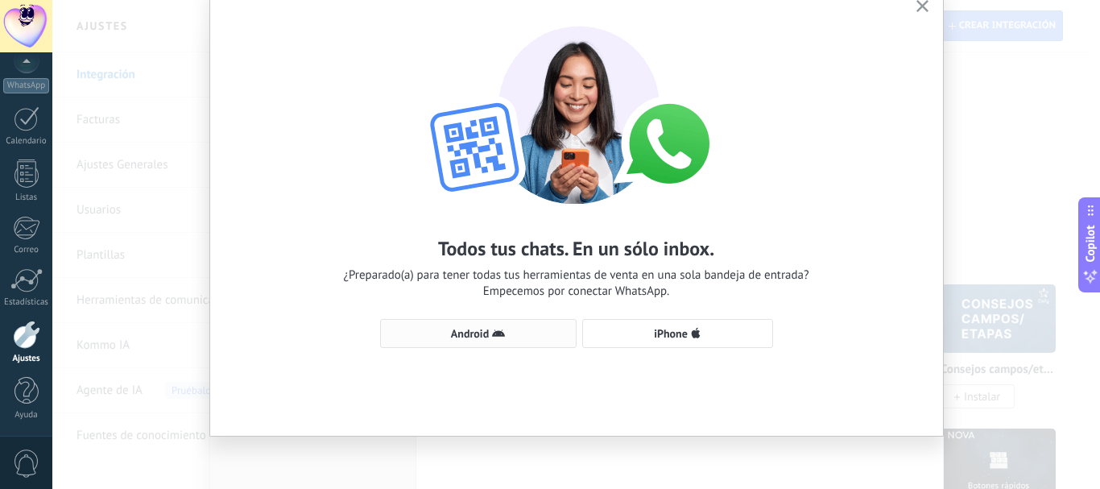
click at [504, 337] on span "Android" at bounding box center [478, 333] width 179 height 13
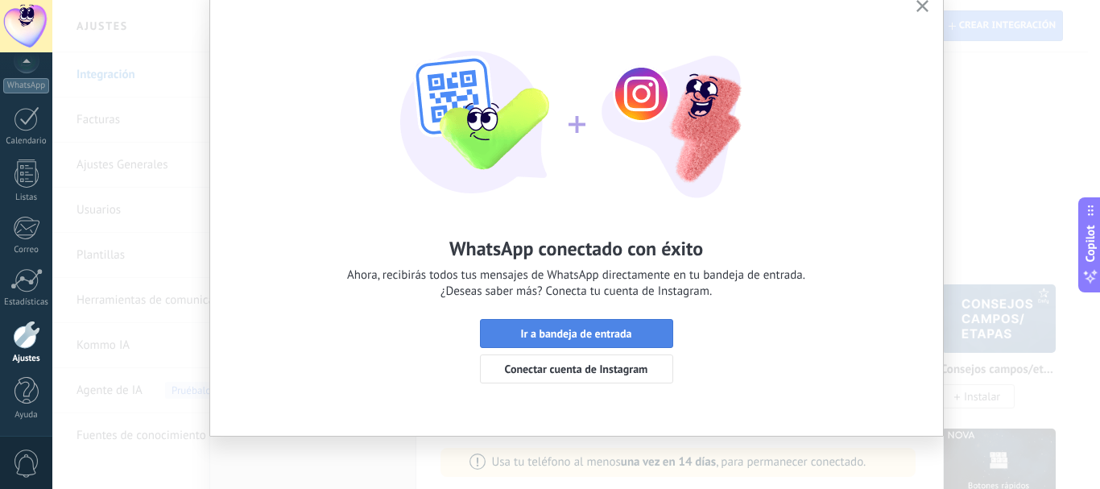
click at [609, 339] on span "Ir a bandeja de entrada" at bounding box center [575, 333] width 111 height 11
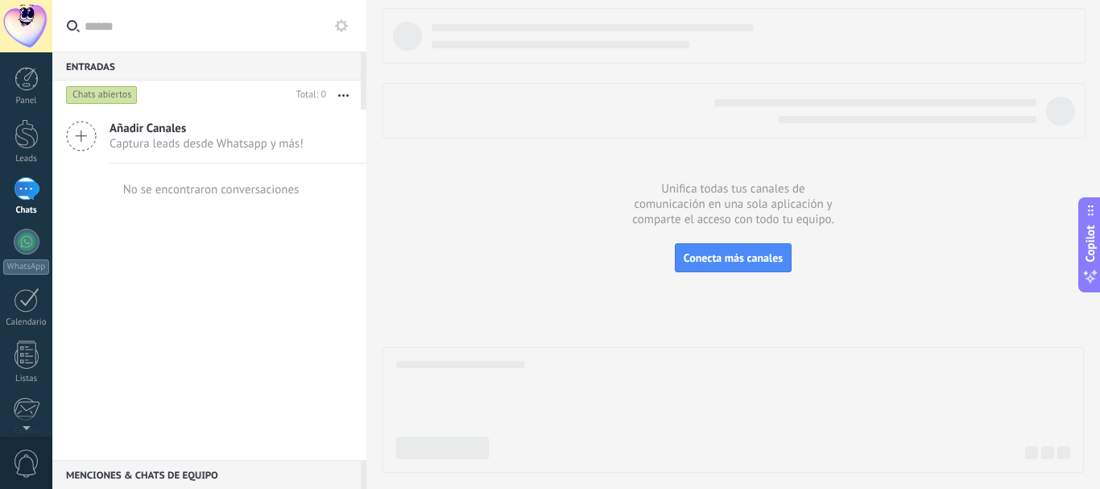
click at [329, 359] on div "Añadir Canales Captura leads desde Whatsapp y más! No se encontraron conversaci…" at bounding box center [209, 284] width 314 height 350
click at [559, 295] on div at bounding box center [732, 240] width 701 height 465
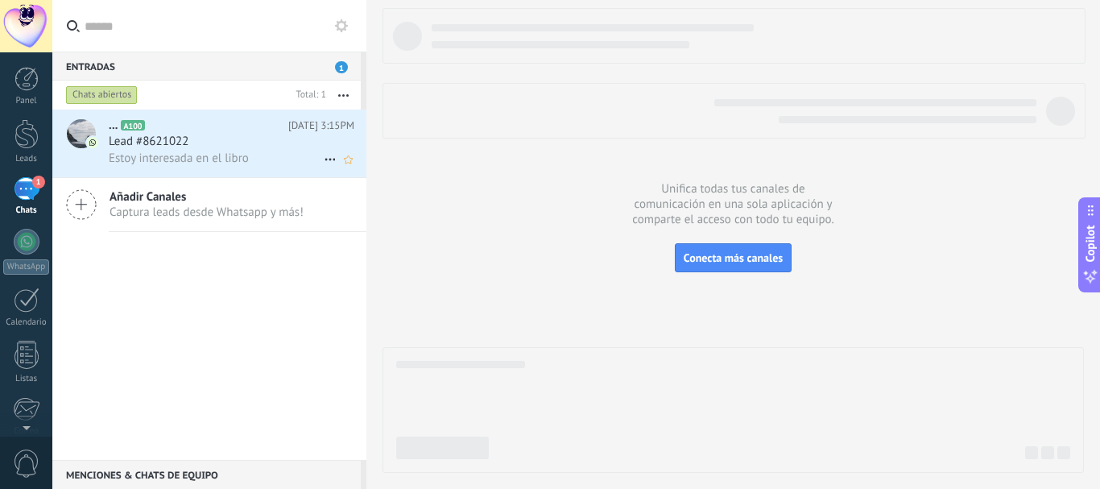
click at [220, 149] on div "Lead #8621022" at bounding box center [232, 142] width 246 height 16
click at [221, 149] on div "Lead #8621022" at bounding box center [232, 142] width 246 height 16
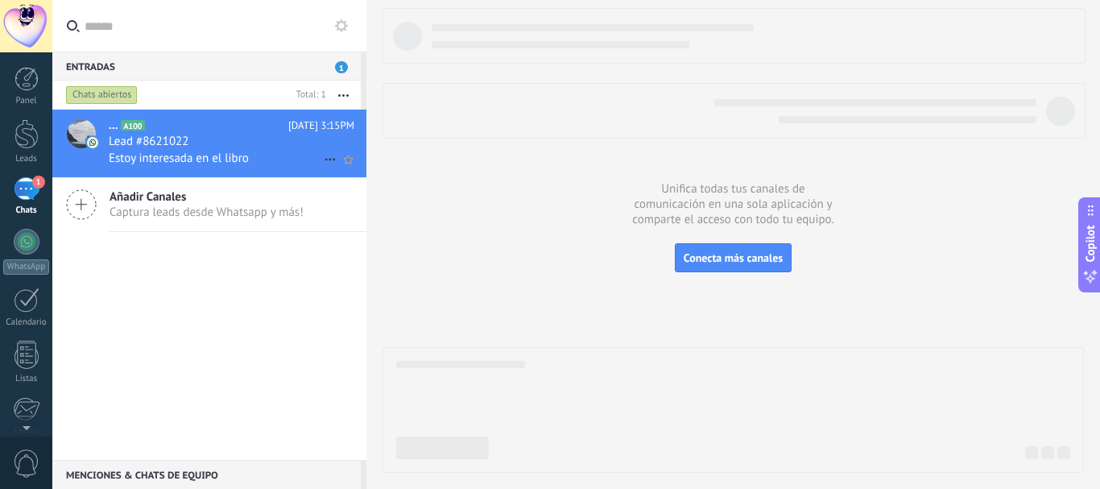
click at [228, 147] on div "Lead #8621022" at bounding box center [232, 142] width 246 height 16
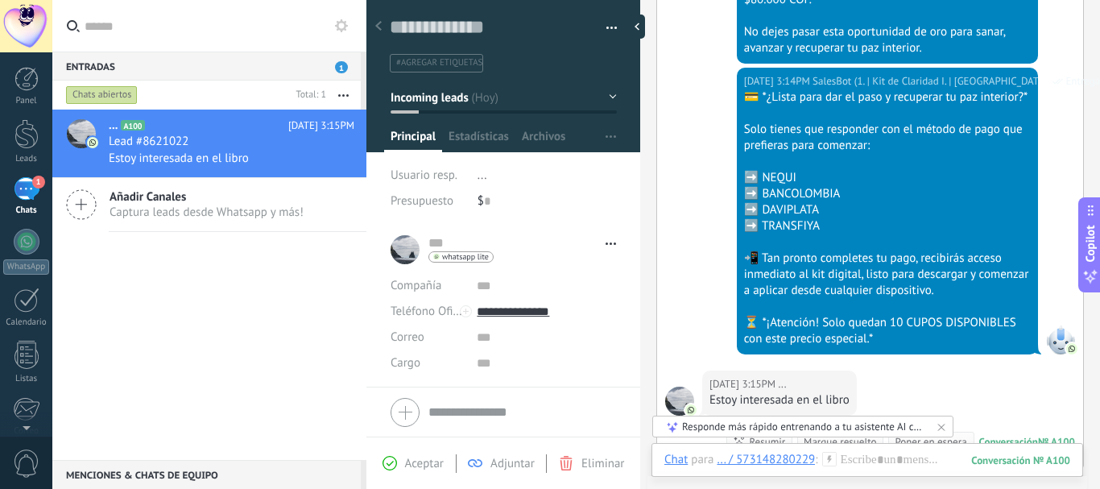
scroll to position [2080, 0]
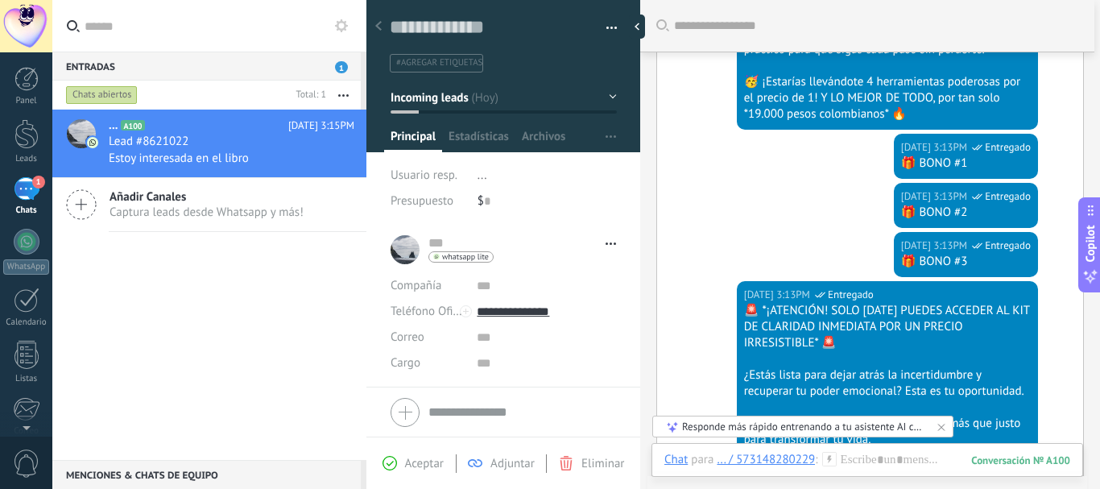
scroll to position [1058, 0]
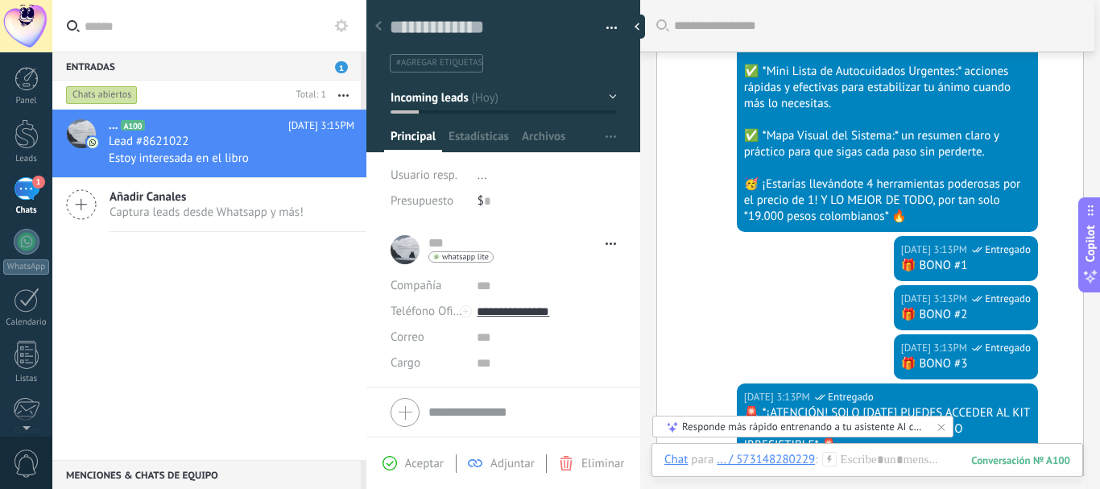
click at [939, 424] on icon at bounding box center [941, 426] width 13 height 13
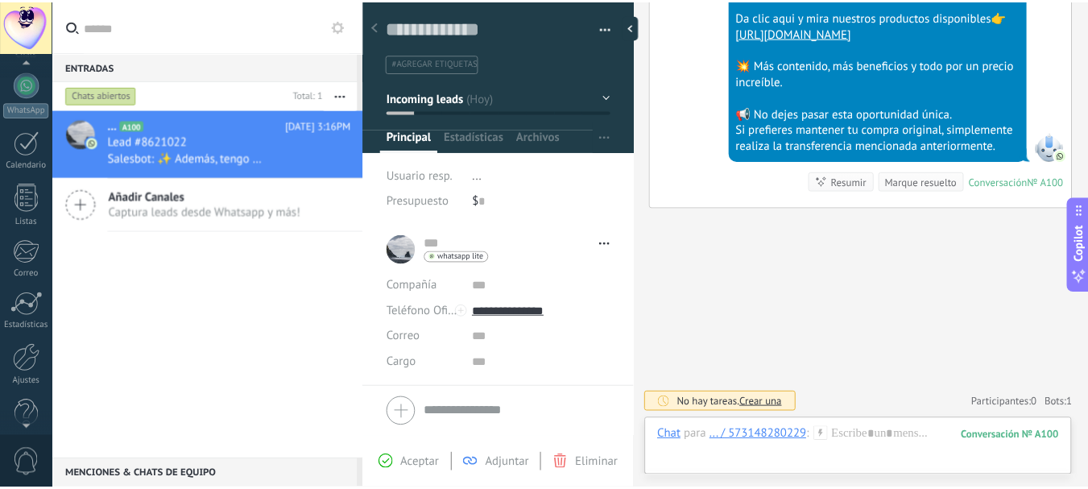
scroll to position [181, 0]
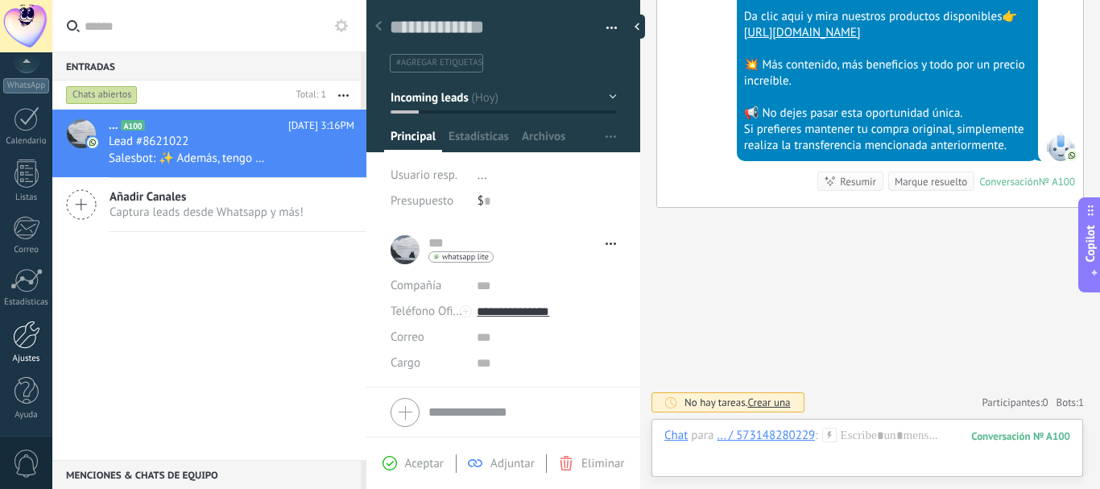
click at [30, 346] on div at bounding box center [26, 334] width 27 height 28
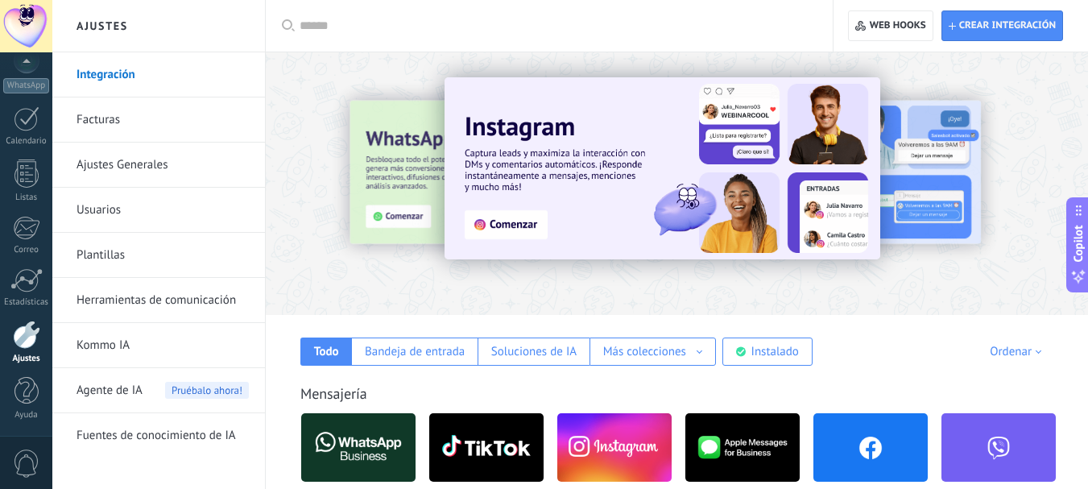
click at [208, 289] on link "Herramientas de comunicación" at bounding box center [162, 300] width 172 height 45
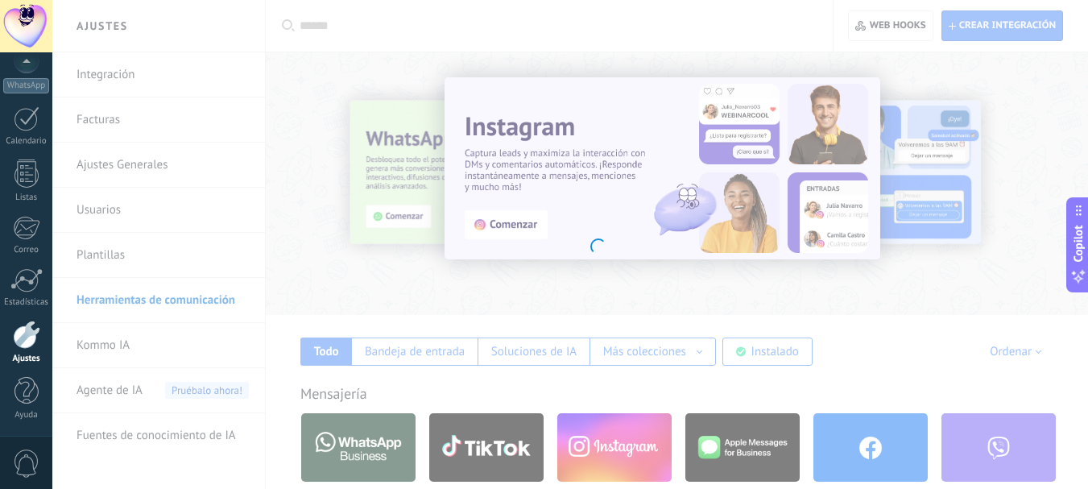
click at [199, 295] on body ".abecls-1,.abecls-2{fill-rule:evenodd}.abecls-2{fill:#fff} .abhcls-1{fill:none}…" at bounding box center [544, 244] width 1088 height 489
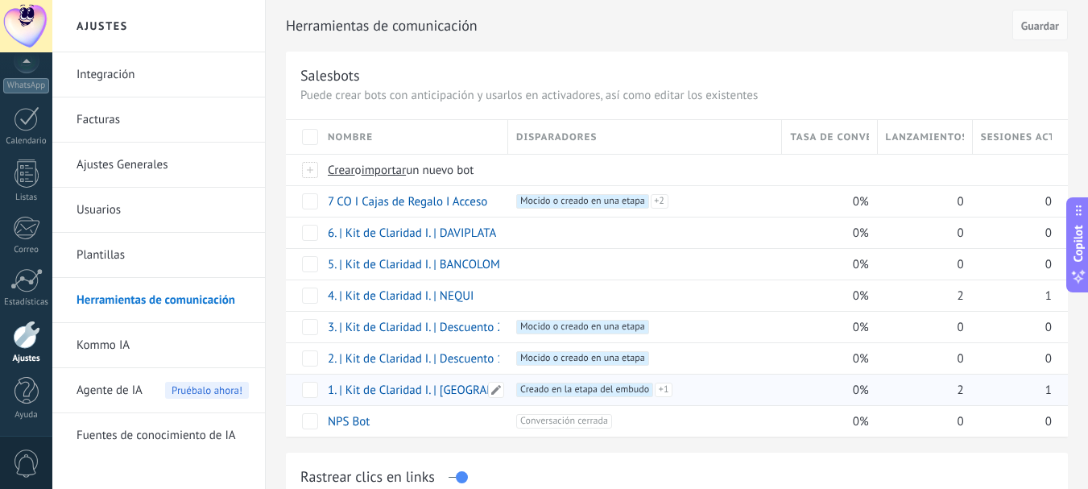
click at [426, 387] on link "1. | Kit de Claridad I. | [GEOGRAPHIC_DATA]" at bounding box center [438, 389] width 220 height 15
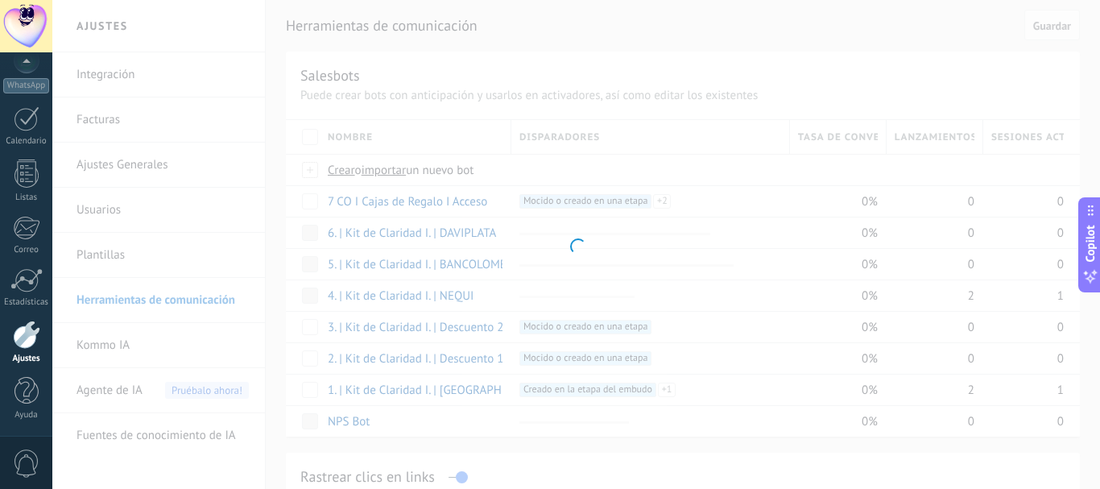
type input "**********"
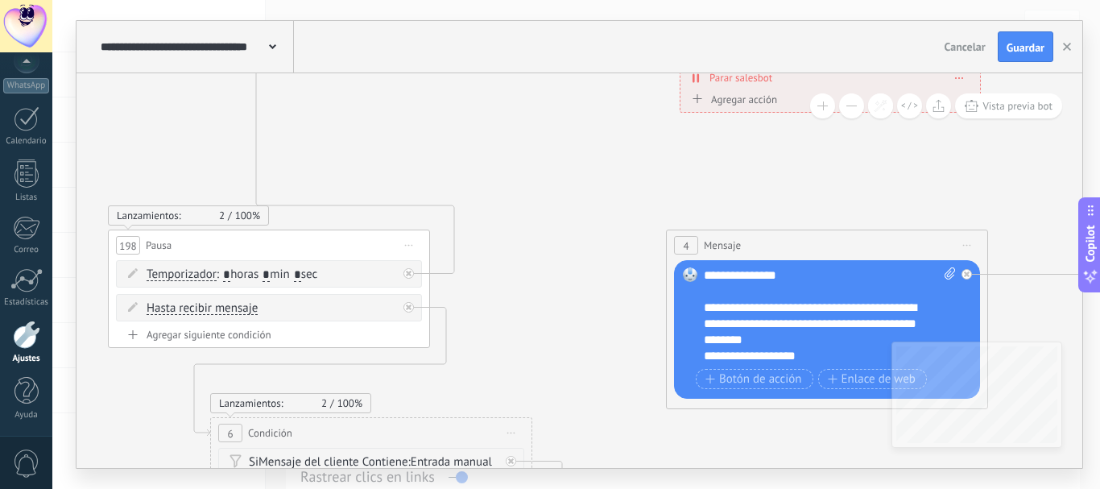
click at [846, 105] on button at bounding box center [851, 105] width 25 height 25
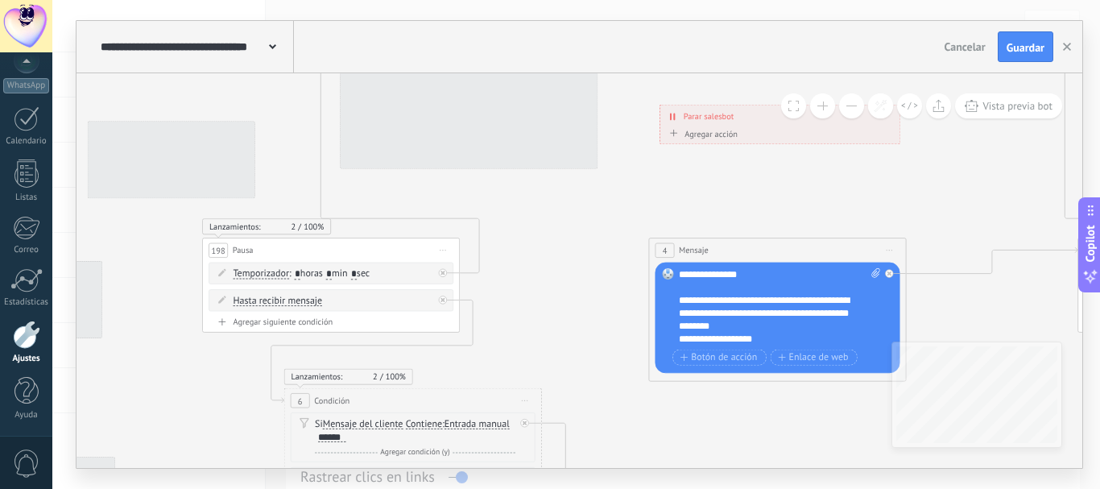
click at [846, 105] on button at bounding box center [851, 105] width 25 height 25
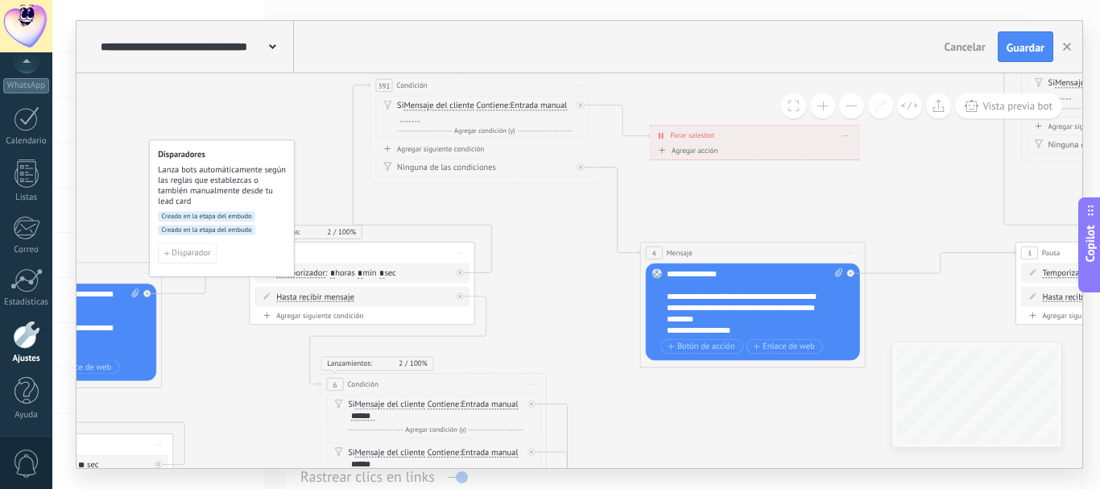
click at [846, 105] on button at bounding box center [851, 105] width 25 height 25
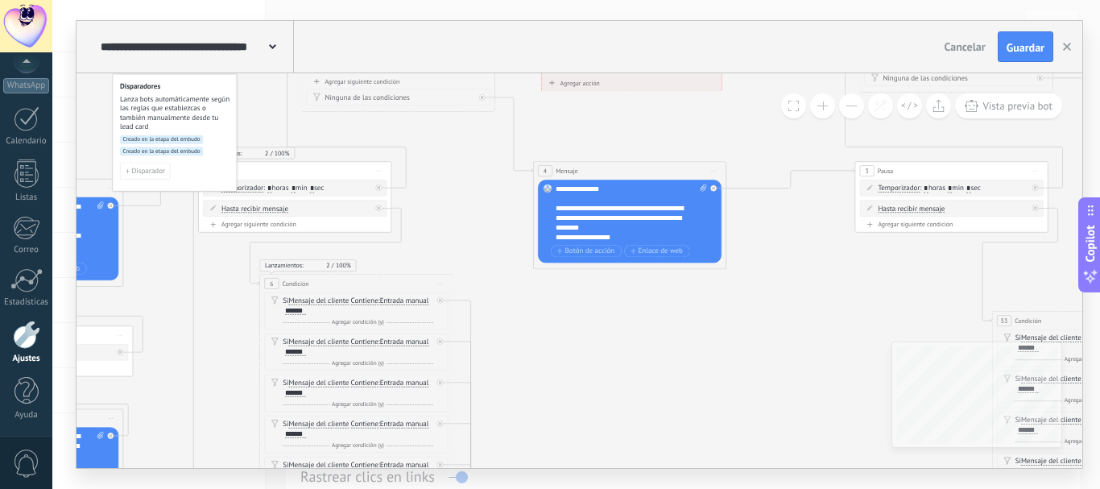
drag, startPoint x: 828, startPoint y: 200, endPoint x: 730, endPoint y: 115, distance: 129.0
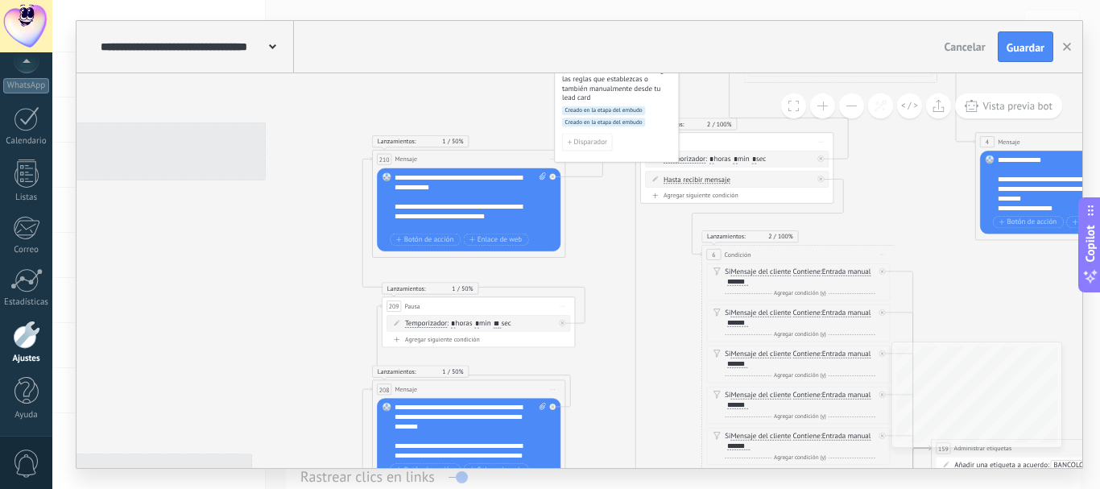
drag, startPoint x: 512, startPoint y: 229, endPoint x: 919, endPoint y: 176, distance: 410.9
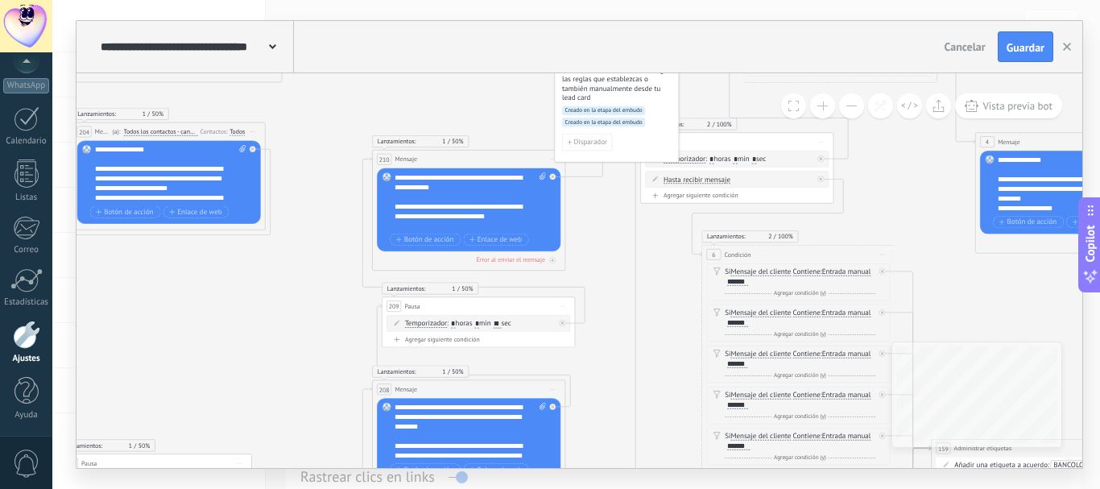
click at [853, 104] on button at bounding box center [851, 105] width 25 height 25
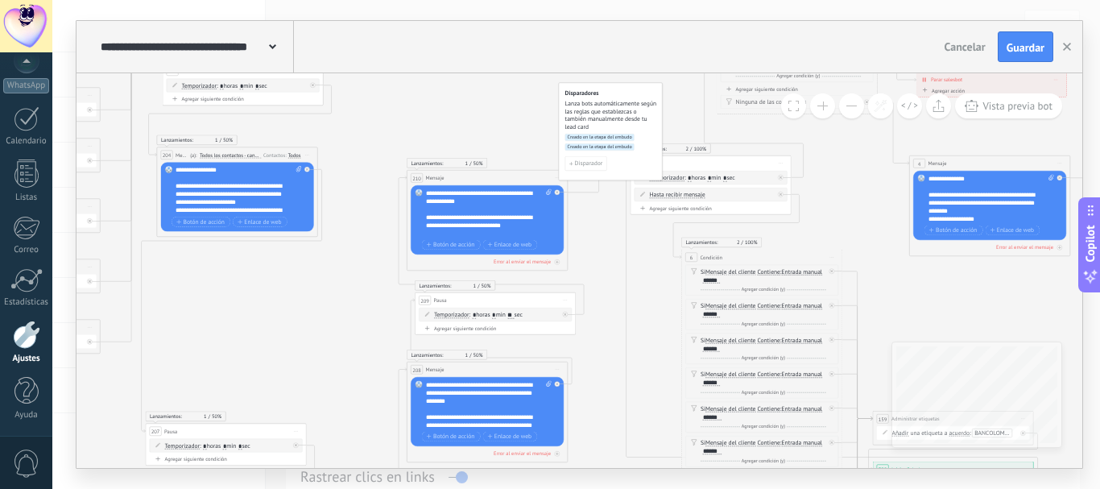
click at [853, 104] on button at bounding box center [851, 105] width 25 height 25
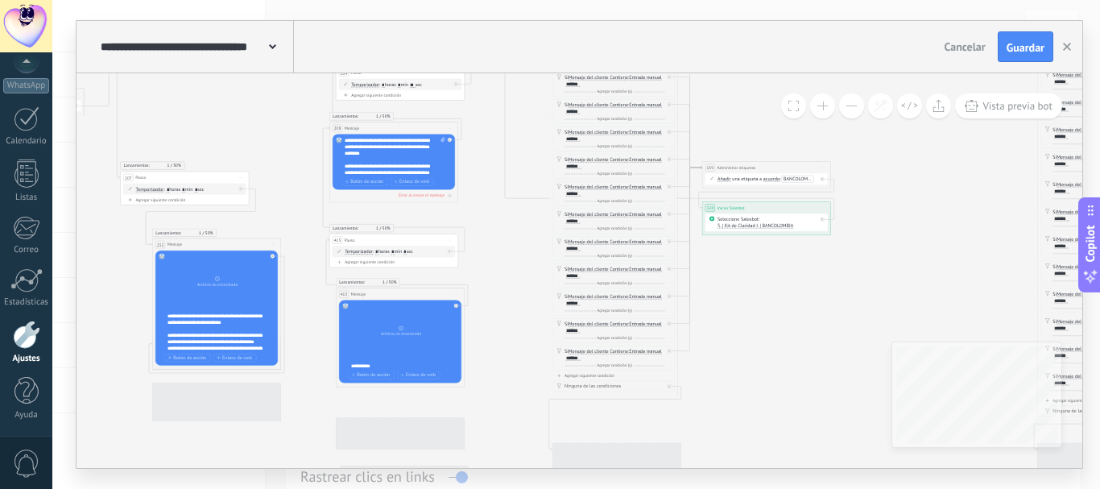
click at [183, 48] on div "**********" at bounding box center [579, 244] width 1006 height 447
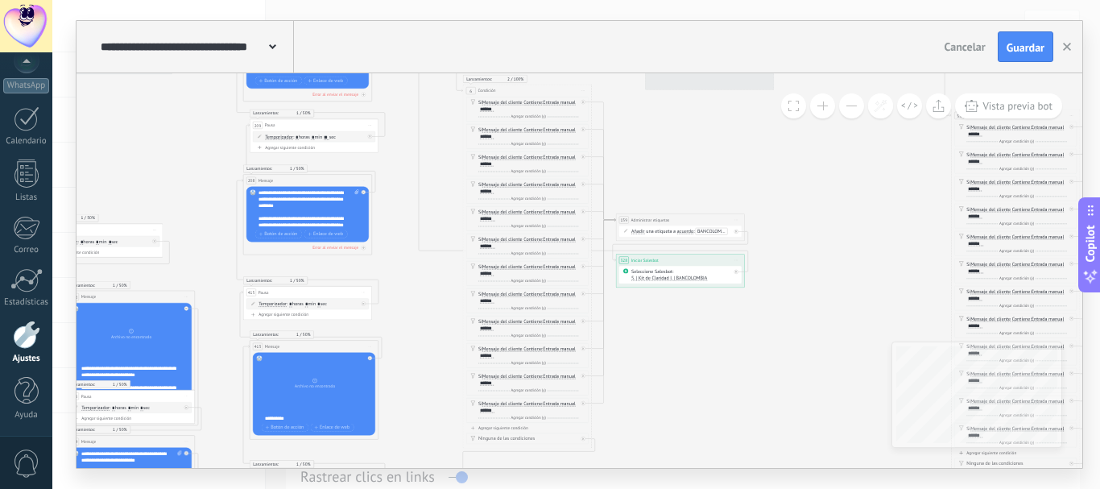
drag, startPoint x: 406, startPoint y: 255, endPoint x: 387, endPoint y: 287, distance: 36.5
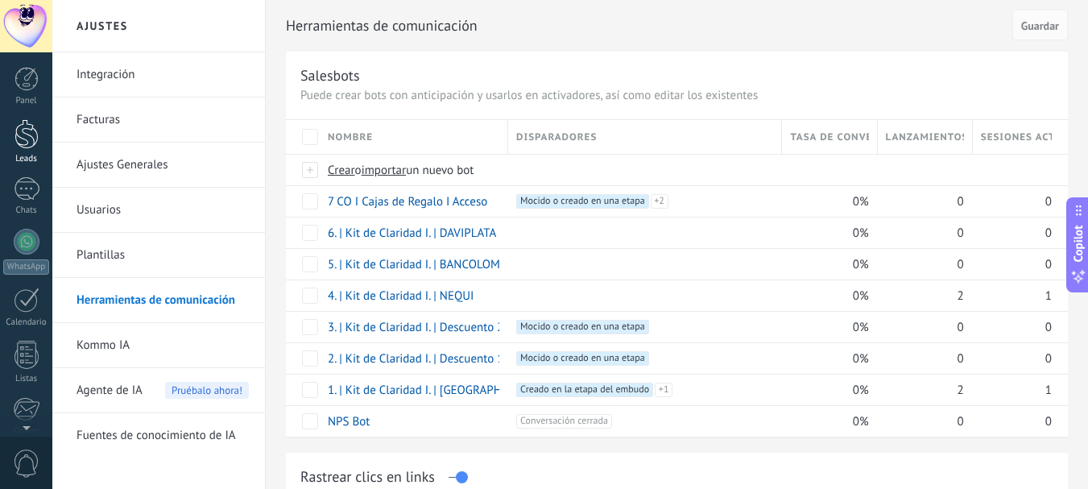
click at [28, 144] on div at bounding box center [26, 134] width 24 height 30
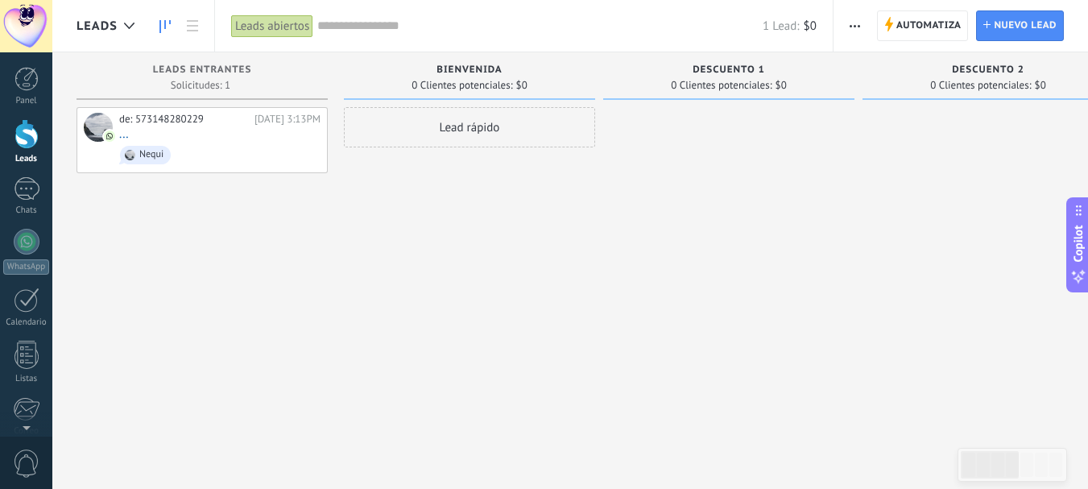
click at [104, 34] on div "Leads" at bounding box center [109, 26] width 66 height 52
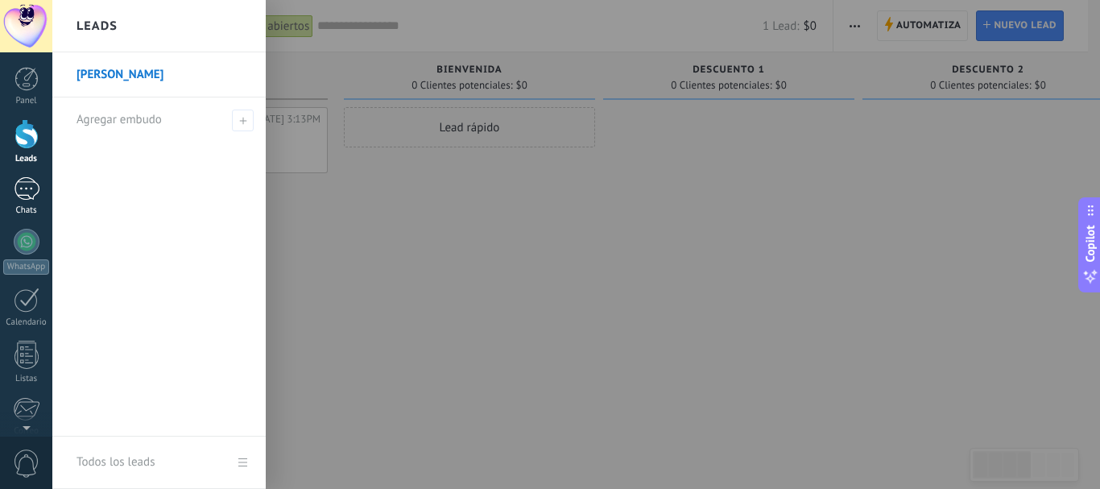
click at [21, 188] on div "1" at bounding box center [27, 188] width 26 height 23
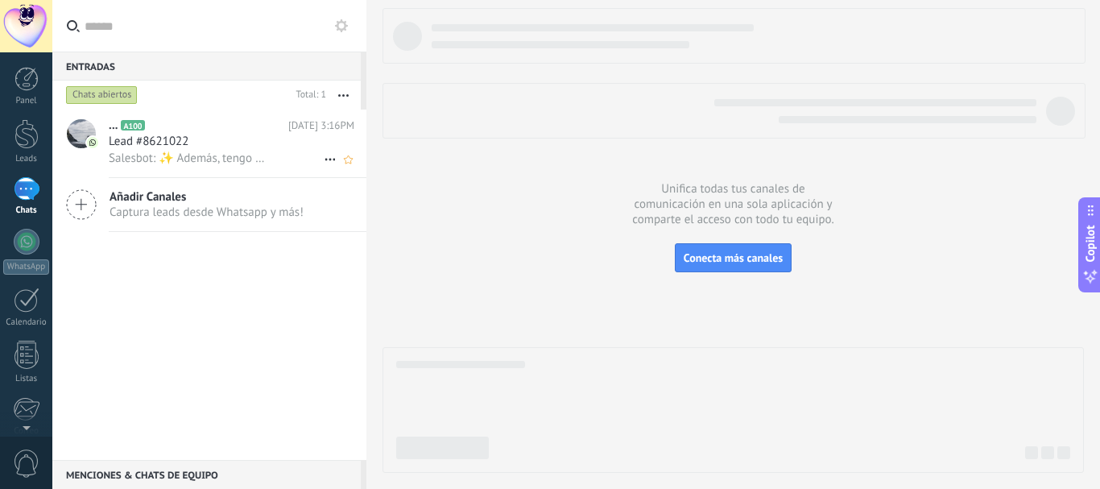
click at [166, 156] on span "Salesbot: ✨ Además, tengo un beneficio exclusivo para ti… ✨ *Si añades solo $5.…" at bounding box center [187, 158] width 157 height 15
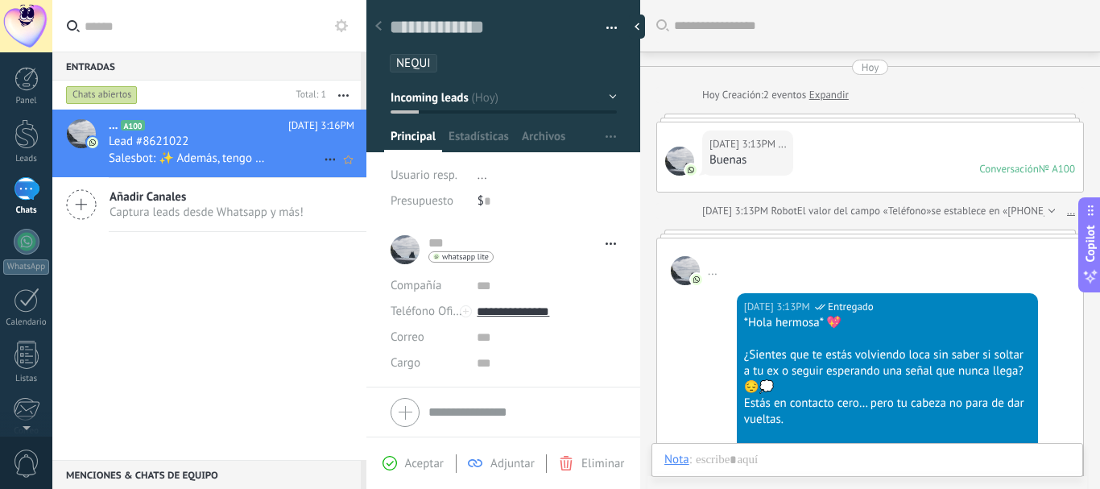
scroll to position [2568, 0]
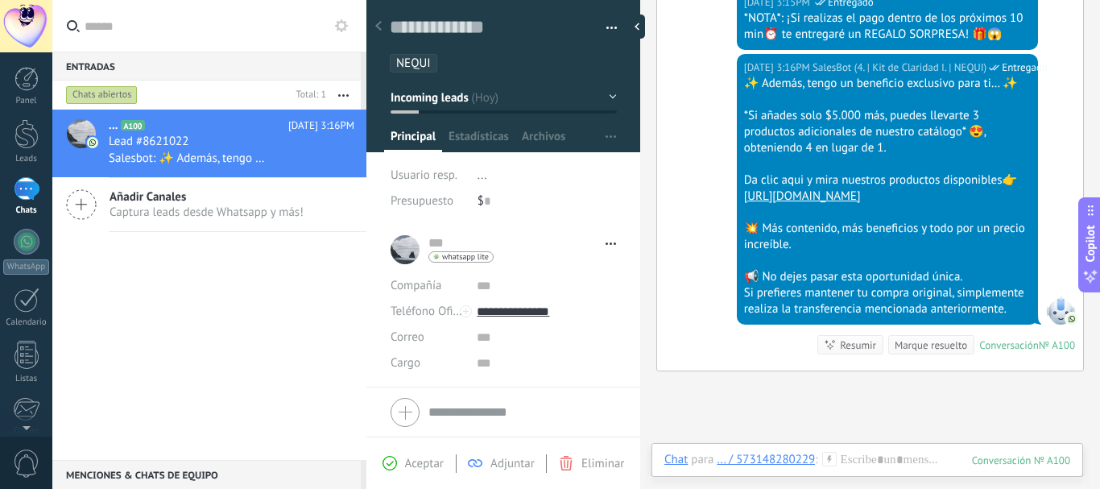
click at [471, 93] on button "Incoming leads" at bounding box center [503, 97] width 226 height 29
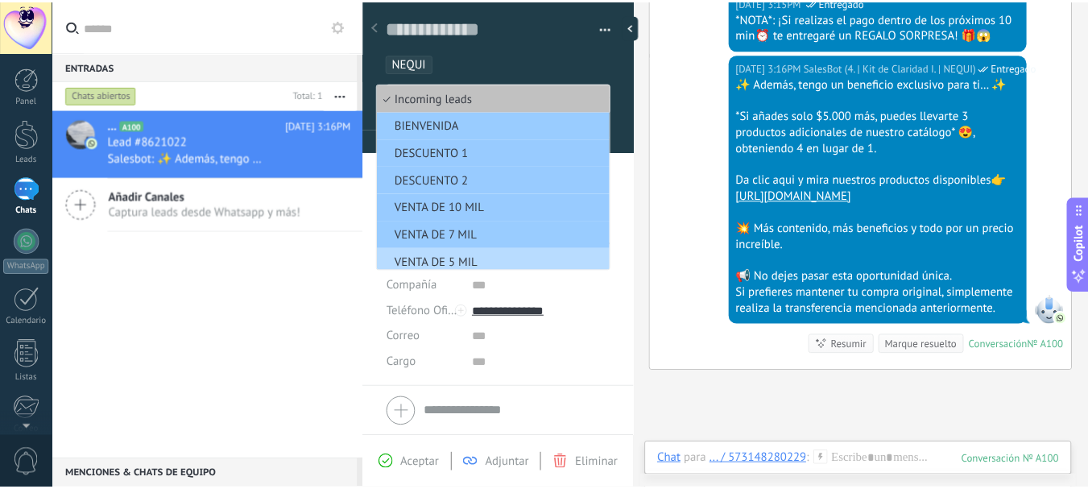
scroll to position [60, 0]
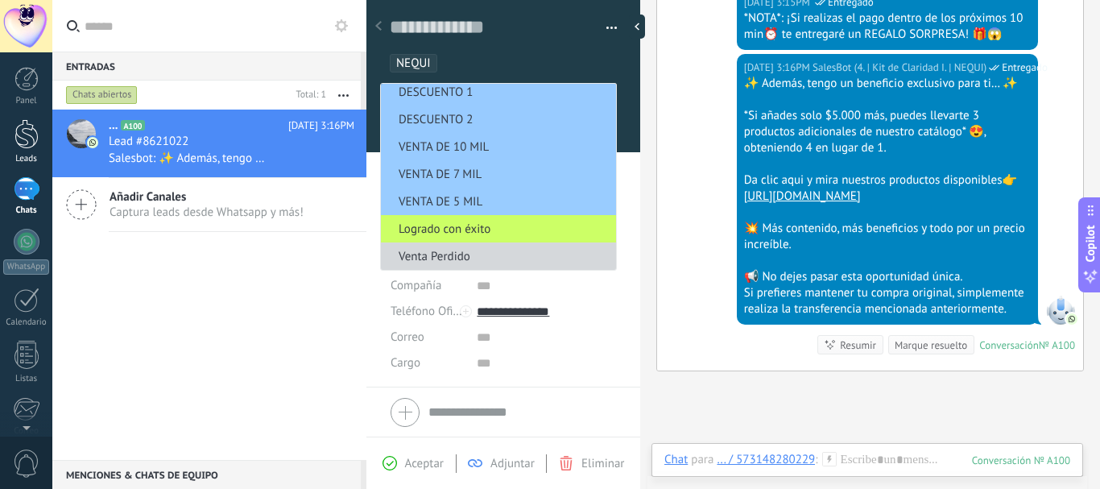
click at [28, 140] on div at bounding box center [26, 134] width 24 height 30
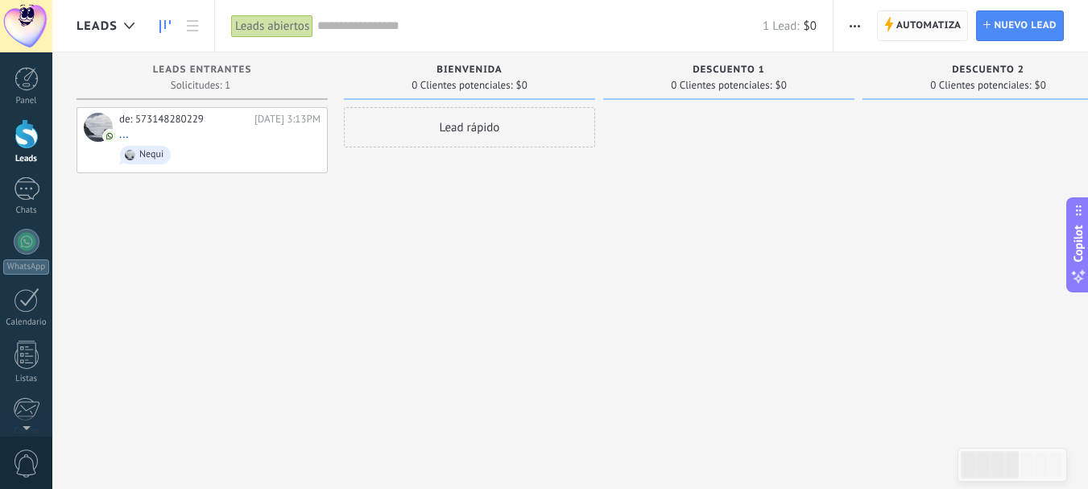
click at [893, 26] on span "Automatiza Automatiza" at bounding box center [923, 25] width 92 height 31
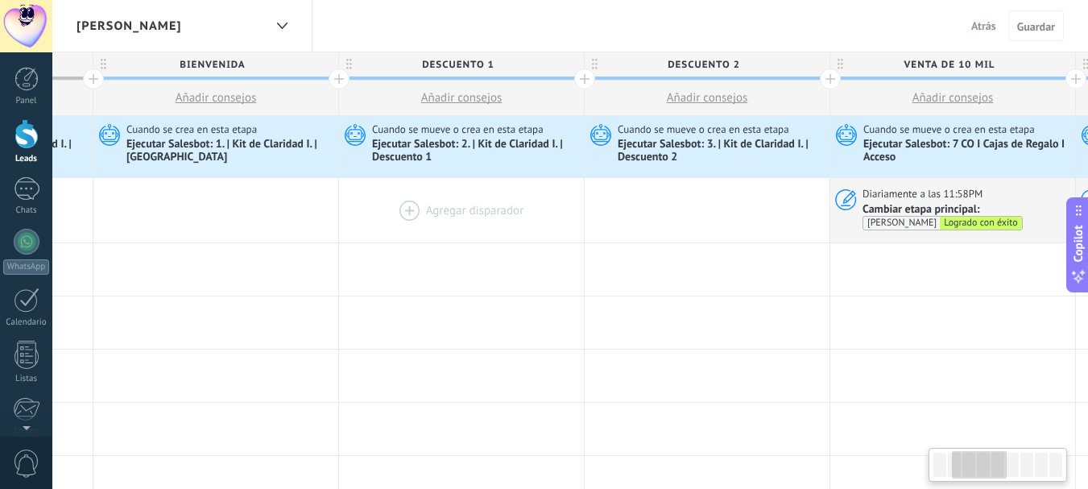
drag, startPoint x: 868, startPoint y: 238, endPoint x: 347, endPoint y: 224, distance: 521.1
click at [339, 226] on div at bounding box center [461, 210] width 245 height 65
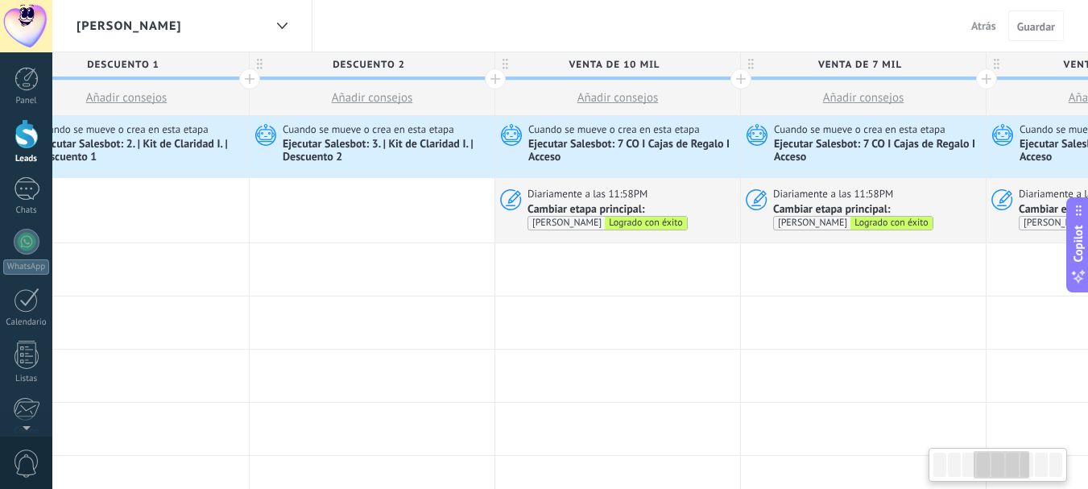
drag, startPoint x: 688, startPoint y: 242, endPoint x: 495, endPoint y: 213, distance: 195.3
click at [448, 228] on div at bounding box center [372, 210] width 245 height 65
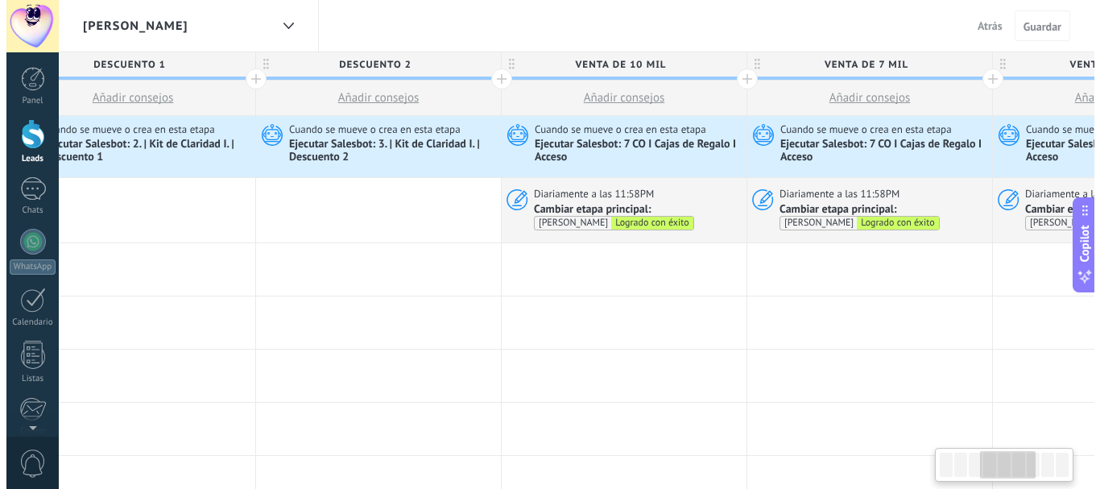
scroll to position [0, 800]
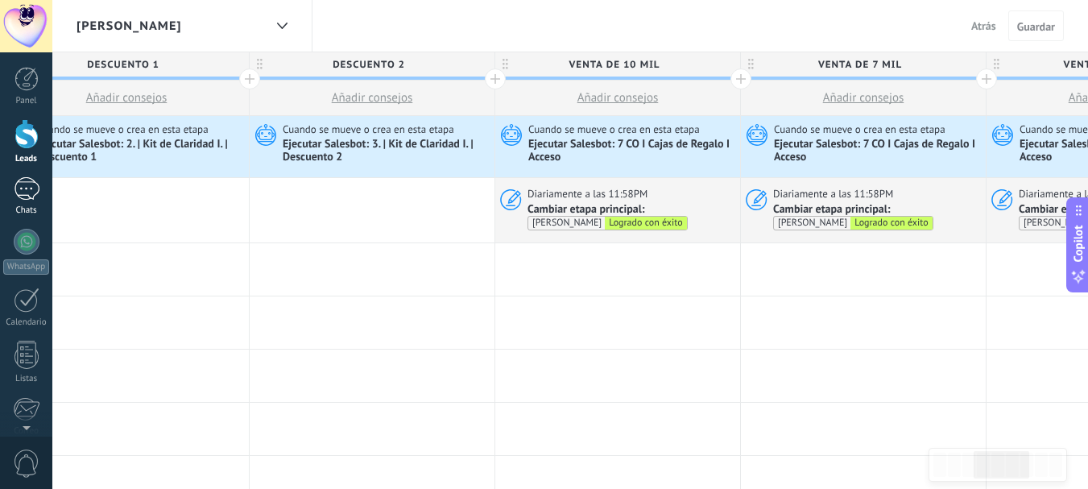
click at [23, 188] on div "1" at bounding box center [27, 188] width 26 height 23
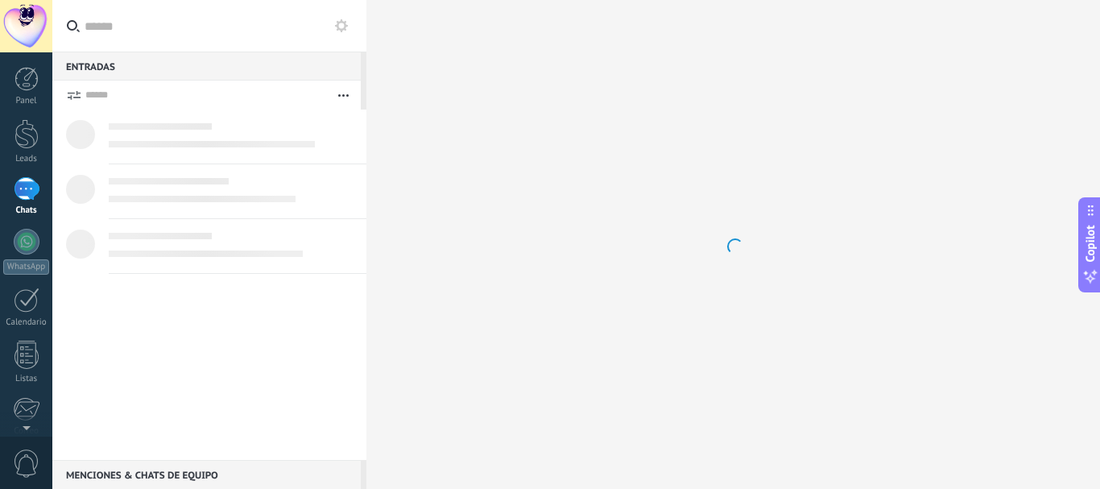
click at [22, 190] on div "1" at bounding box center [27, 188] width 26 height 23
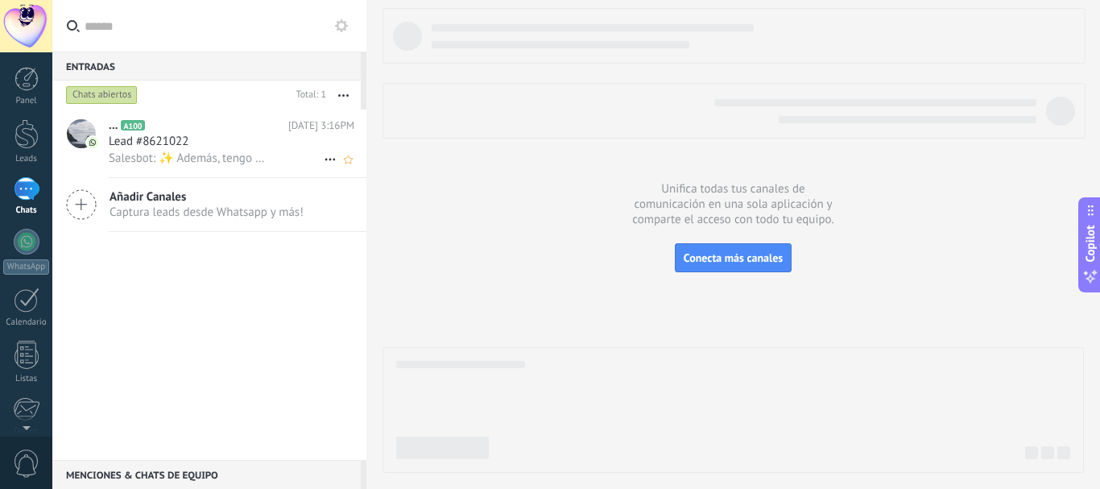
click at [184, 149] on span "Lead #8621022" at bounding box center [149, 142] width 80 height 16
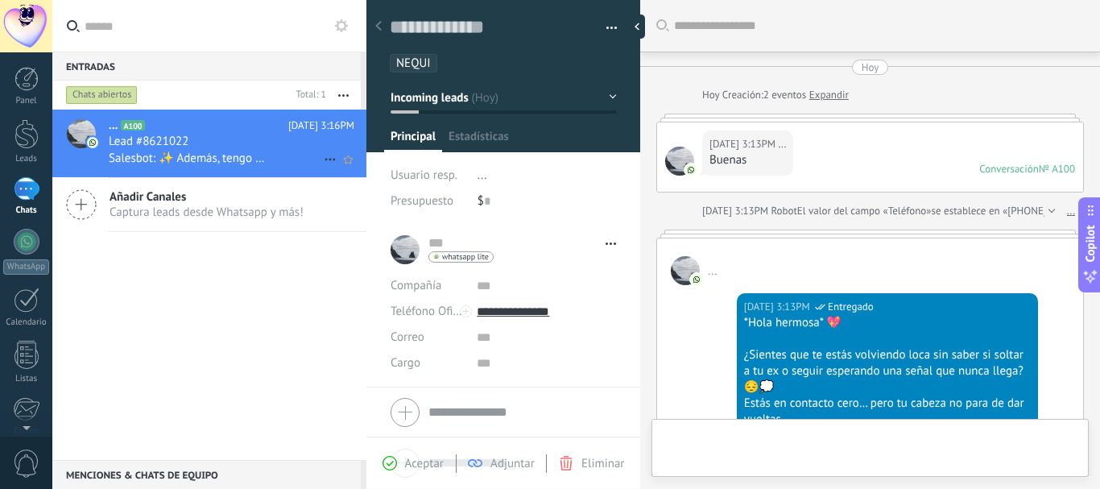
type textarea "**********"
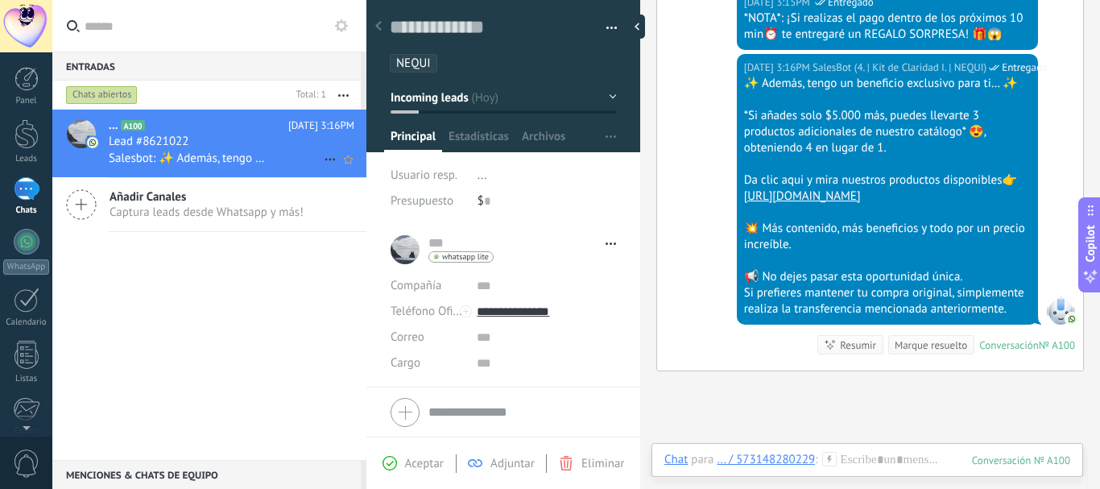
click at [175, 135] on span "Lead #8621022" at bounding box center [149, 142] width 80 height 16
click at [414, 91] on span "Incoming leads" at bounding box center [429, 96] width 78 height 15
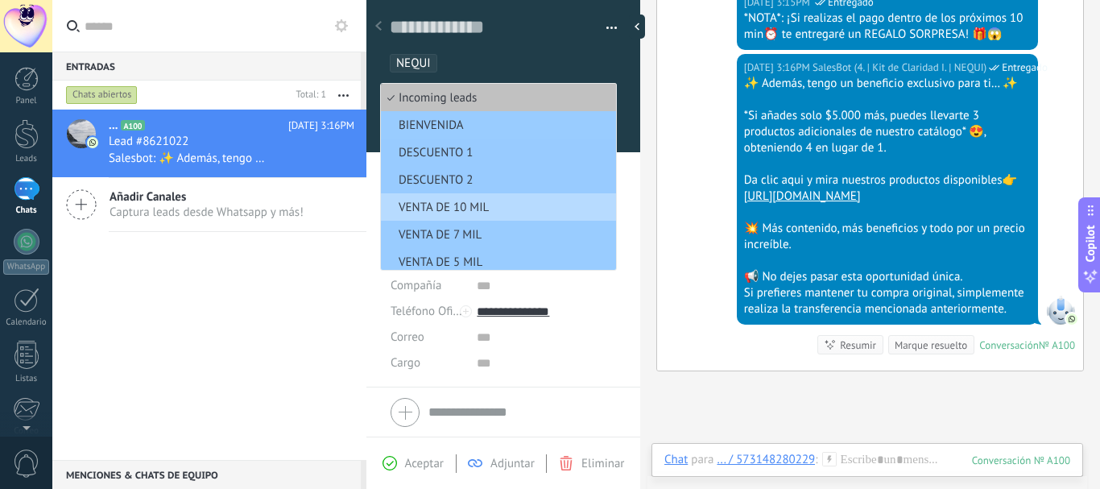
click at [455, 207] on span "VENTA DE 10 MIL" at bounding box center [496, 207] width 230 height 15
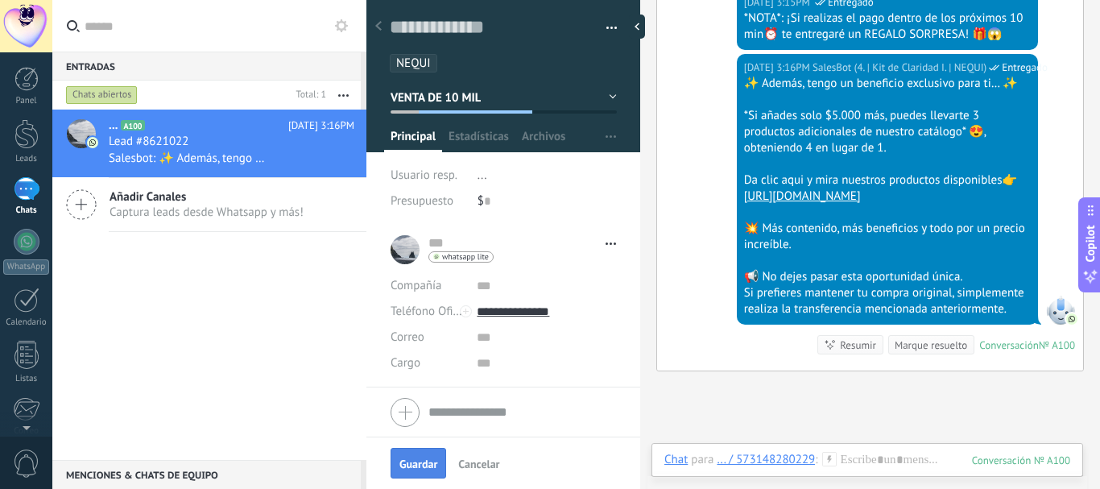
click at [409, 465] on span "Guardar" at bounding box center [418, 463] width 38 height 11
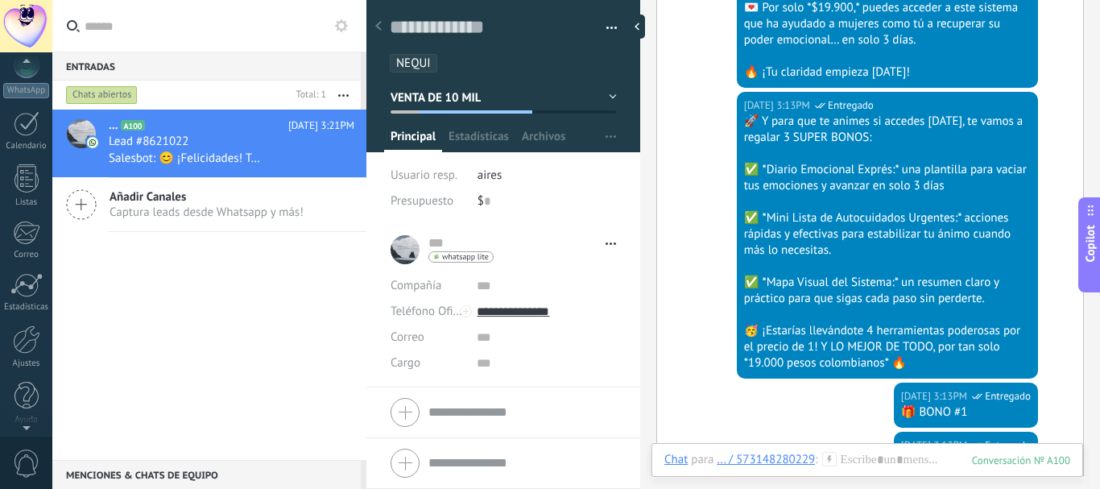
scroll to position [181, 0]
click at [27, 325] on div at bounding box center [26, 334] width 27 height 28
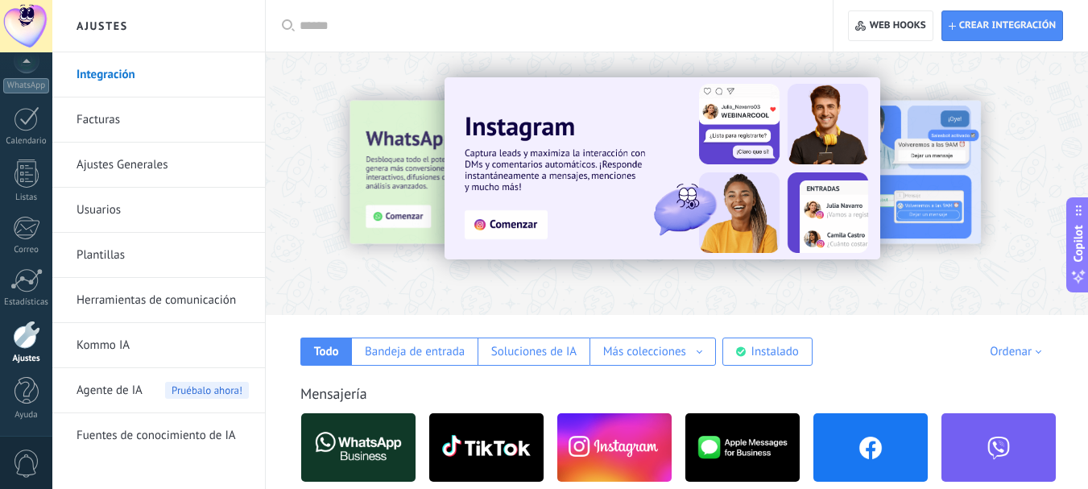
click at [182, 299] on link "Herramientas de comunicación" at bounding box center [162, 300] width 172 height 45
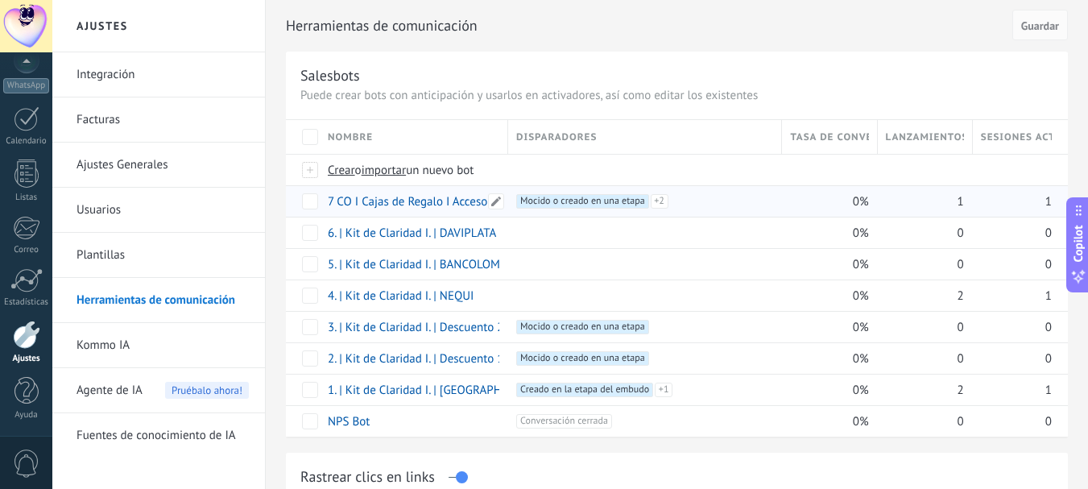
click at [382, 200] on link "7 CO I Cajas de Regalo I Acceso" at bounding box center [407, 201] width 159 height 15
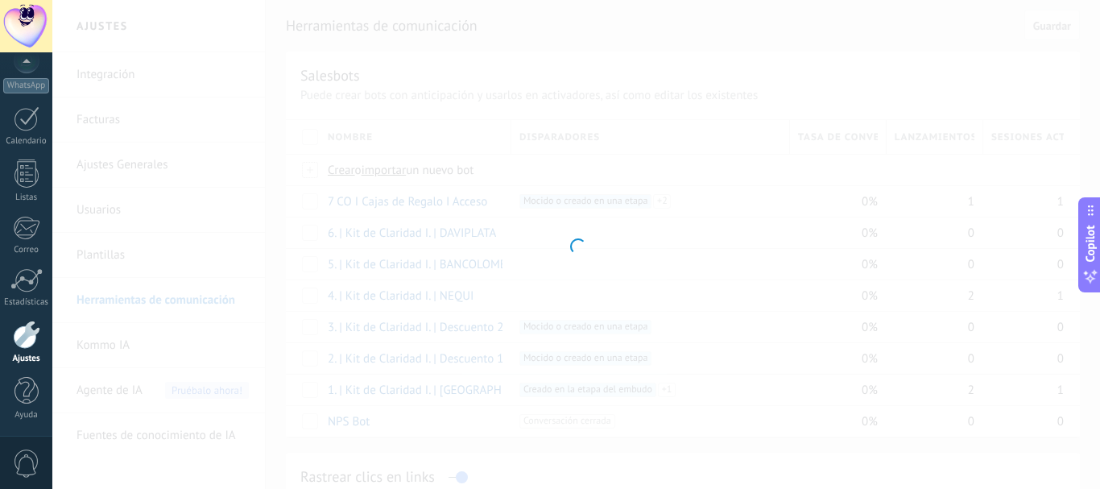
type input "**********"
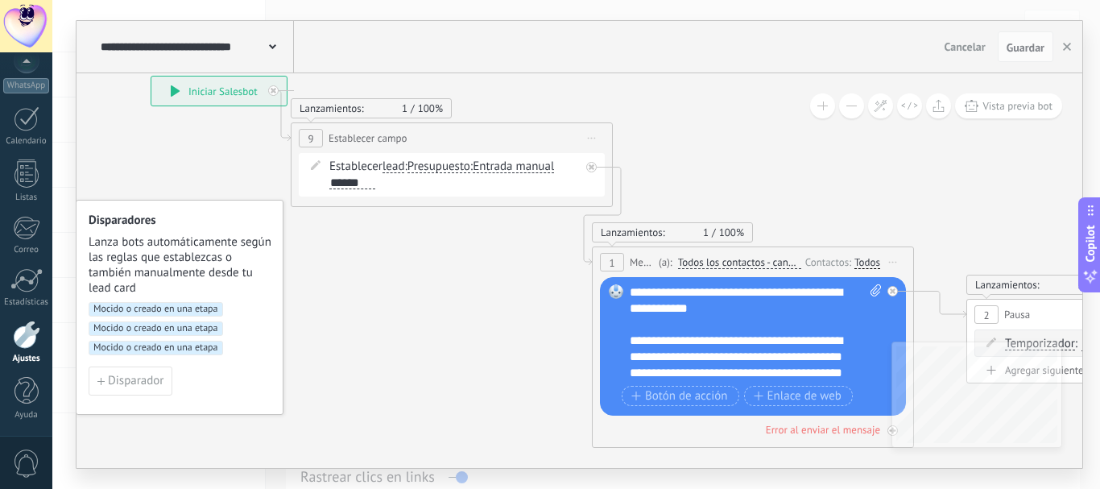
click at [849, 103] on button at bounding box center [851, 105] width 25 height 25
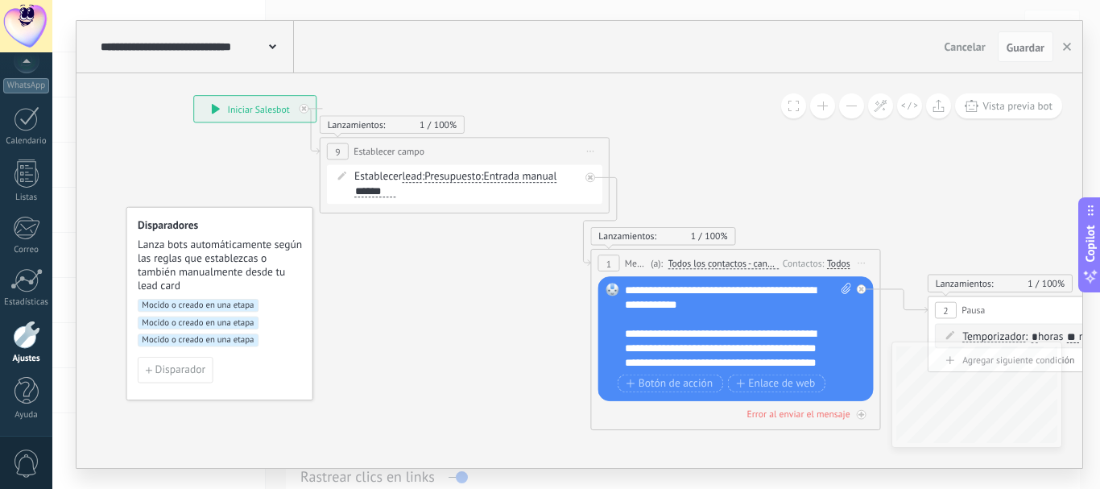
click at [849, 103] on button at bounding box center [851, 105] width 25 height 25
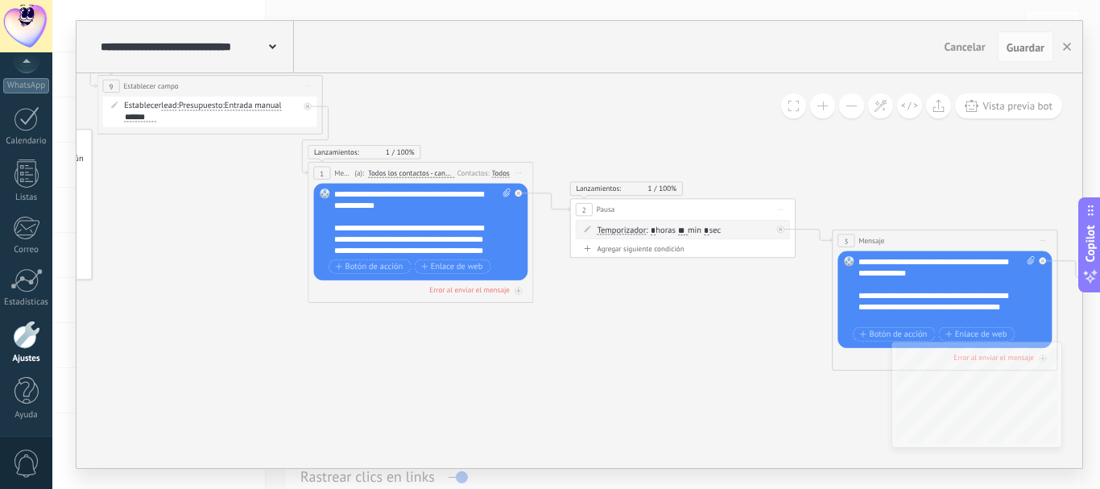
drag, startPoint x: 769, startPoint y: 151, endPoint x: 486, endPoint y: 52, distance: 299.5
click at [486, 57] on div "**********" at bounding box center [579, 244] width 1006 height 447
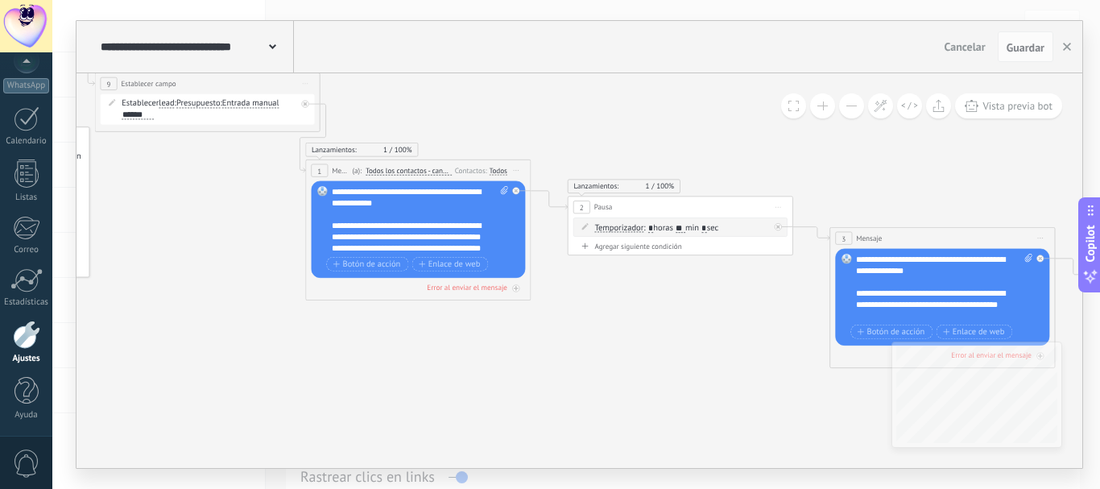
click at [823, 106] on span at bounding box center [822, 105] width 10 height 1
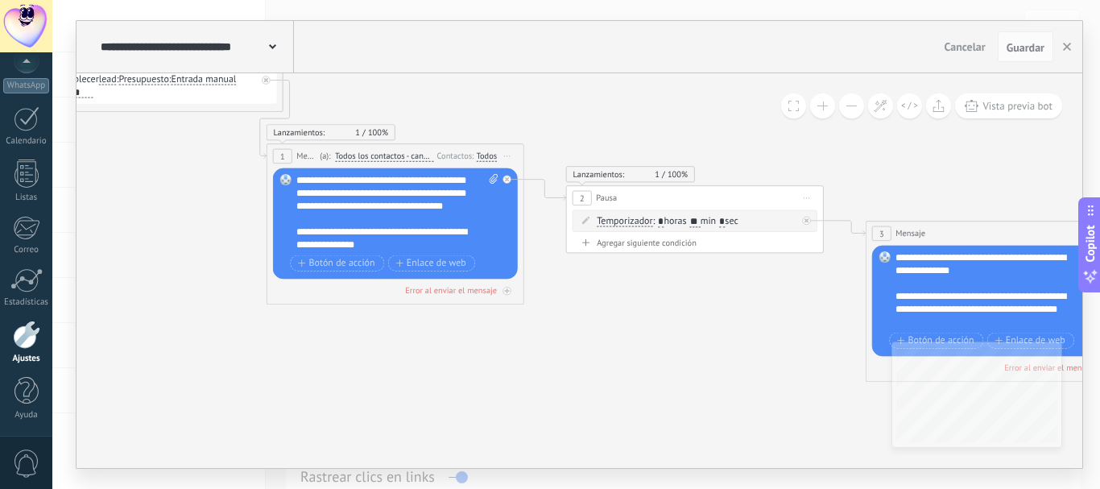
scroll to position [564, 0]
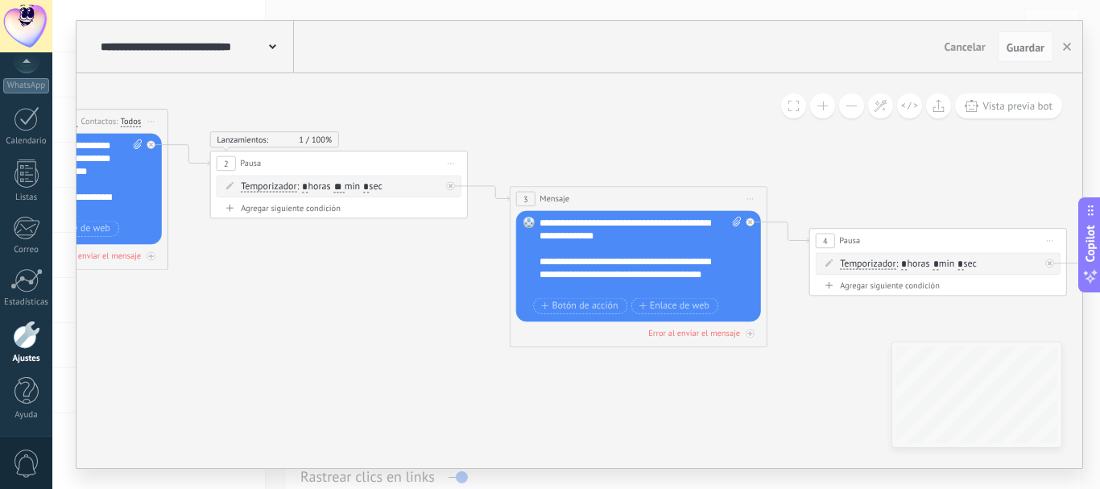
drag, startPoint x: 721, startPoint y: 303, endPoint x: 365, endPoint y: 268, distance: 357.6
click at [365, 268] on icon at bounding box center [603, 199] width 2736 height 1097
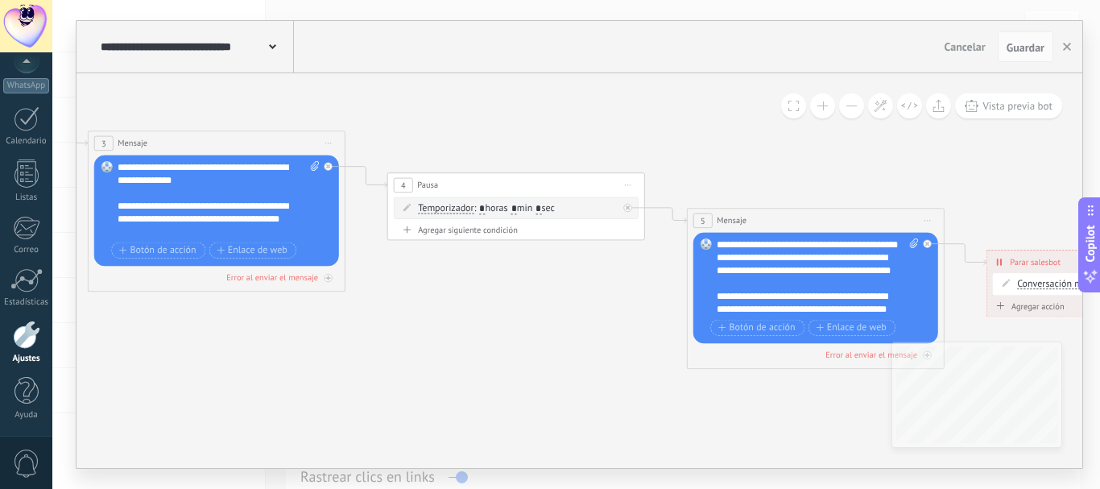
drag, startPoint x: 839, startPoint y: 300, endPoint x: 363, endPoint y: 237, distance: 480.0
click at [345, 238] on icon at bounding box center [181, 143] width 2736 height 1097
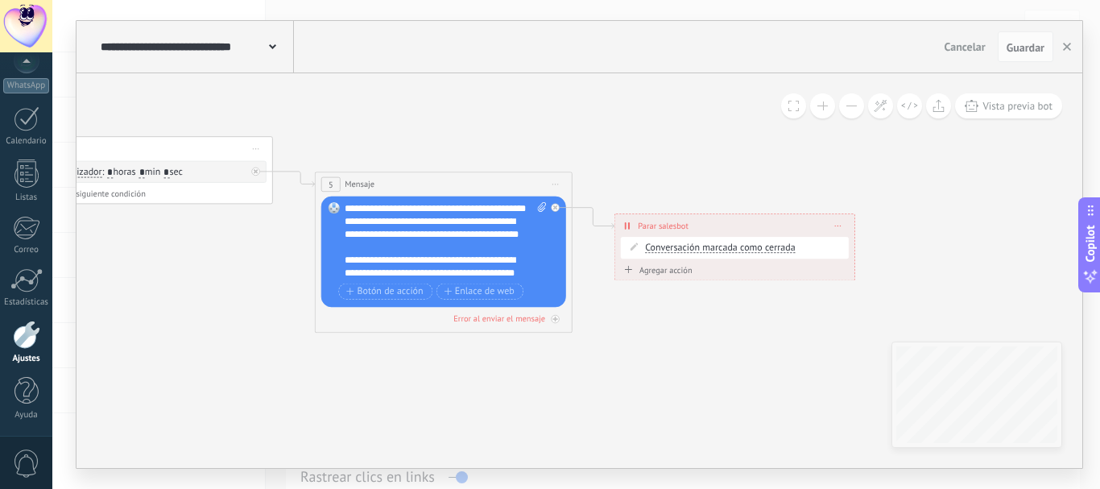
drag, startPoint x: 953, startPoint y: 184, endPoint x: 667, endPoint y: 154, distance: 287.4
click at [1063, 48] on button "button" at bounding box center [1067, 46] width 24 height 31
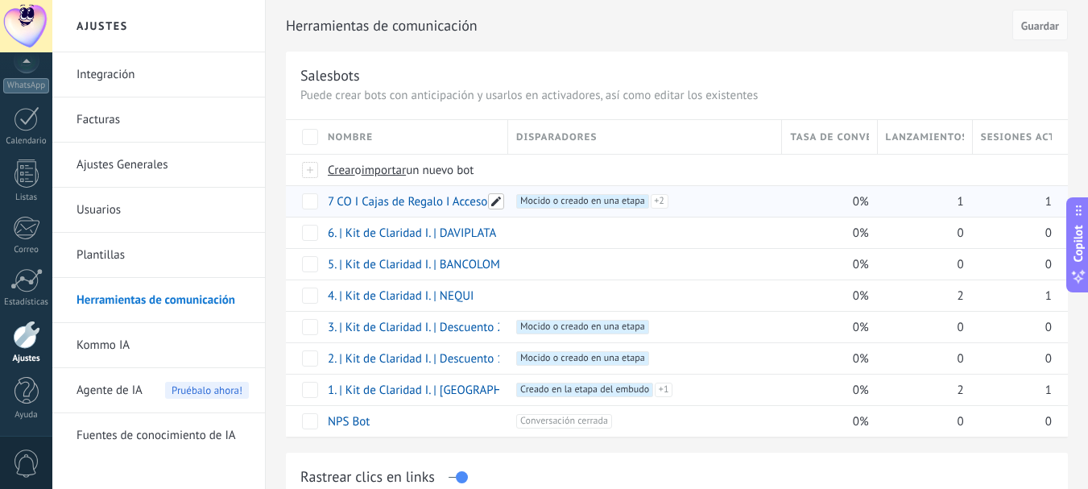
click at [492, 200] on span at bounding box center [496, 201] width 16 height 16
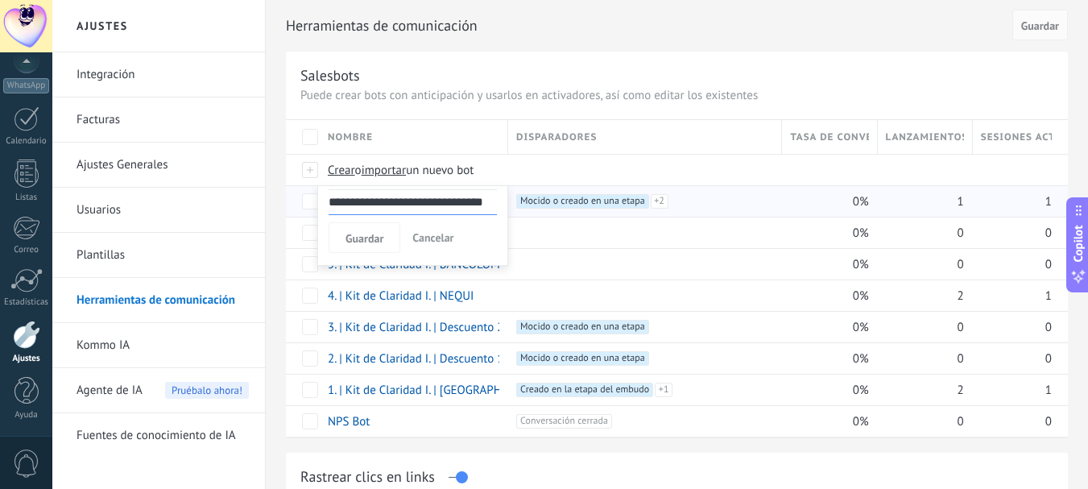
click at [442, 200] on input "**********" at bounding box center [412, 202] width 168 height 26
click at [361, 200] on input "**********" at bounding box center [412, 202] width 168 height 26
type input "**********"
click at [370, 237] on span "Guardar" at bounding box center [364, 238] width 38 height 11
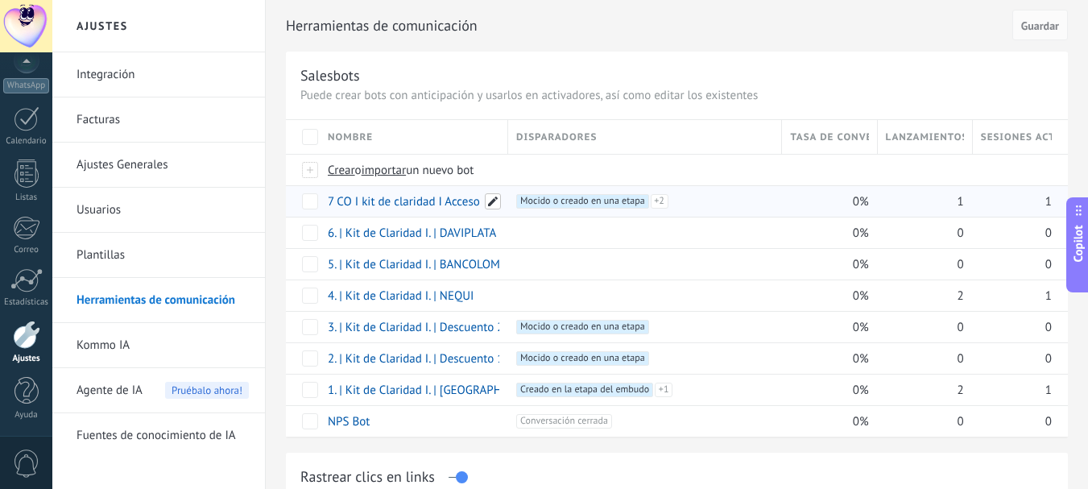
click at [497, 200] on span at bounding box center [493, 201] width 16 height 16
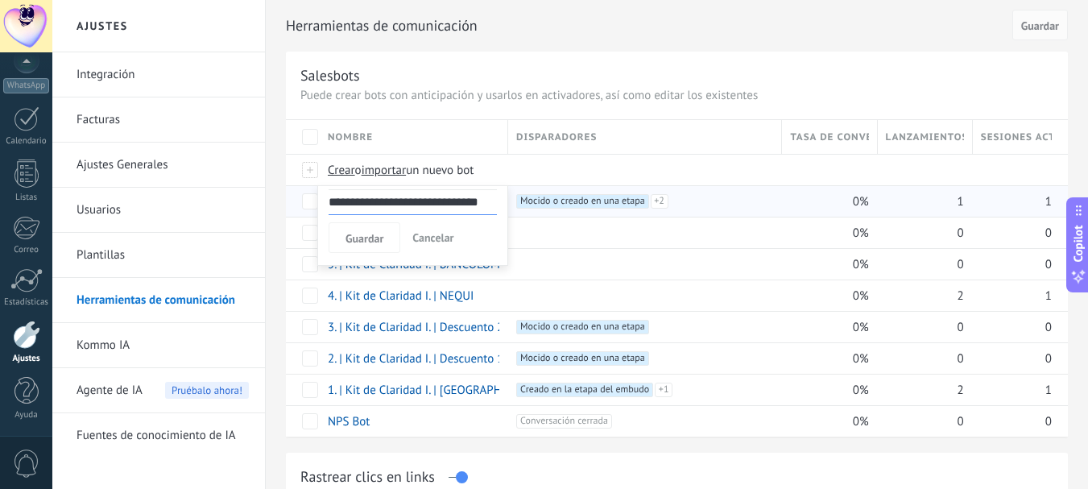
click at [348, 205] on input "**********" at bounding box center [412, 202] width 168 height 26
type input "**********"
click at [357, 230] on button "Guardar" at bounding box center [364, 237] width 72 height 31
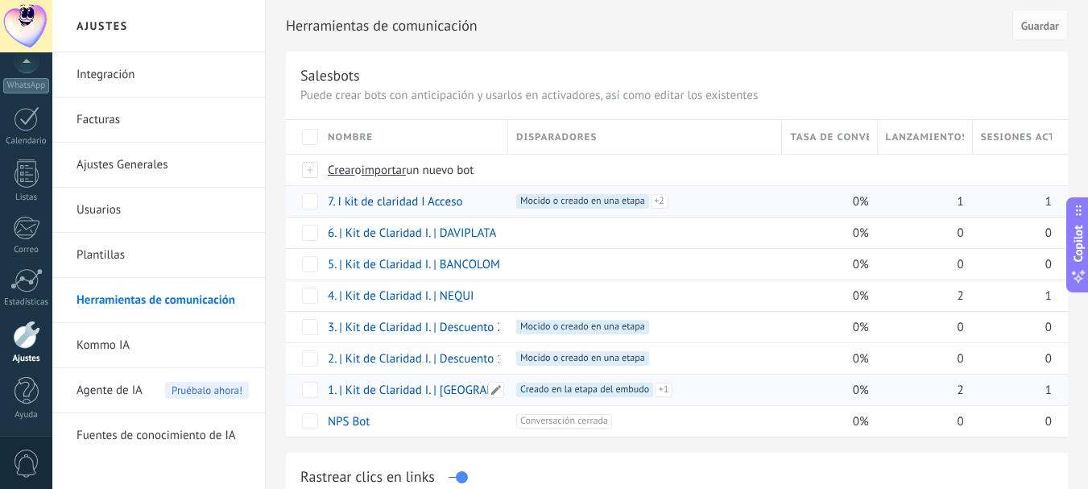
click at [423, 390] on link "1. | Kit de Claridad I. | [GEOGRAPHIC_DATA]" at bounding box center [438, 389] width 220 height 15
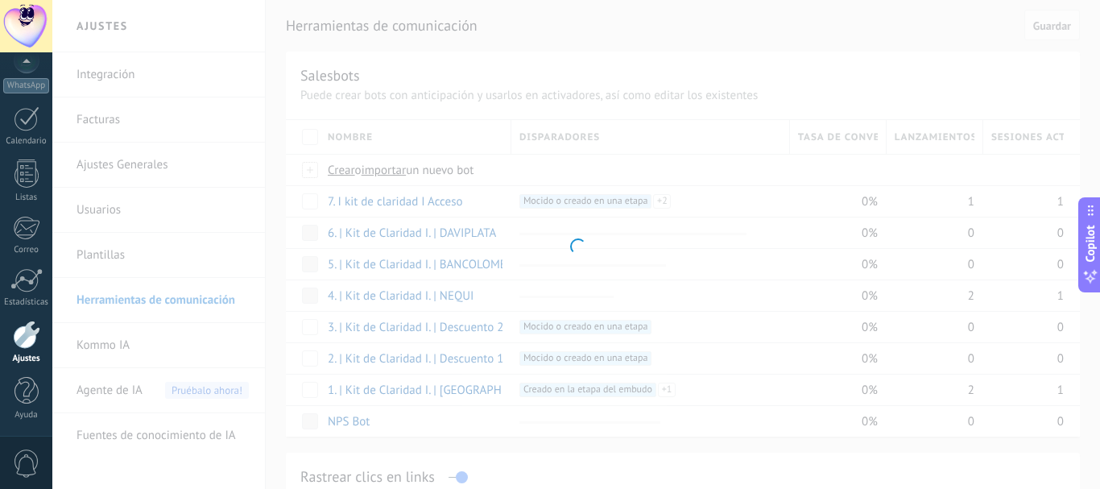
type input "**********"
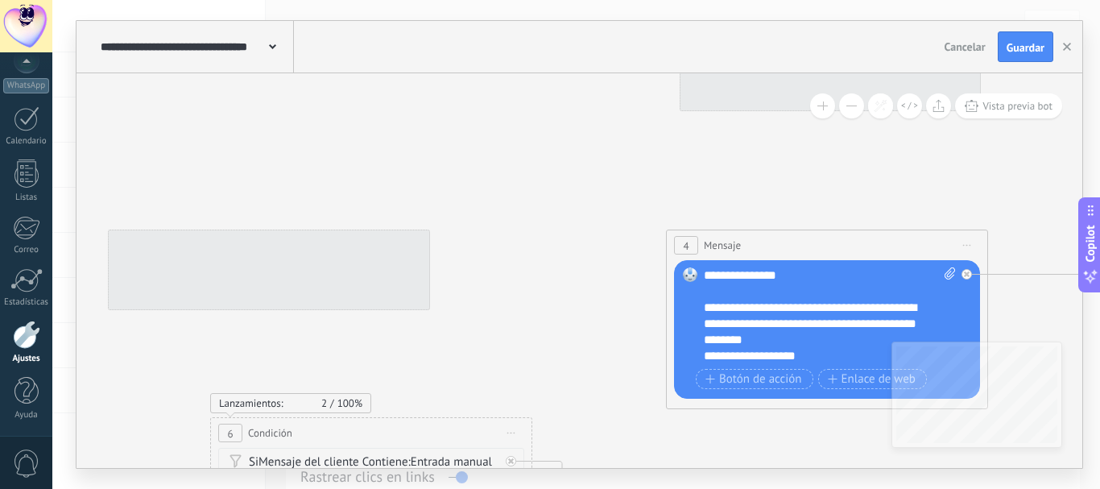
click at [853, 110] on button at bounding box center [851, 105] width 25 height 25
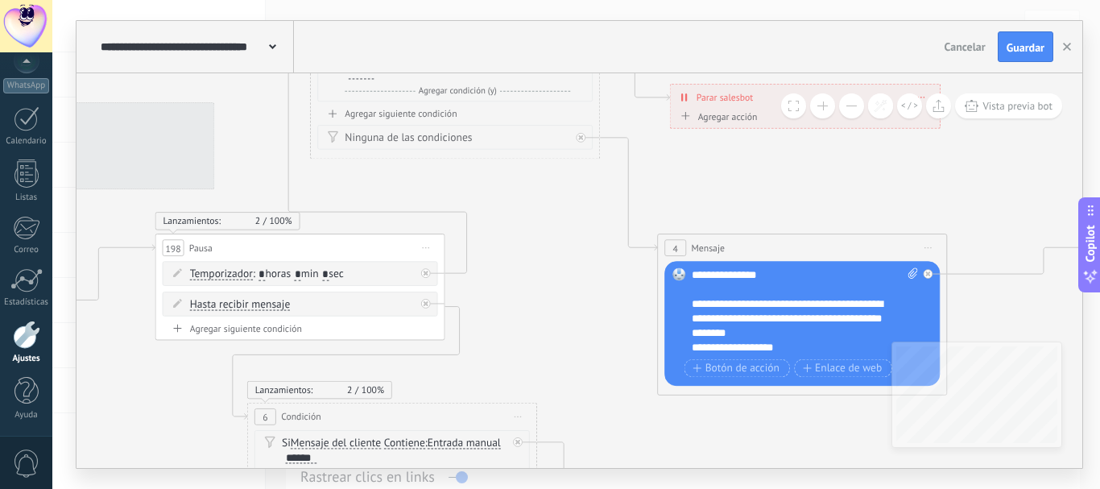
click at [853, 110] on button at bounding box center [851, 105] width 25 height 25
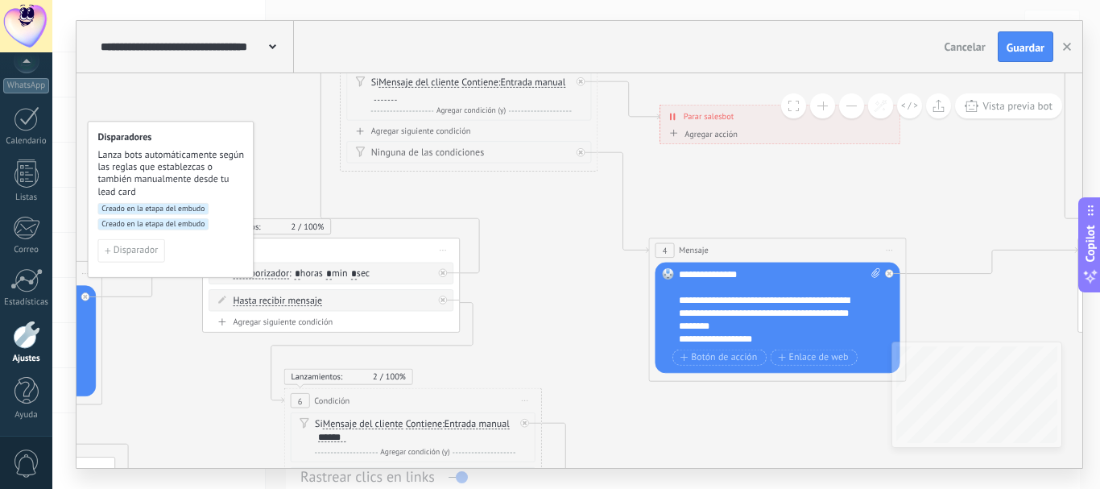
click at [853, 110] on button at bounding box center [851, 105] width 25 height 25
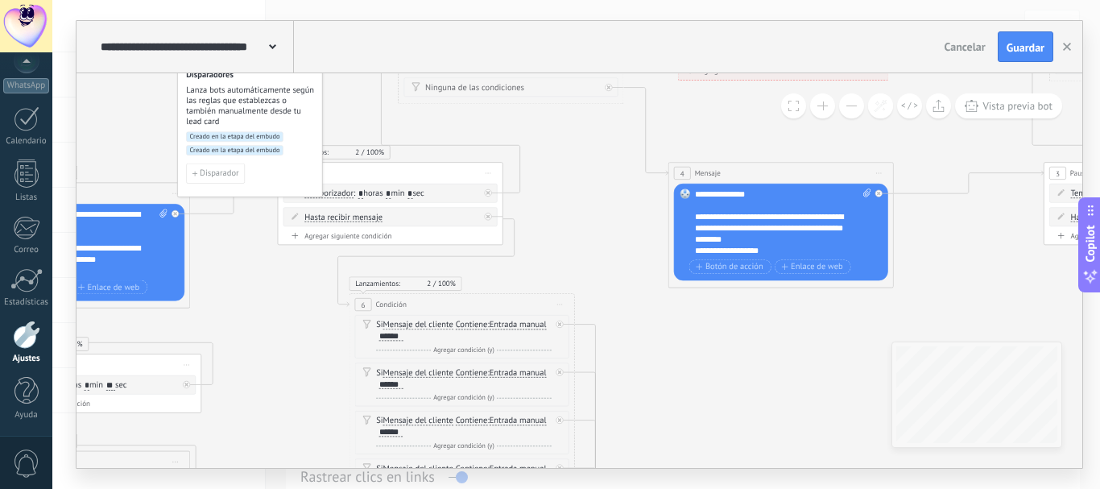
drag, startPoint x: 798, startPoint y: 197, endPoint x: 813, endPoint y: 132, distance: 67.0
click at [815, 108] on button at bounding box center [822, 105] width 25 height 25
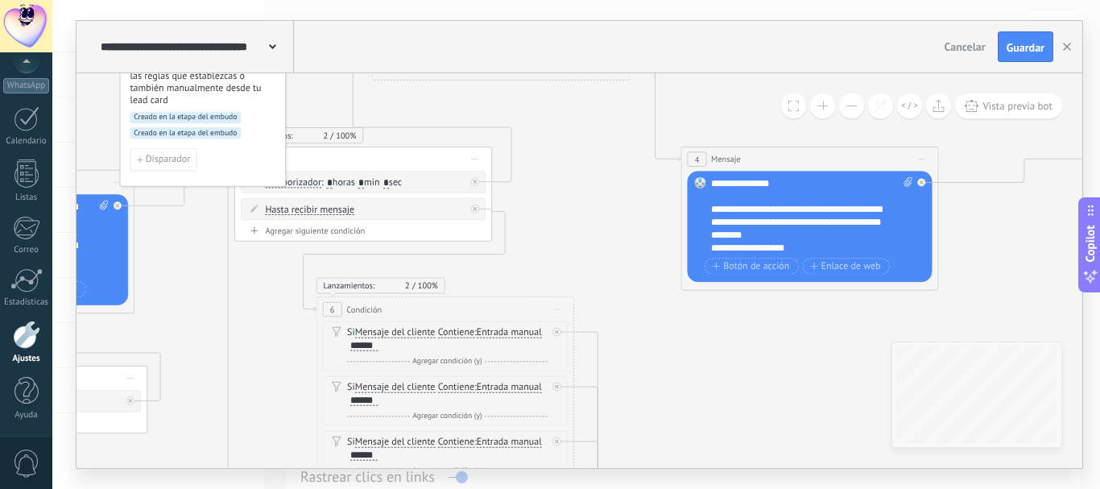
click at [817, 108] on button at bounding box center [822, 105] width 25 height 25
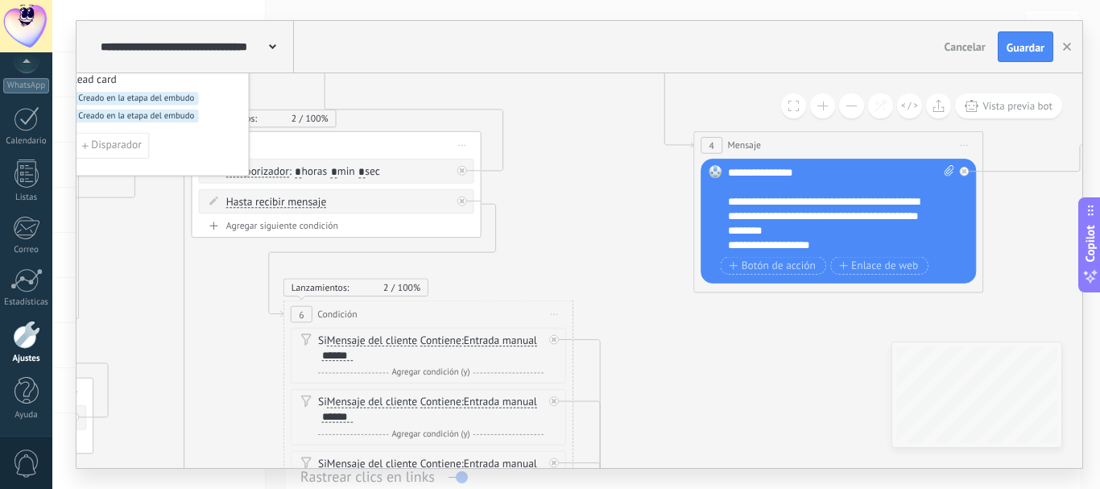
click at [848, 105] on button at bounding box center [851, 105] width 25 height 25
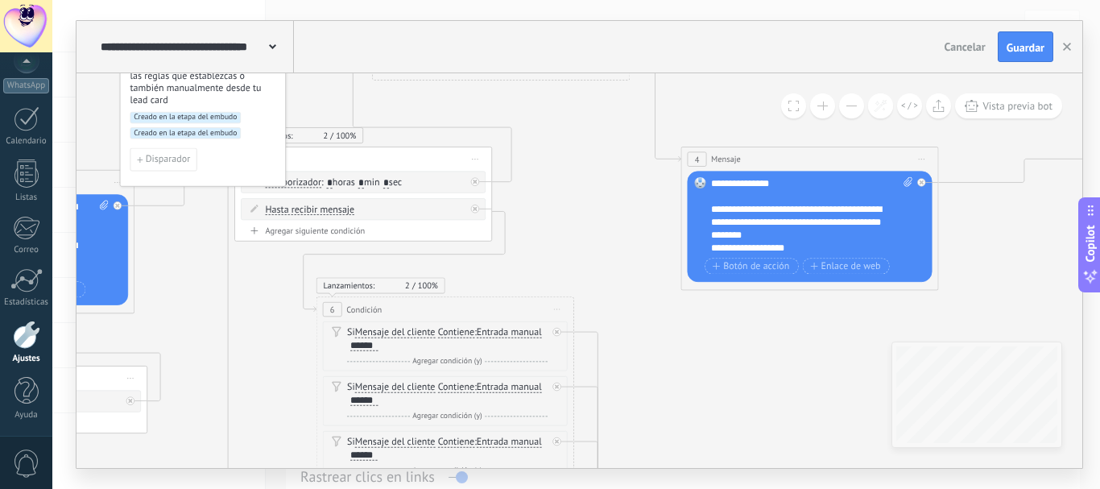
click at [848, 105] on button at bounding box center [851, 105] width 25 height 25
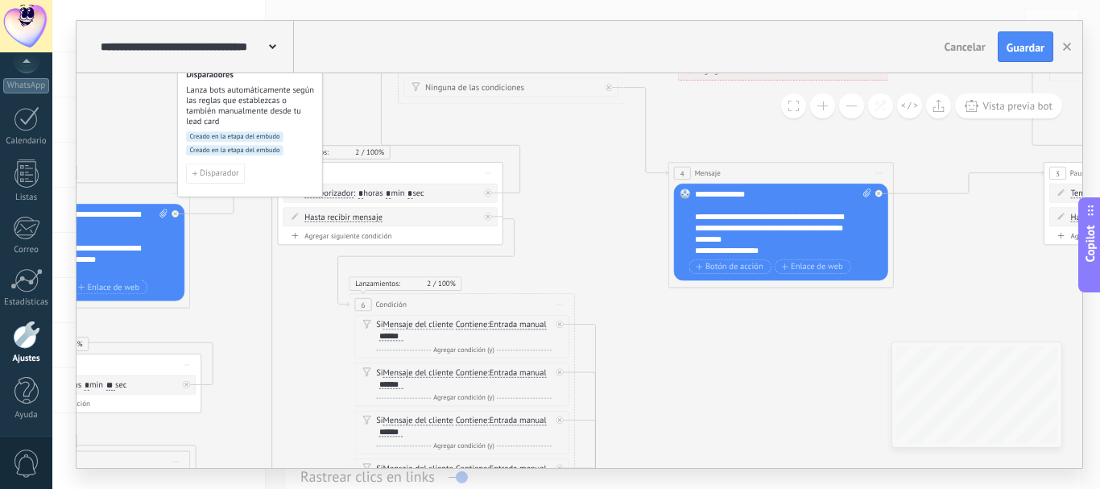
click at [850, 108] on button at bounding box center [851, 105] width 25 height 25
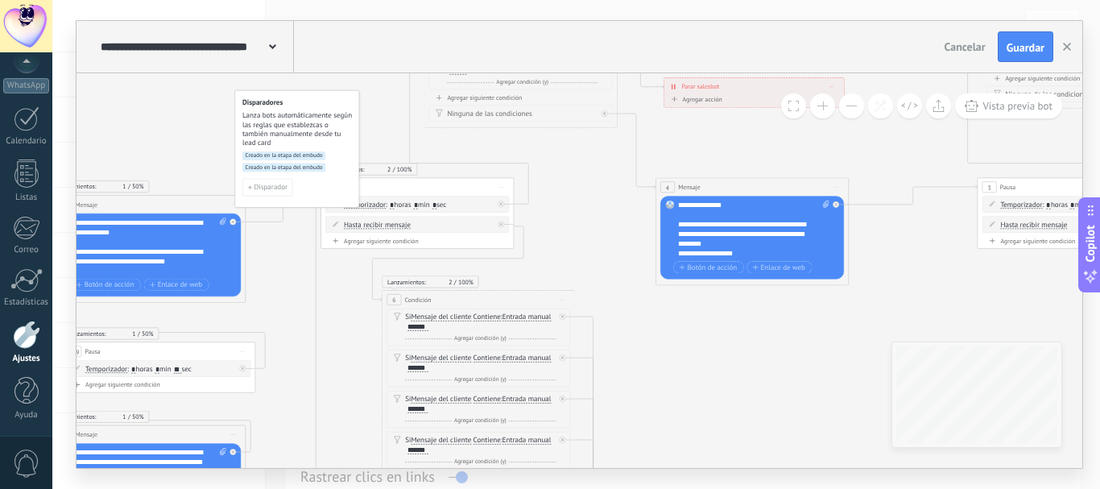
click at [850, 108] on button at bounding box center [851, 105] width 25 height 25
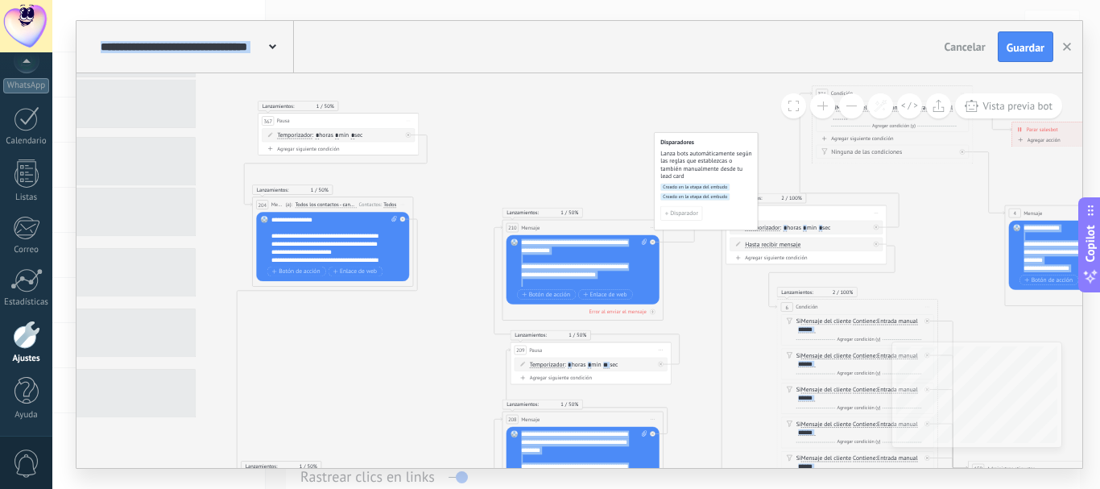
drag, startPoint x: 256, startPoint y: 126, endPoint x: 881, endPoint y: 139, distance: 624.9
click at [881, 188] on div "4 Mensaje ******* (a): Todos los contactos - canales seleccionados Todos los co…" at bounding box center [881, 188] width 0 height 0
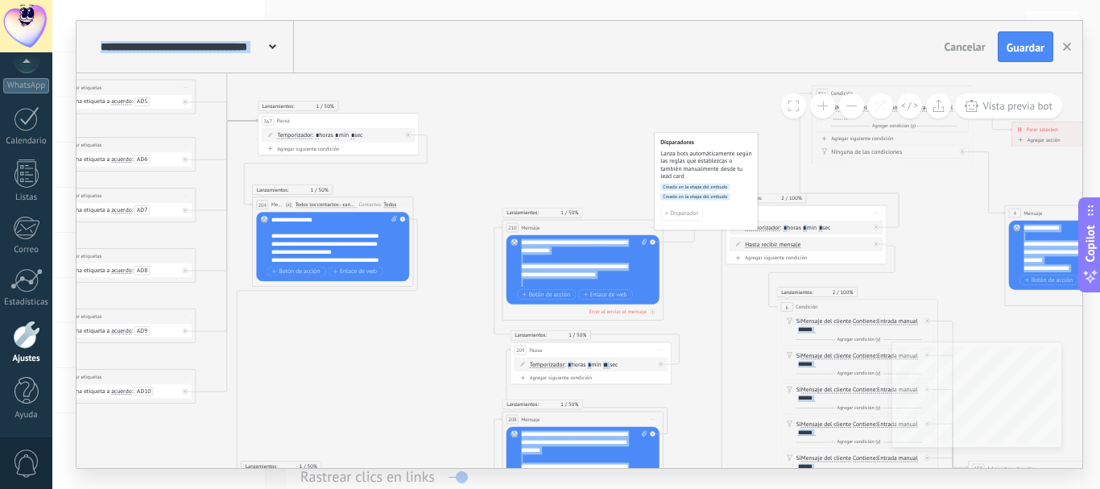
click at [824, 105] on button at bounding box center [822, 105] width 25 height 25
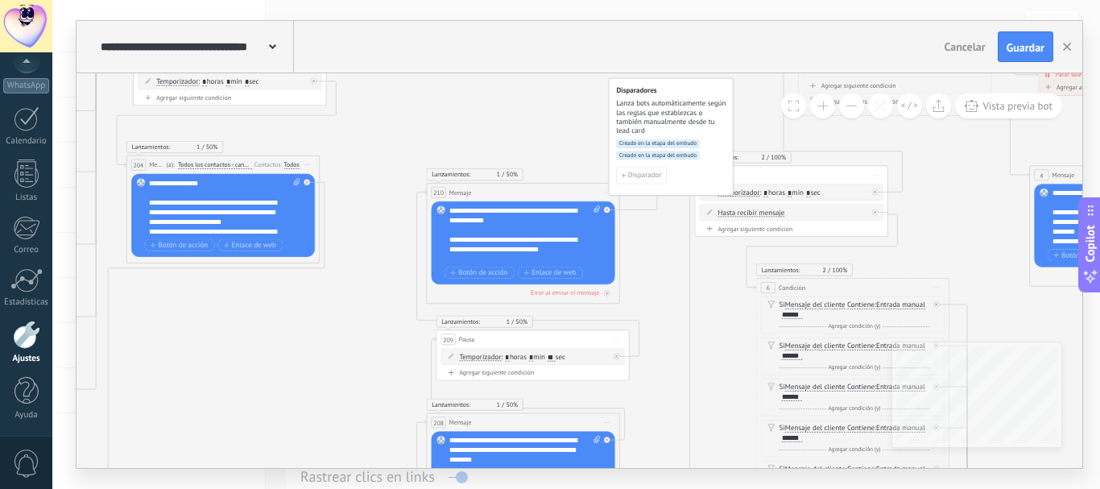
drag, startPoint x: 320, startPoint y: 349, endPoint x: 347, endPoint y: 289, distance: 65.2
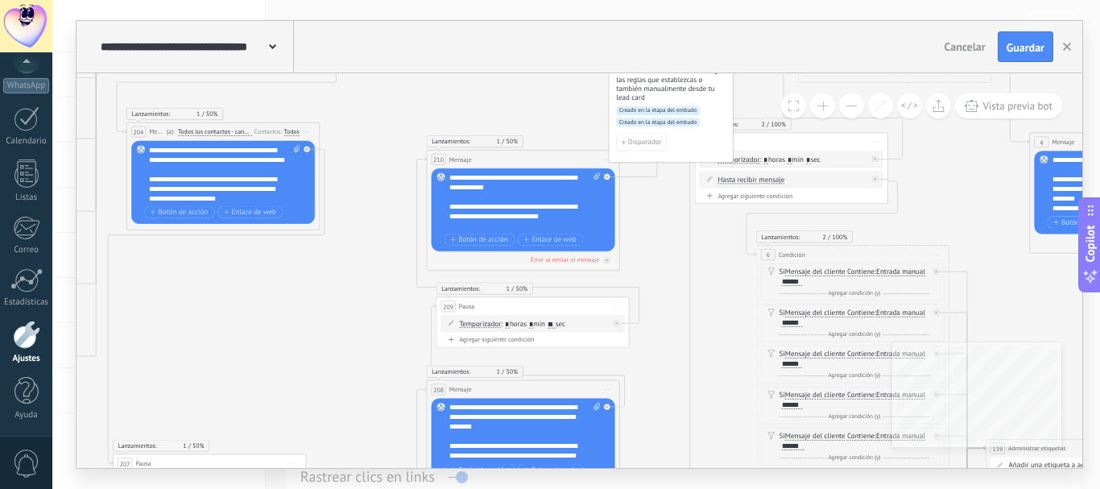
scroll to position [177, 0]
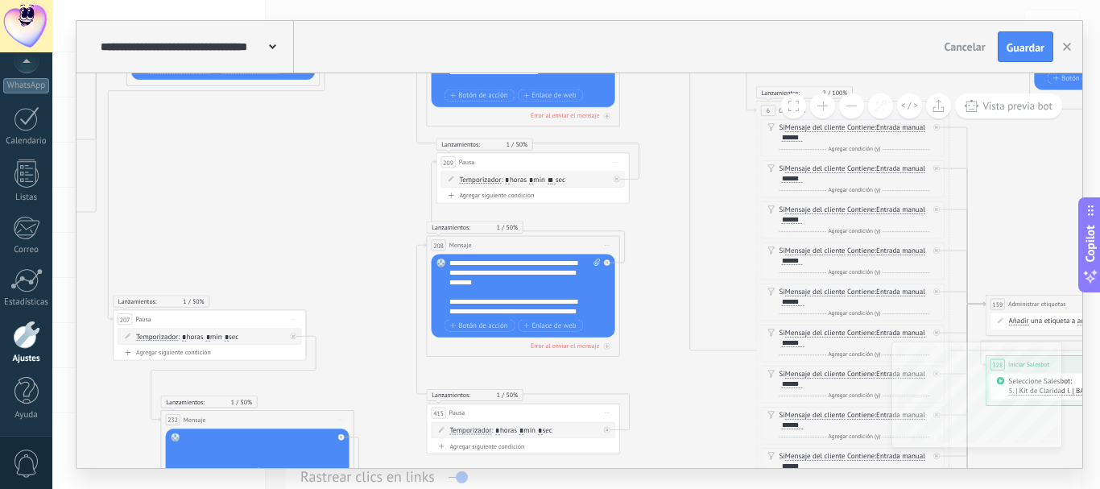
drag, startPoint x: 337, startPoint y: 354, endPoint x: 355, endPoint y: 157, distance: 198.1
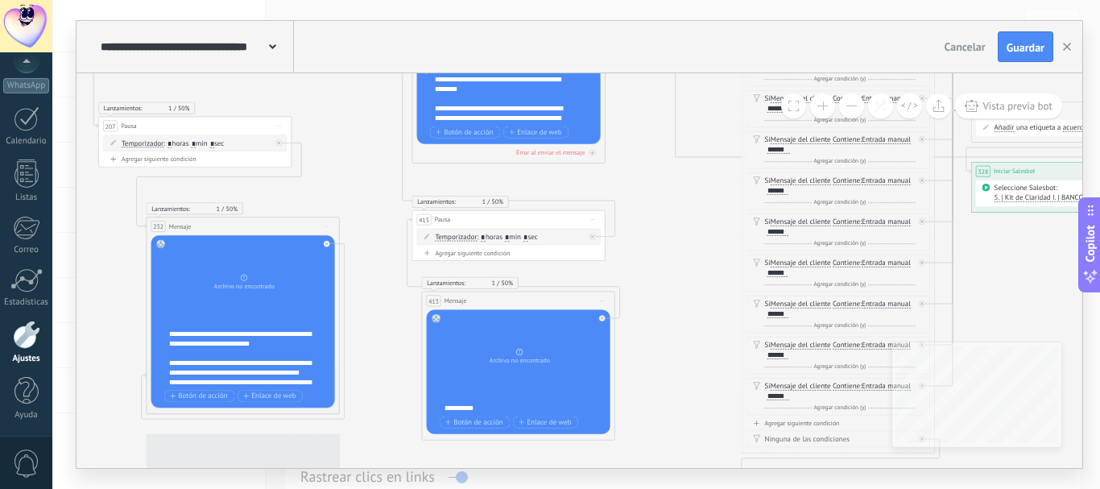
drag, startPoint x: 341, startPoint y: 270, endPoint x: 326, endPoint y: 99, distance: 171.4
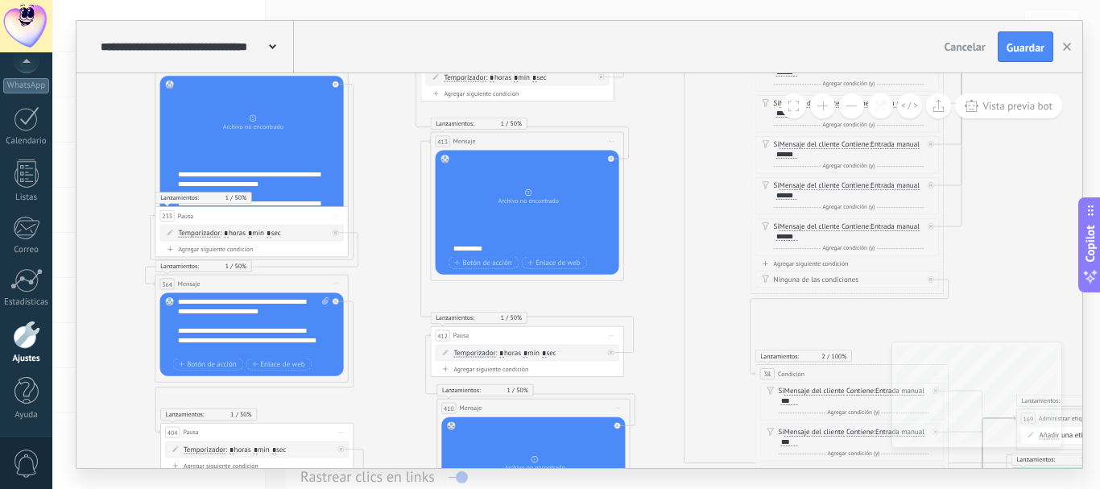
drag, startPoint x: 359, startPoint y: 248, endPoint x: 362, endPoint y: 156, distance: 91.8
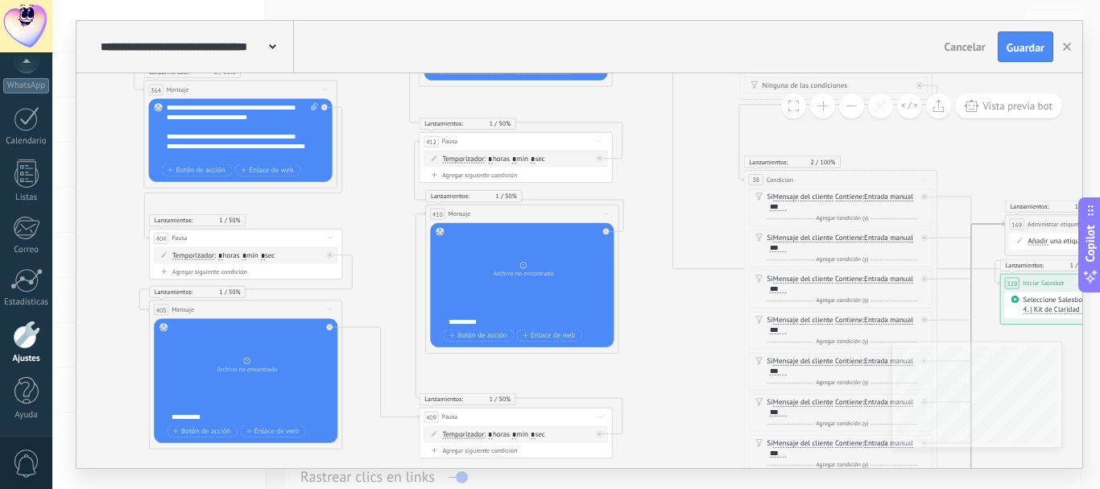
drag, startPoint x: 383, startPoint y: 399, endPoint x: 374, endPoint y: 188, distance: 212.0
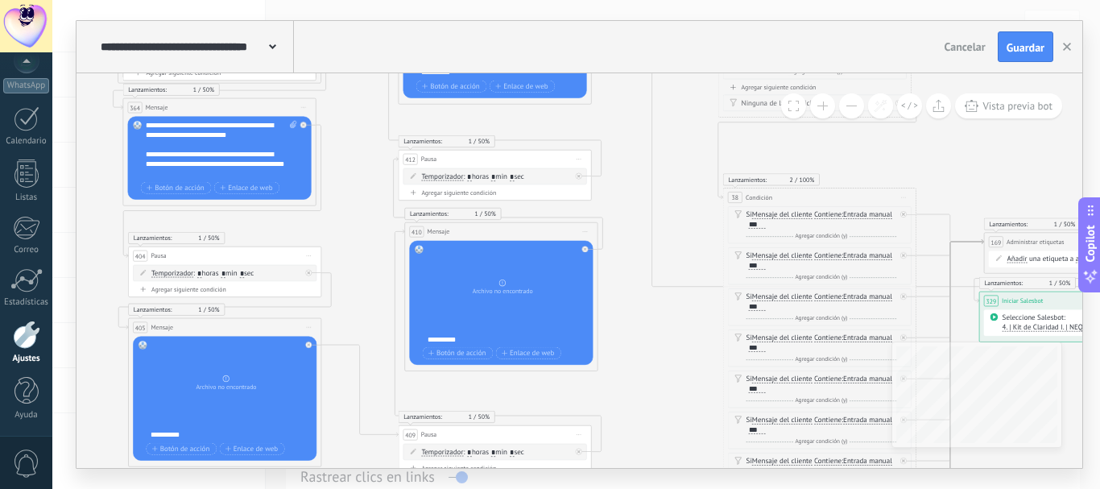
drag, startPoint x: 378, startPoint y: 196, endPoint x: 357, endPoint y: 231, distance: 41.6
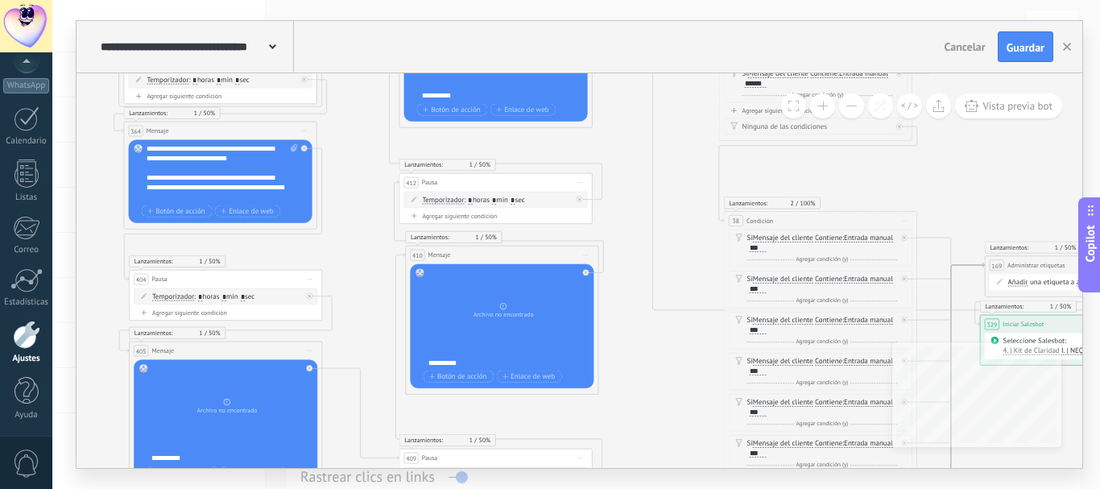
drag, startPoint x: 359, startPoint y: 242, endPoint x: 360, endPoint y: 254, distance: 12.9
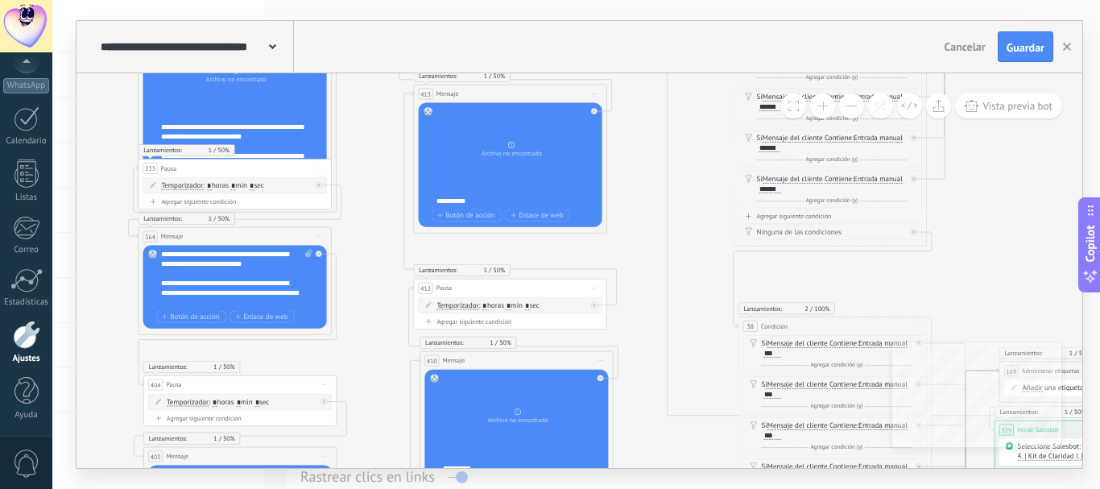
drag, startPoint x: 360, startPoint y: 203, endPoint x: 370, endPoint y: 285, distance: 82.8
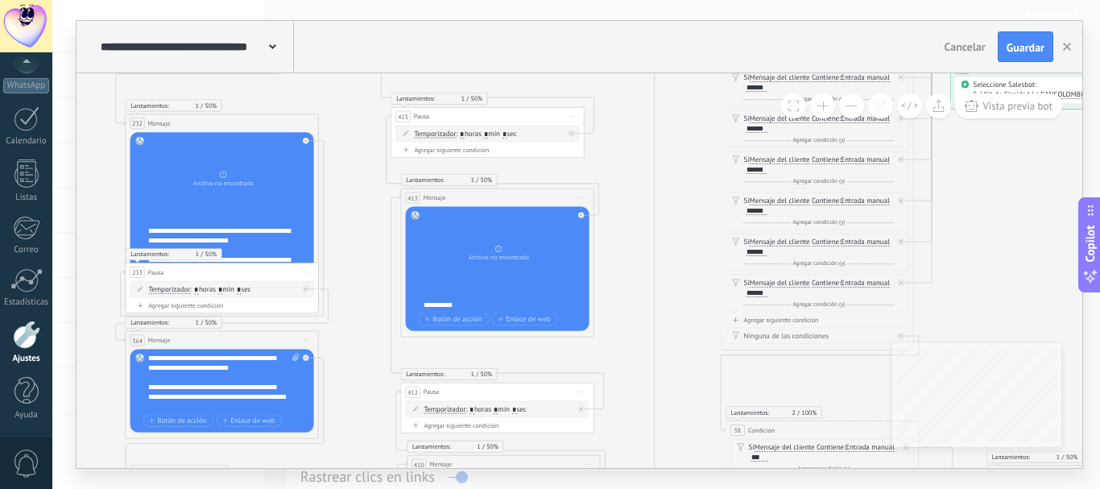
drag, startPoint x: 631, startPoint y: 246, endPoint x: 618, endPoint y: 318, distance: 73.6
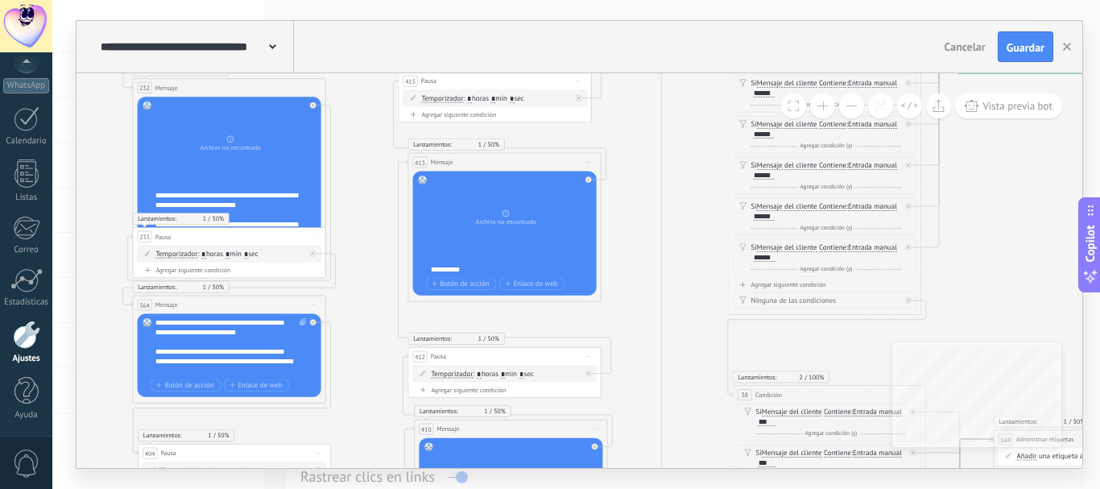
drag, startPoint x: 610, startPoint y: 322, endPoint x: 618, endPoint y: 267, distance: 56.0
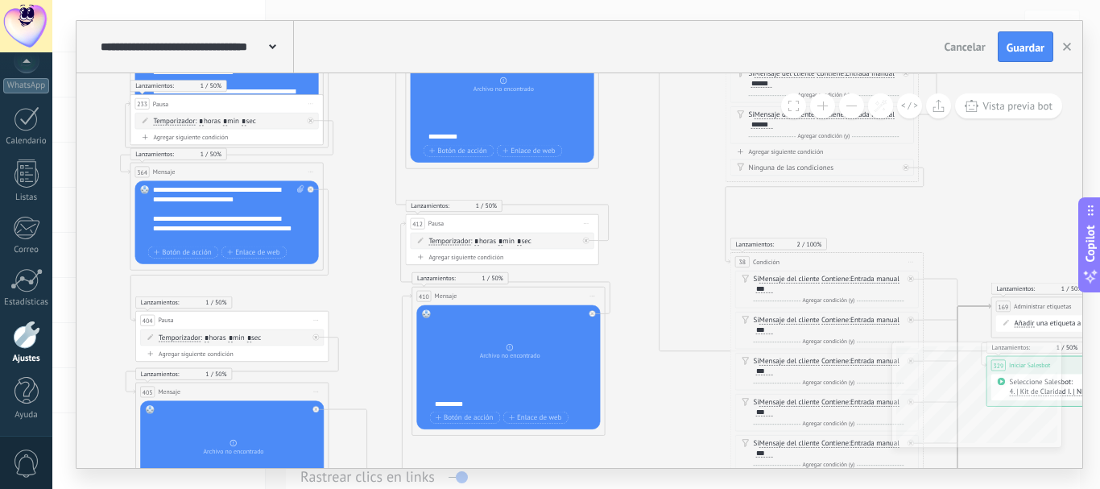
drag, startPoint x: 621, startPoint y: 304, endPoint x: 633, endPoint y: 150, distance: 154.3
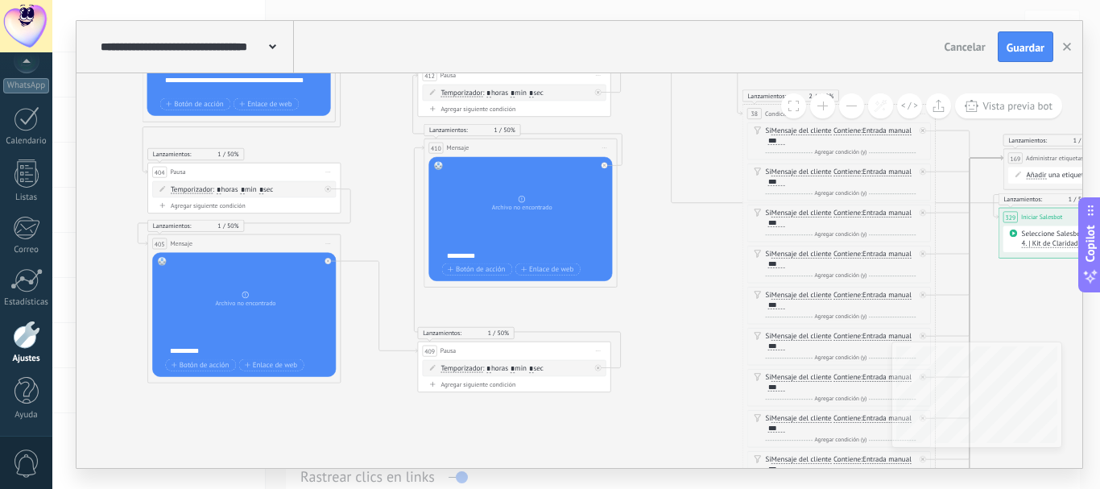
drag, startPoint x: 383, startPoint y: 300, endPoint x: 378, endPoint y: 200, distance: 100.8
click at [330, 241] on span "Iniciar vista previa aquí Cambiar nombre Duplicar [GEOGRAPHIC_DATA]" at bounding box center [327, 244] width 15 height 14
click at [344, 309] on div "Borrar" at bounding box center [372, 307] width 96 height 16
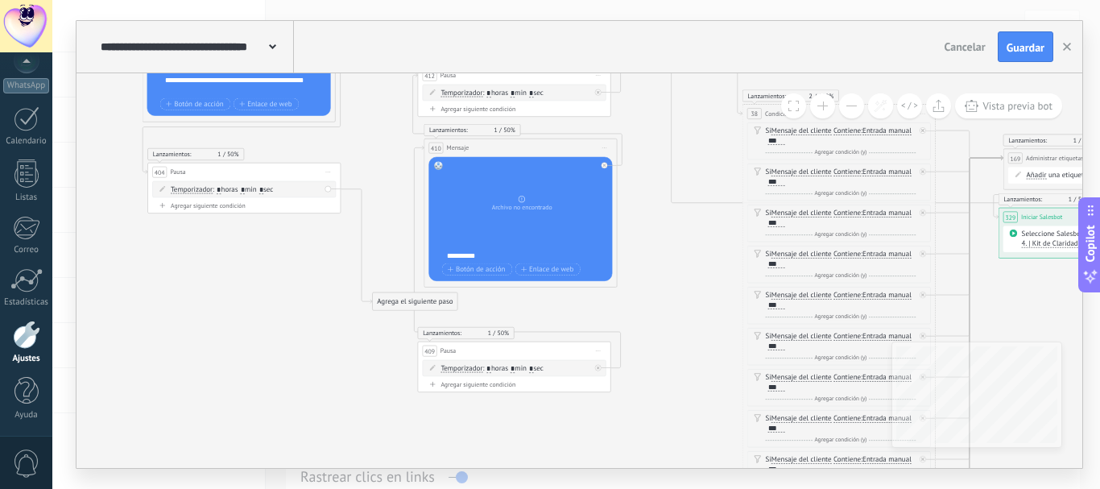
click at [600, 147] on span "Iniciar vista previa aquí Cambiar nombre Duplicar [GEOGRAPHIC_DATA]" at bounding box center [604, 148] width 15 height 14
click at [613, 212] on icon at bounding box center [611, 211] width 5 height 6
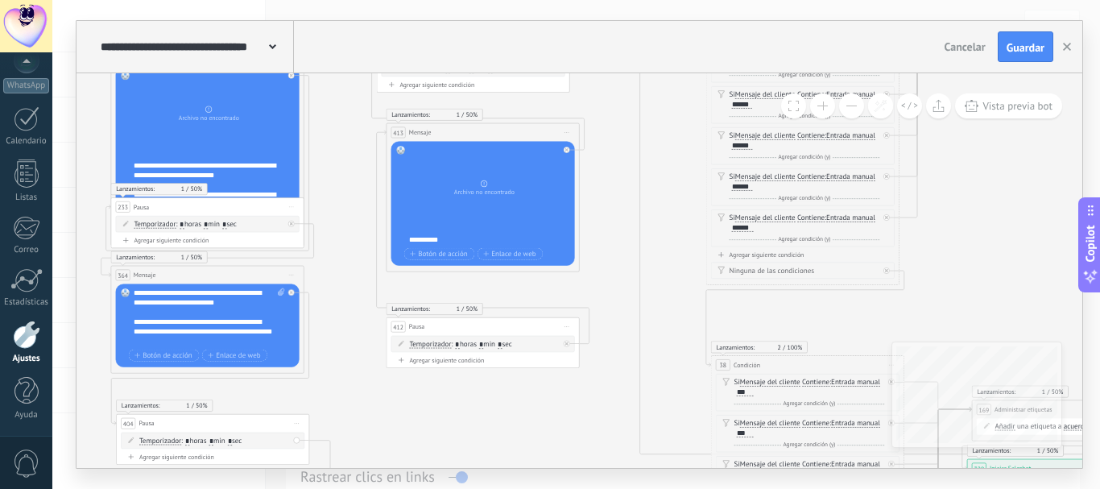
drag, startPoint x: 642, startPoint y: 134, endPoint x: 609, endPoint y: 389, distance: 256.6
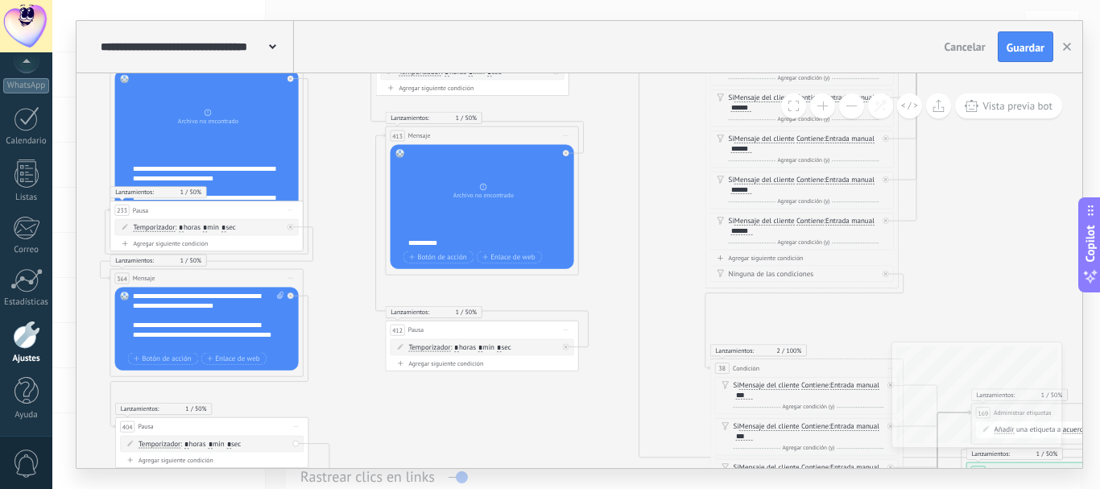
click at [566, 135] on icon at bounding box center [566, 135] width 5 height 1
click at [592, 195] on div "Borrar" at bounding box center [610, 199] width 96 height 16
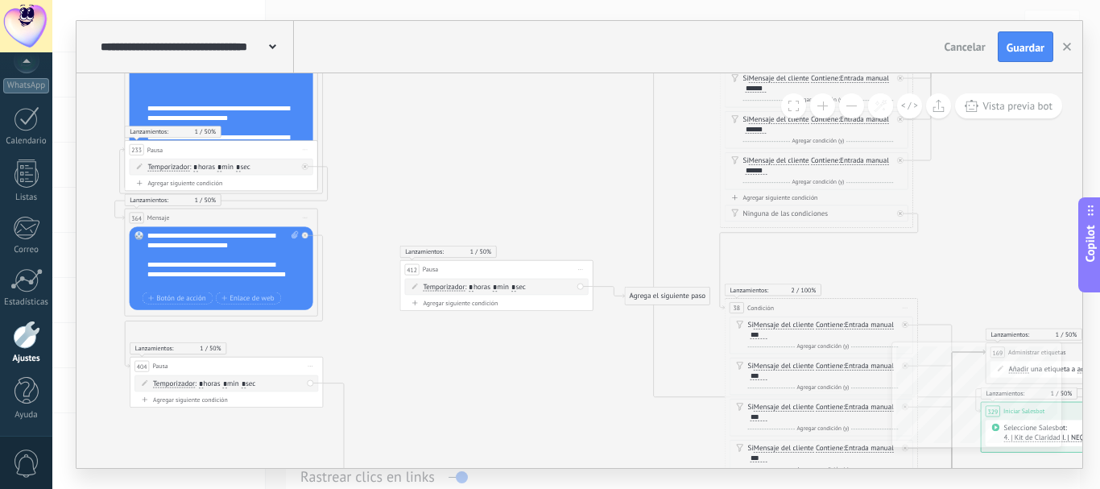
drag, startPoint x: 349, startPoint y: 307, endPoint x: 350, endPoint y: 271, distance: 35.4
click at [304, 233] on icon at bounding box center [305, 234] width 3 height 3
drag, startPoint x: 370, startPoint y: 249, endPoint x: 435, endPoint y: 126, distance: 139.4
click at [435, 136] on div "Agrega el siguiente paso" at bounding box center [449, 144] width 85 height 16
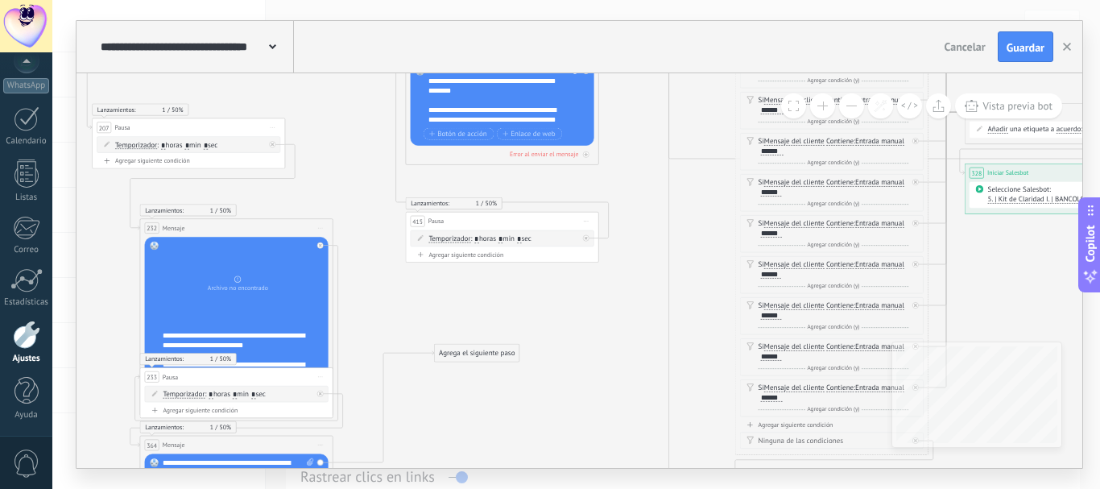
drag, startPoint x: 531, startPoint y: 208, endPoint x: 543, endPoint y: 406, distance: 198.5
drag, startPoint x: 499, startPoint y: 357, endPoint x: 505, endPoint y: 248, distance: 109.6
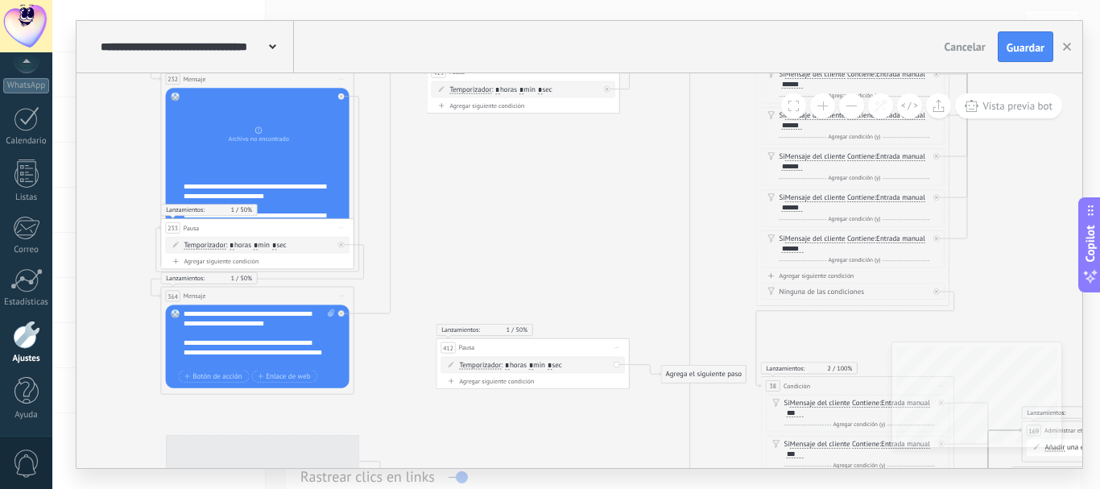
drag, startPoint x: 510, startPoint y: 351, endPoint x: 615, endPoint y: 185, distance: 196.6
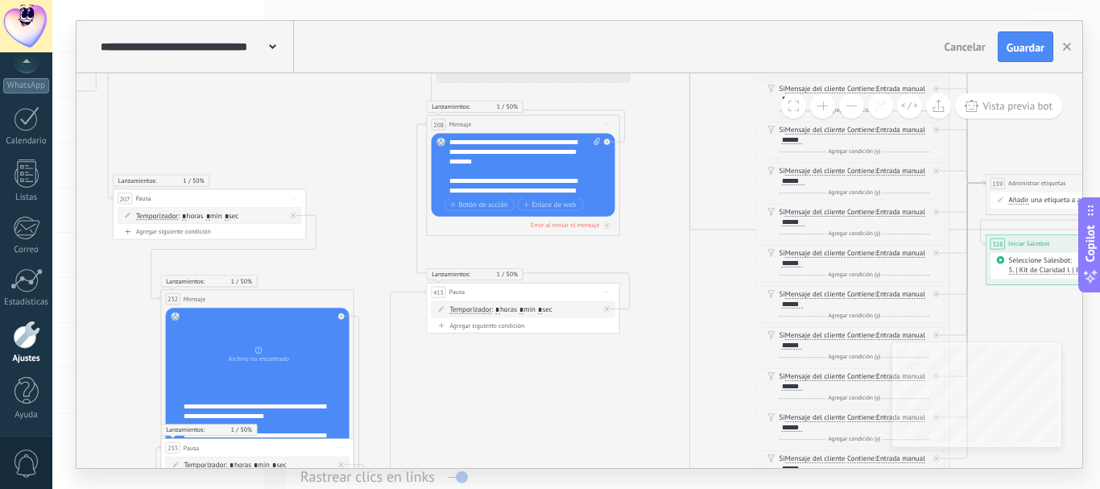
drag, startPoint x: 519, startPoint y: 223, endPoint x: 563, endPoint y: 420, distance: 202.0
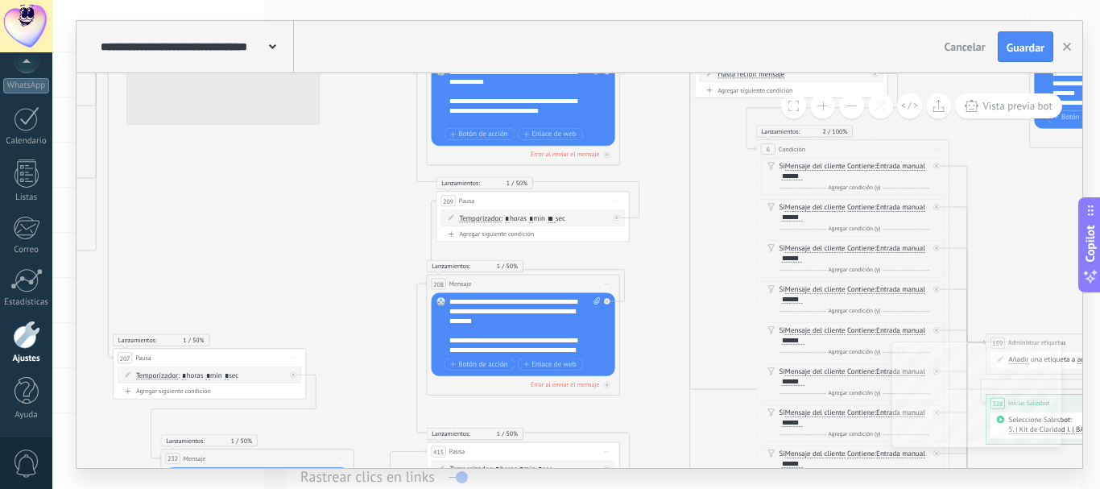
drag, startPoint x: 383, startPoint y: 243, endPoint x: 396, endPoint y: 339, distance: 96.7
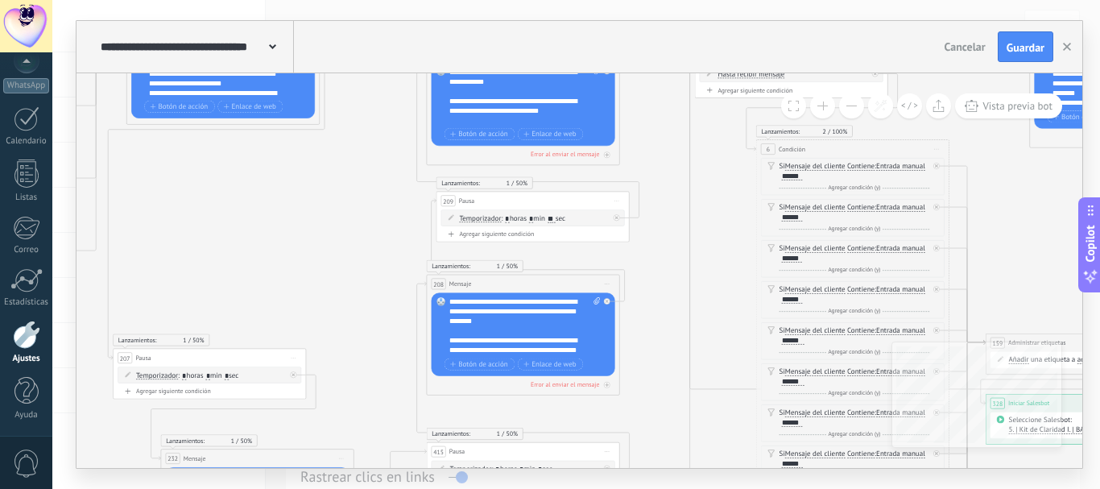
click at [851, 108] on button at bounding box center [851, 105] width 25 height 25
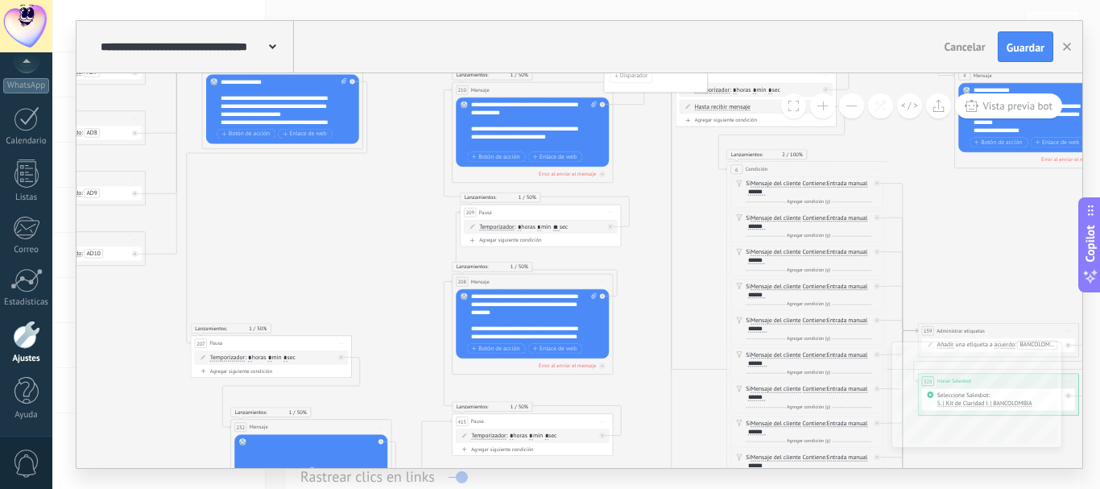
click at [851, 108] on button at bounding box center [851, 105] width 25 height 25
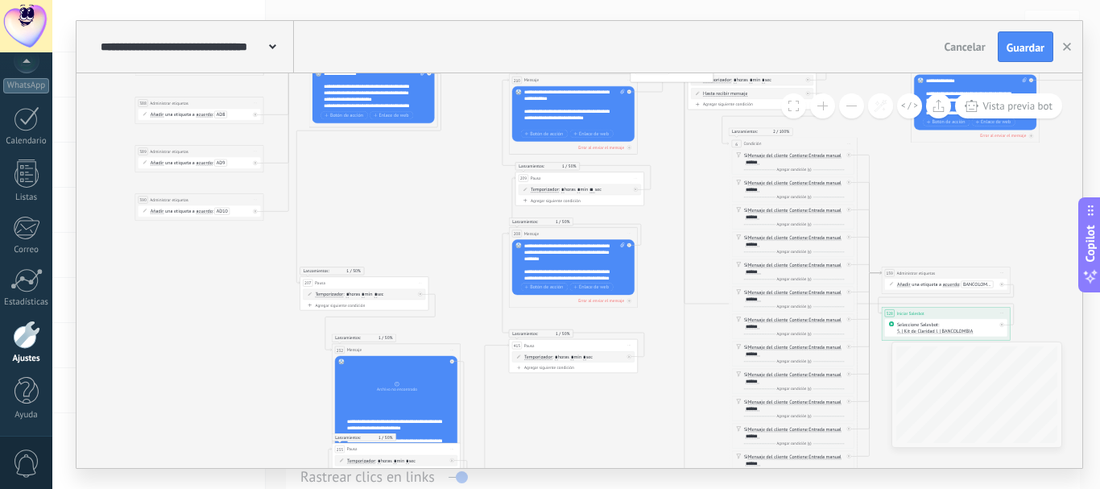
drag, startPoint x: 383, startPoint y: 212, endPoint x: 410, endPoint y: 147, distance: 69.7
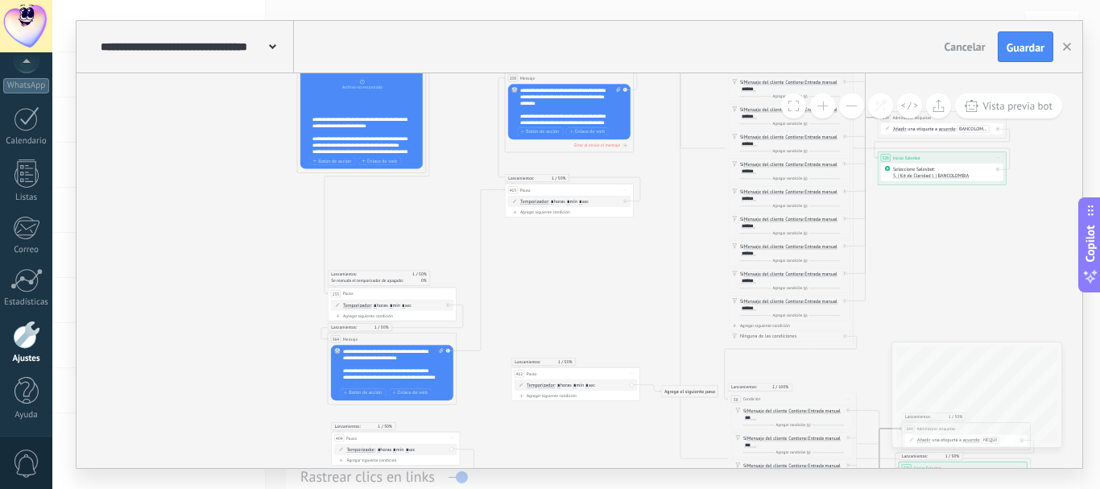
drag, startPoint x: 0, startPoint y: 0, endPoint x: 347, endPoint y: 209, distance: 405.3
drag, startPoint x: 362, startPoint y: 291, endPoint x: 324, endPoint y: 217, distance: 82.5
click at [324, 217] on div "233 Pausa ***** Iniciar vista previa aquí Cambiar nombre Duplicar [GEOGRAPHIC_D…" at bounding box center [355, 223] width 128 height 12
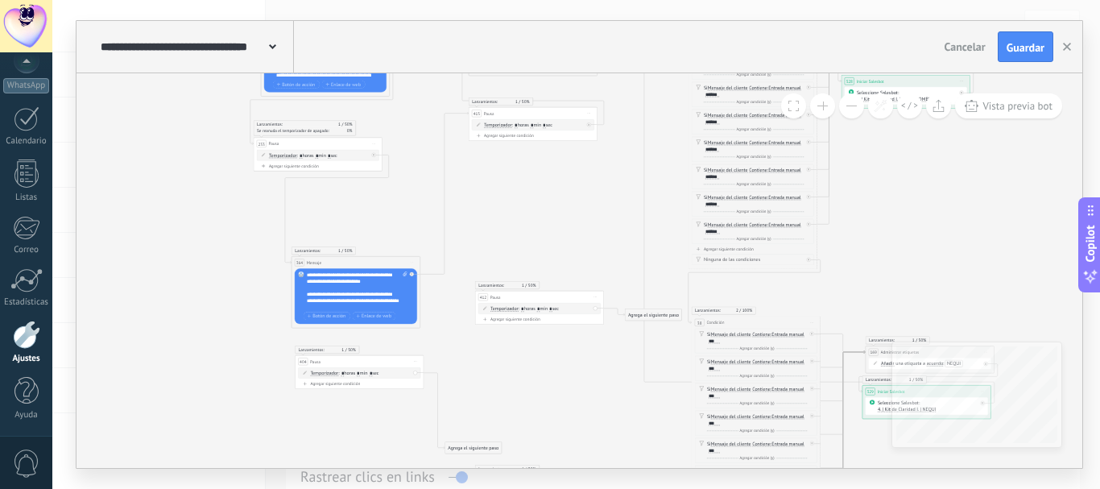
drag, startPoint x: 352, startPoint y: 285, endPoint x: 298, endPoint y: 202, distance: 98.9
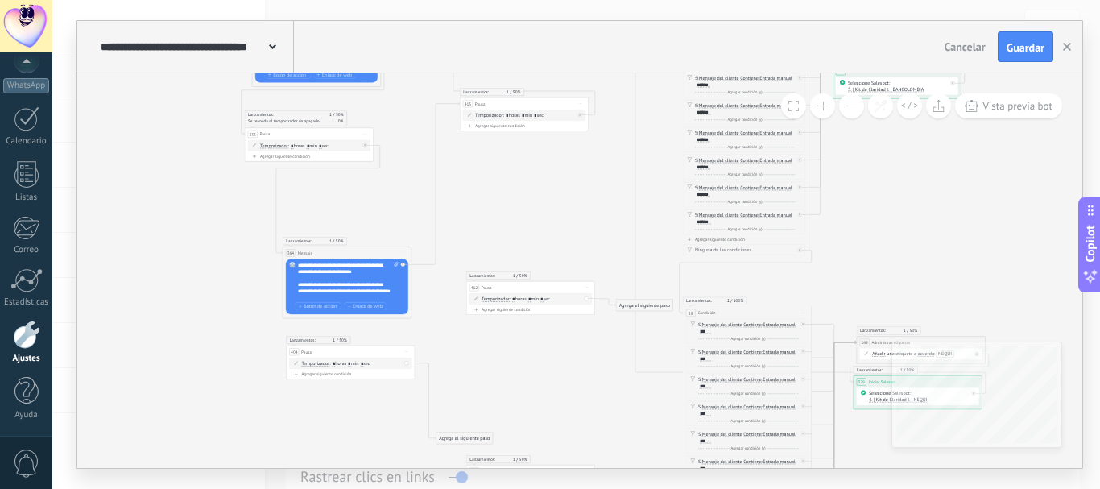
click at [409, 293] on div "Lanzamientos: 1 50% Enviados: 1 Leídos: 0 364 Mensaje ******* (a): Todos los co…" at bounding box center [347, 282] width 129 height 72
drag, startPoint x: 409, startPoint y: 293, endPoint x: 357, endPoint y: 252, distance: 66.5
click at [357, 252] on div "Lanzamientos: 1 50% Enviados: 1 Leídos: 0 364 Mensaje ******* (a): Todos los co…" at bounding box center [347, 282] width 129 height 72
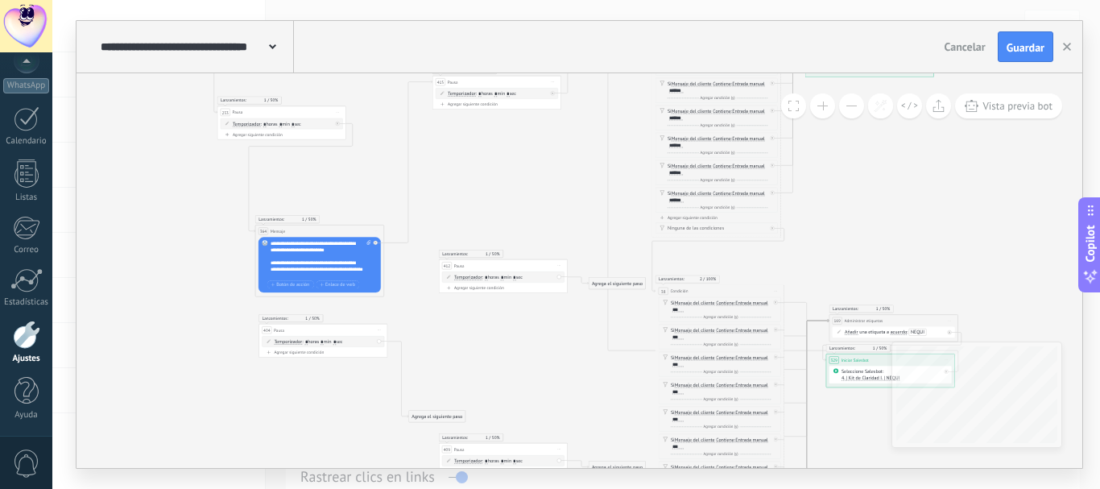
drag, startPoint x: 401, startPoint y: 291, endPoint x: 805, endPoint y: 197, distance: 414.8
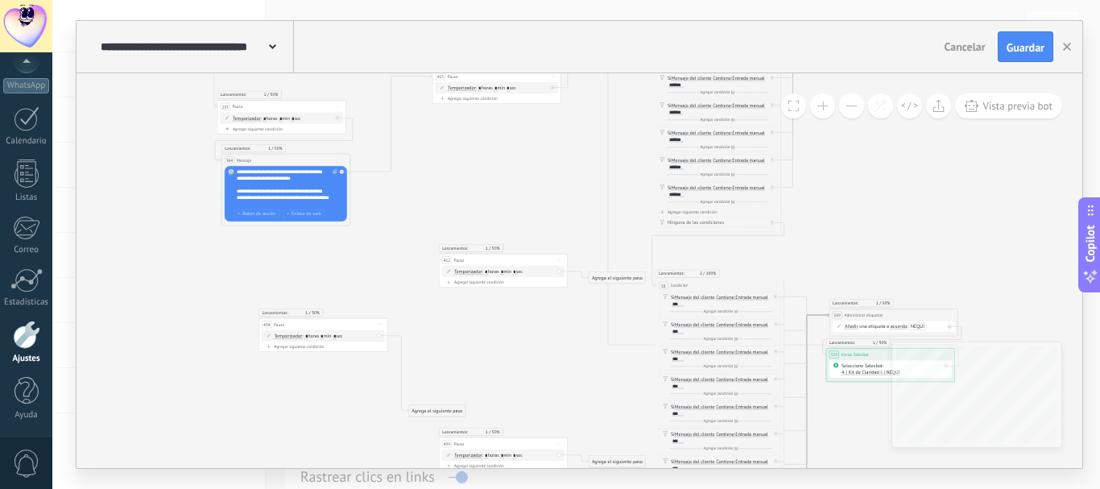
drag, startPoint x: 319, startPoint y: 226, endPoint x: 285, endPoint y: 161, distance: 73.5
click at [285, 161] on div "364 Mensaje ******* (a): Todos los contactos - canales seleccionados Todos los …" at bounding box center [285, 160] width 128 height 12
click at [558, 259] on icon at bounding box center [559, 259] width 3 height 1
click at [571, 301] on div "Borrar" at bounding box center [588, 301] width 64 height 11
click at [376, 322] on span "Iniciar vista previa aquí Cambiar nombre Duplicar [GEOGRAPHIC_DATA]" at bounding box center [379, 325] width 10 height 10
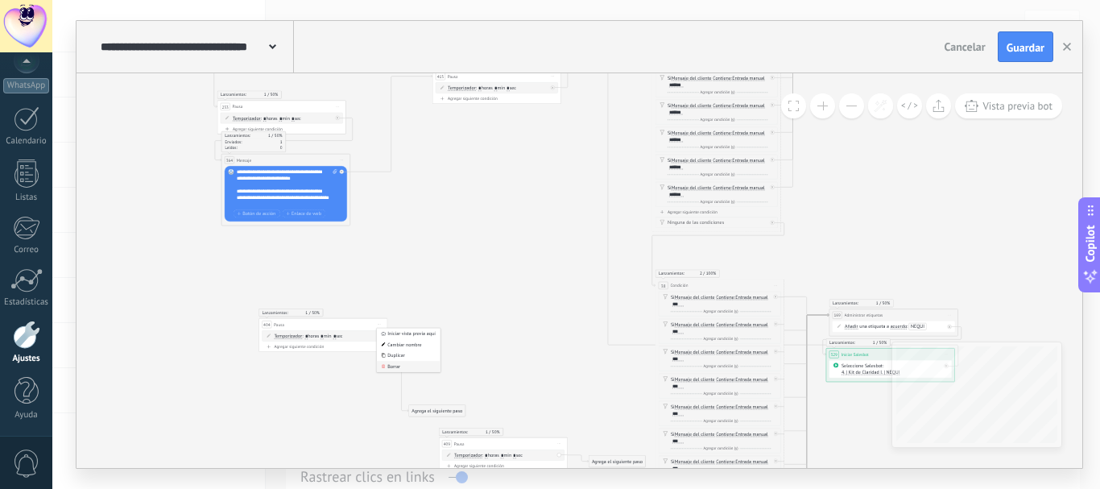
click at [393, 366] on div "Borrar" at bounding box center [409, 366] width 64 height 11
click at [556, 442] on span "Iniciar vista previa aquí Cambiar nombre Duplicar [GEOGRAPHIC_DATA]" at bounding box center [559, 444] width 10 height 10
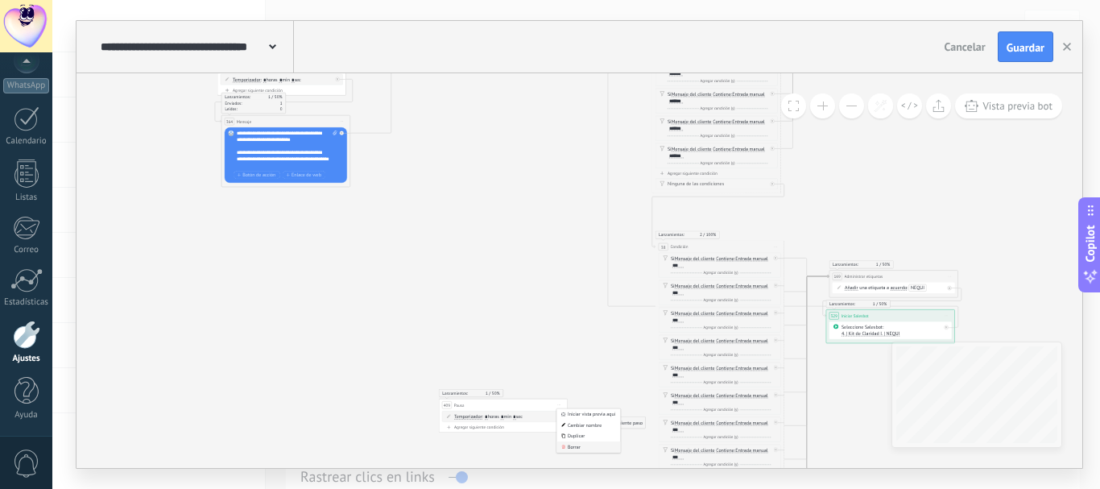
click at [578, 445] on div "Borrar" at bounding box center [588, 446] width 64 height 11
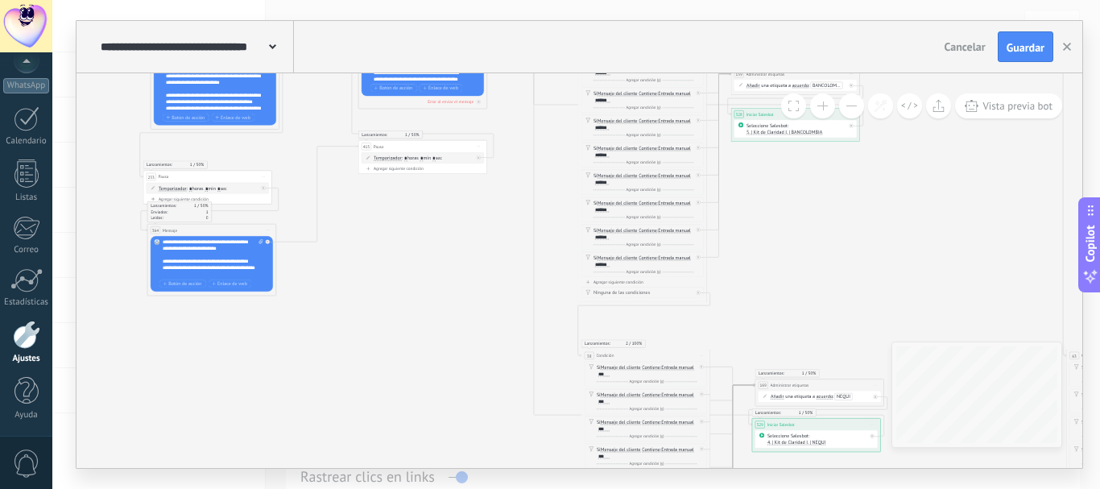
drag, startPoint x: 516, startPoint y: 203, endPoint x: 393, endPoint y: 326, distance: 174.2
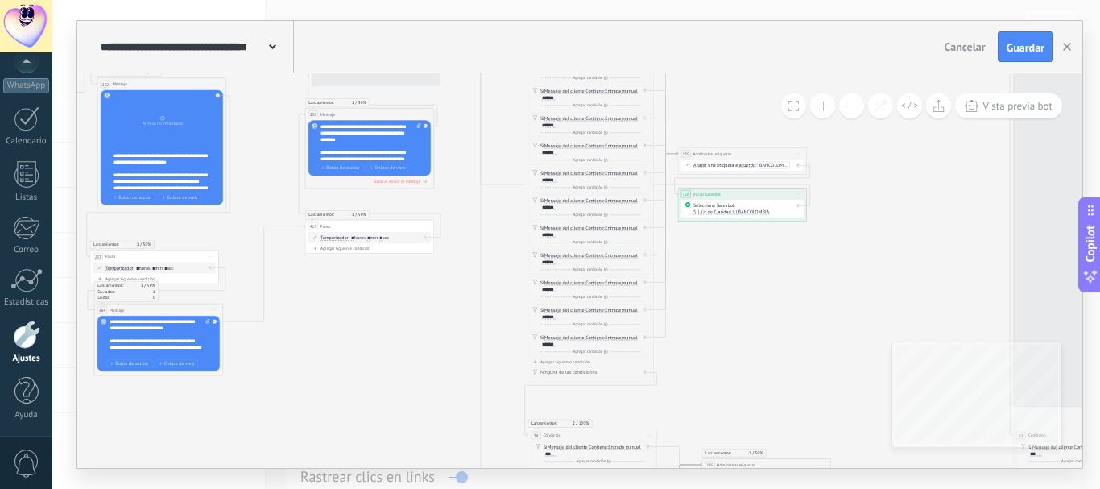
drag, startPoint x: 409, startPoint y: 260, endPoint x: 400, endPoint y: 324, distance: 65.0
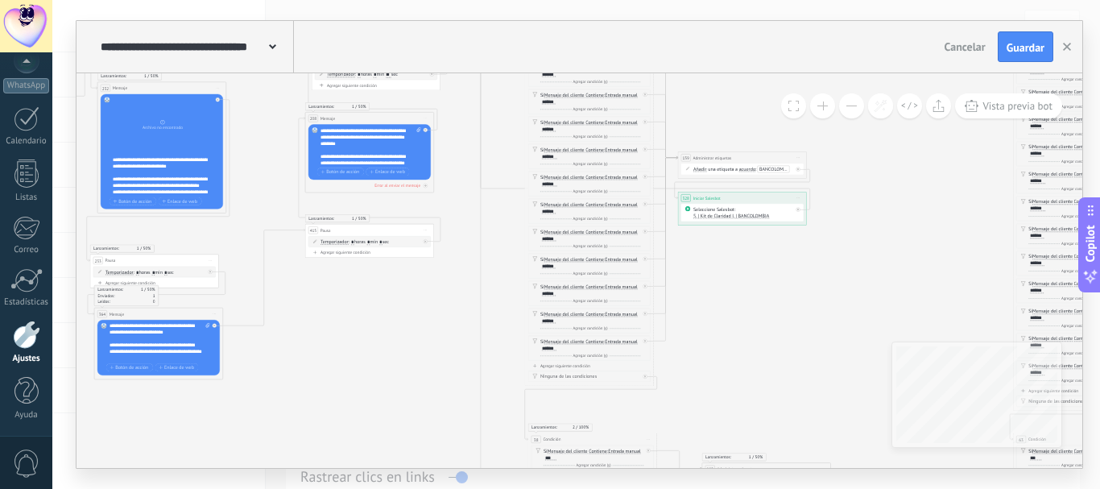
click at [853, 108] on button at bounding box center [851, 105] width 25 height 25
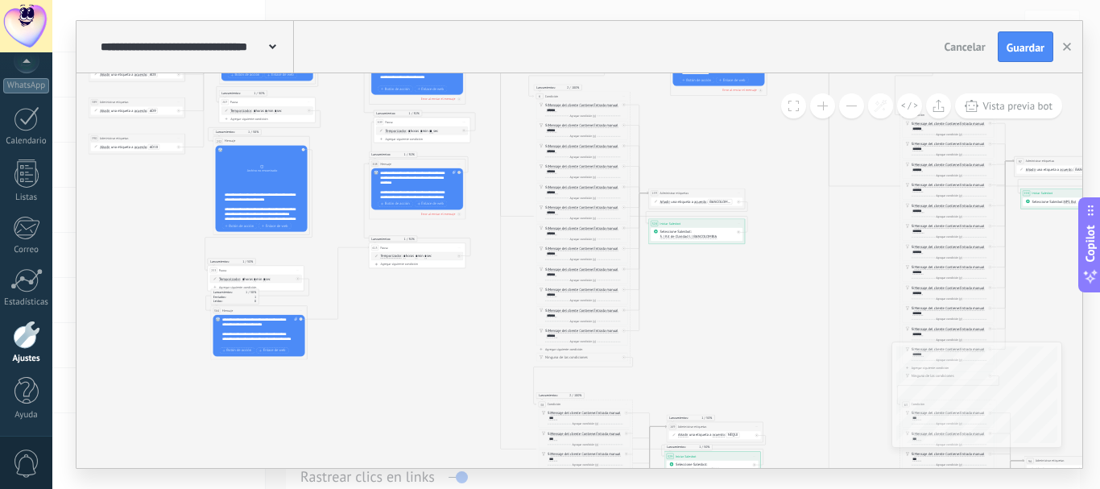
click at [719, 130] on icon at bounding box center [1057, 297] width 2657 height 1162
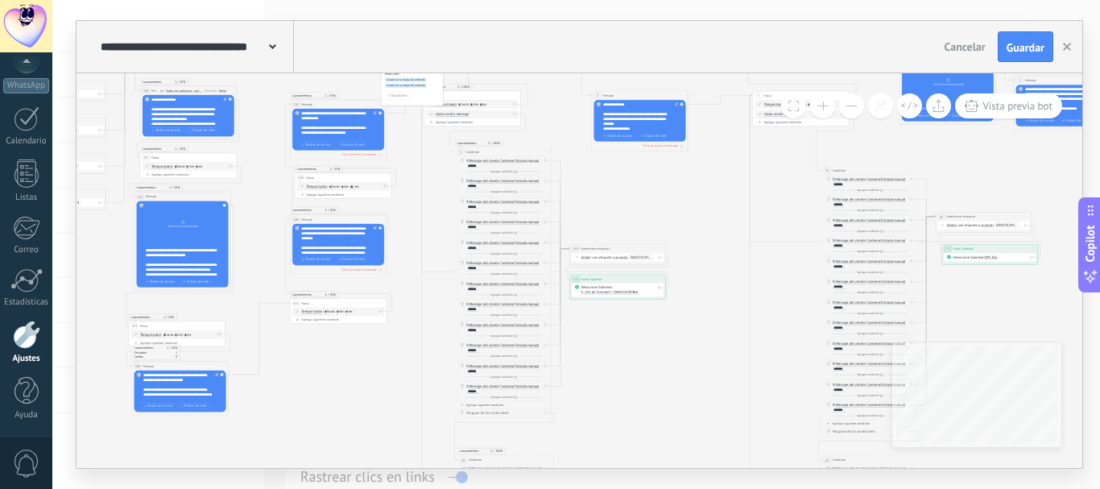
drag, startPoint x: 758, startPoint y: 151, endPoint x: 668, endPoint y: 213, distance: 108.3
click at [668, 213] on icon at bounding box center [979, 352] width 2657 height 1162
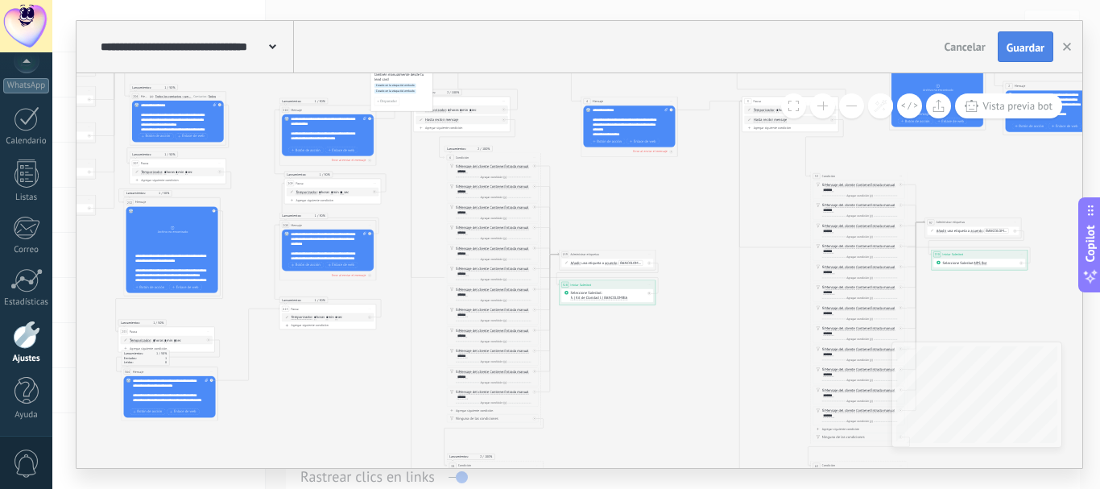
click at [1035, 40] on button "Guardar" at bounding box center [1026, 46] width 56 height 31
click at [642, 252] on div "**********" at bounding box center [607, 254] width 96 height 9
click at [849, 105] on button at bounding box center [851, 105] width 25 height 25
click at [1037, 45] on span "Guardar" at bounding box center [1025, 47] width 38 height 11
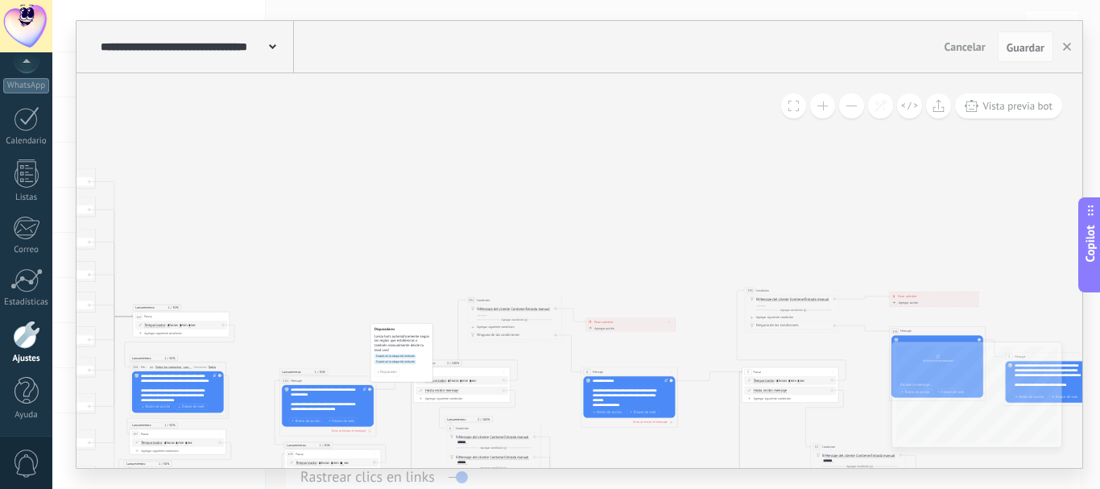
scroll to position [177, 0]
click at [846, 106] on button at bounding box center [851, 105] width 25 height 25
click at [1065, 48] on icon "button" at bounding box center [1067, 47] width 8 height 8
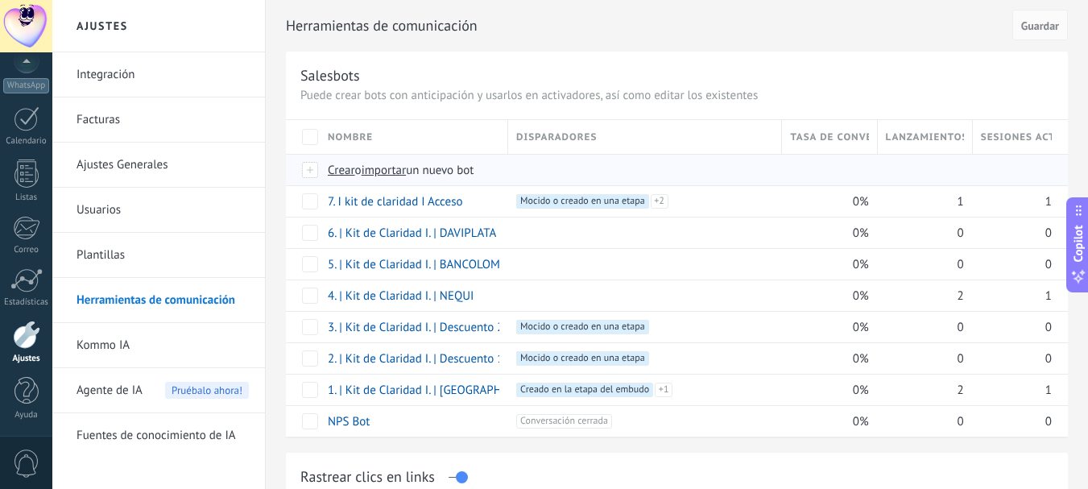
click at [336, 169] on span "Crear" at bounding box center [341, 170] width 27 height 15
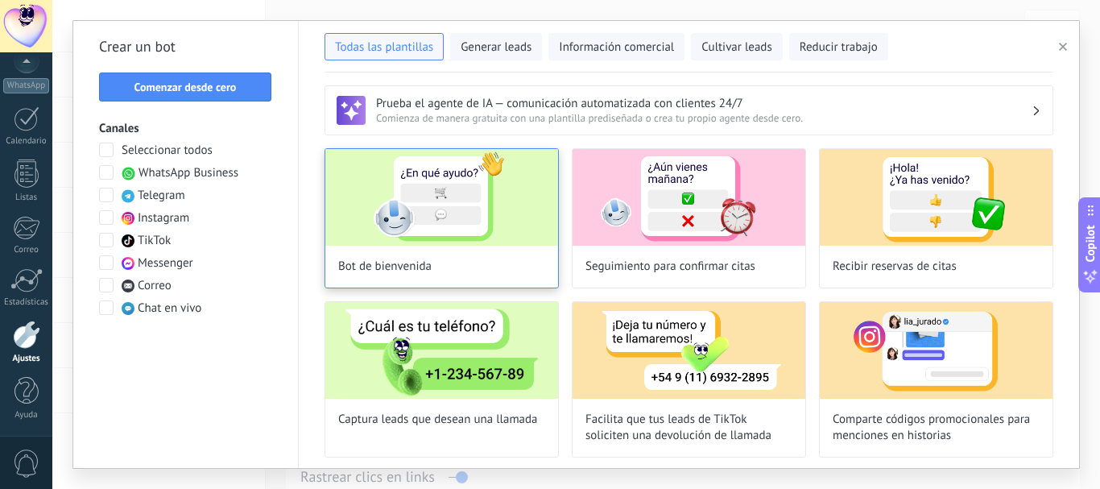
click at [426, 191] on img at bounding box center [441, 197] width 233 height 97
type input "**********"
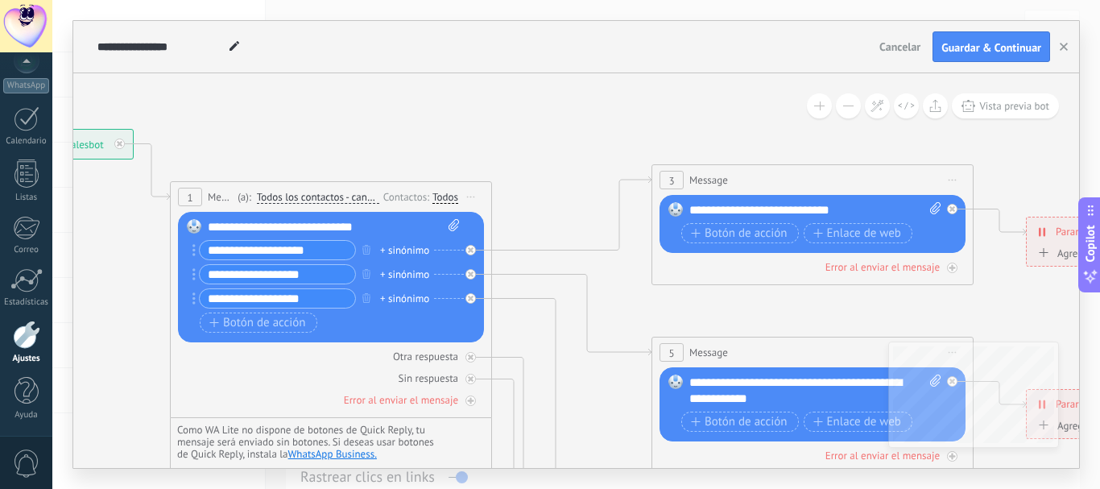
drag, startPoint x: 713, startPoint y: 192, endPoint x: 257, endPoint y: 130, distance: 460.0
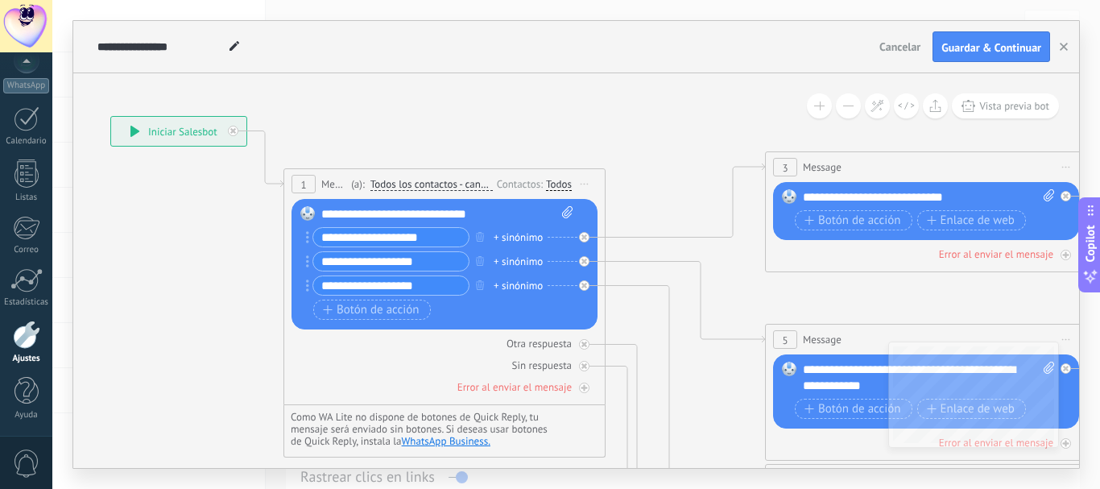
drag, startPoint x: 477, startPoint y: 126, endPoint x: 636, endPoint y: 110, distance: 160.2
click at [583, 184] on icon at bounding box center [585, 185] width 8 height 2
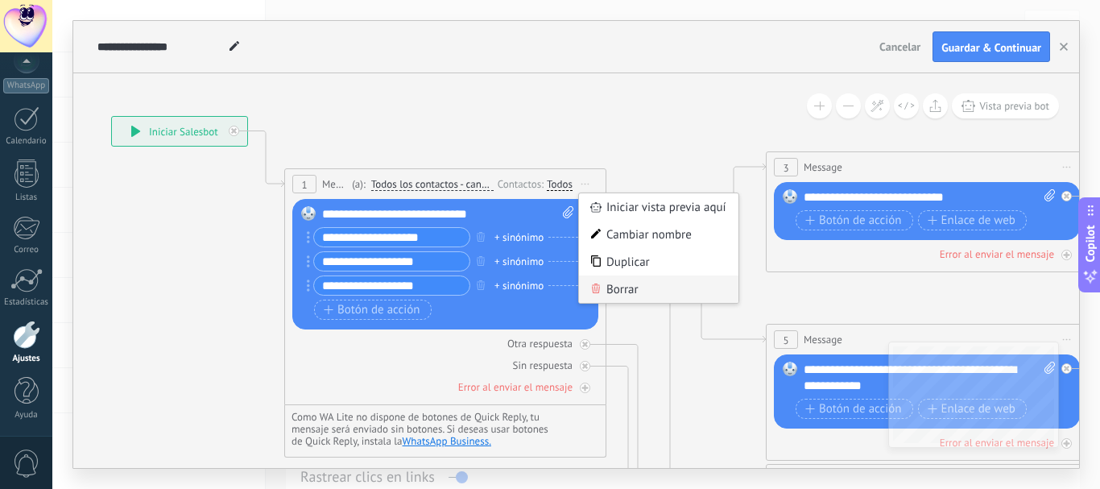
click at [631, 294] on div "Borrar" at bounding box center [658, 288] width 159 height 27
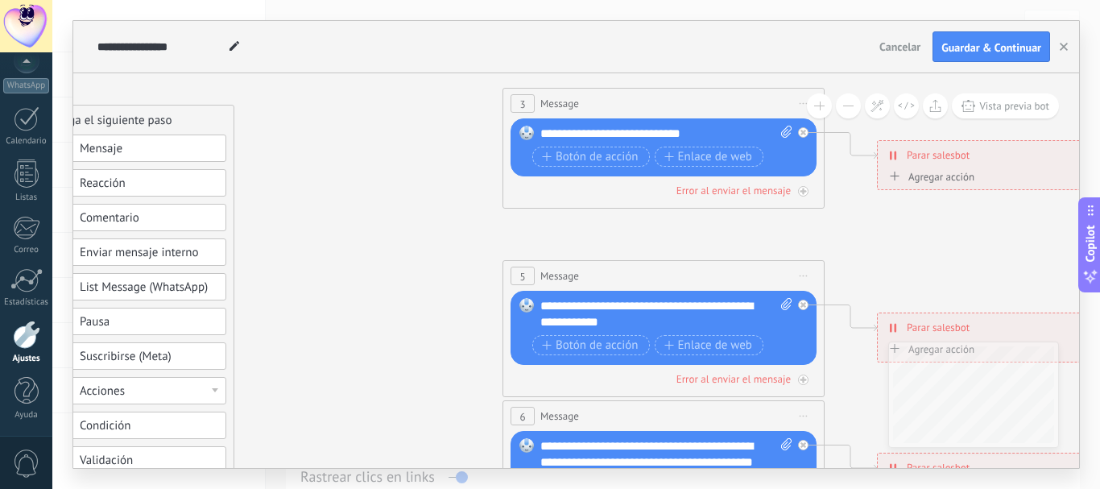
drag, startPoint x: 661, startPoint y: 249, endPoint x: 377, endPoint y: 183, distance: 291.8
click at [382, 183] on icon at bounding box center [700, 454] width 2510 height 1609
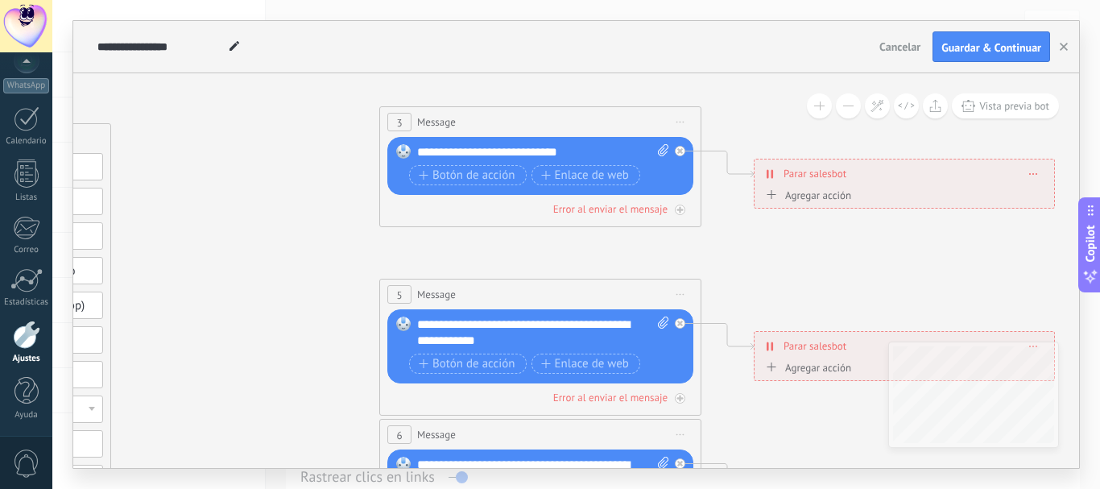
drag, startPoint x: 874, startPoint y: 254, endPoint x: 777, endPoint y: 276, distance: 99.2
click at [779, 277] on icon at bounding box center [577, 472] width 2510 height 1609
click at [679, 122] on icon at bounding box center [679, 123] width 8 height 2
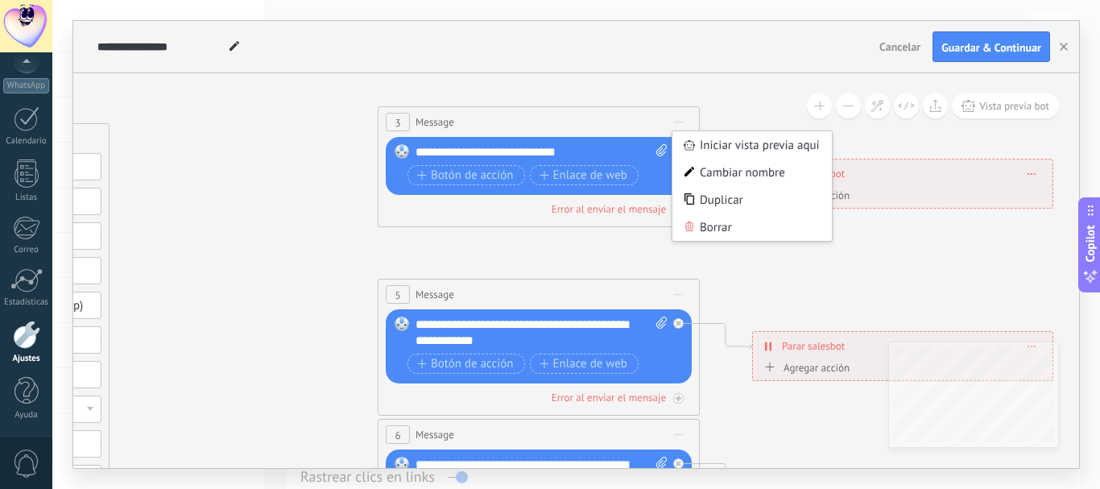
drag, startPoint x: 726, startPoint y: 229, endPoint x: 751, endPoint y: 217, distance: 27.7
click at [727, 229] on div "Borrar" at bounding box center [751, 226] width 159 height 27
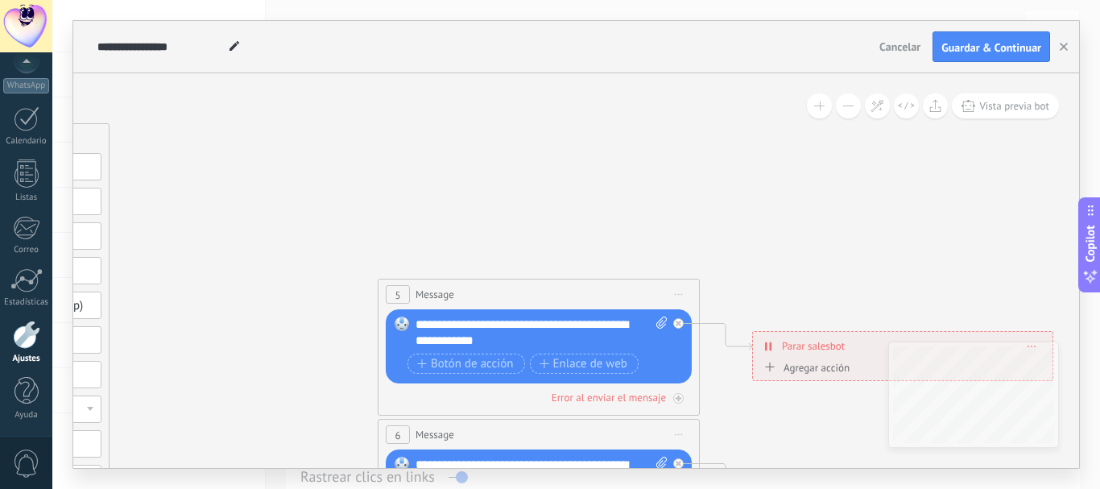
click at [843, 109] on button at bounding box center [848, 105] width 25 height 25
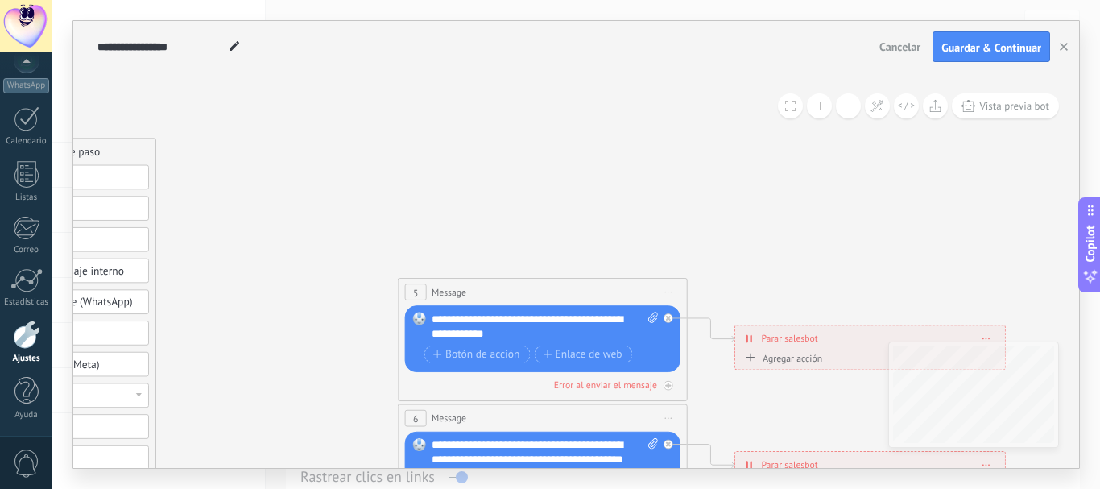
click at [845, 105] on button at bounding box center [848, 105] width 25 height 25
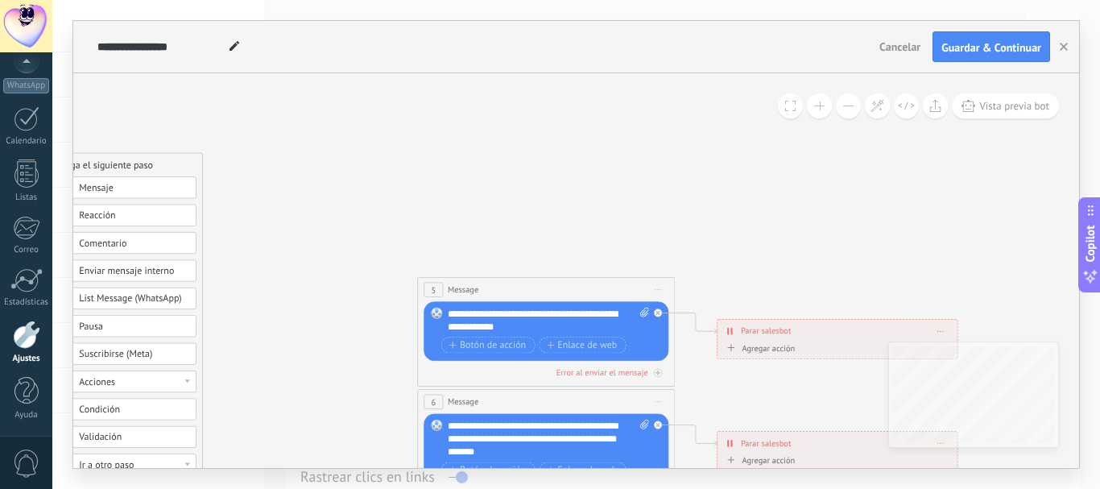
click at [845, 105] on button at bounding box center [848, 105] width 25 height 25
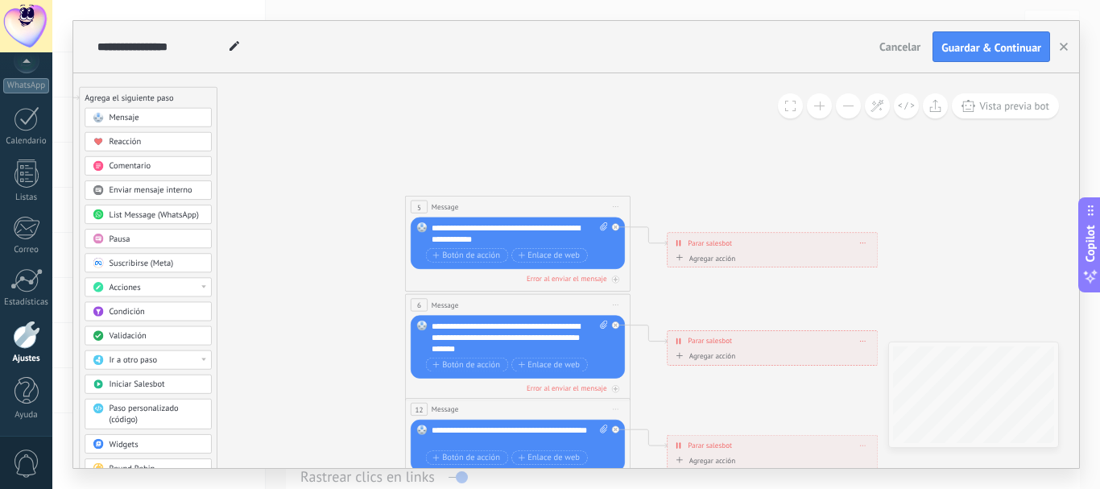
drag, startPoint x: 749, startPoint y: 221, endPoint x: 708, endPoint y: 120, distance: 108.7
click at [708, 121] on icon at bounding box center [543, 337] width 1757 height 1138
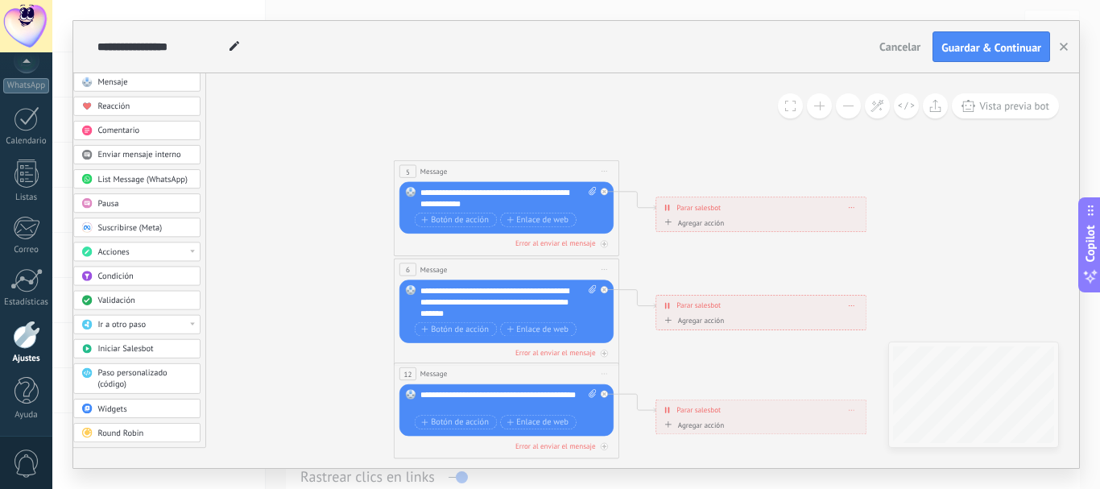
click at [603, 171] on icon at bounding box center [604, 171] width 6 height 1
click at [626, 239] on div "Borrar" at bounding box center [655, 244] width 111 height 19
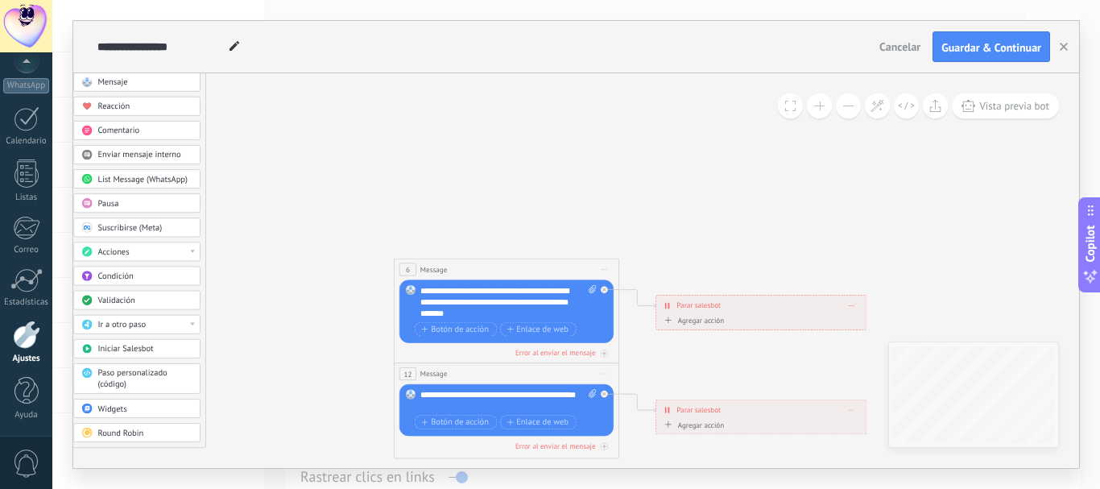
click at [601, 270] on icon at bounding box center [604, 269] width 6 height 1
click at [632, 336] on div "Borrar" at bounding box center [655, 343] width 111 height 19
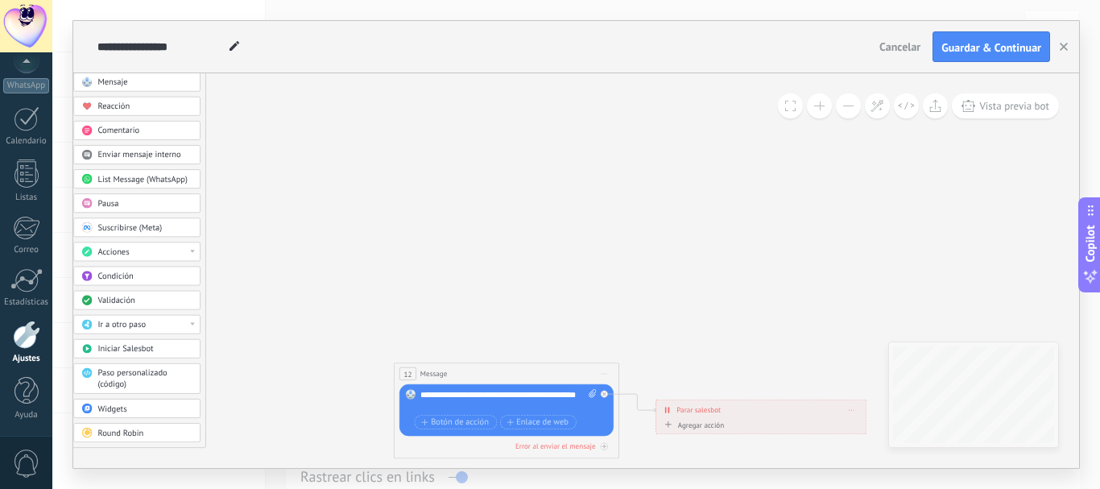
click at [605, 374] on icon at bounding box center [604, 373] width 6 height 1
click at [630, 444] on div "Borrar" at bounding box center [655, 446] width 111 height 19
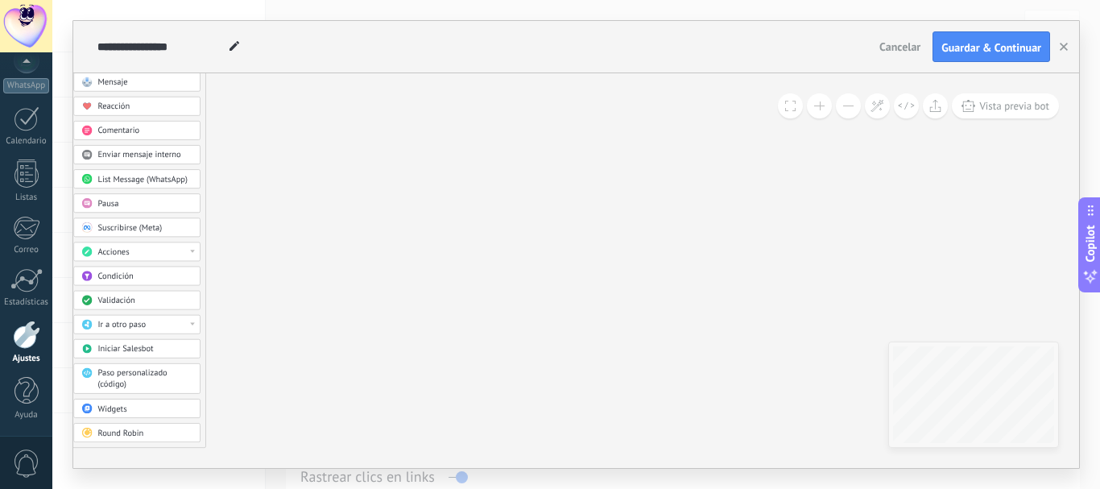
click at [847, 105] on button at bounding box center [848, 105] width 25 height 25
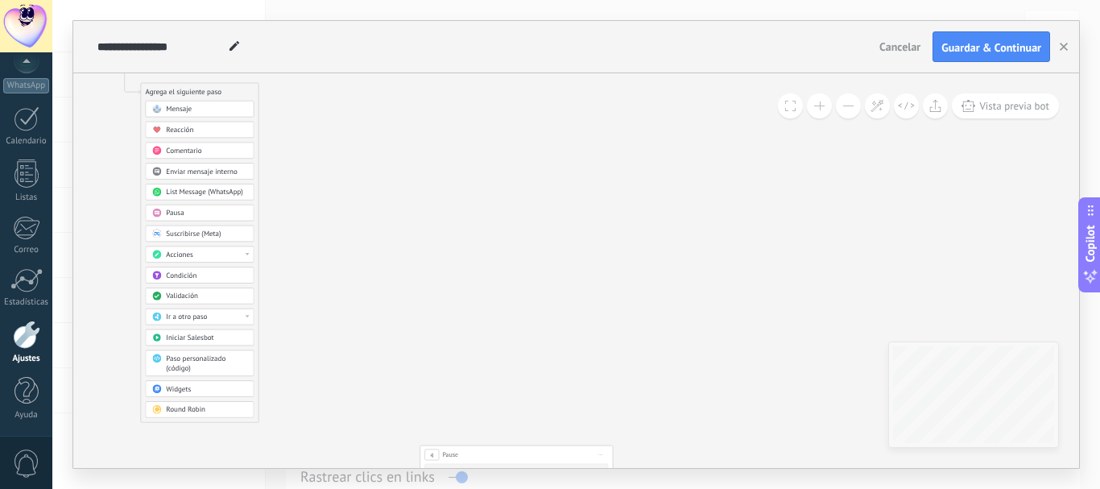
click at [847, 105] on button at bounding box center [848, 105] width 25 height 25
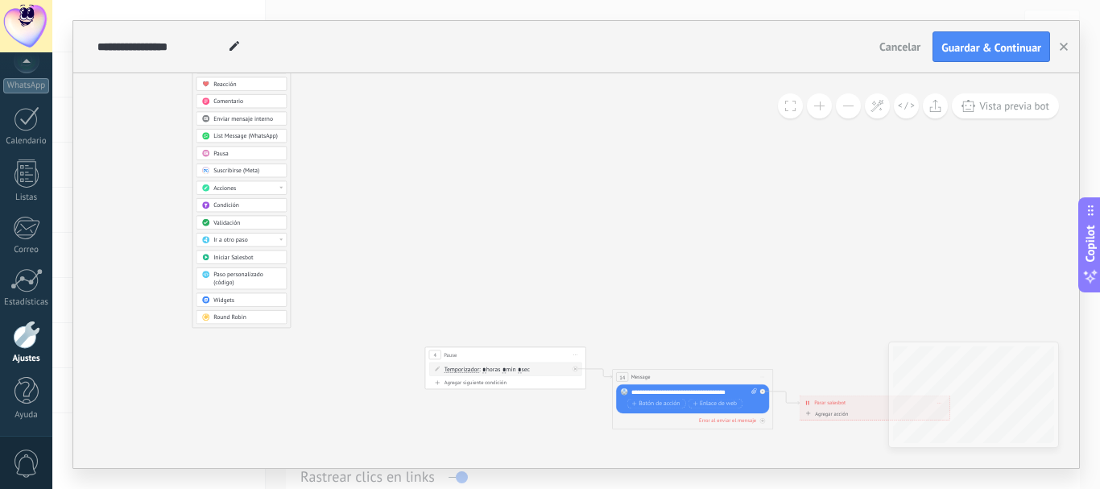
drag, startPoint x: 730, startPoint y: 213, endPoint x: 656, endPoint y: 98, distance: 136.2
click at [656, 98] on icon at bounding box center [523, 223] width 1255 height 813
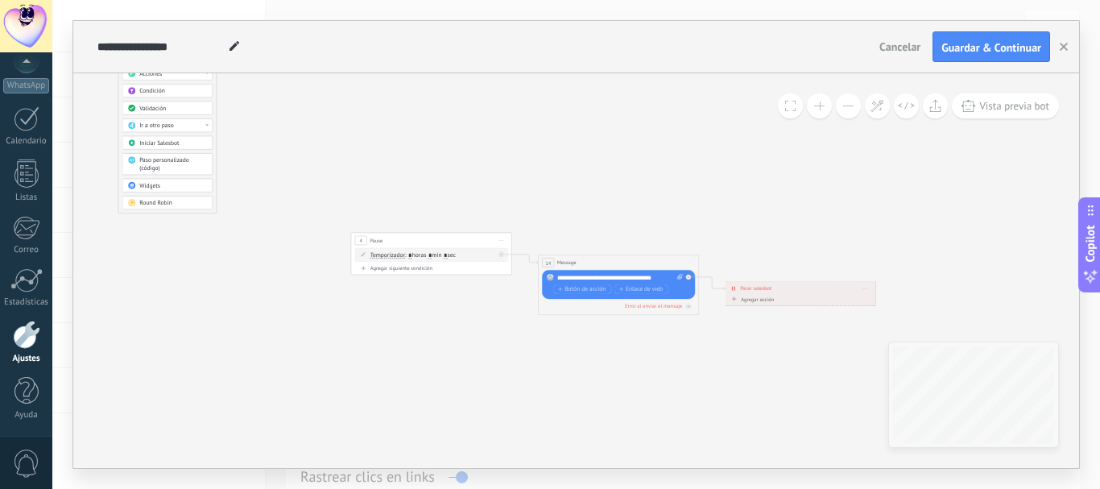
click at [498, 237] on span "Iniciar vista previa aquí Cambiar nombre Duplicar Borrar" at bounding box center [501, 240] width 13 height 12
click at [519, 290] on div "Borrar" at bounding box center [538, 293] width 80 height 14
click at [689, 263] on span "Iniciar vista previa aquí Cambiar nombre Duplicar Borrar" at bounding box center [688, 263] width 13 height 12
click at [700, 312] on div "Borrar" at bounding box center [725, 315] width 80 height 14
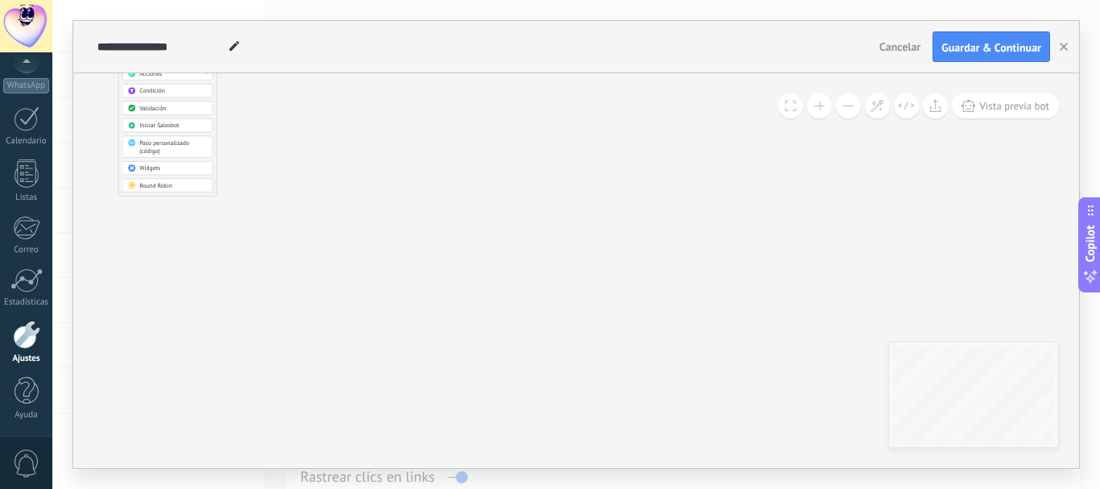
click at [824, 104] on button at bounding box center [819, 105] width 25 height 25
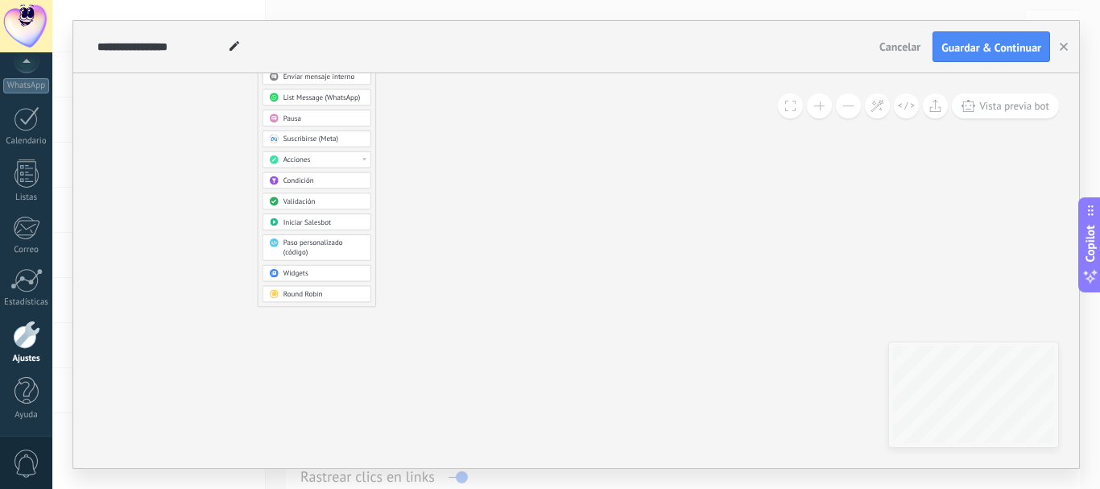
drag, startPoint x: 435, startPoint y: 188, endPoint x: 642, endPoint y: 295, distance: 233.0
click at [642, 295] on icon at bounding box center [656, 203] width 1506 height 976
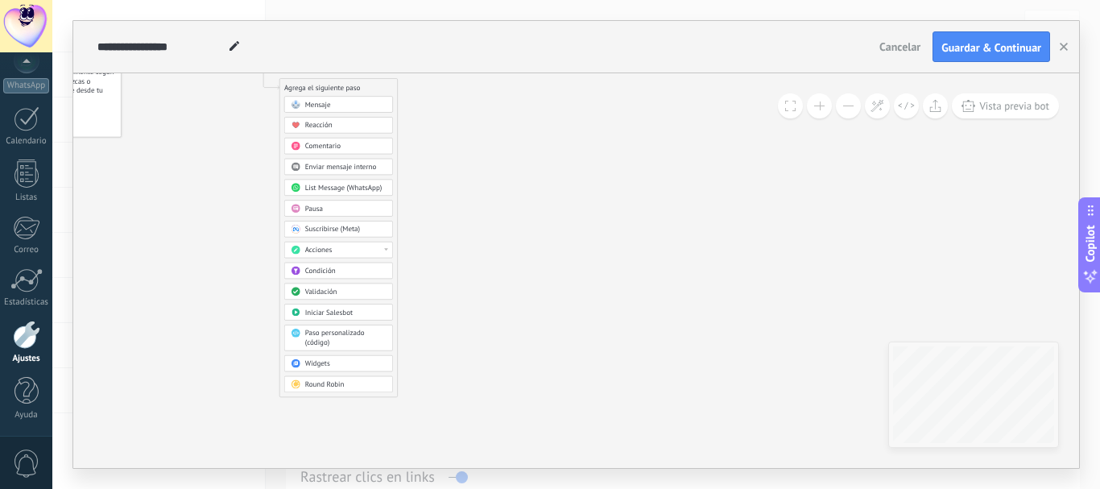
drag, startPoint x: 555, startPoint y: 216, endPoint x: 528, endPoint y: 291, distance: 79.5
click at [529, 291] on icon at bounding box center [677, 293] width 1506 height 976
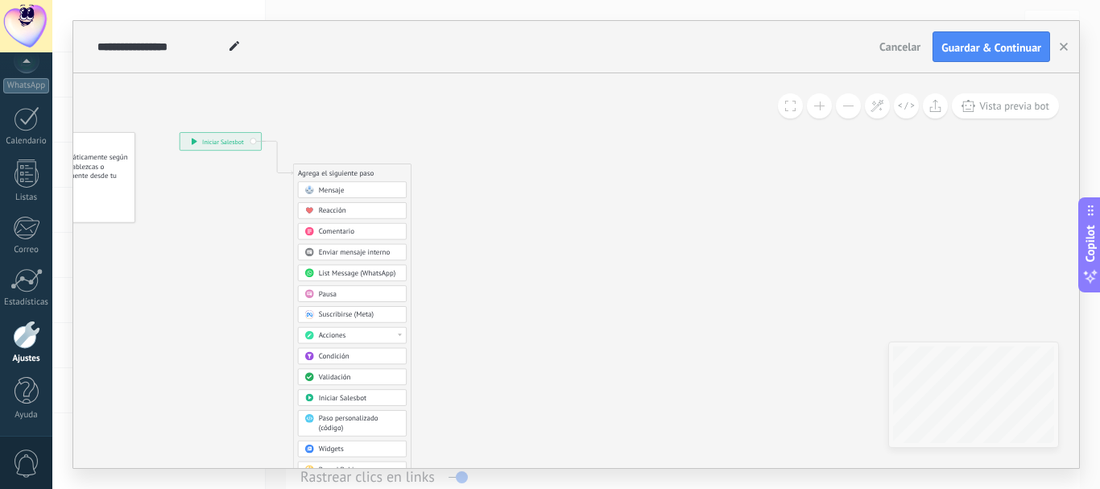
drag, startPoint x: 550, startPoint y: 242, endPoint x: 564, endPoint y: 324, distance: 83.4
click at [564, 324] on icon at bounding box center [691, 379] width 1506 height 976
click at [341, 295] on div "Pausa" at bounding box center [359, 294] width 81 height 10
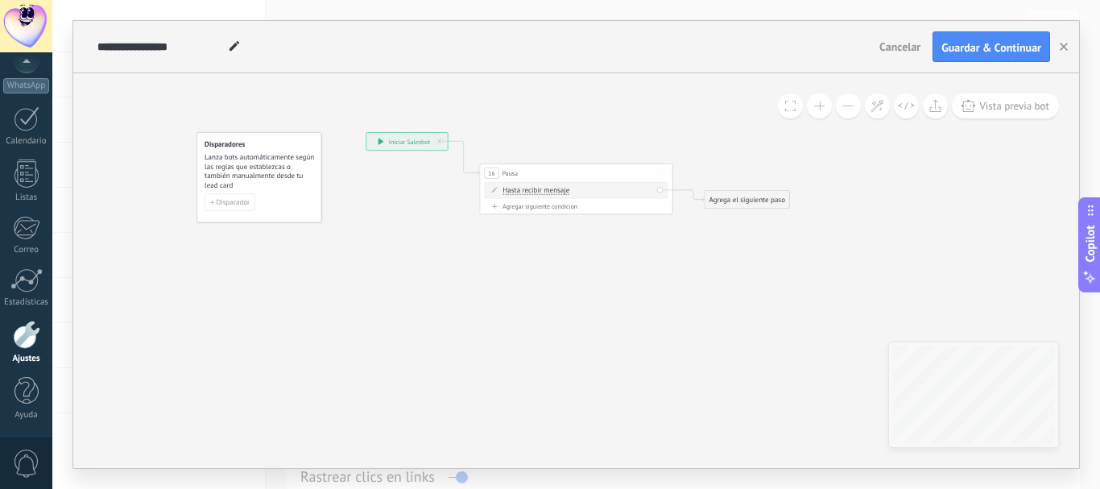
click at [534, 192] on span "Hasta recibir mensaje" at bounding box center [535, 191] width 67 height 8
click at [534, 192] on button "Hasta recibir mensaje" at bounding box center [558, 191] width 121 height 18
click at [533, 208] on span "Temporizador" at bounding box center [550, 208] width 117 height 10
click at [576, 191] on input "*" at bounding box center [574, 191] width 4 height 8
type input "*"
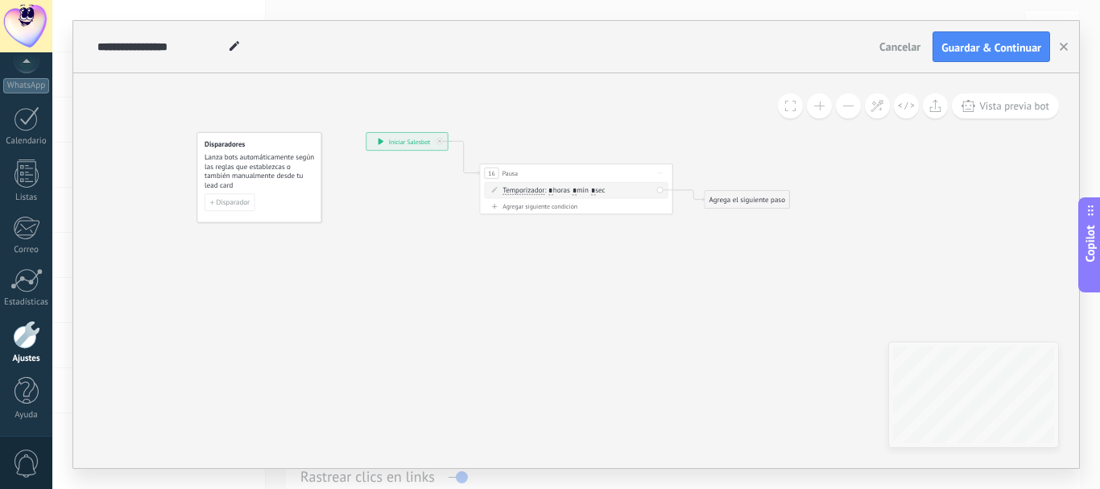
click at [595, 188] on input "*" at bounding box center [593, 191] width 4 height 8
type input "*"
drag, startPoint x: 595, startPoint y: 171, endPoint x: 572, endPoint y: 183, distance: 25.6
click at [572, 183] on div "16 Pausa ***** Iniciar vista previa aquí Cambiar nombre Duplicar Borrar" at bounding box center [557, 187] width 192 height 18
click at [715, 197] on div "Agrega el siguiente paso" at bounding box center [747, 200] width 85 height 16
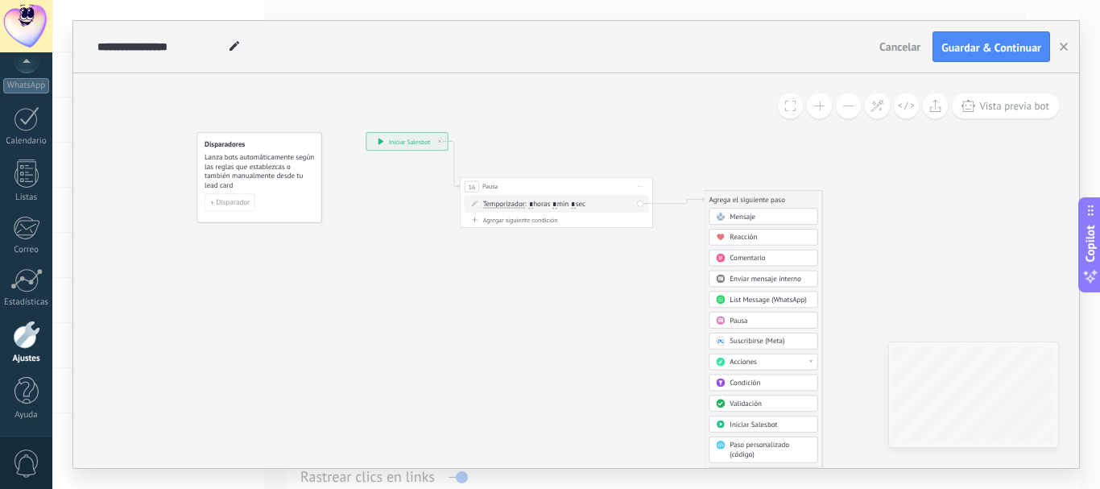
click at [734, 217] on span "Mensaje" at bounding box center [742, 216] width 26 height 9
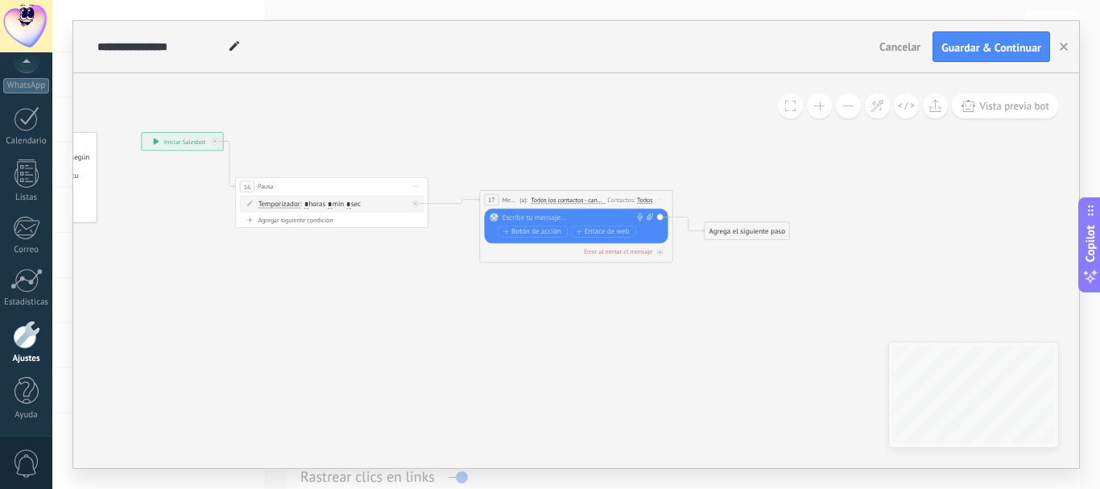
click at [524, 213] on div at bounding box center [573, 218] width 143 height 10
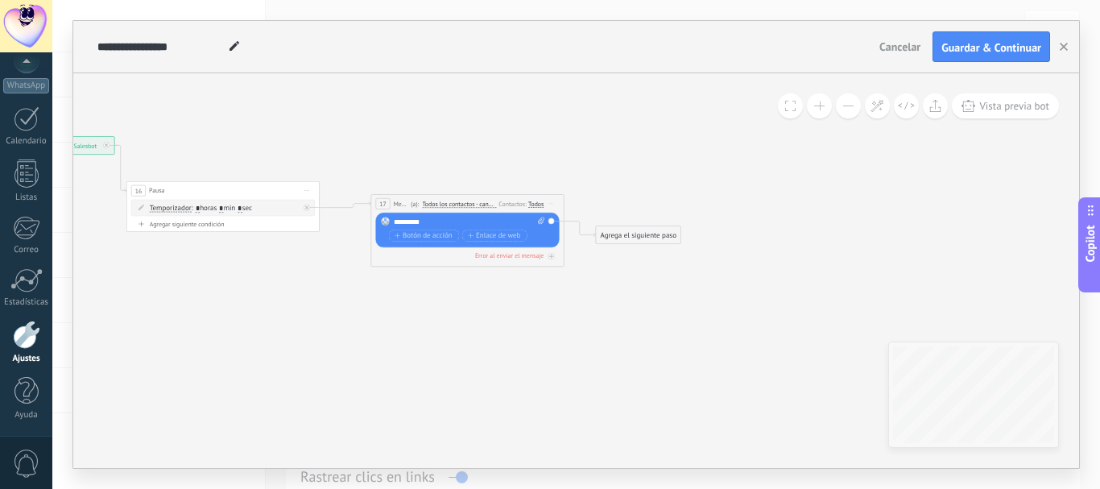
drag, startPoint x: 837, startPoint y: 176, endPoint x: 732, endPoint y: 180, distance: 104.7
click at [732, 180] on icon at bounding box center [340, 195] width 1098 height 601
click at [622, 233] on div "Agrega el siguiente paso" at bounding box center [638, 235] width 85 height 16
click at [634, 352] on span "Pausa" at bounding box center [630, 355] width 18 height 9
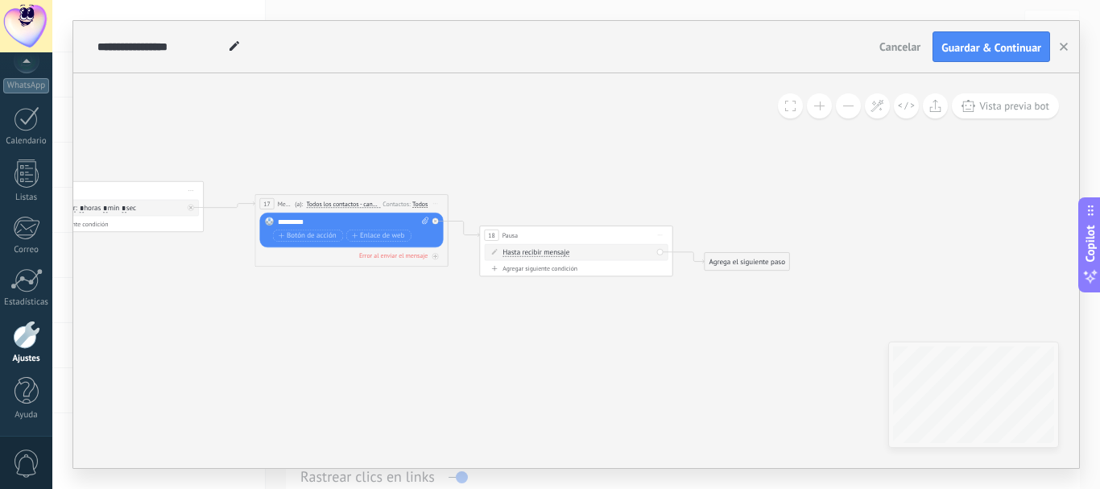
click at [550, 254] on span "Hasta recibir mensaje" at bounding box center [535, 253] width 67 height 8
click at [550, 254] on button "Hasta recibir mensaje" at bounding box center [558, 253] width 121 height 18
click at [539, 267] on span "Temporizador" at bounding box center [550, 270] width 117 height 10
click at [595, 250] on input "*" at bounding box center [593, 253] width 4 height 8
type input "**"
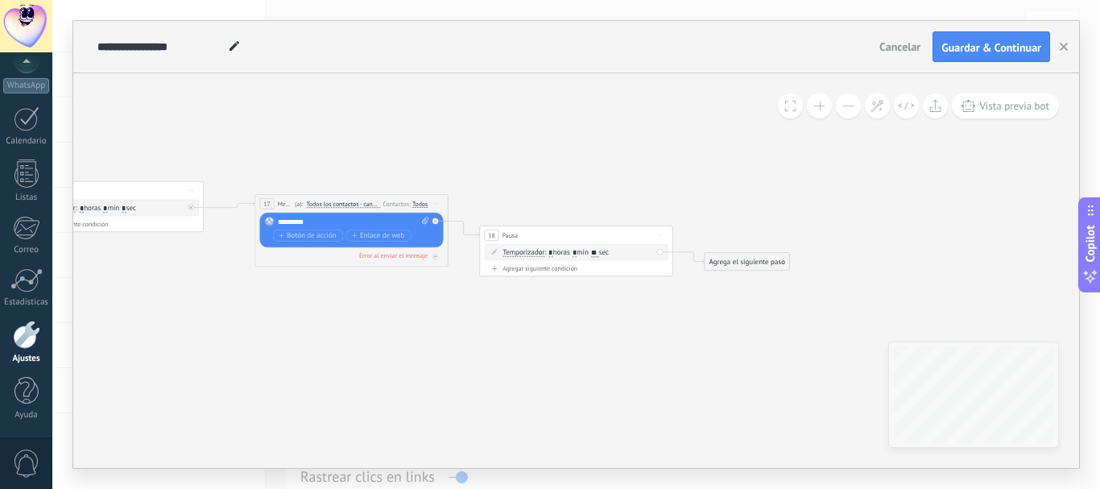
click at [576, 250] on input "*" at bounding box center [574, 253] width 4 height 8
type input "*"
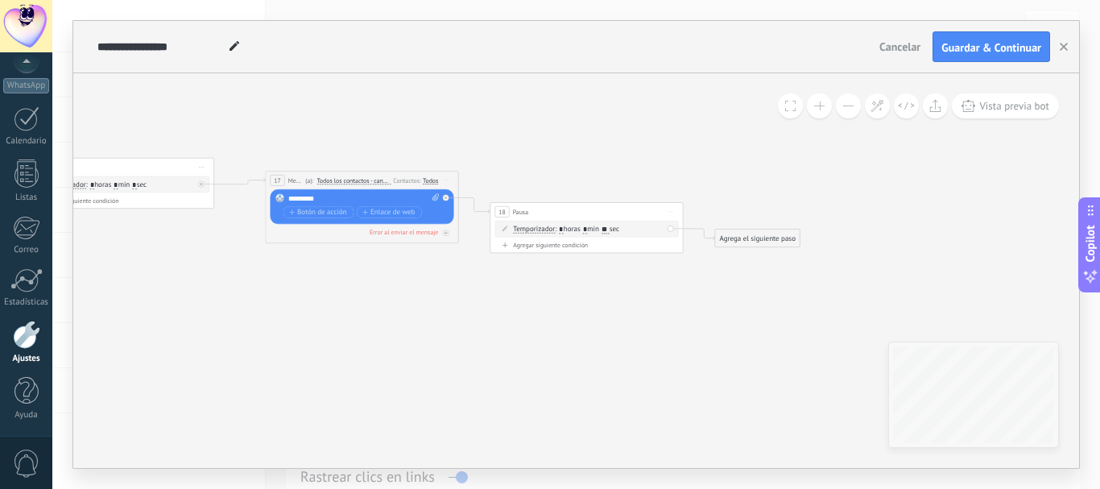
drag, startPoint x: 611, startPoint y: 166, endPoint x: 622, endPoint y: 143, distance: 25.6
click at [622, 143] on icon at bounding box center [347, 182] width 1323 height 623
click at [433, 197] on icon at bounding box center [435, 196] width 6 height 7
click input "Subir" at bounding box center [0, 0] width 0 height 0
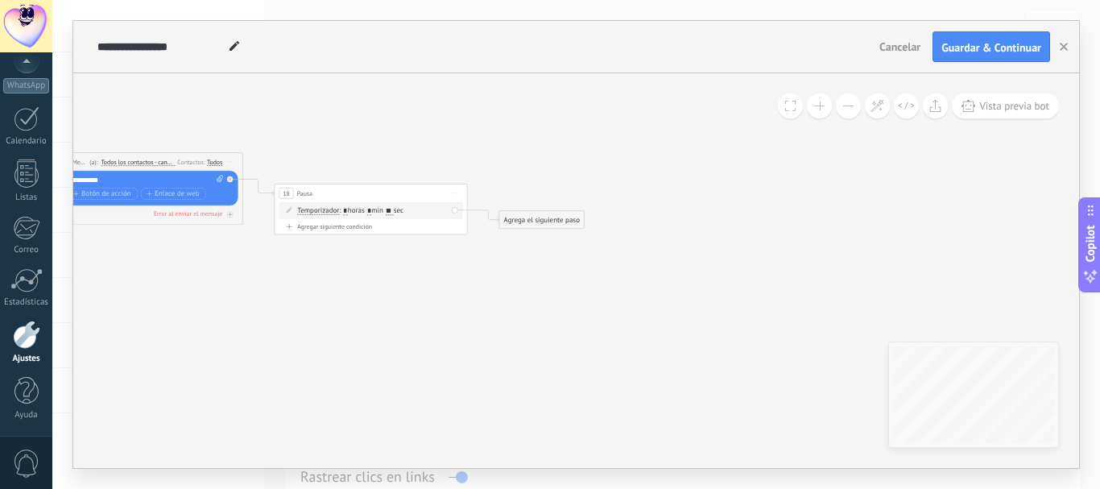
drag, startPoint x: 713, startPoint y: 197, endPoint x: 486, endPoint y: 178, distance: 227.1
click at [492, 180] on icon at bounding box center [131, 164] width 1323 height 623
drag, startPoint x: 537, startPoint y: 222, endPoint x: 582, endPoint y: 238, distance: 47.9
click at [537, 222] on div "Agrega el siguiente paso" at bounding box center [537, 219] width 85 height 16
click at [540, 218] on div "Agrega el siguiente paso" at bounding box center [540, 221] width 85 height 16
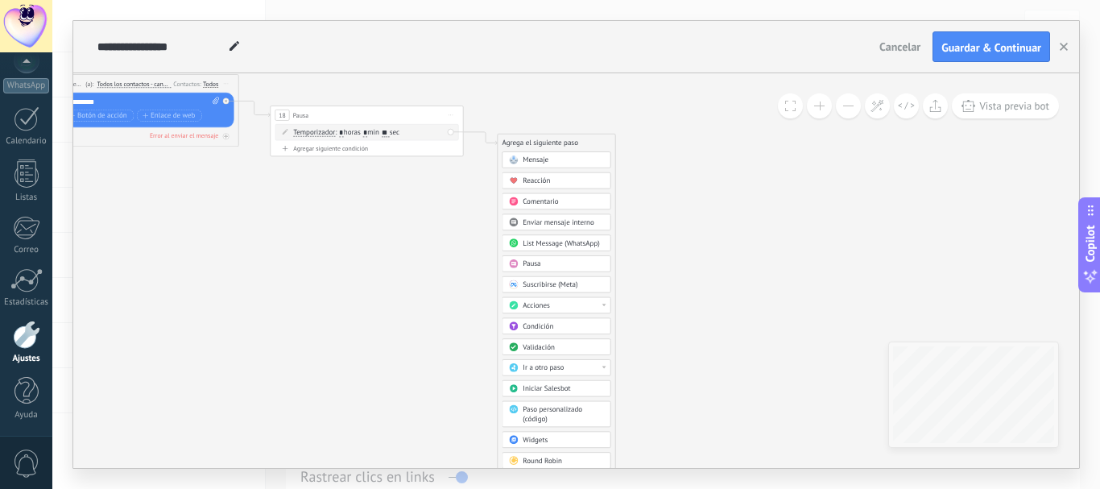
click at [571, 304] on div "Acciones" at bounding box center [563, 306] width 81 height 10
click at [564, 355] on div "Cambiar etapa del lead" at bounding box center [556, 355] width 108 height 16
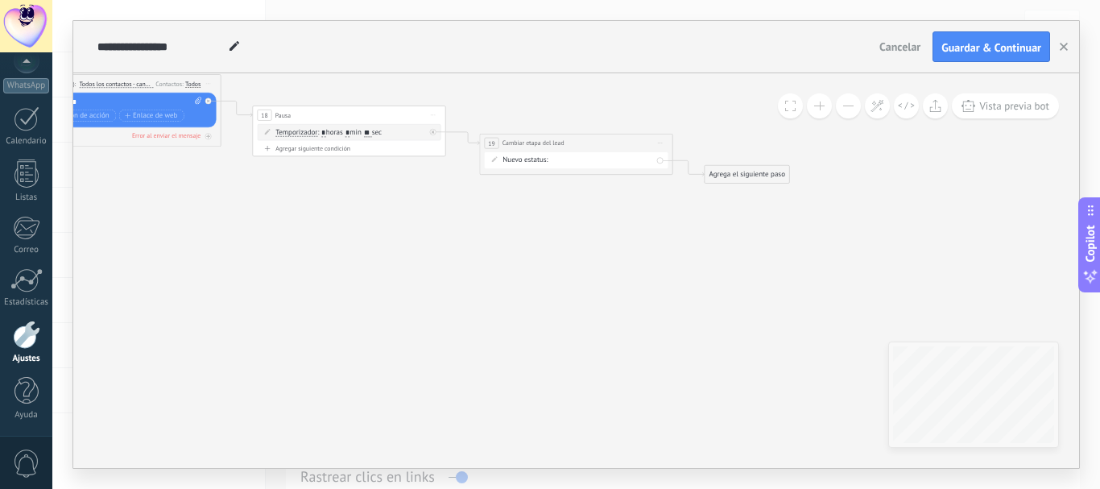
click at [0, 0] on div "BIENVENIDA DESCUENTO 1 DESCUENTO 2 VENTA DE 10 MIL VENTA DE 7 MIL VENTA DE 5 MI…" at bounding box center [0, 0] width 0 height 0
click at [457, 258] on div at bounding box center [575, 244] width 1047 height 489
click at [659, 142] on span "Iniciar vista previa aquí Cambiar nombre Duplicar Borrar" at bounding box center [659, 143] width 15 height 14
click at [677, 205] on div "Borrar" at bounding box center [704, 206] width 96 height 16
click at [499, 139] on div "Agrega el siguiente paso" at bounding box center [519, 142] width 85 height 16
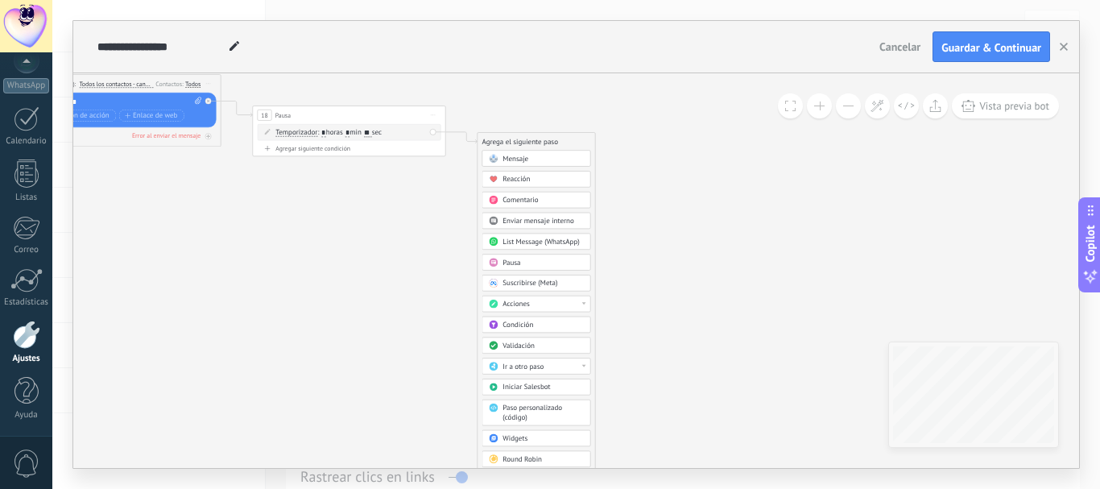
click at [535, 325] on div "Condición" at bounding box center [542, 325] width 81 height 10
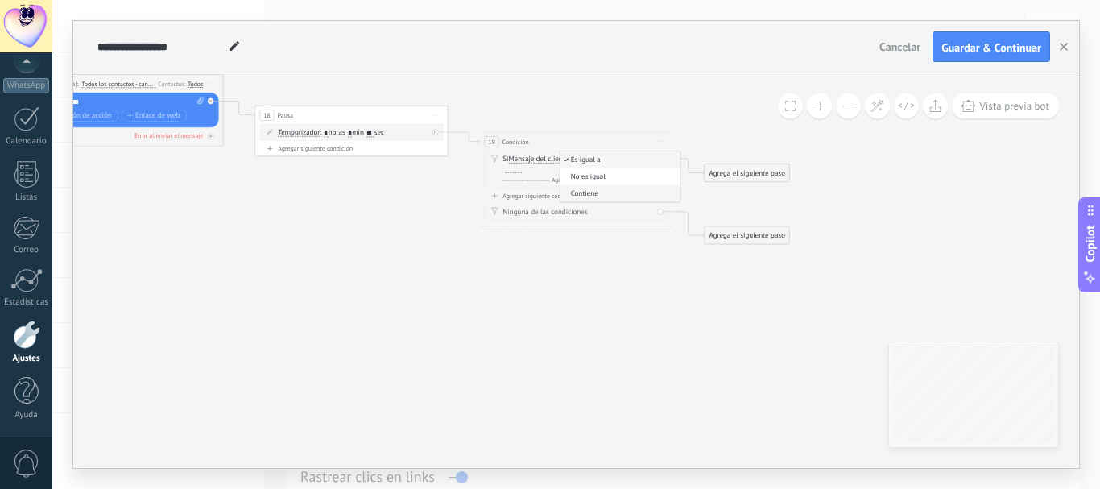
click at [589, 192] on span "Contiene" at bounding box center [618, 193] width 117 height 10
click at [516, 168] on div at bounding box center [513, 169] width 17 height 8
drag, startPoint x: 733, startPoint y: 171, endPoint x: 822, endPoint y: 142, distance: 93.4
click at [822, 142] on div "Agrega el siguiente paso" at bounding box center [835, 142] width 85 height 16
click at [812, 143] on div "Agrega el siguiente paso" at bounding box center [835, 142] width 85 height 16
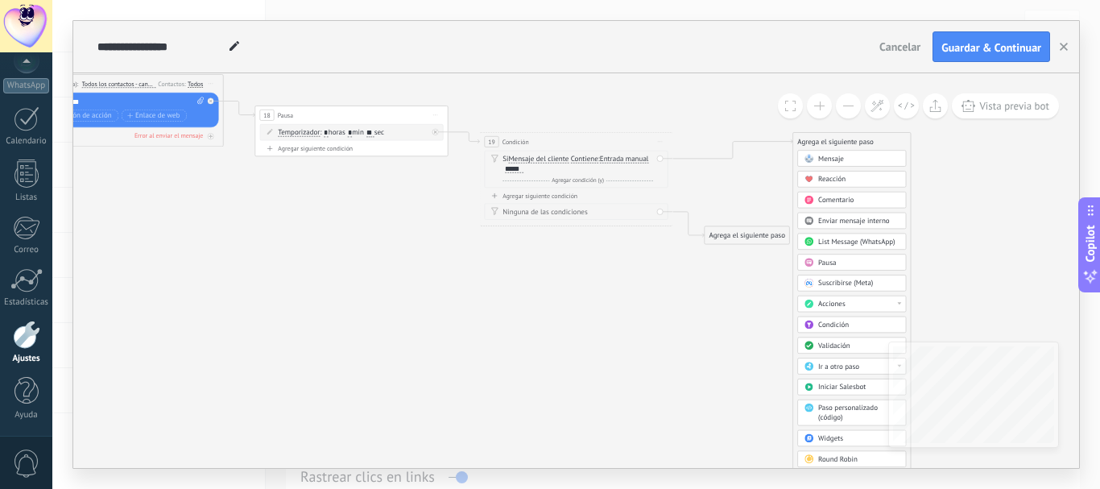
click at [829, 161] on span "Mensaje" at bounding box center [831, 158] width 26 height 9
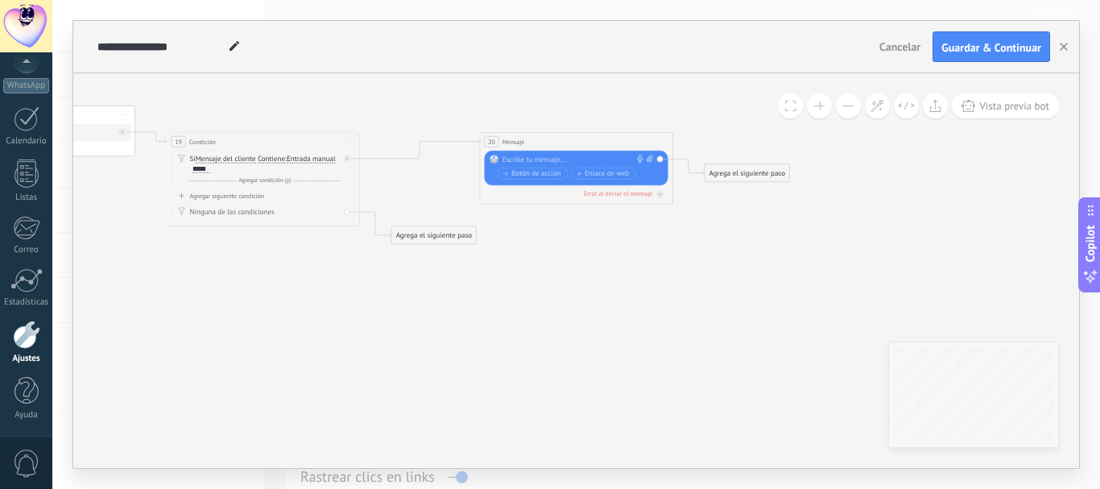
click at [550, 162] on div at bounding box center [573, 160] width 143 height 10
click at [544, 159] on div at bounding box center [573, 160] width 143 height 10
click at [607, 258] on icon at bounding box center [68, 130] width 1861 height 711
drag, startPoint x: 441, startPoint y: 234, endPoint x: 227, endPoint y: 259, distance: 215.6
click at [227, 259] on div "Agrega el siguiente paso" at bounding box center [218, 261] width 85 height 16
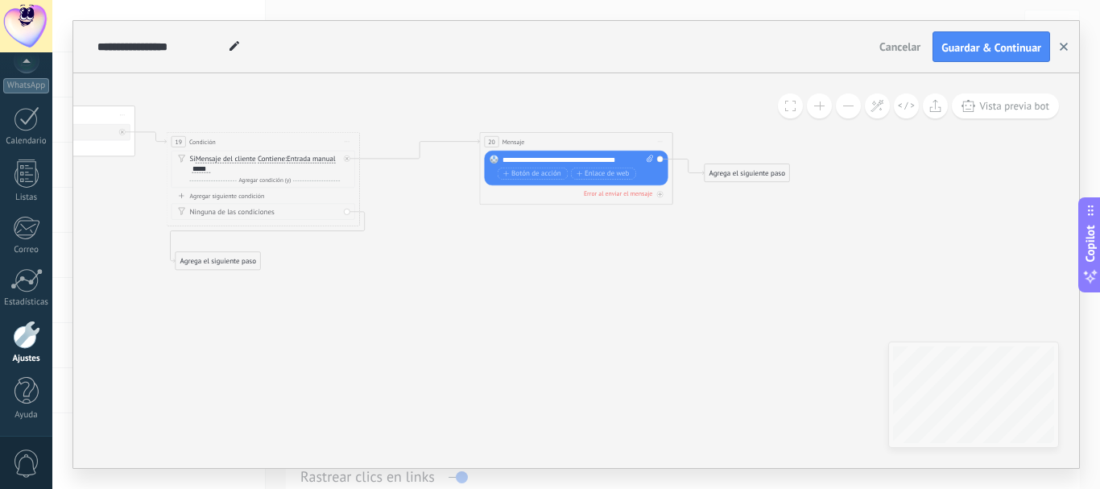
click at [1064, 48] on use "button" at bounding box center [1064, 47] width 8 height 8
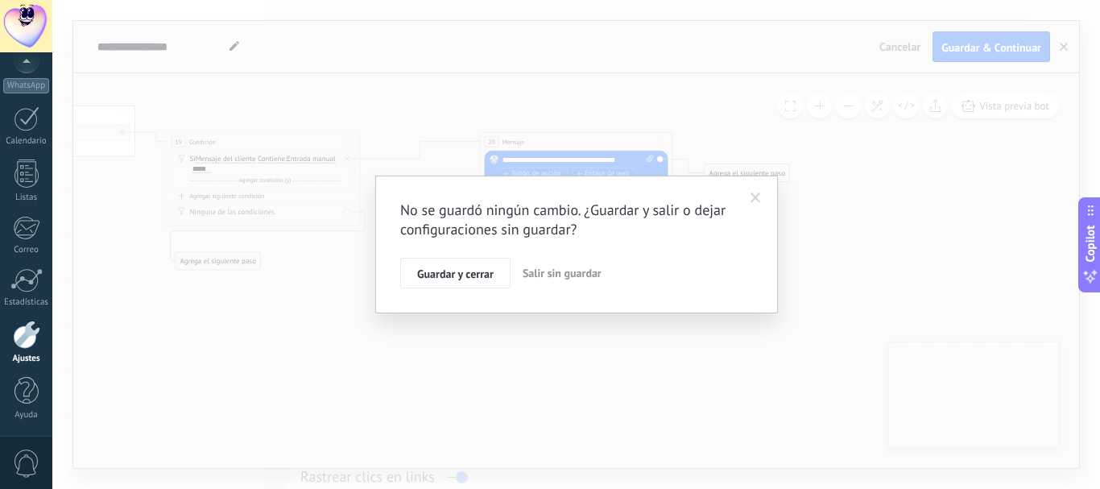
click at [550, 271] on span "Salir sin guardar" at bounding box center [562, 273] width 79 height 14
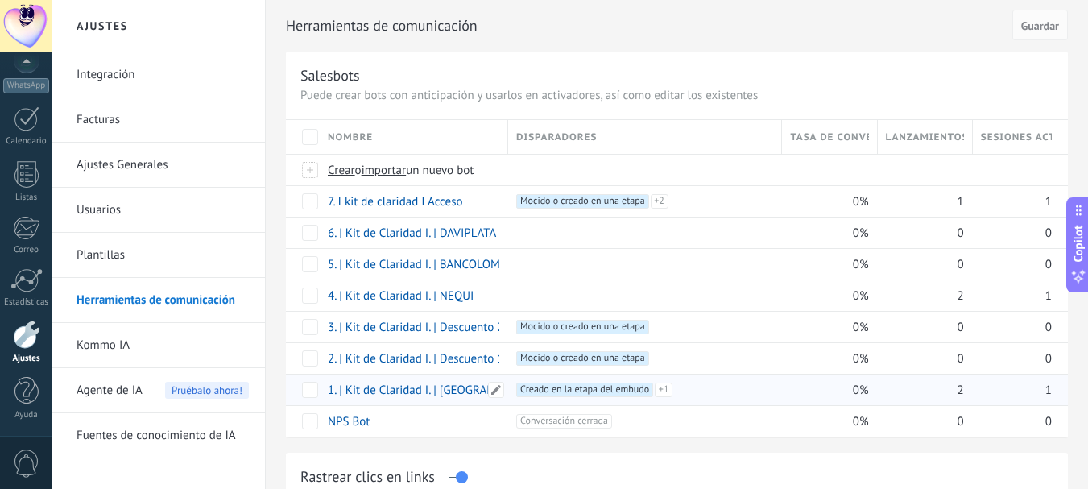
click at [434, 390] on link "1. | Kit de Claridad I. | [GEOGRAPHIC_DATA]" at bounding box center [438, 389] width 220 height 15
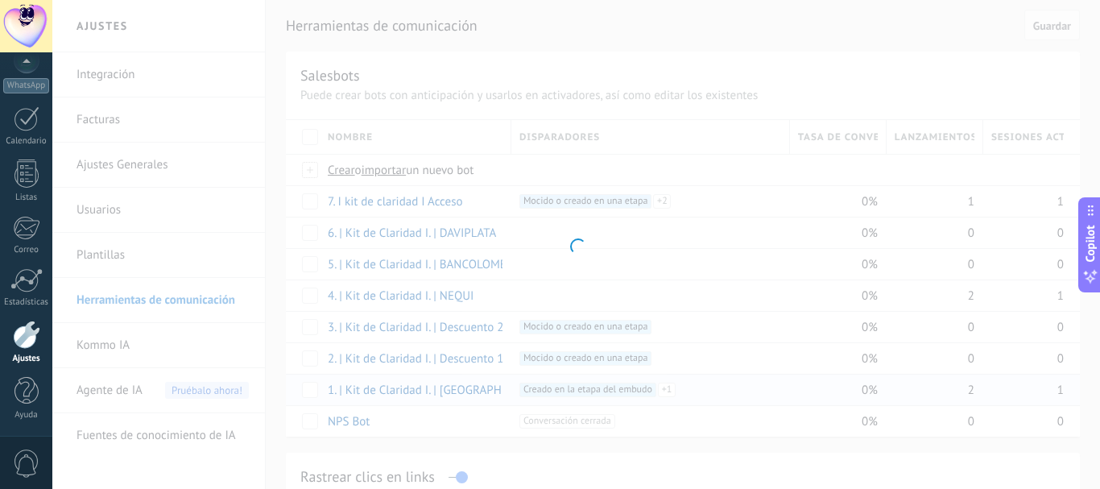
click at [434, 390] on div at bounding box center [575, 244] width 1047 height 489
type input "**********"
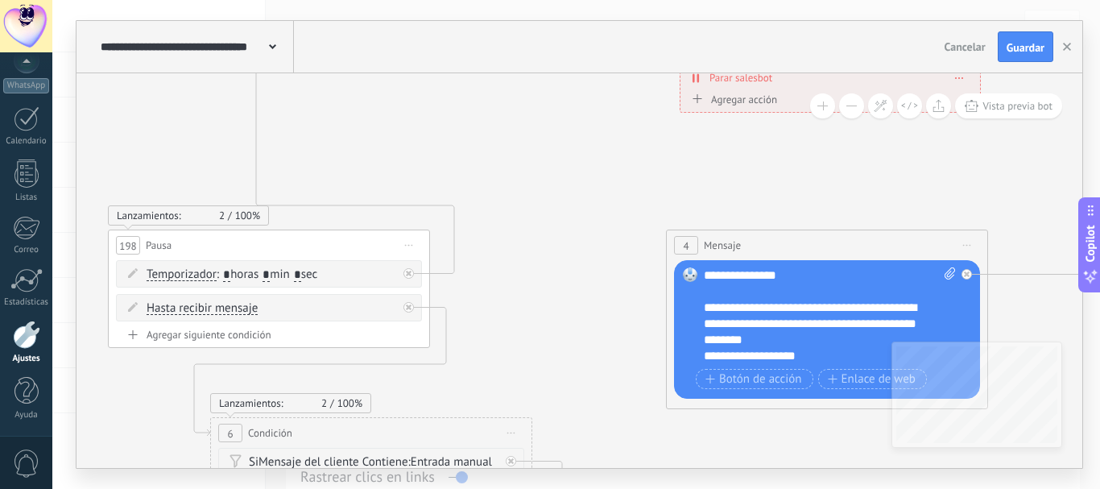
click at [848, 108] on button at bounding box center [851, 105] width 25 height 25
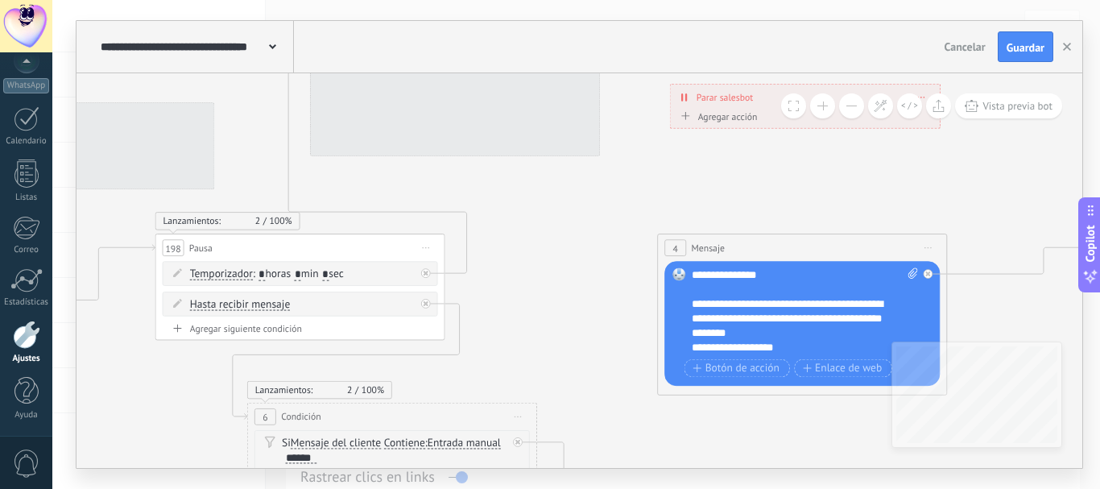
click at [848, 108] on button at bounding box center [851, 105] width 25 height 25
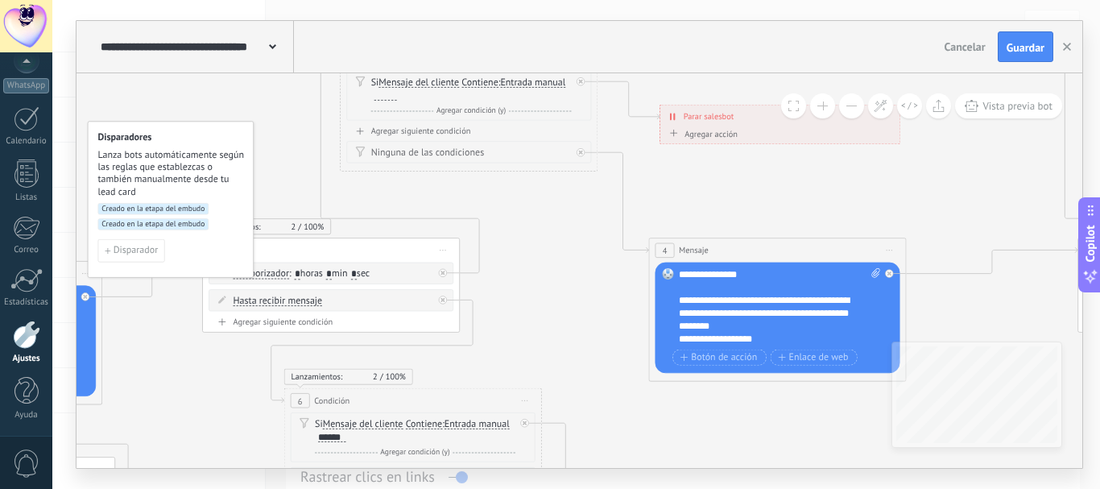
click at [848, 108] on button at bounding box center [851, 105] width 25 height 25
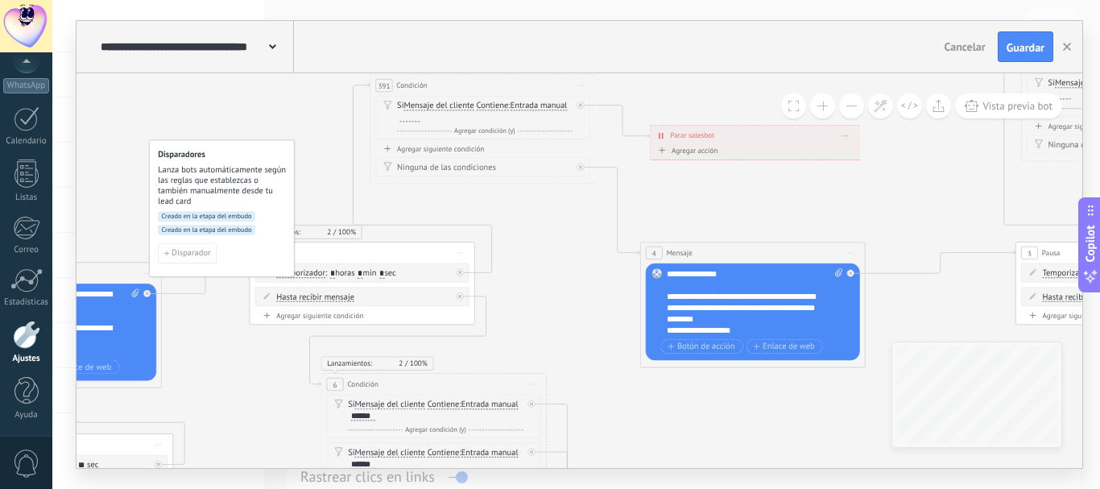
click at [846, 106] on button at bounding box center [851, 105] width 25 height 25
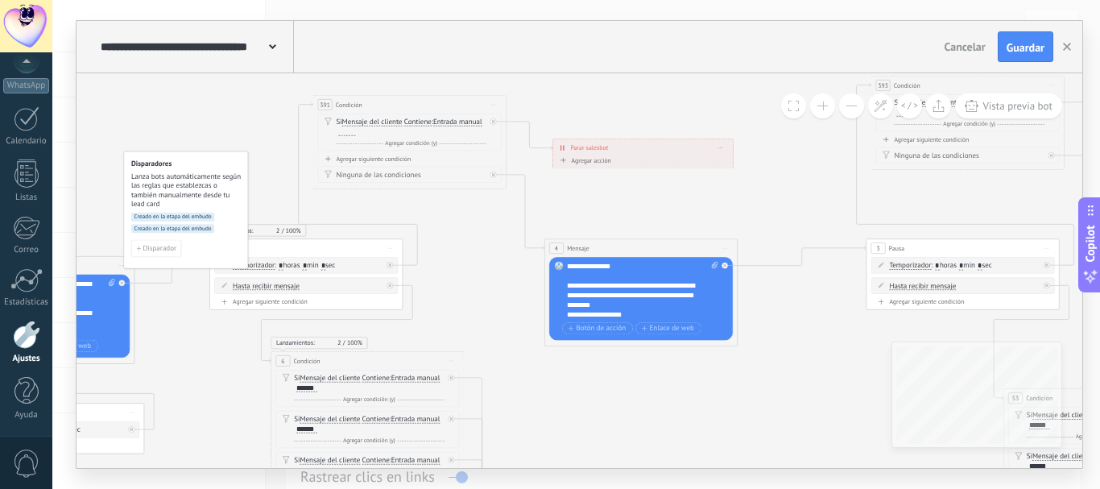
drag, startPoint x: 828, startPoint y: 198, endPoint x: 746, endPoint y: 192, distance: 83.1
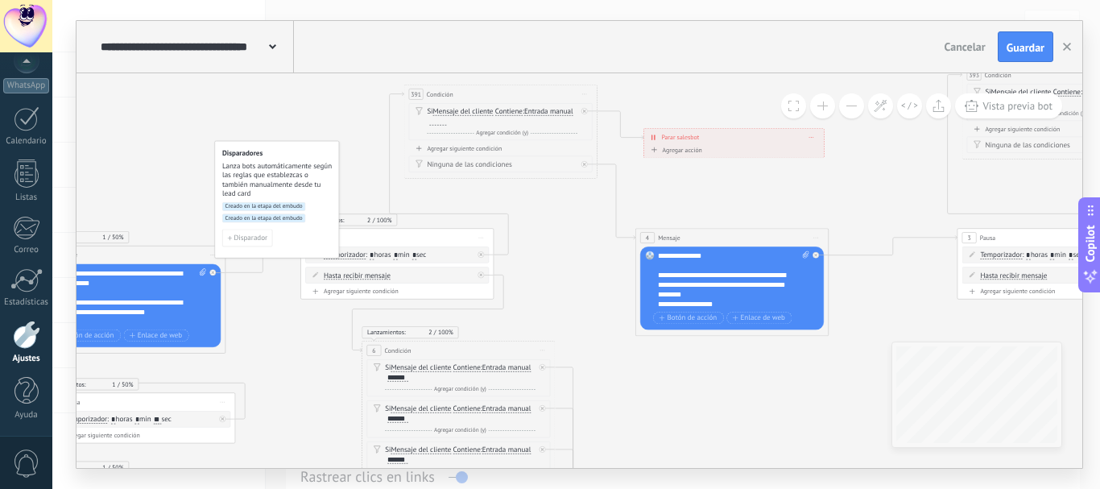
drag, startPoint x: 451, startPoint y: 202, endPoint x: 443, endPoint y: 207, distance: 9.4
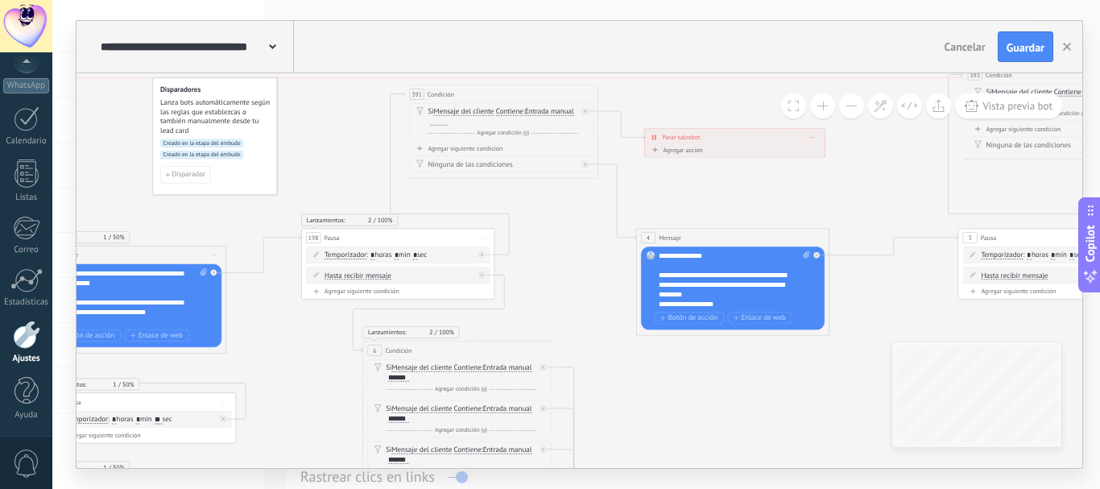
drag, startPoint x: 267, startPoint y: 152, endPoint x: 204, endPoint y: 89, distance: 88.8
click at [204, 89] on h4 "Disparadores" at bounding box center [215, 89] width 110 height 9
click at [820, 101] on button at bounding box center [822, 105] width 25 height 25
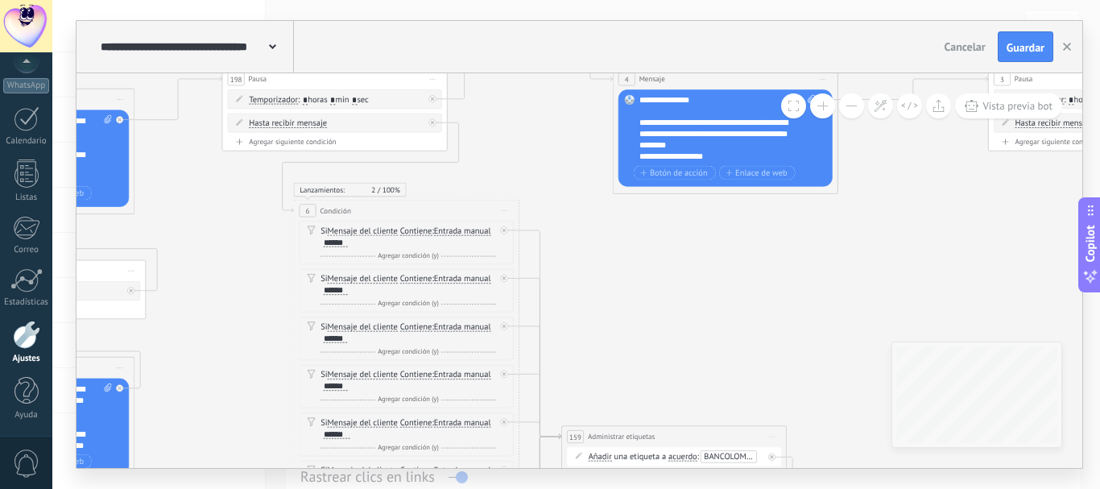
drag, startPoint x: 539, startPoint y: 319, endPoint x: 316, endPoint y: 272, distance: 227.9
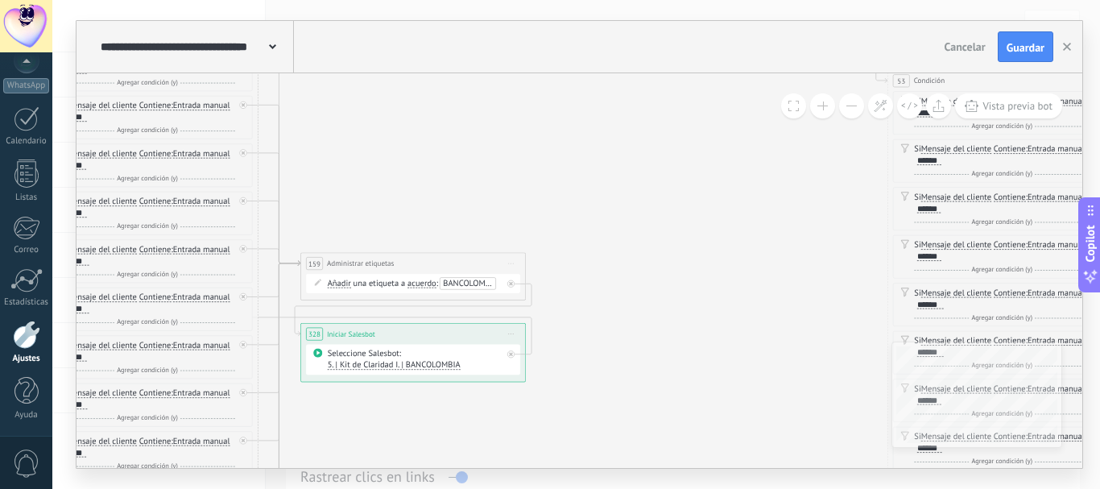
drag, startPoint x: 742, startPoint y: 342, endPoint x: 590, endPoint y: 247, distance: 178.7
click at [849, 108] on button at bounding box center [851, 105] width 25 height 25
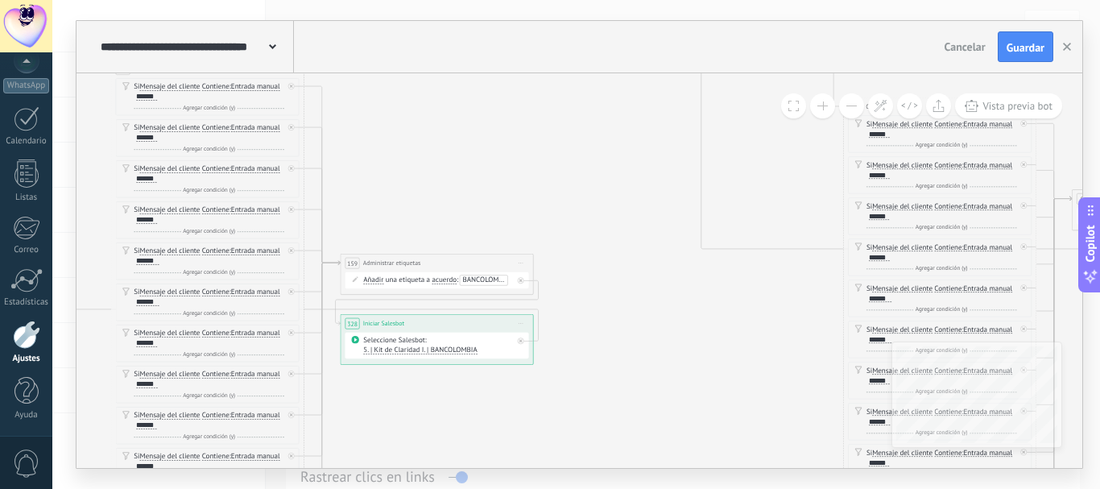
click at [849, 108] on button at bounding box center [851, 105] width 25 height 25
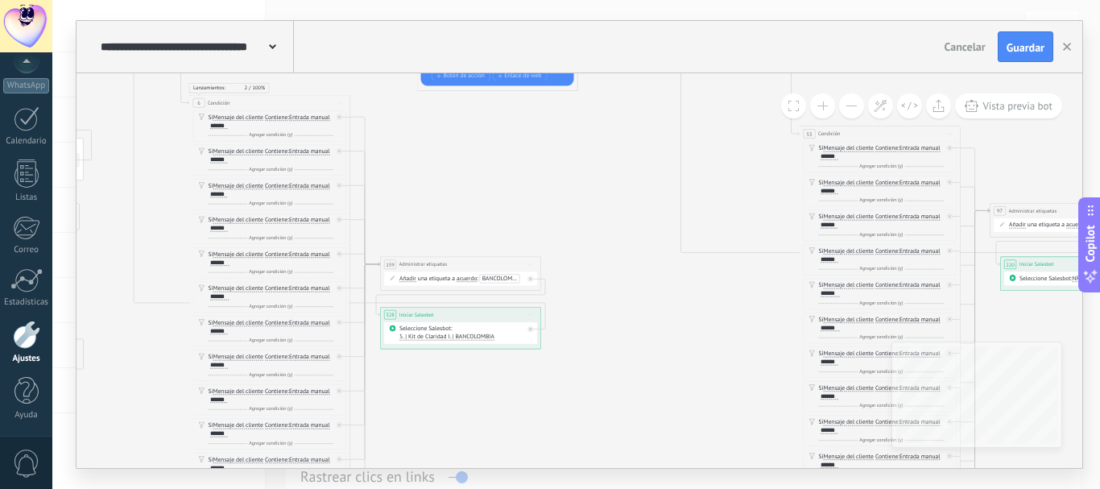
click at [849, 108] on button at bounding box center [851, 105] width 25 height 25
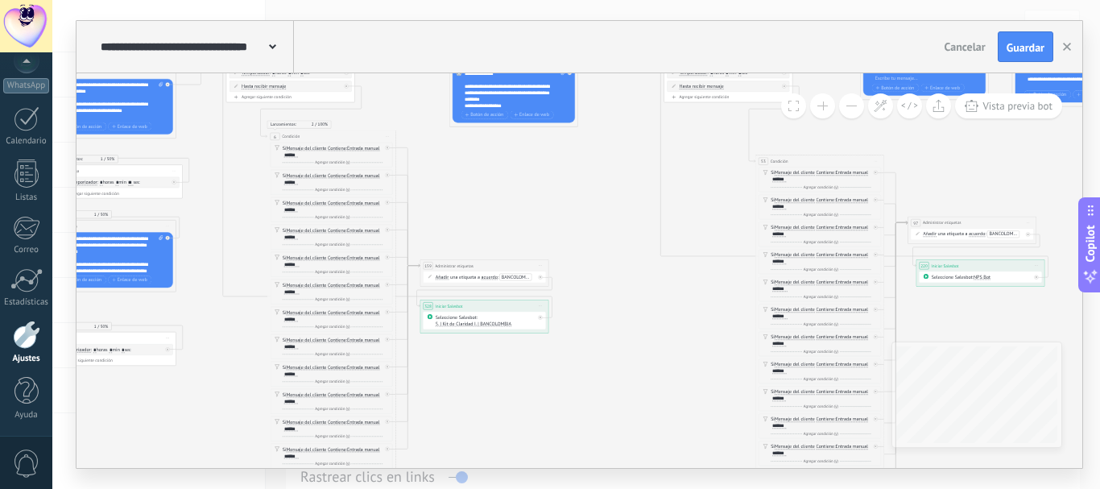
click at [845, 103] on button at bounding box center [851, 105] width 25 height 25
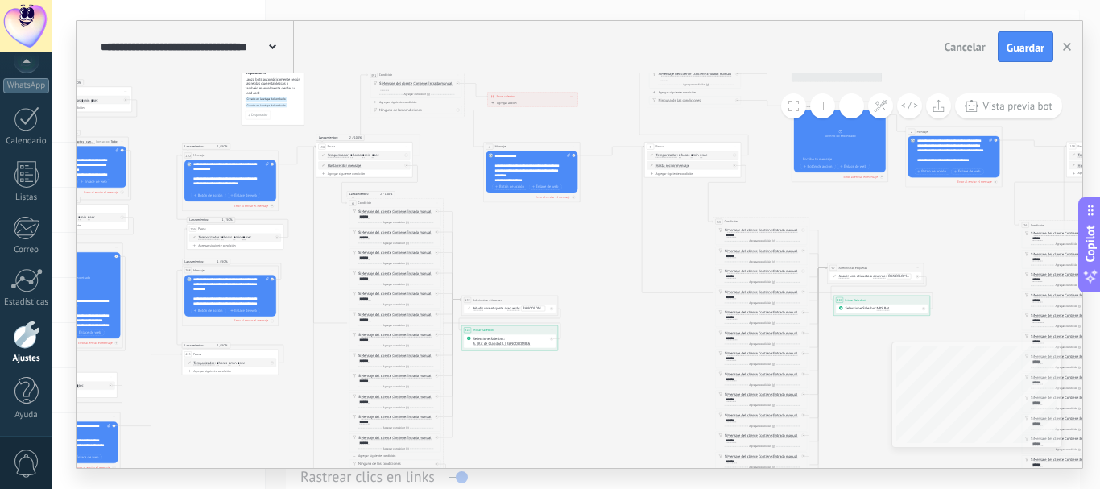
drag, startPoint x: 598, startPoint y: 152, endPoint x: 600, endPoint y: 185, distance: 33.1
click at [600, 185] on icon at bounding box center [871, 403] width 2657 height 1162
click at [817, 104] on button at bounding box center [822, 105] width 25 height 25
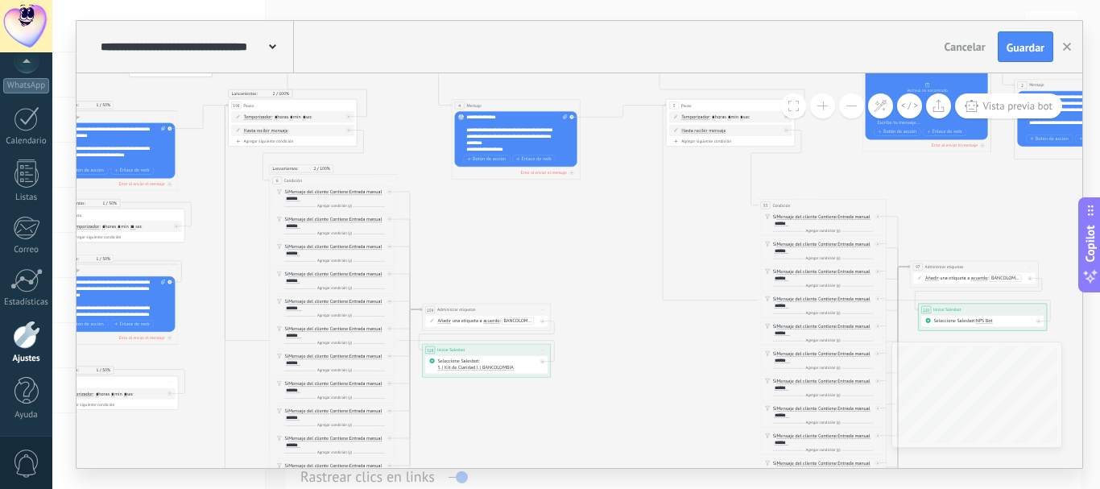
click at [819, 104] on button at bounding box center [822, 105] width 25 height 25
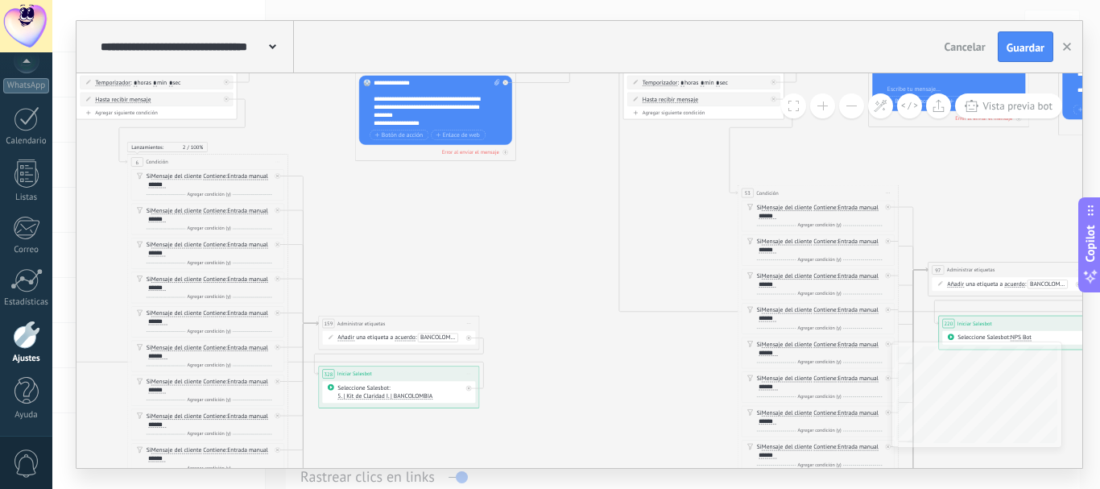
drag, startPoint x: 892, startPoint y: 179, endPoint x: 821, endPoint y: 188, distance: 71.4
click at [825, 185] on icon at bounding box center [1001, 495] width 4428 height 1937
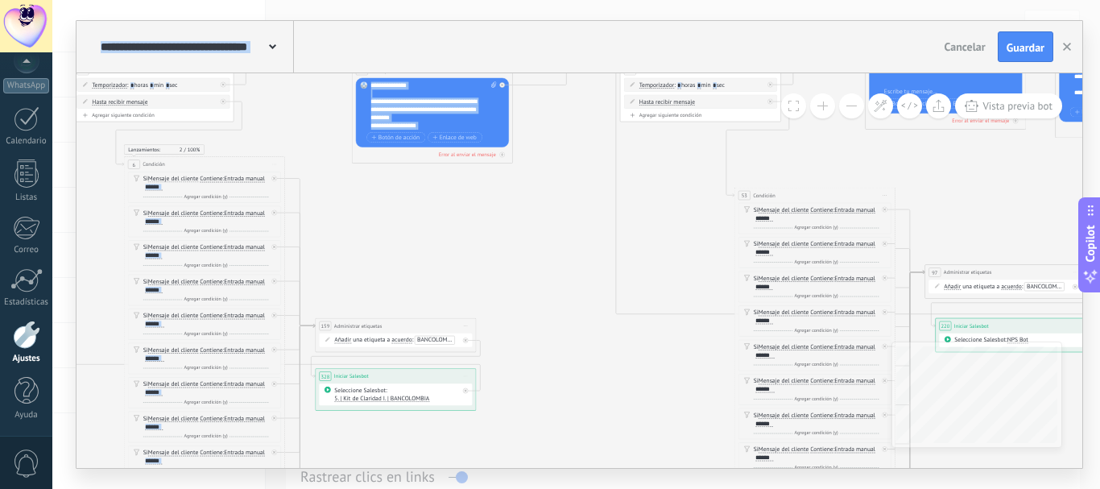
click at [656, 208] on icon at bounding box center [998, 498] width 4428 height 1937
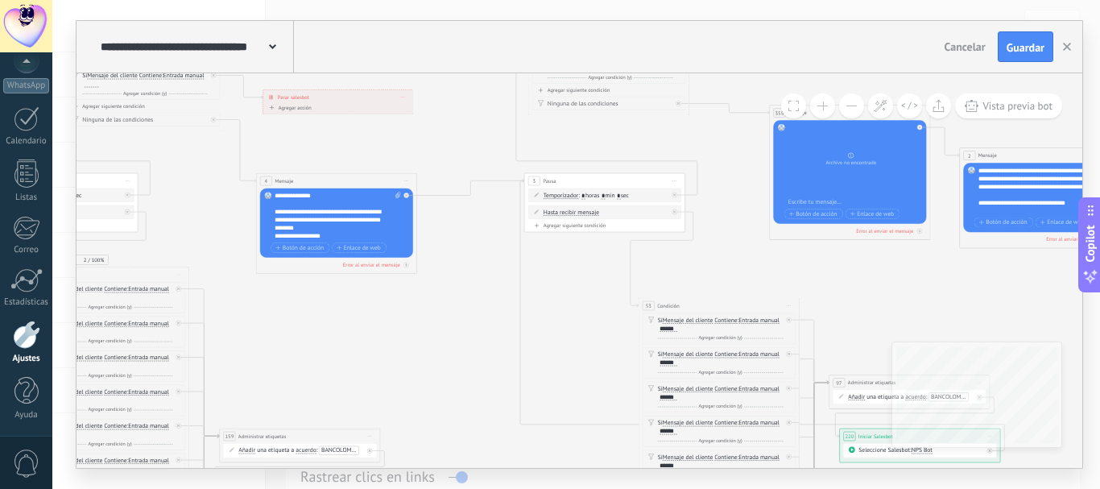
drag, startPoint x: 682, startPoint y: 169, endPoint x: 496, endPoint y: 295, distance: 224.9
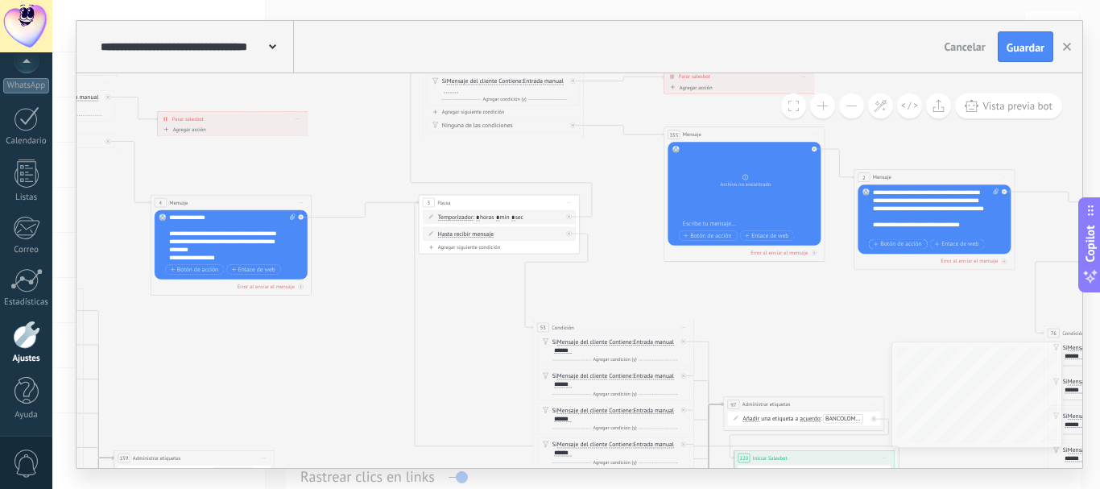
drag, startPoint x: 919, startPoint y: 246, endPoint x: 825, endPoint y: 253, distance: 93.7
click at [27, 177] on div "3 Pausa ***** Iniciar vista previa aquí Cambiar nombre Duplicar [GEOGRAPHIC_DAT…" at bounding box center [27, 177] width 0 height 0
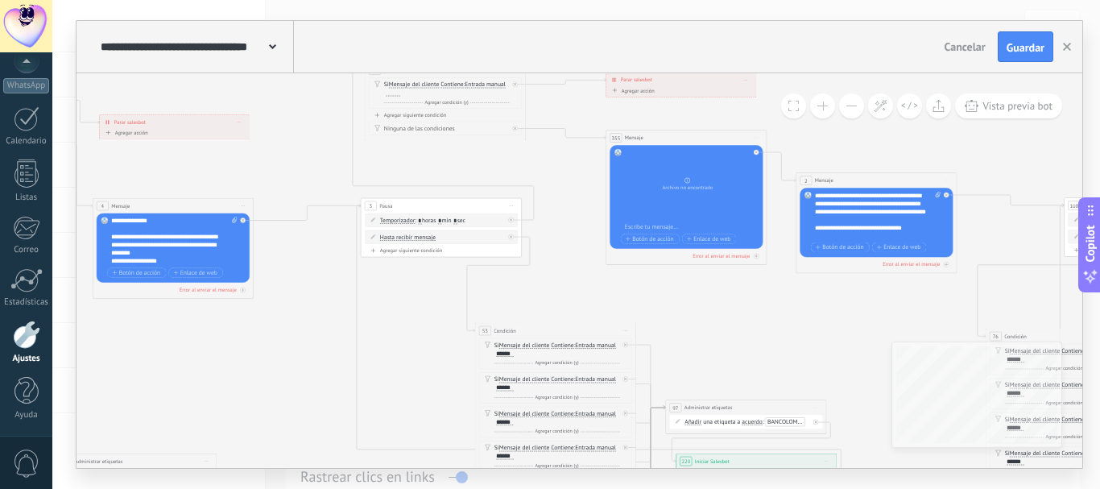
drag, startPoint x: 773, startPoint y: 303, endPoint x: 677, endPoint y: 301, distance: 95.8
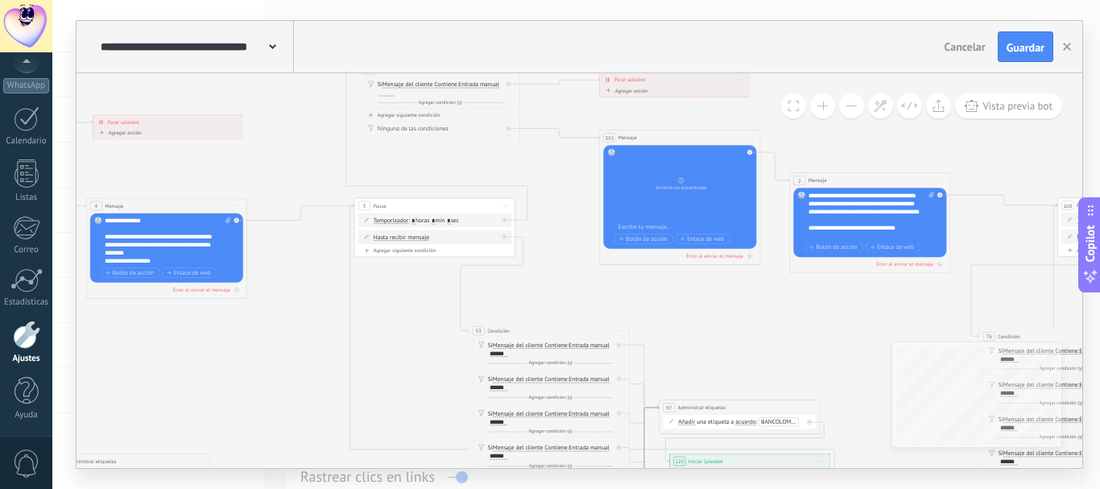
click at [849, 103] on button at bounding box center [851, 105] width 25 height 25
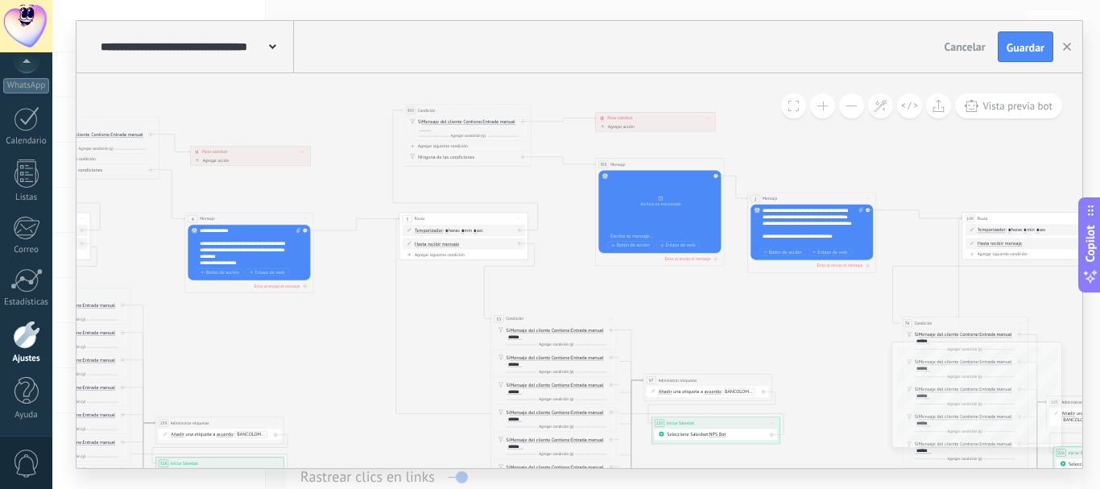
click at [849, 103] on button at bounding box center [851, 105] width 25 height 25
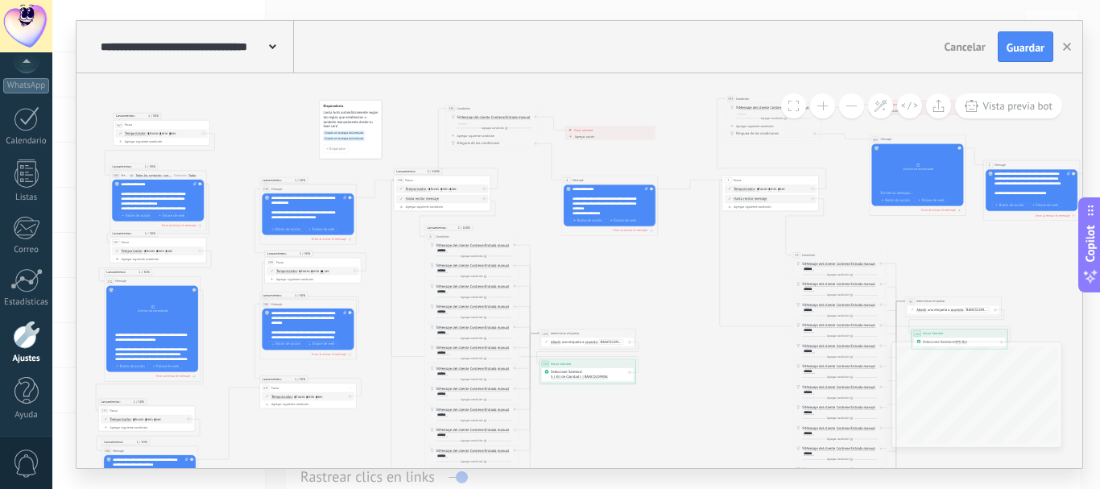
drag, startPoint x: 290, startPoint y: 108, endPoint x: 531, endPoint y: 52, distance: 247.1
click at [537, 55] on div "**********" at bounding box center [579, 244] width 1006 height 447
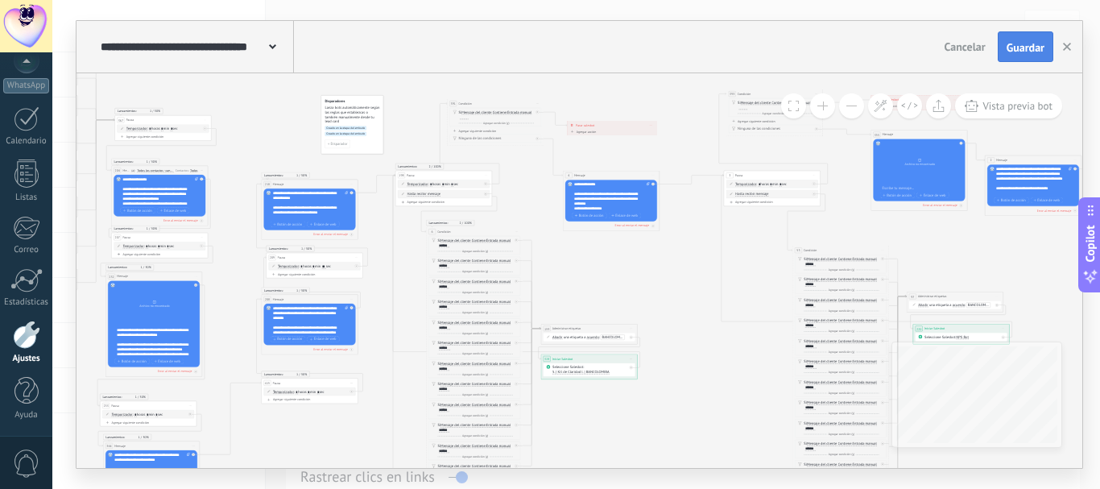
click at [1023, 46] on span "Guardar" at bounding box center [1025, 47] width 38 height 11
click at [28, 394] on div at bounding box center [26, 391] width 24 height 28
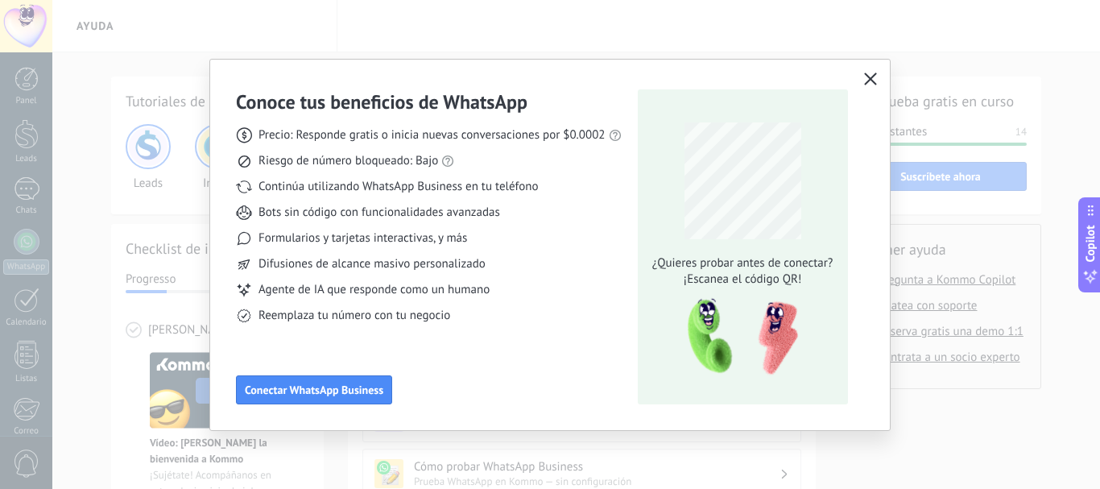
click at [870, 76] on icon "button" at bounding box center [870, 78] width 13 height 13
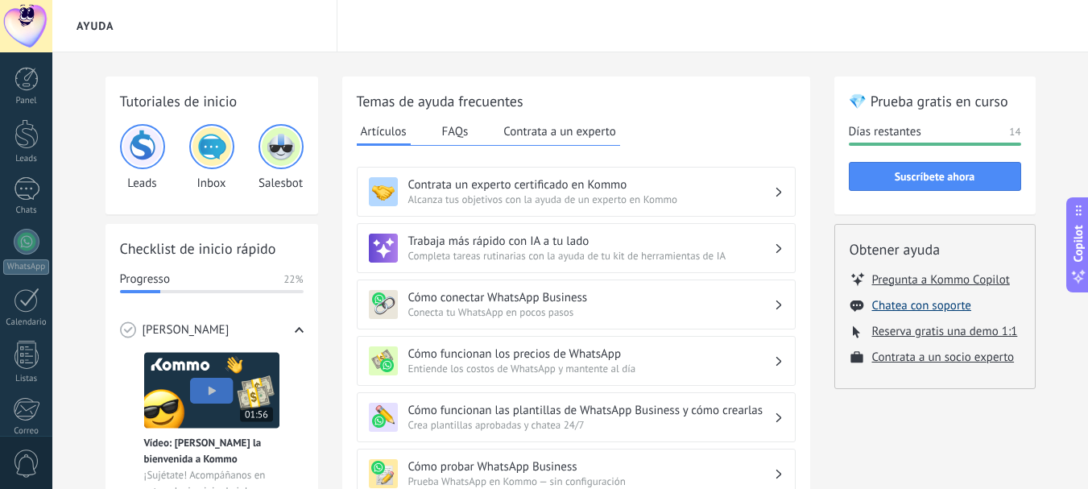
click at [916, 308] on button "Chatea con soporte" at bounding box center [921, 305] width 99 height 15
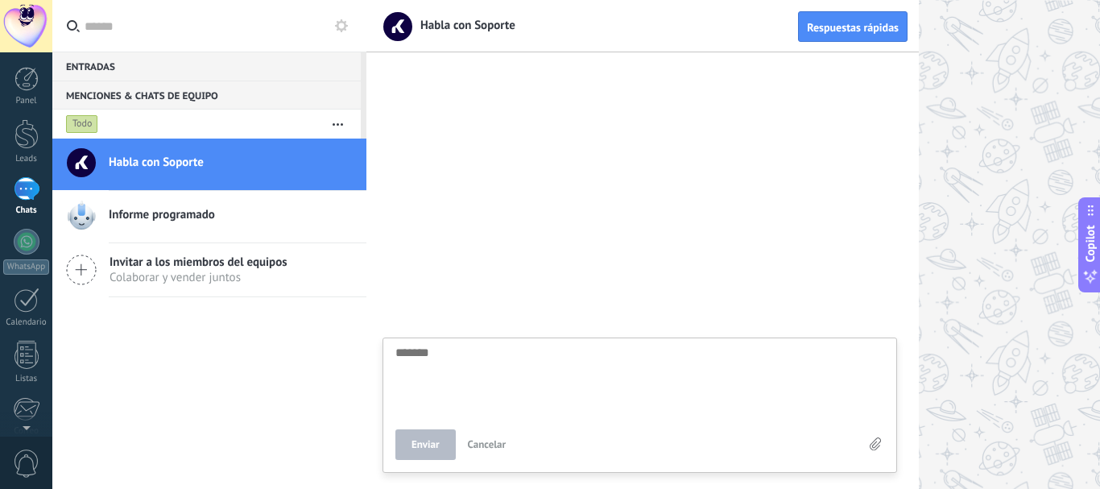
click at [30, 193] on div at bounding box center [27, 188] width 26 height 23
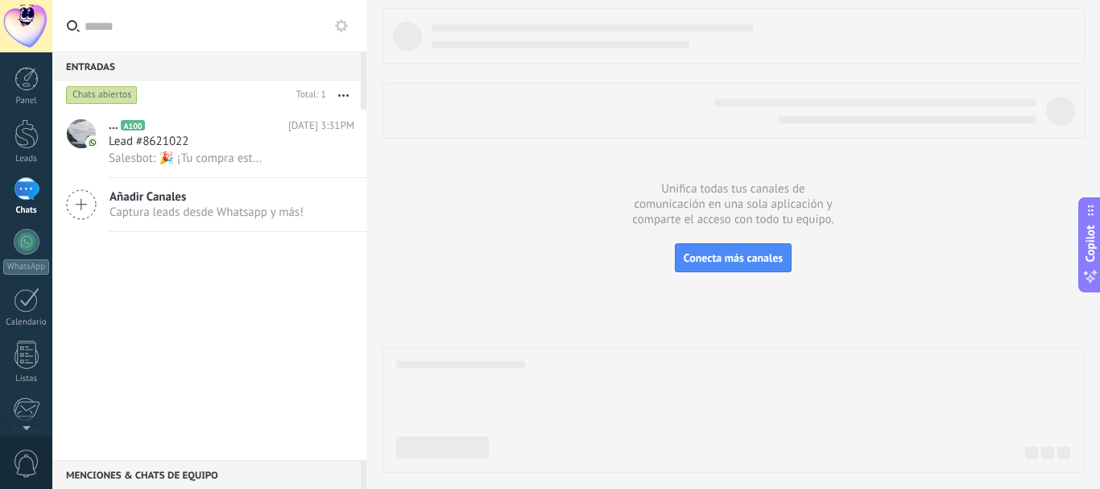
click at [25, 202] on link "Chats" at bounding box center [26, 196] width 52 height 39
click at [24, 190] on div at bounding box center [27, 188] width 26 height 23
click at [25, 185] on div at bounding box center [27, 188] width 26 height 23
click at [27, 186] on div at bounding box center [27, 188] width 26 height 23
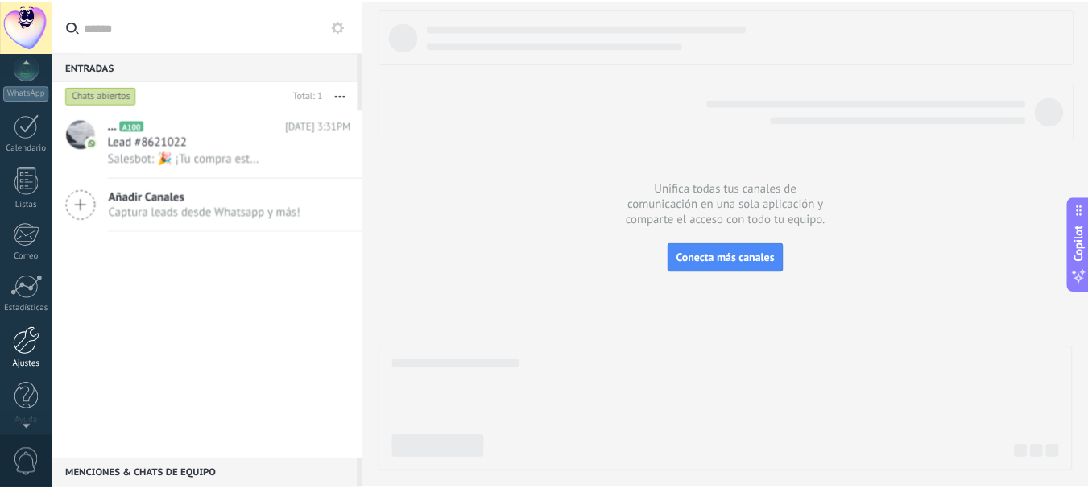
scroll to position [181, 0]
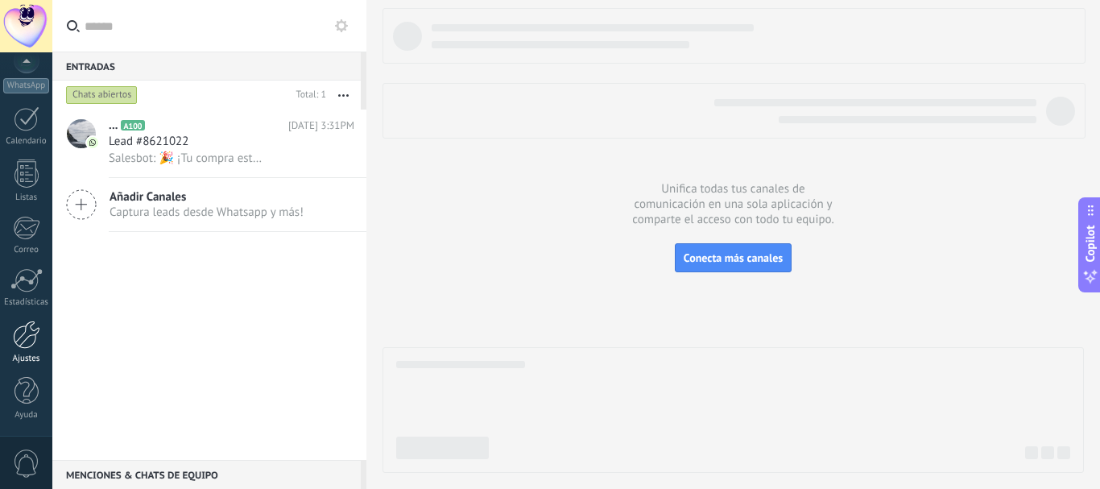
click at [30, 336] on div at bounding box center [26, 334] width 27 height 28
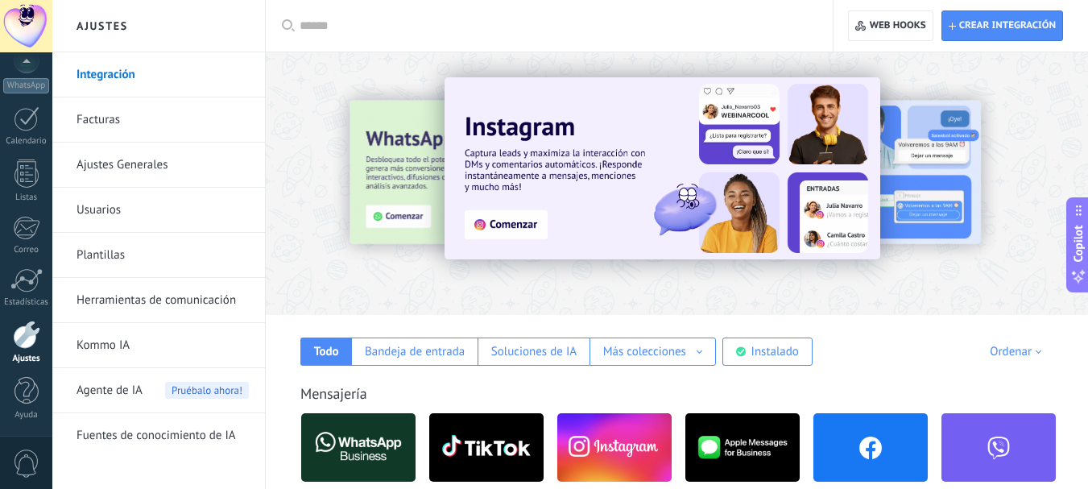
click at [192, 296] on link "Herramientas de comunicación" at bounding box center [162, 300] width 172 height 45
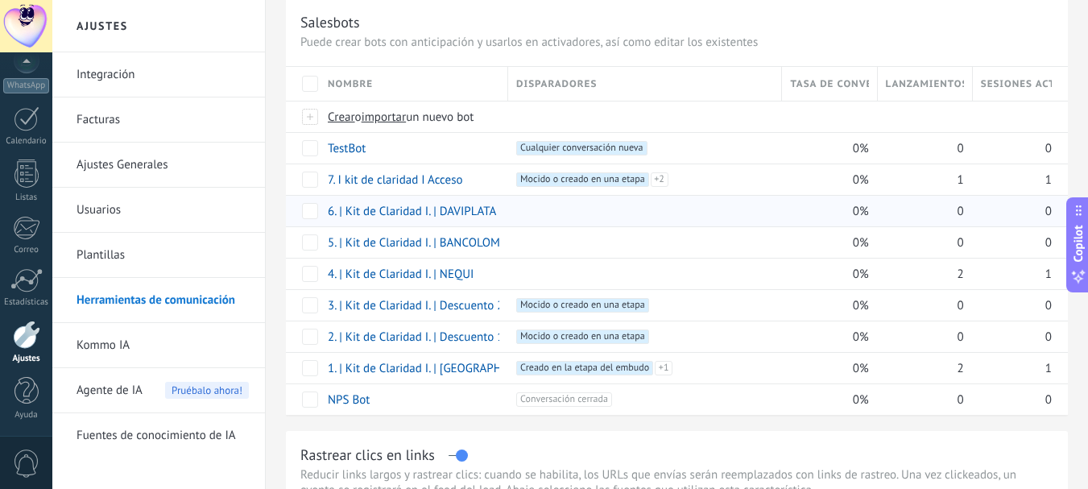
scroll to position [81, 0]
